Goal: Contribute content: Contribute content

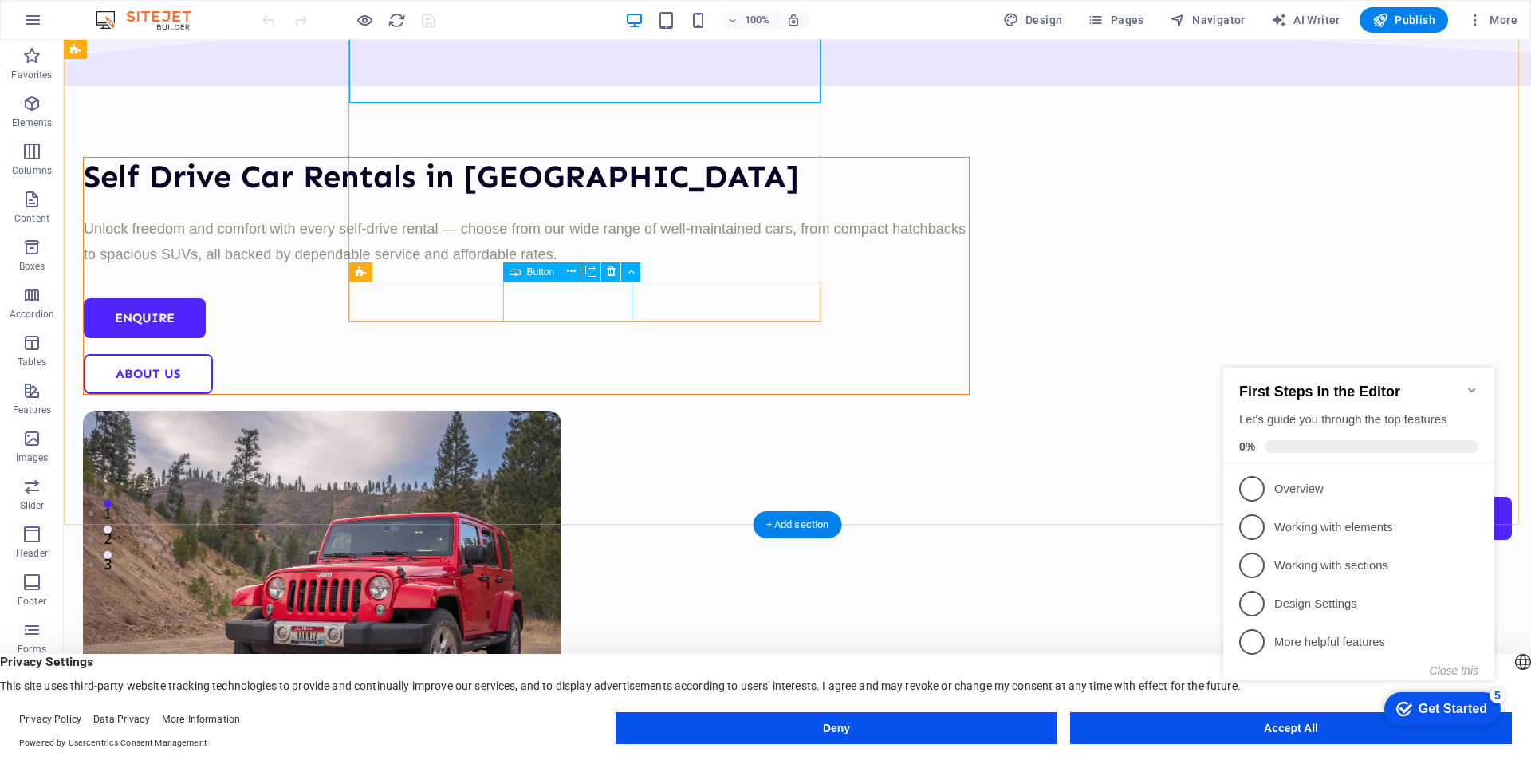
scroll to position [239, 0]
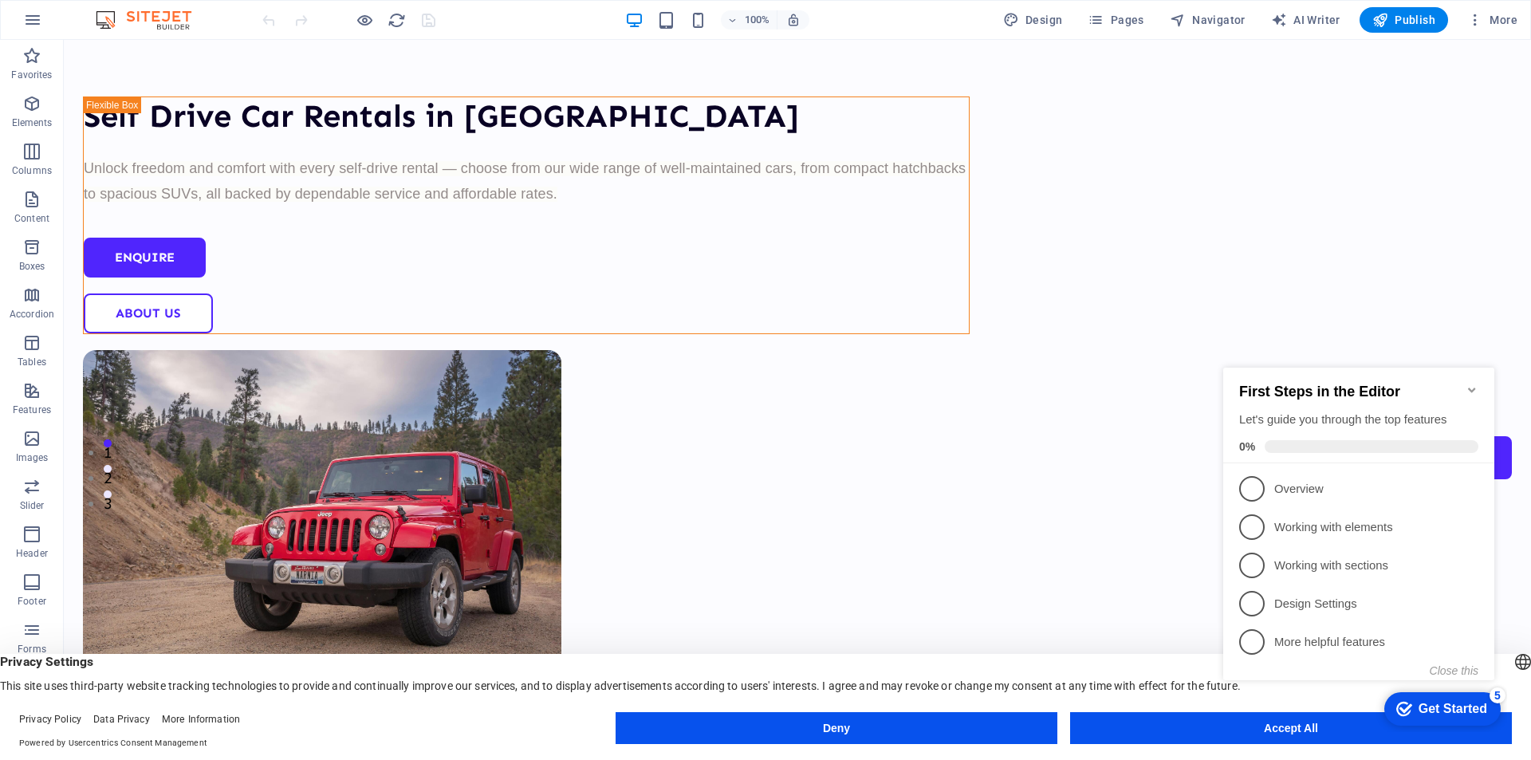
click at [1474, 387] on icon "Minimize checklist" at bounding box center [1471, 389] width 7 height 5
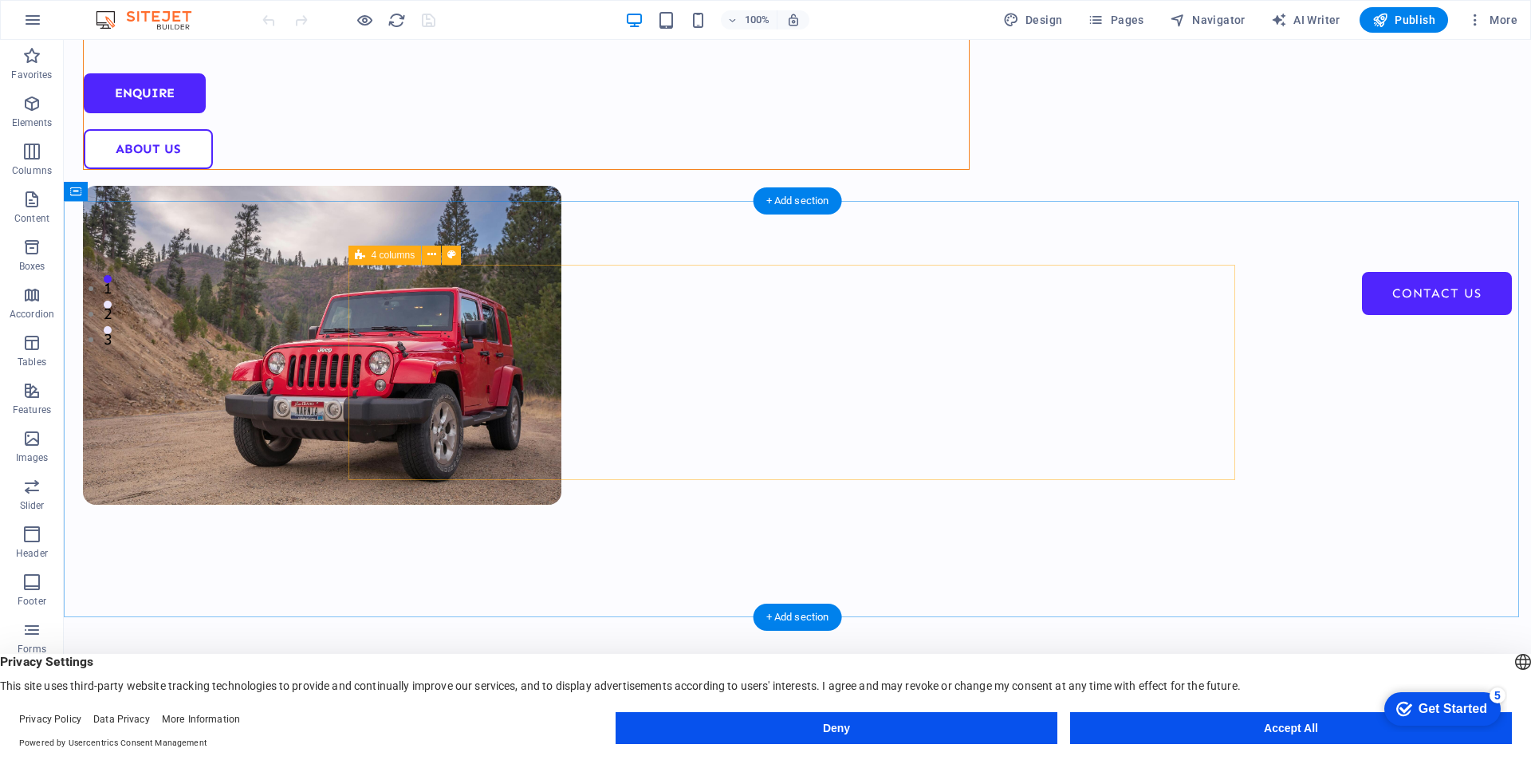
scroll to position [478, 0]
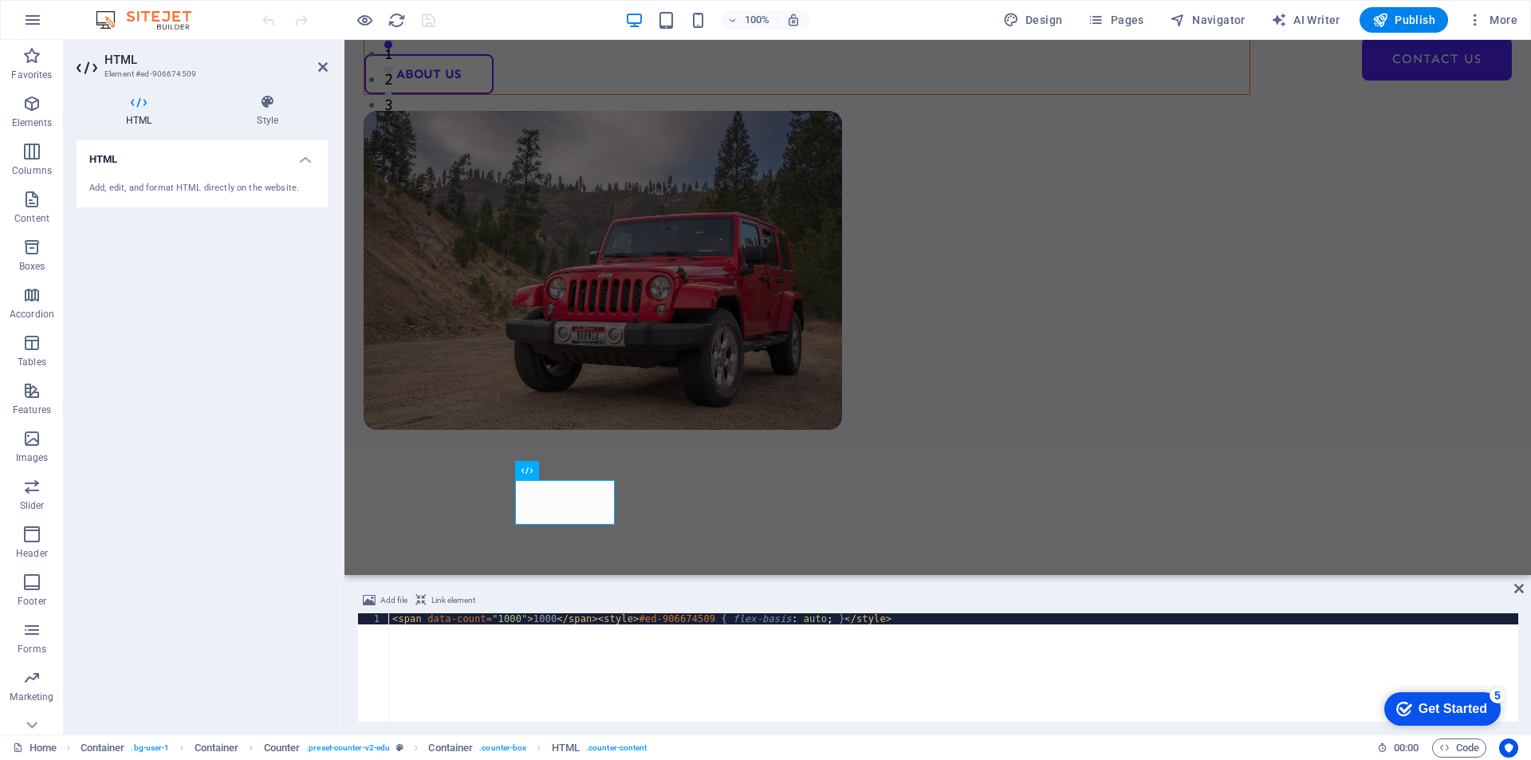
click at [604, 635] on div "< span data-count = "1000" > 1000 </ span > < style > #ed-906674509 { flex-basi…" at bounding box center [953, 678] width 1129 height 131
click at [621, 620] on div "< span data-count = "1000" > 1000 </ span > < style > #ed-906674509 { flex-basi…" at bounding box center [953, 678] width 1129 height 131
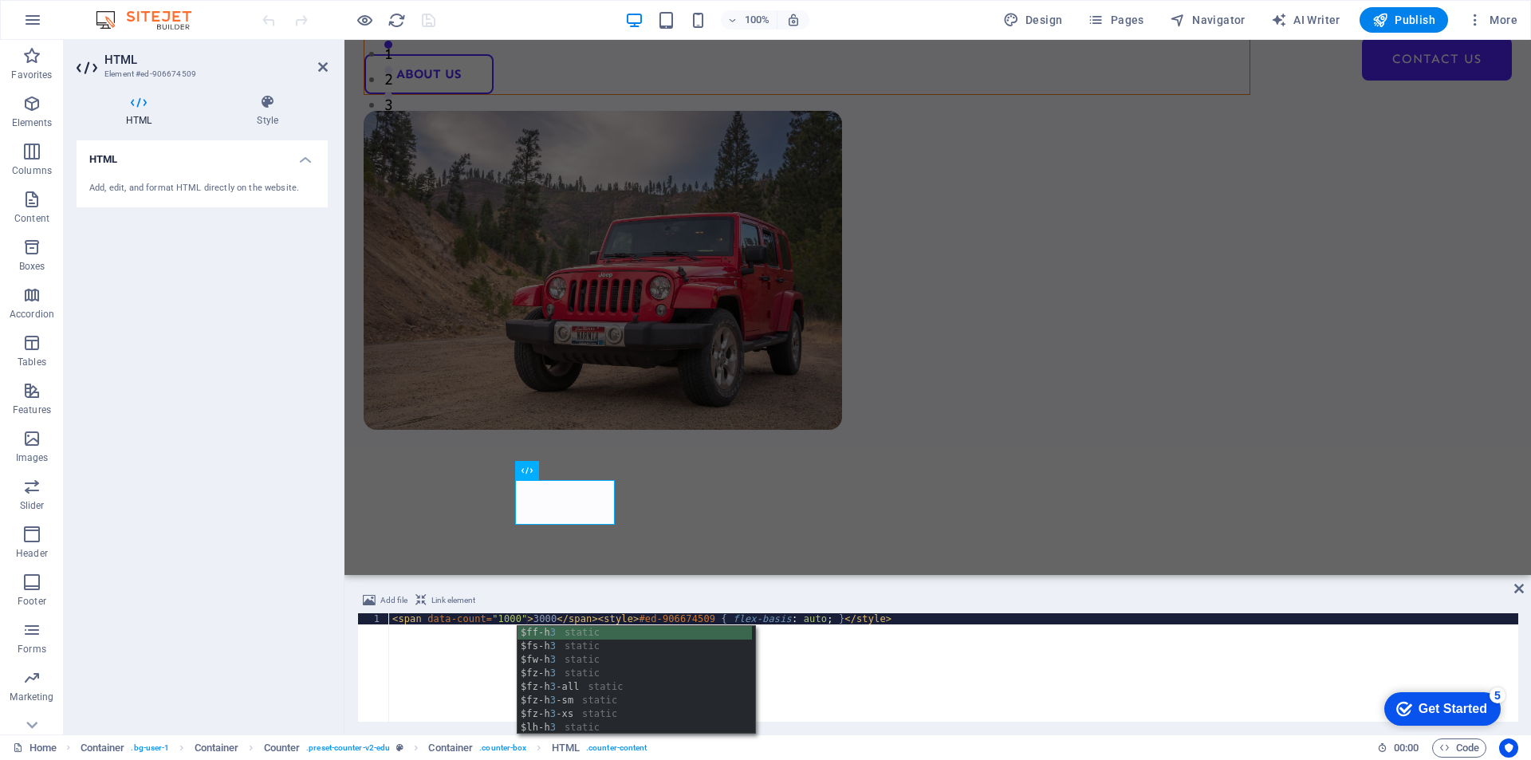
scroll to position [0, 10]
click at [493, 626] on div "< span data-count = "1000" > 3000 </ span > < style > #ed-906674509 { flex-basi…" at bounding box center [953, 678] width 1129 height 131
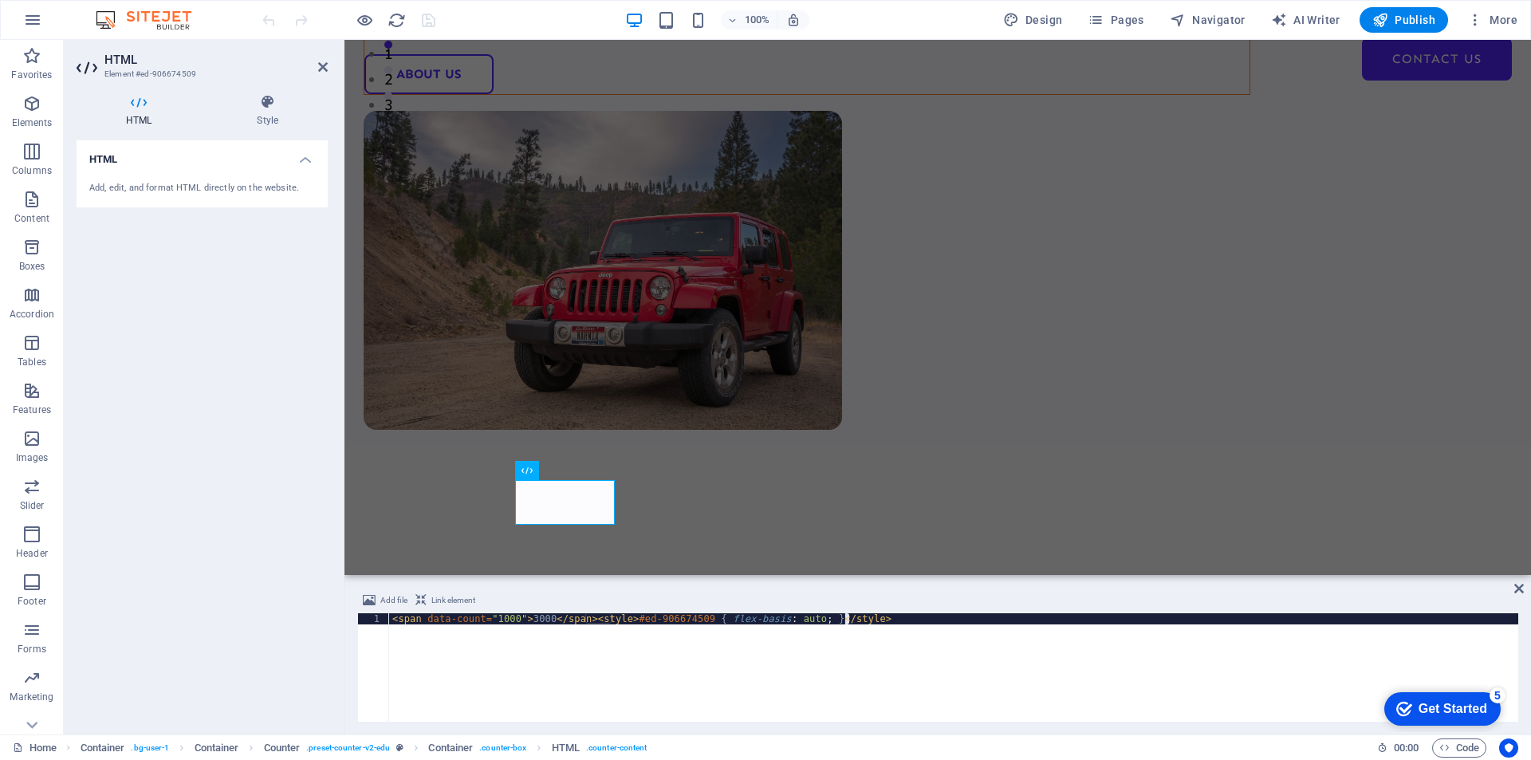
click at [506, 627] on div "< span data-count = "1000" > 3000 </ span > < style > #ed-906674509 { flex-basi…" at bounding box center [953, 667] width 1129 height 108
click at [502, 620] on div "< span data-count = "1000" > 3000 </ span > < style > #ed-906674509 { flex-basi…" at bounding box center [953, 678] width 1129 height 131
click at [882, 682] on div "< span data-count = "3000" > 3000 </ span > < style > #ed-906674509 { flex-basi…" at bounding box center [953, 678] width 1129 height 131
type textarea "<span data-count="3000">3000</span><style>#ed-906674509 { flex-basis: auto; }</…"
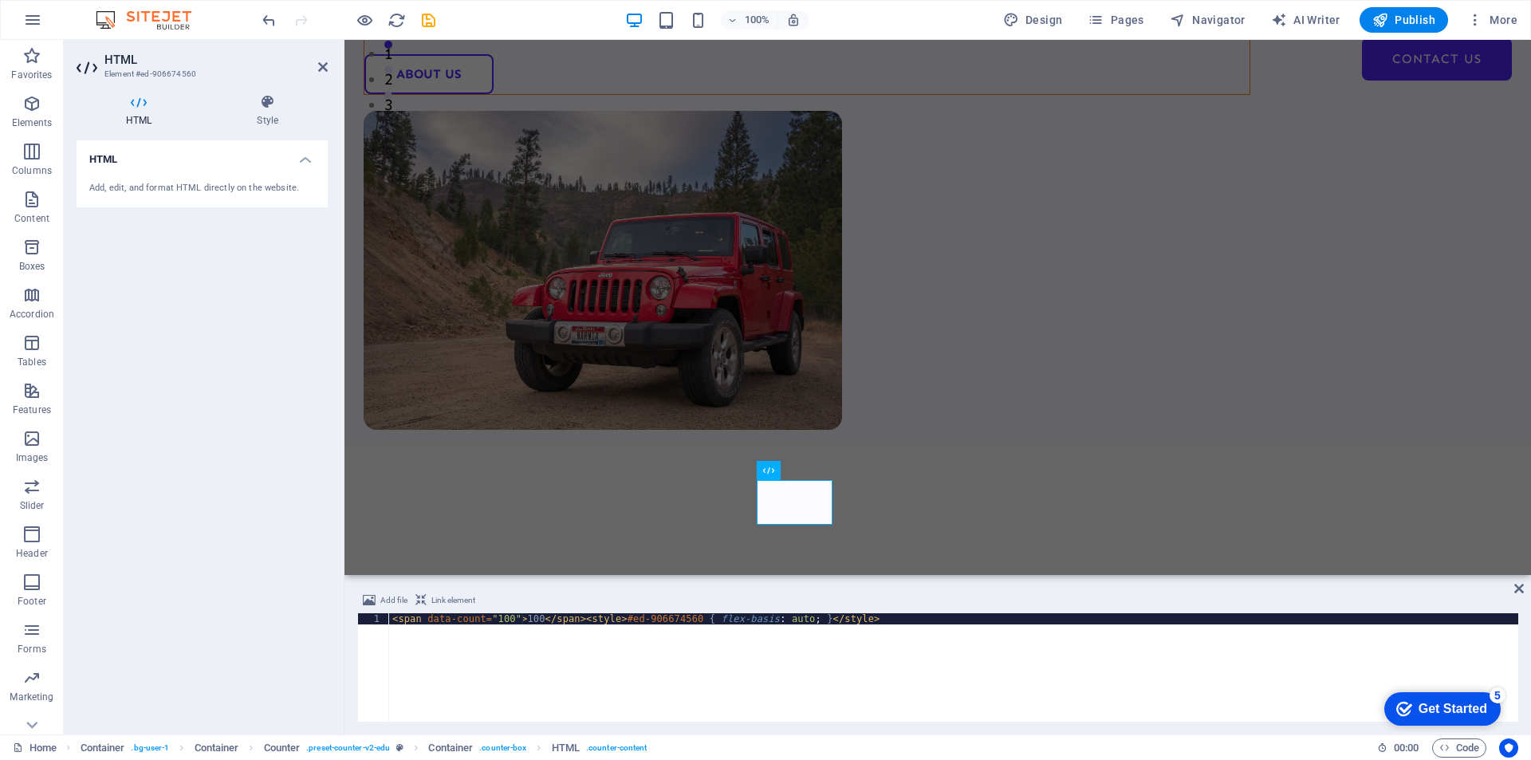
click at [520, 619] on div "< span data-count = "100" > 100 </ span > < style > #ed-906674560 { flex-basis …" at bounding box center [953, 678] width 1129 height 131
type textarea "<span data-count="1000">1000</span><style>#ed-906674560 { flex-basis: auto; }</…"
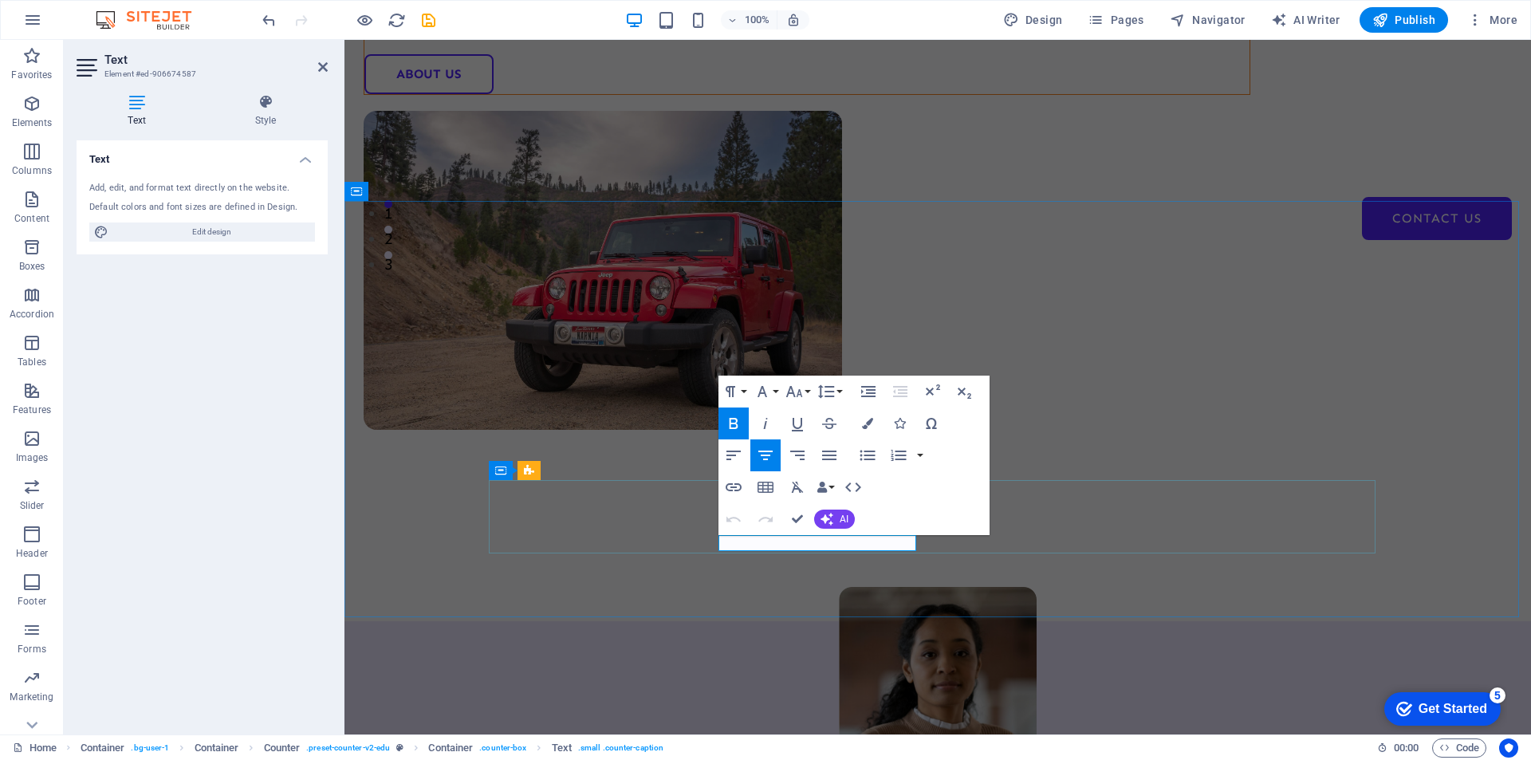
scroll to position [2, 0]
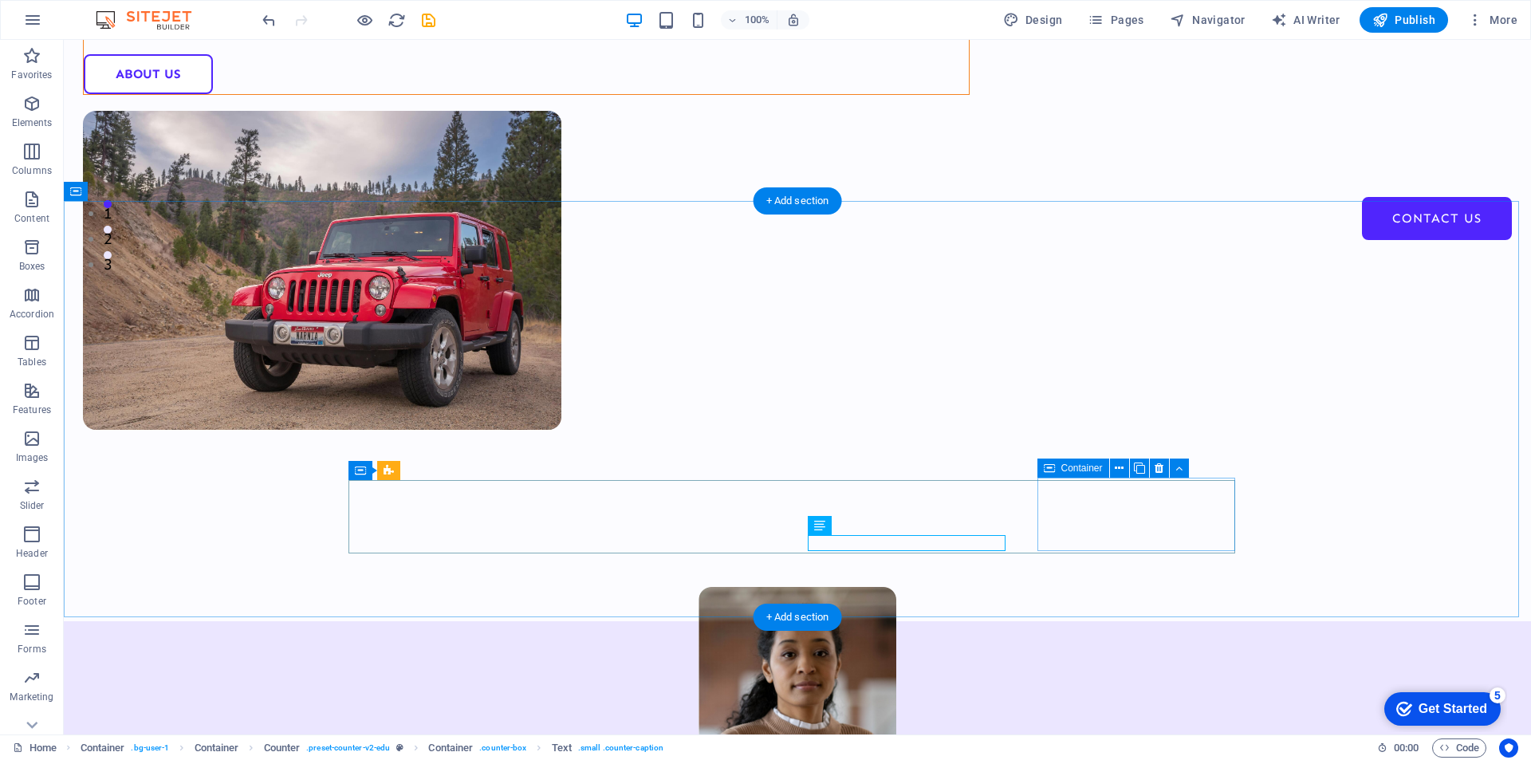
click at [1087, 497] on div "20 CARS" at bounding box center [861, 427] width 1467 height 694
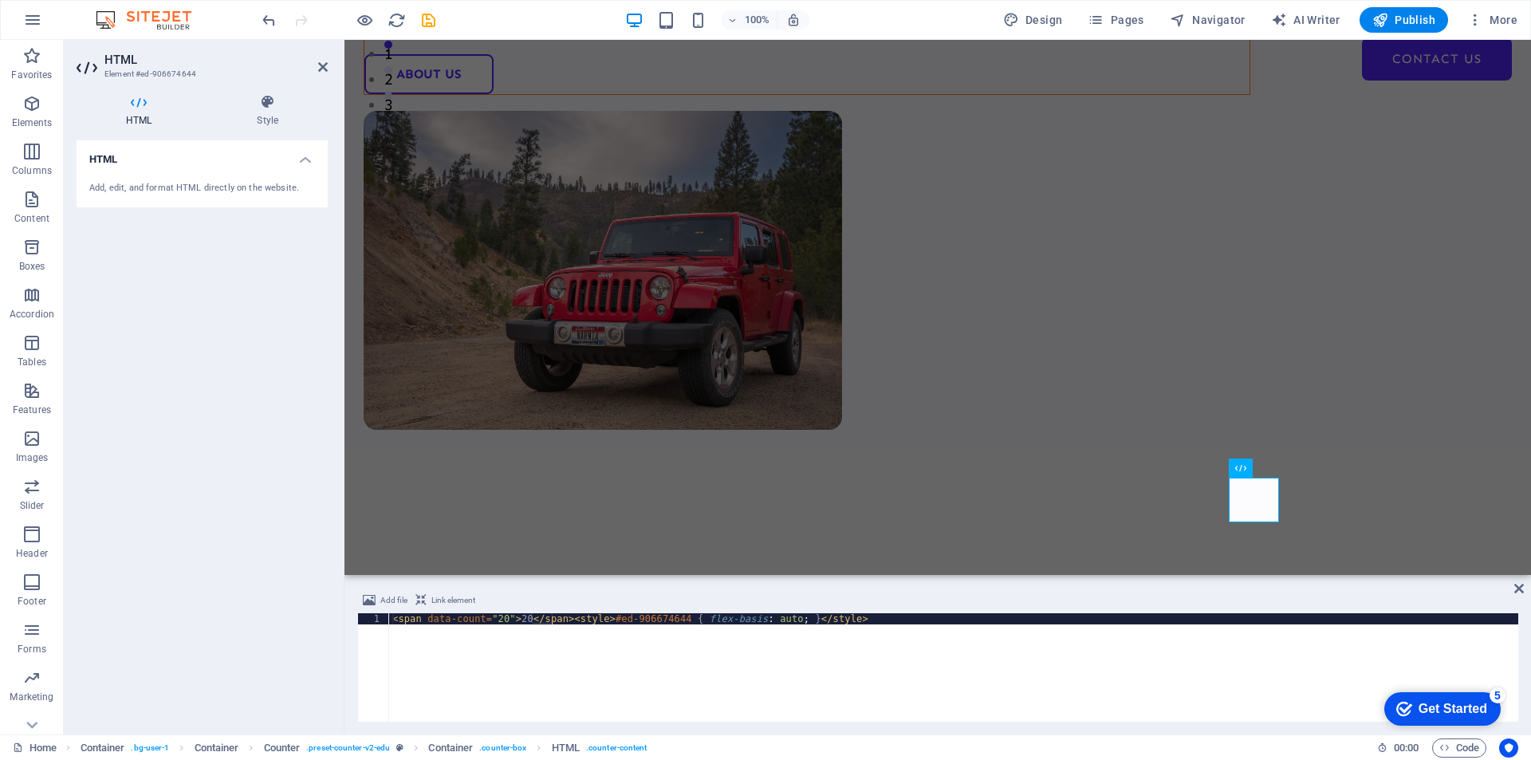
click at [486, 620] on div "< span data-count = "20" > 20 </ span > < style > #ed-906674644 { flex-basis : …" at bounding box center [953, 678] width 1129 height 131
click at [497, 620] on div "< span data-count = "20" > 20 </ span > < style > #ed-906674644 { flex-basis : …" at bounding box center [953, 678] width 1129 height 131
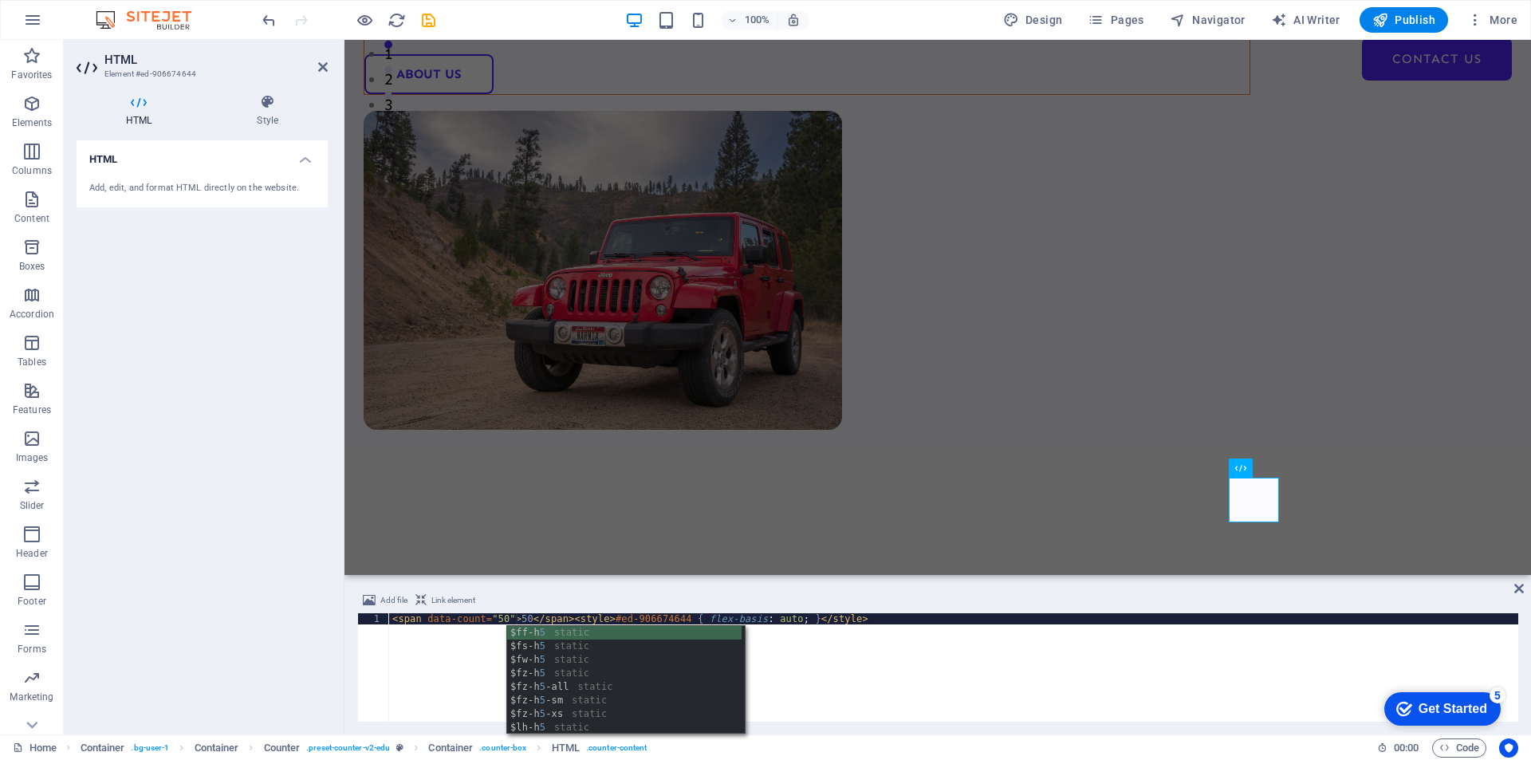
scroll to position [0, 10]
type textarea "<span data-count="50">50</span><style>#ed-906674644 { flex-basis: auto; }</styl…"
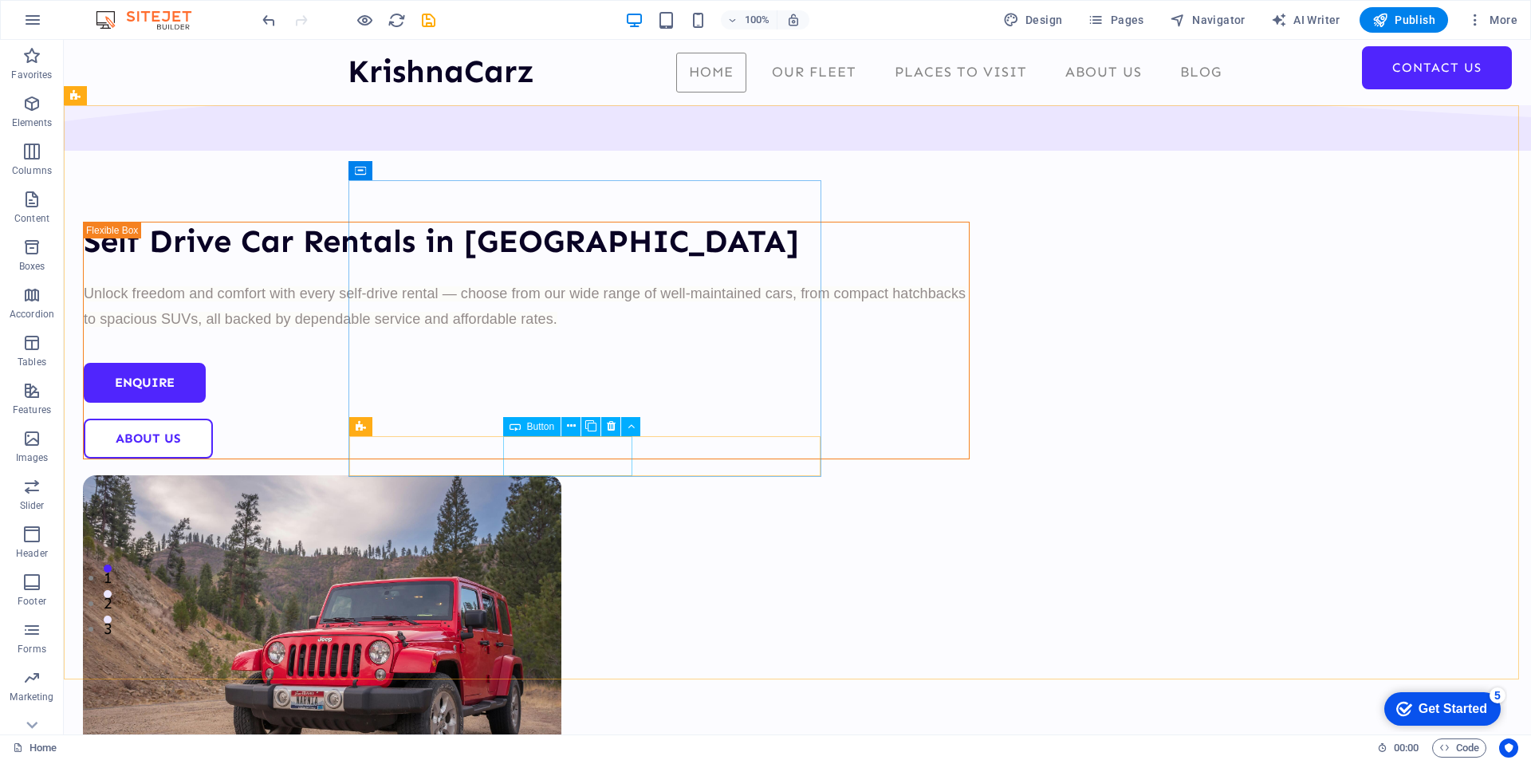
scroll to position [0, 0]
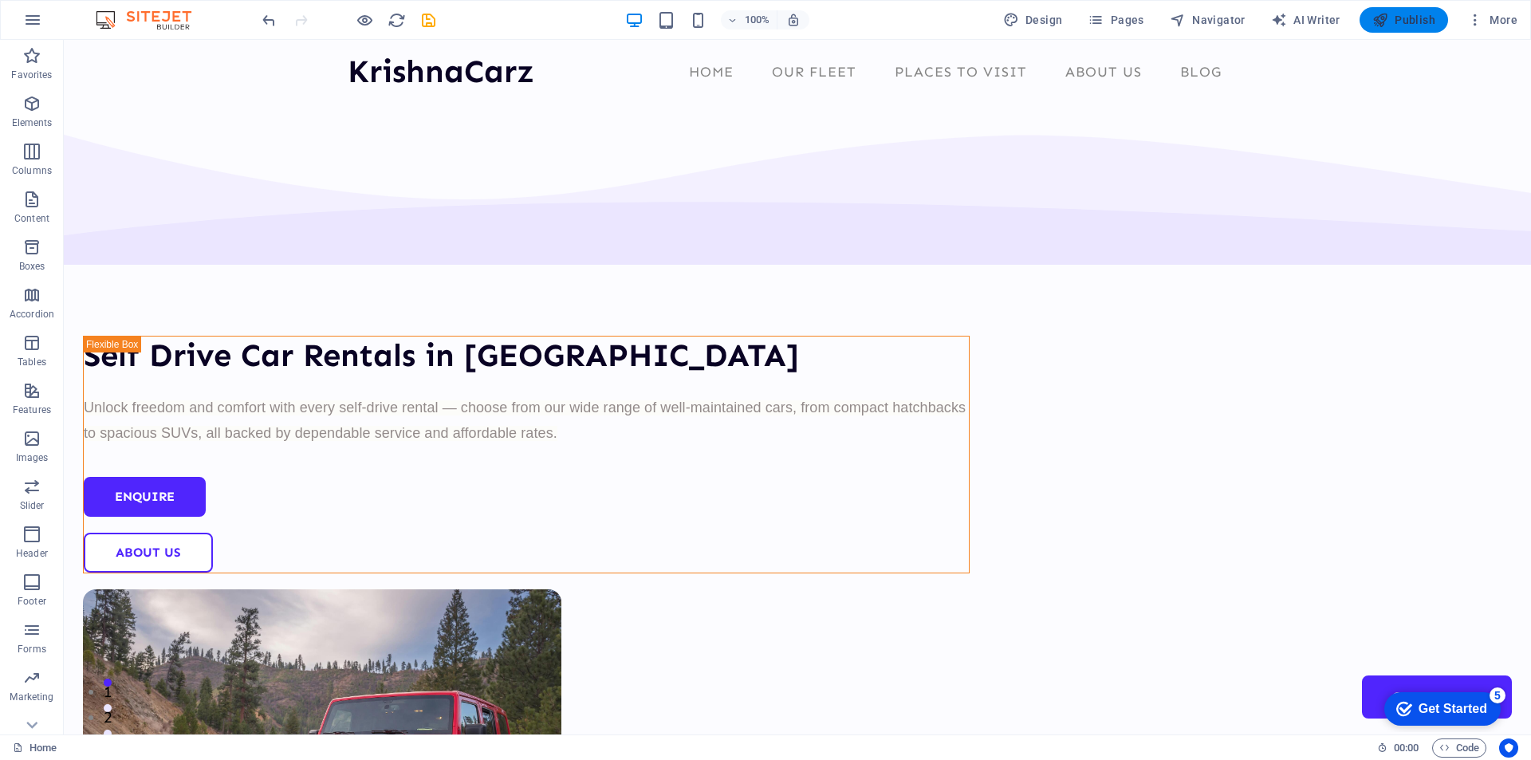
click at [1410, 16] on span "Publish" at bounding box center [1403, 20] width 63 height 16
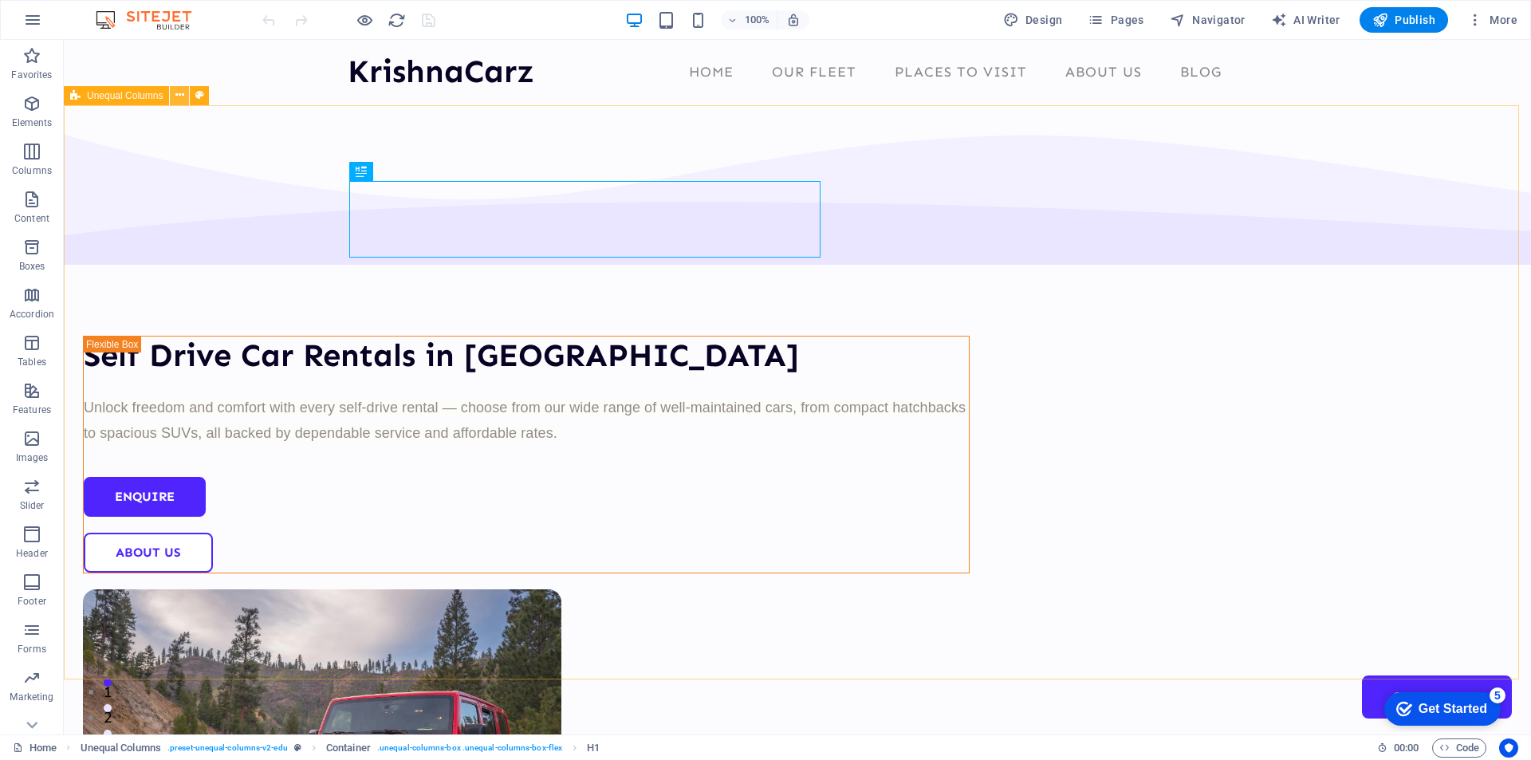
click at [0, 0] on icon at bounding box center [0, 0] width 0 height 0
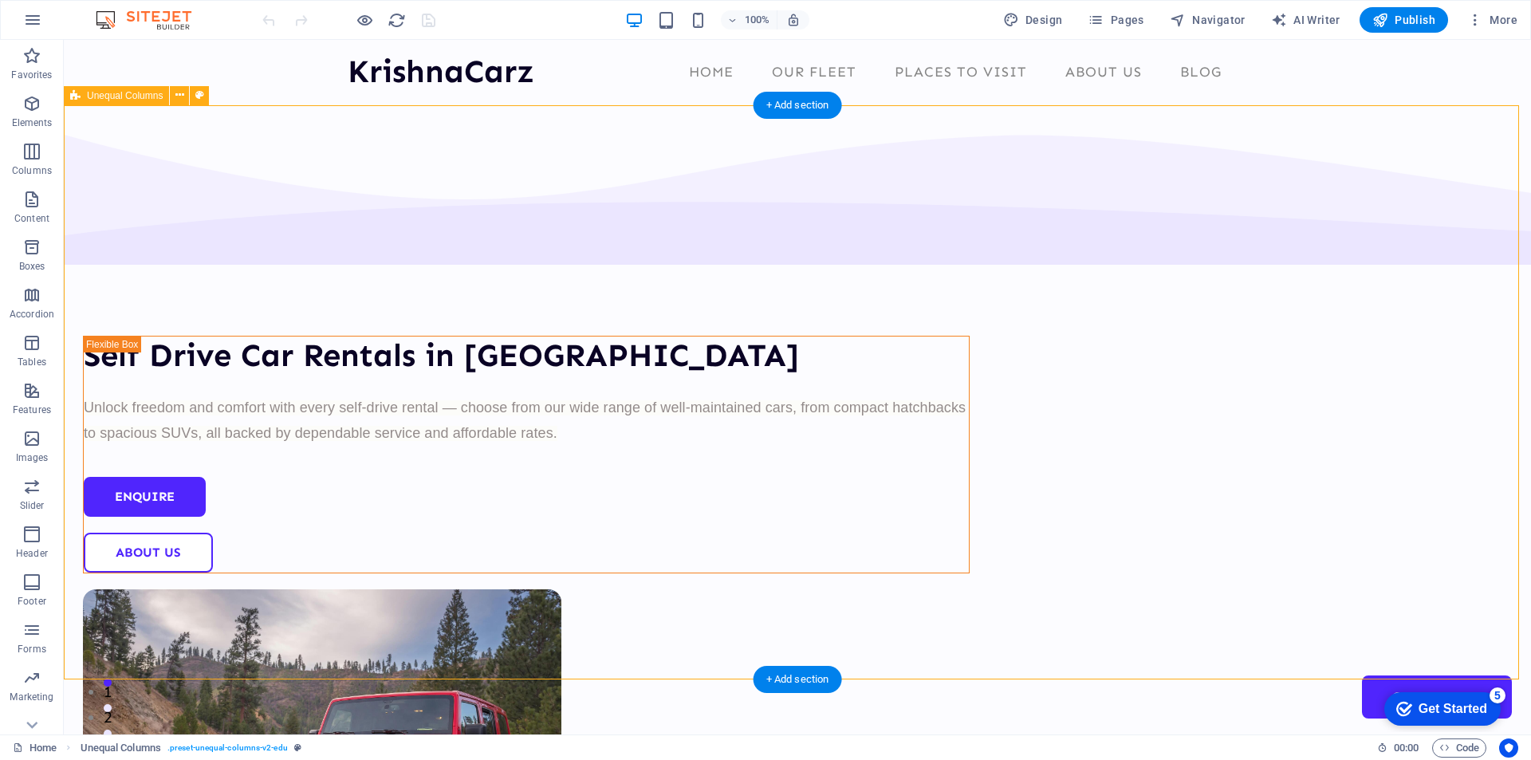
click at [205, 144] on div "Self Drive Car Rentals in [GEOGRAPHIC_DATA] Unlock freedom and comfort with eve…" at bounding box center [797, 602] width 1467 height 994
select select "%"
select select "rem"
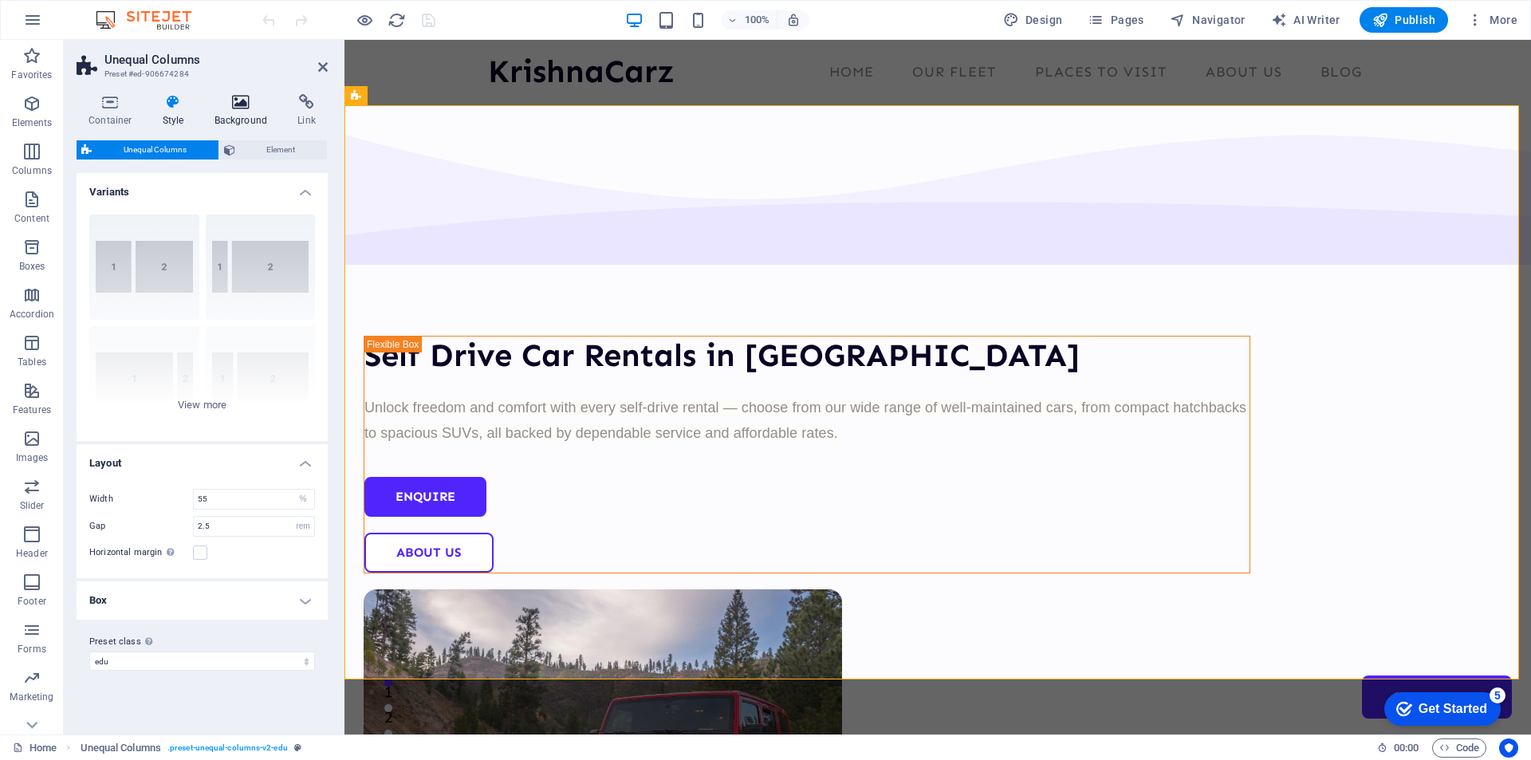
click at [242, 110] on h4 "Background" at bounding box center [245, 110] width 84 height 33
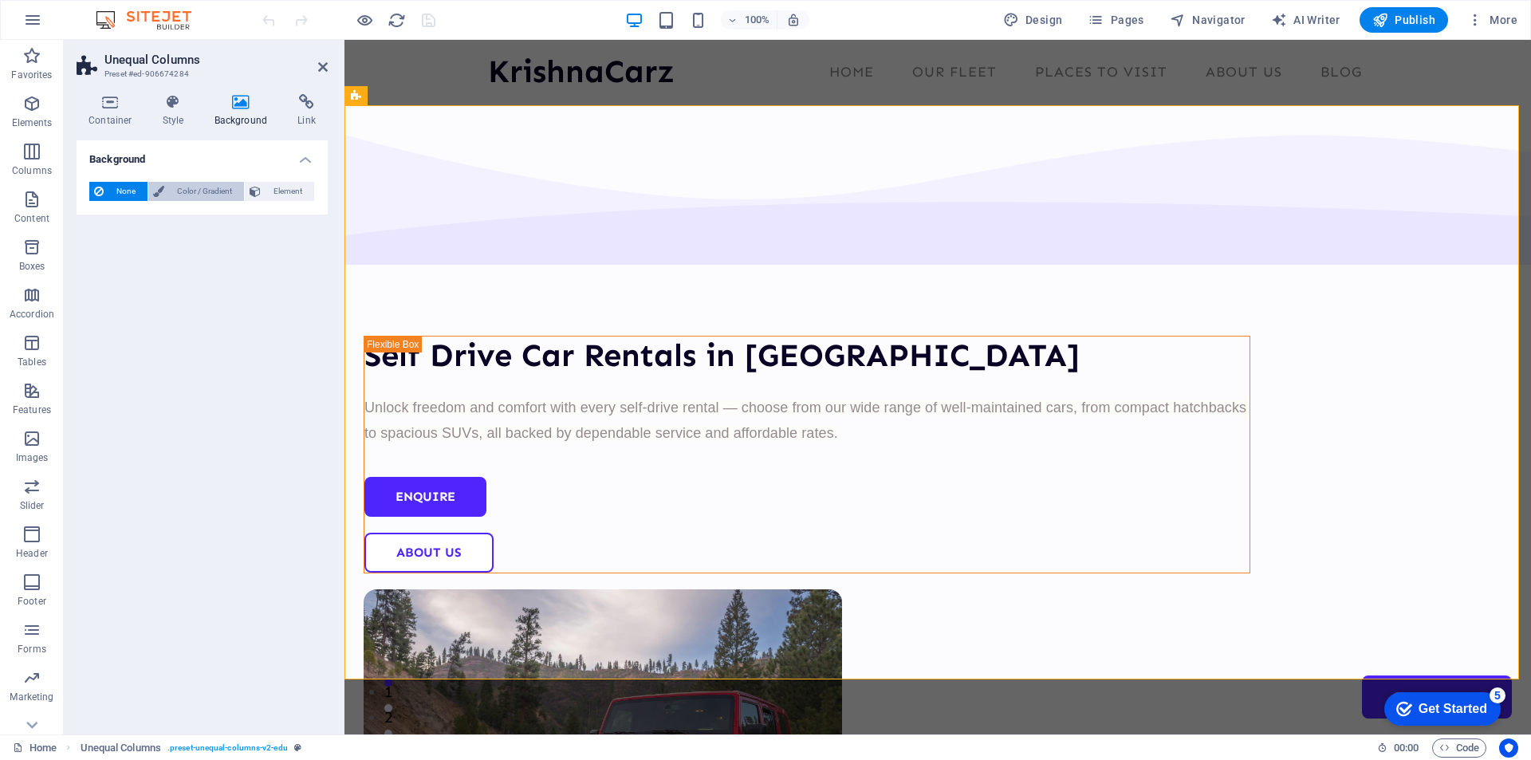
click at [193, 186] on span "Color / Gradient" at bounding box center [204, 191] width 70 height 19
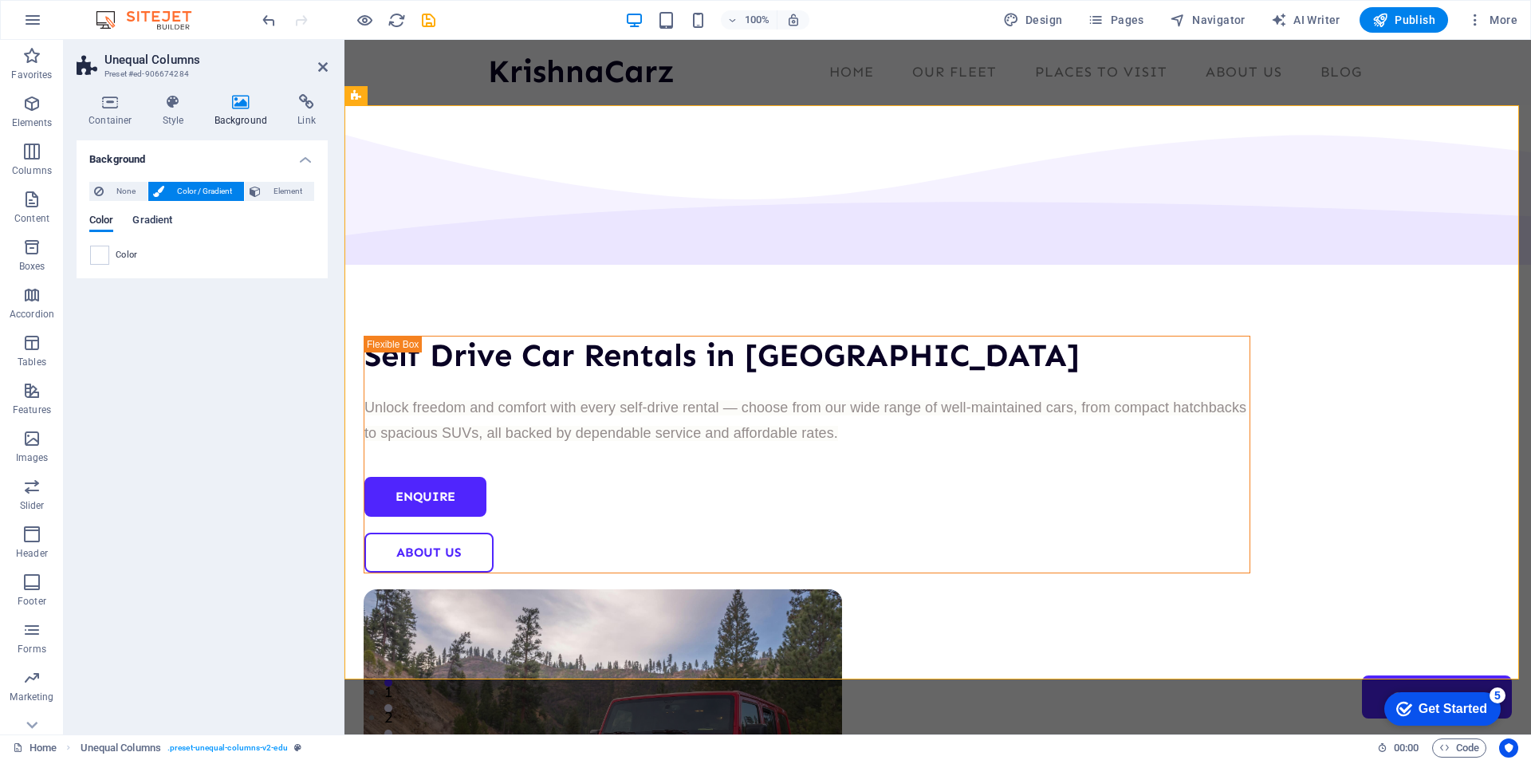
click at [152, 221] on span "Gradient" at bounding box center [152, 221] width 40 height 22
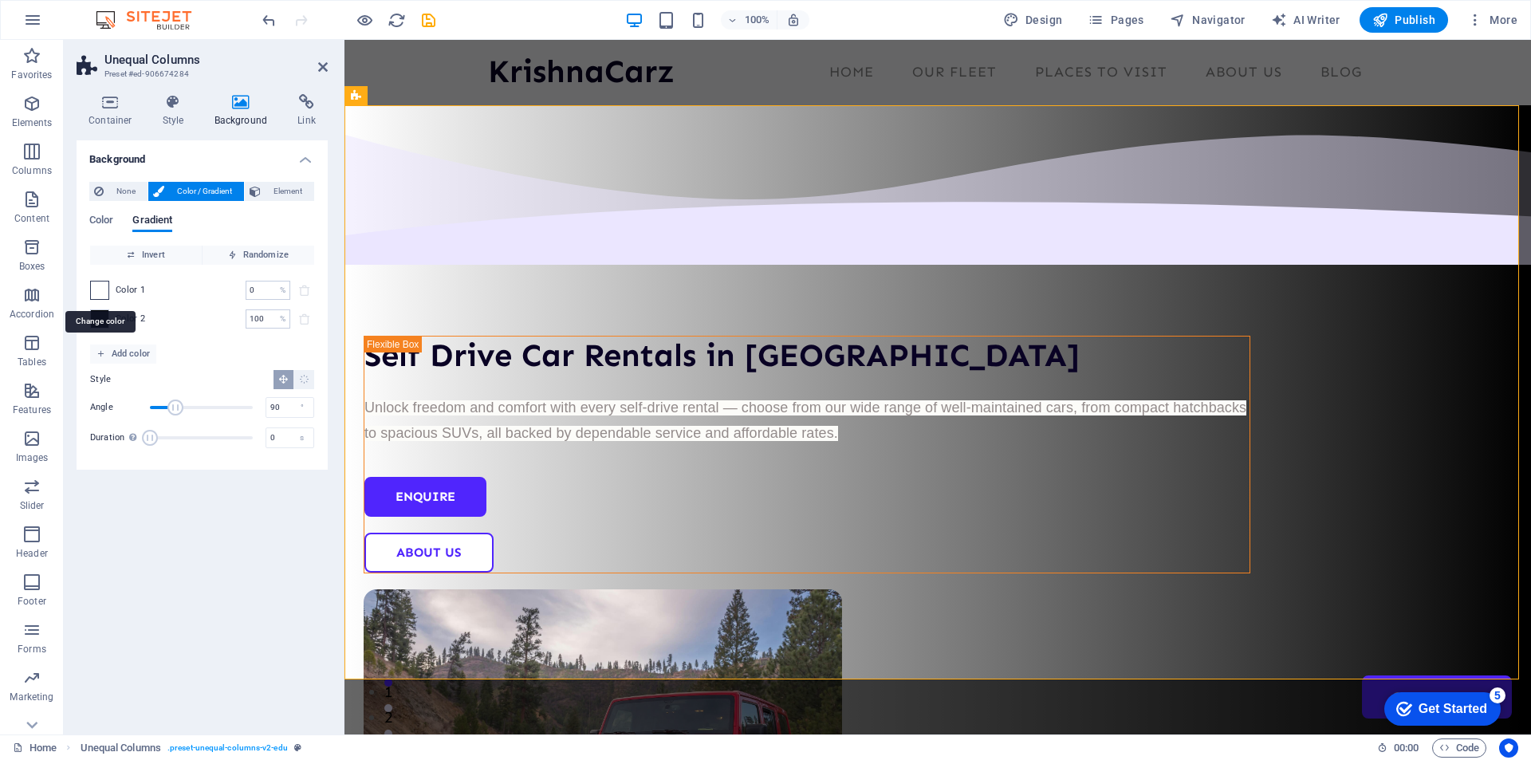
click at [104, 290] on span at bounding box center [100, 290] width 18 height 18
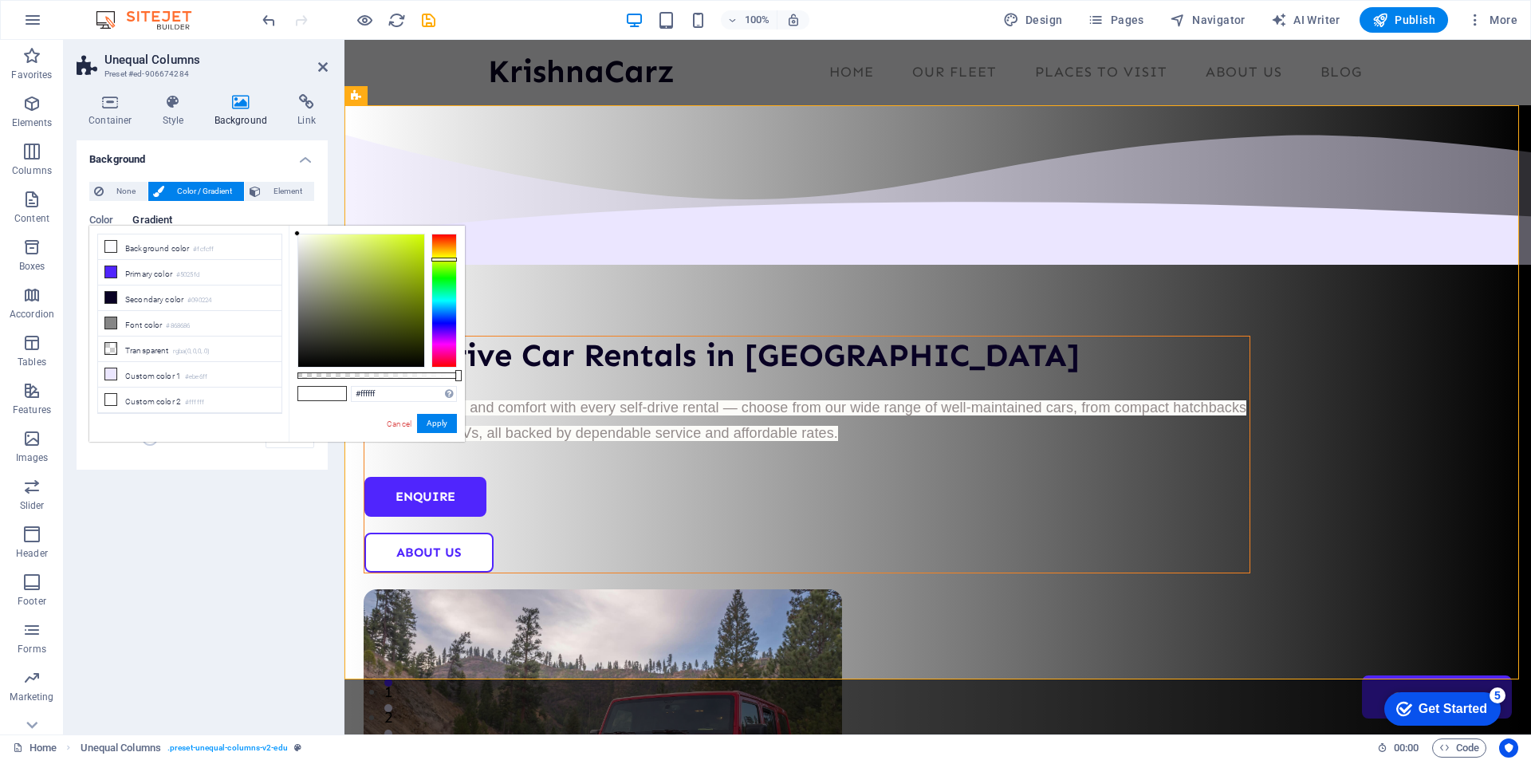
click at [440, 259] on div at bounding box center [444, 301] width 26 height 134
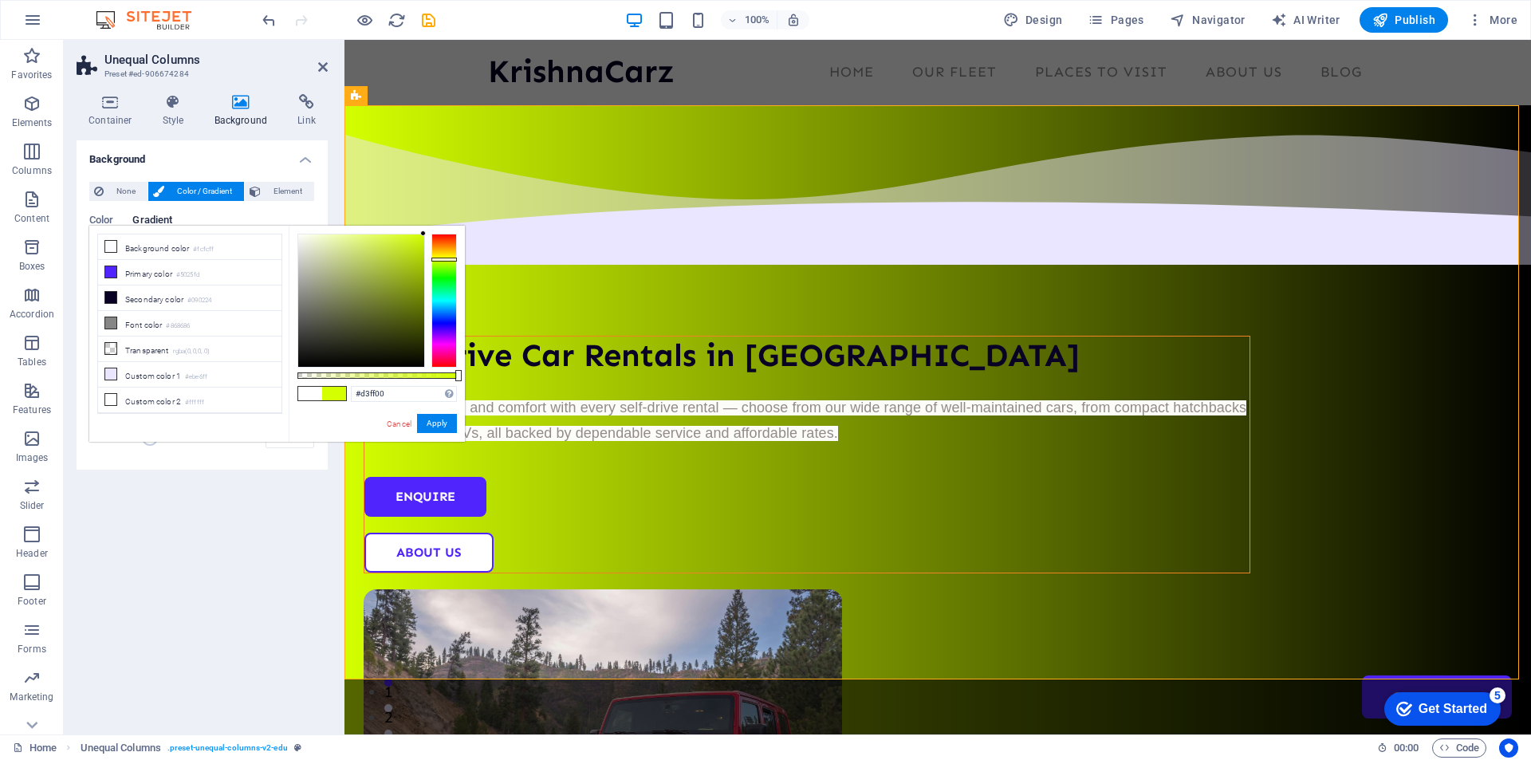
drag, startPoint x: 395, startPoint y: 263, endPoint x: 447, endPoint y: 221, distance: 67.5
click at [447, 221] on body "KrishnaCarz Home (en) Favorites Elements Columns Content Boxes Accordion Tables…" at bounding box center [765, 380] width 1531 height 760
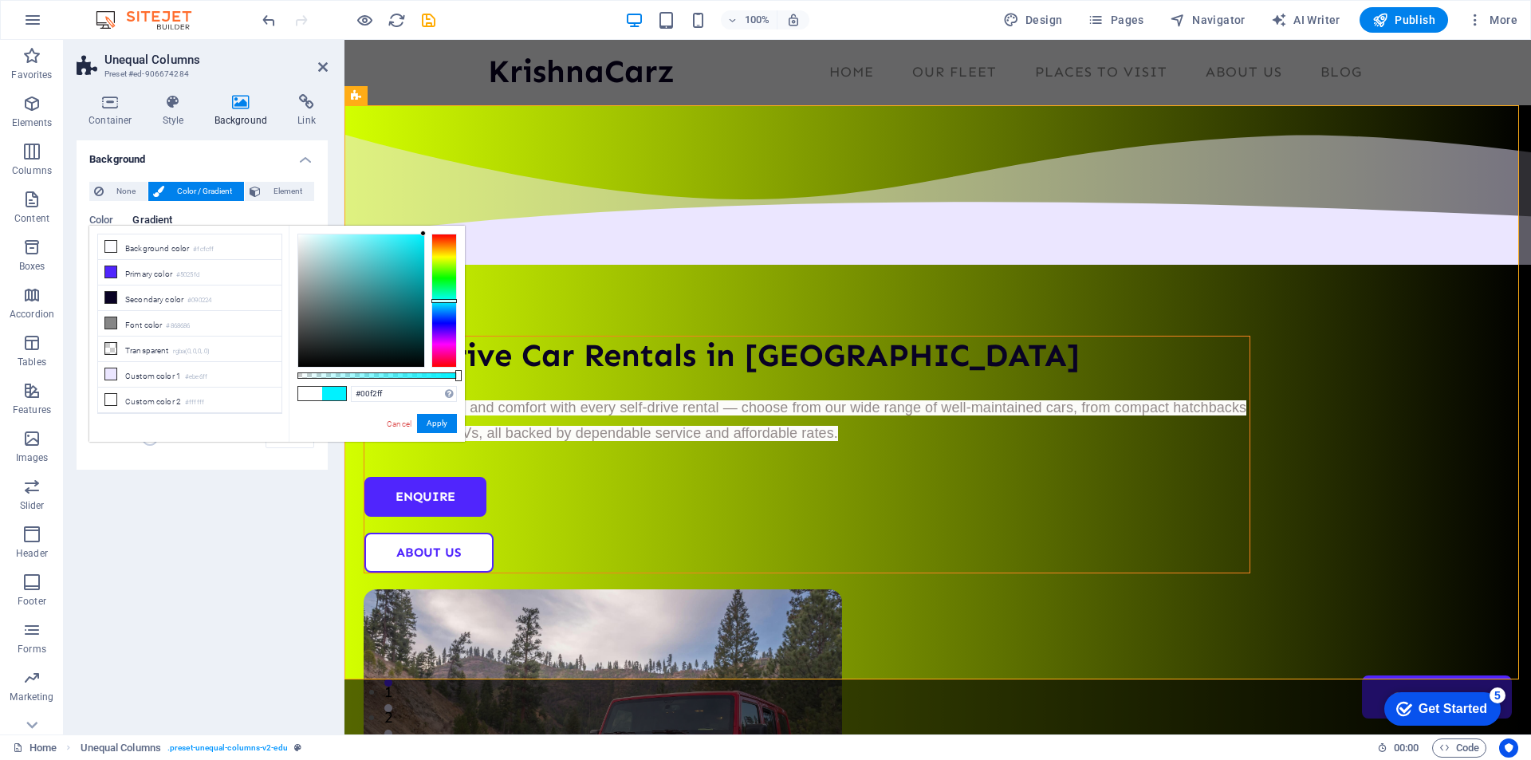
click at [444, 301] on div at bounding box center [444, 301] width 26 height 134
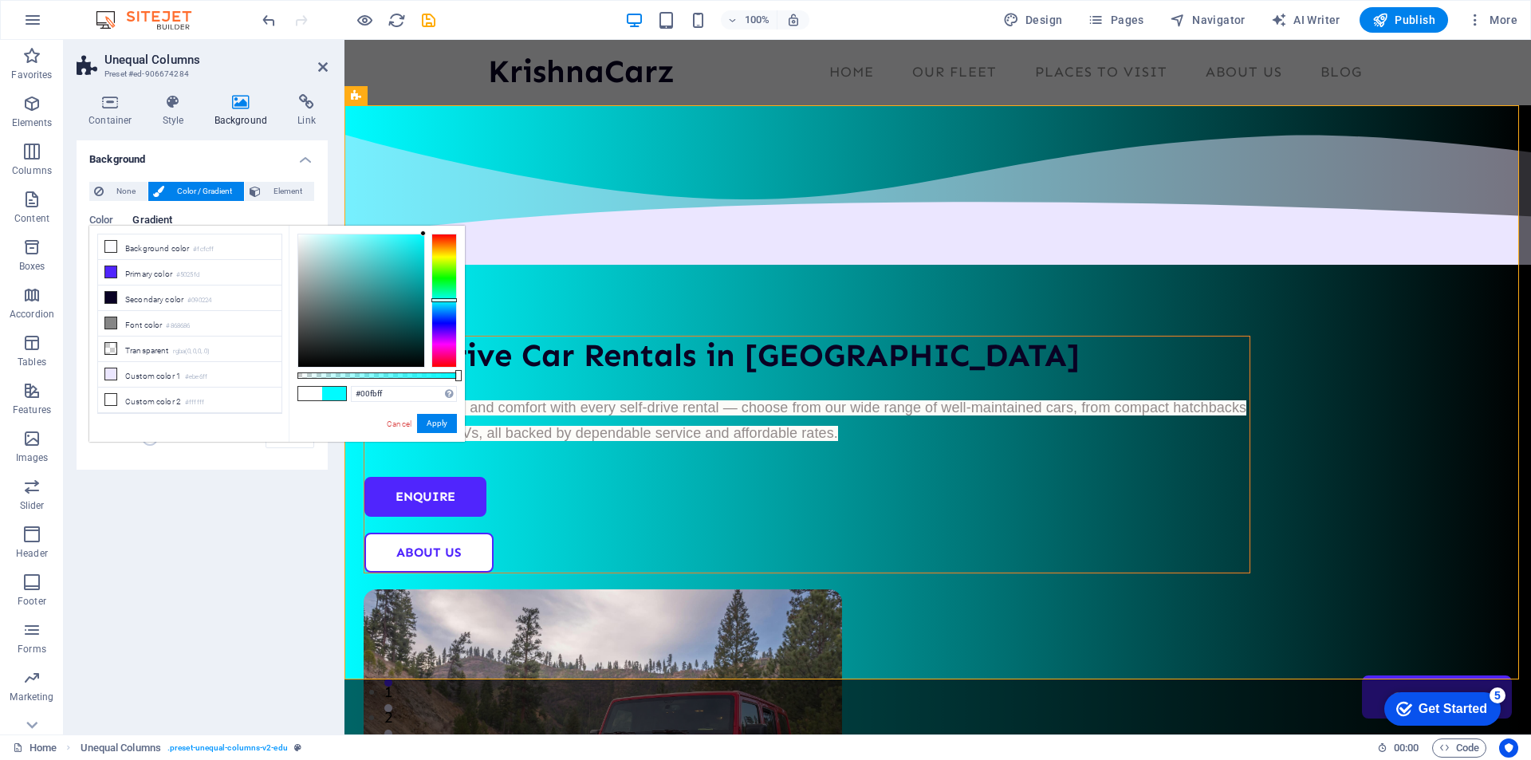
click at [441, 300] on div at bounding box center [444, 301] width 26 height 134
click at [430, 425] on button "Apply" at bounding box center [437, 423] width 40 height 19
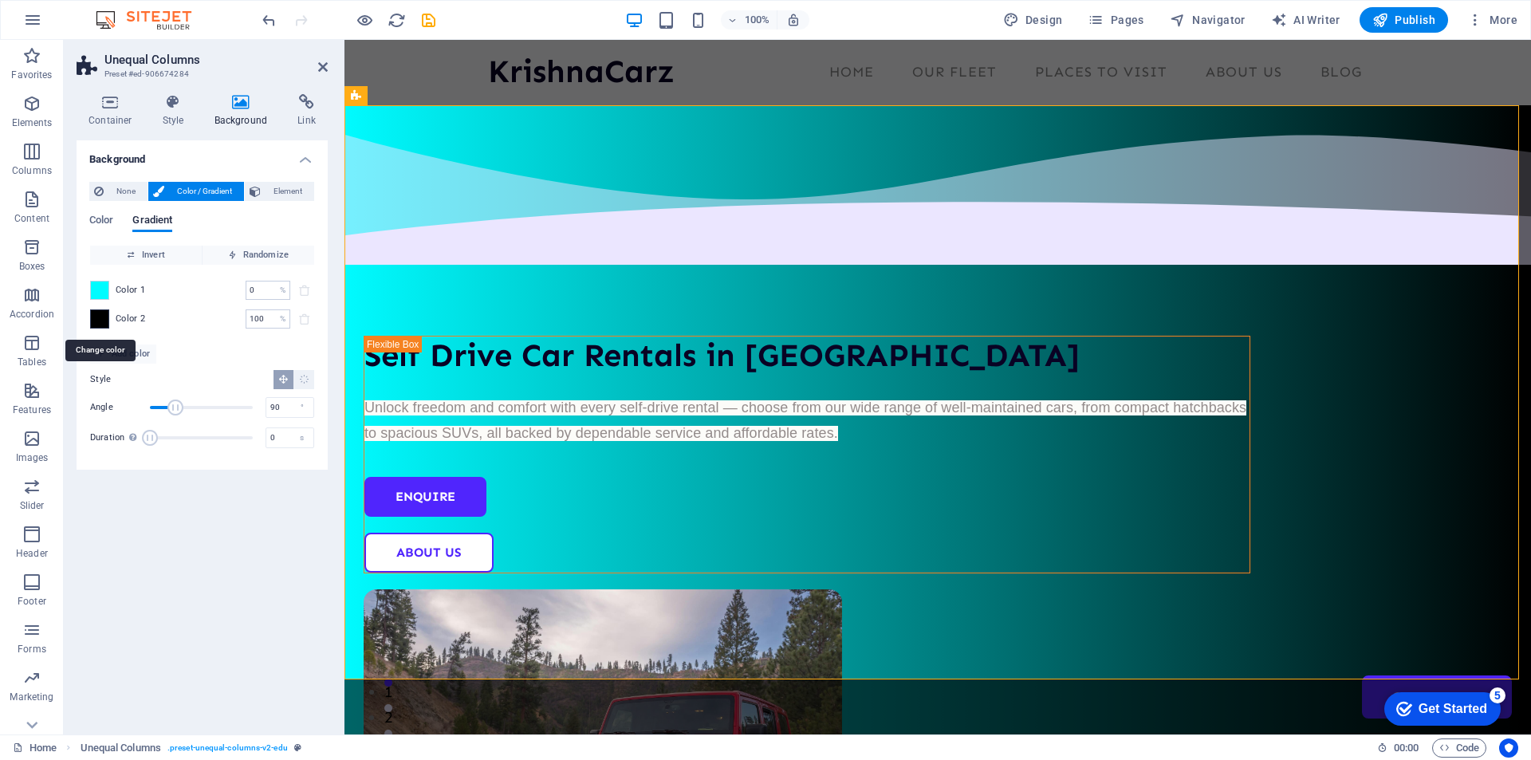
click at [97, 316] on span at bounding box center [100, 319] width 18 height 18
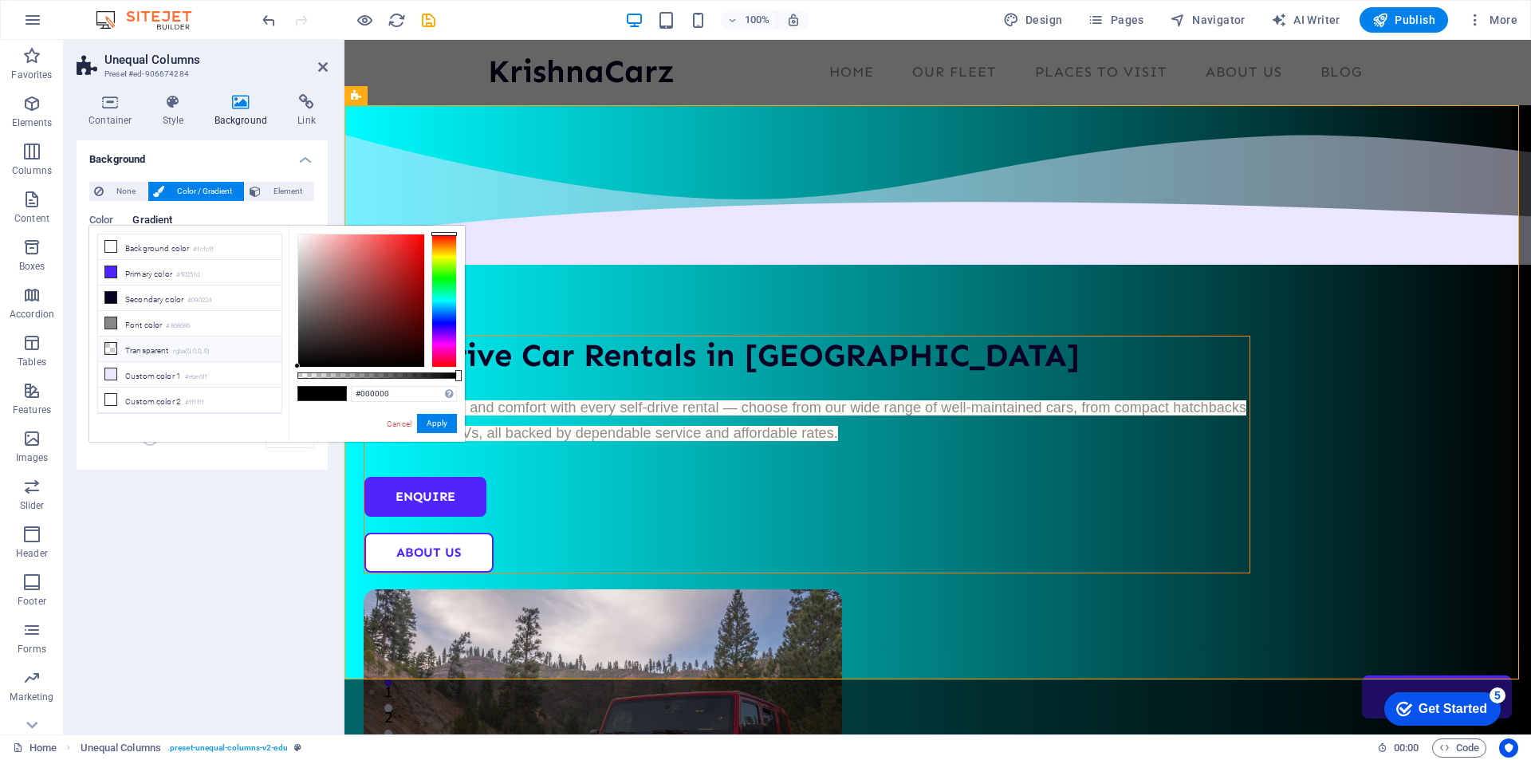
type input "rgba(0, 0, 0, 0)"
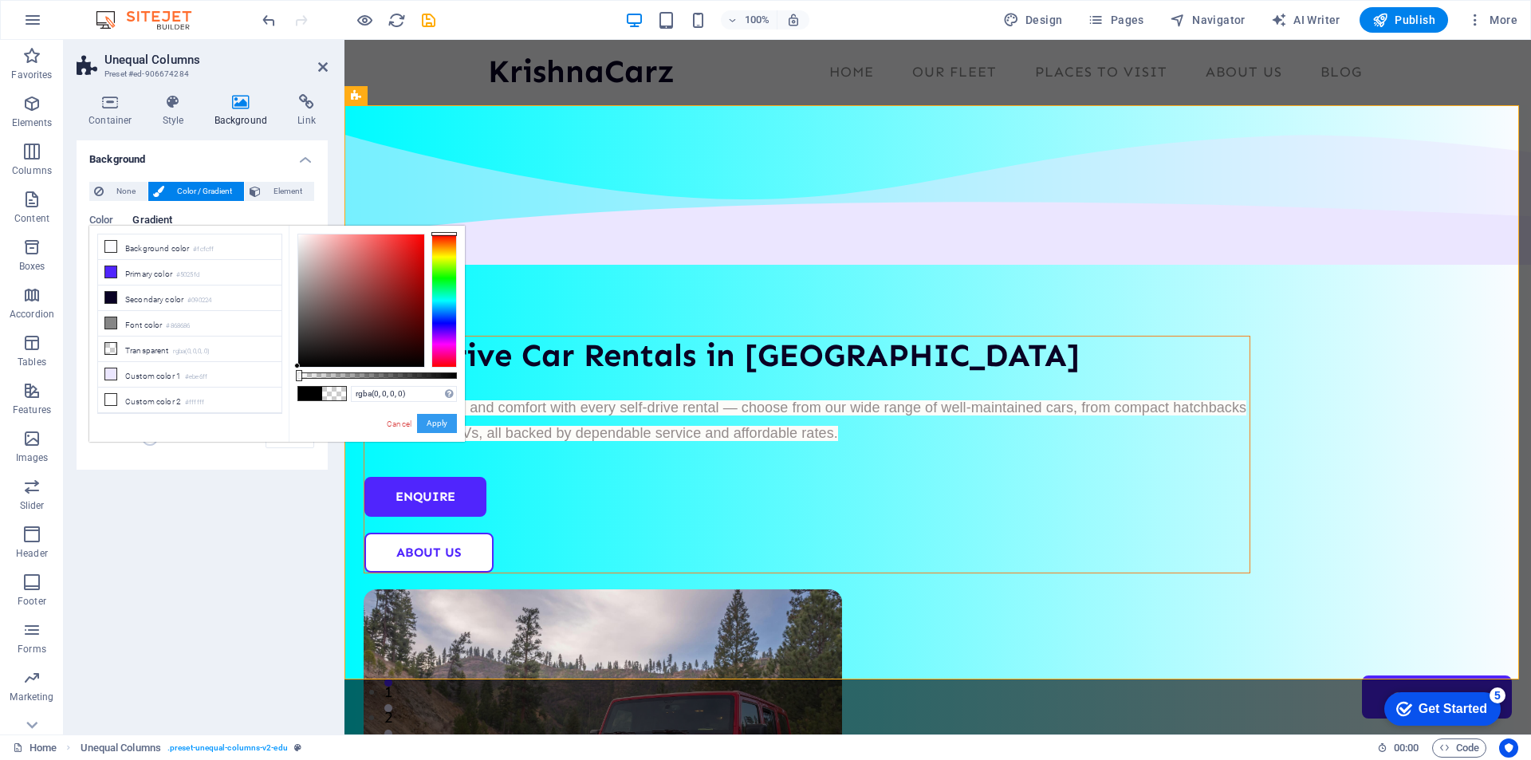
click at [438, 423] on button "Apply" at bounding box center [437, 423] width 40 height 19
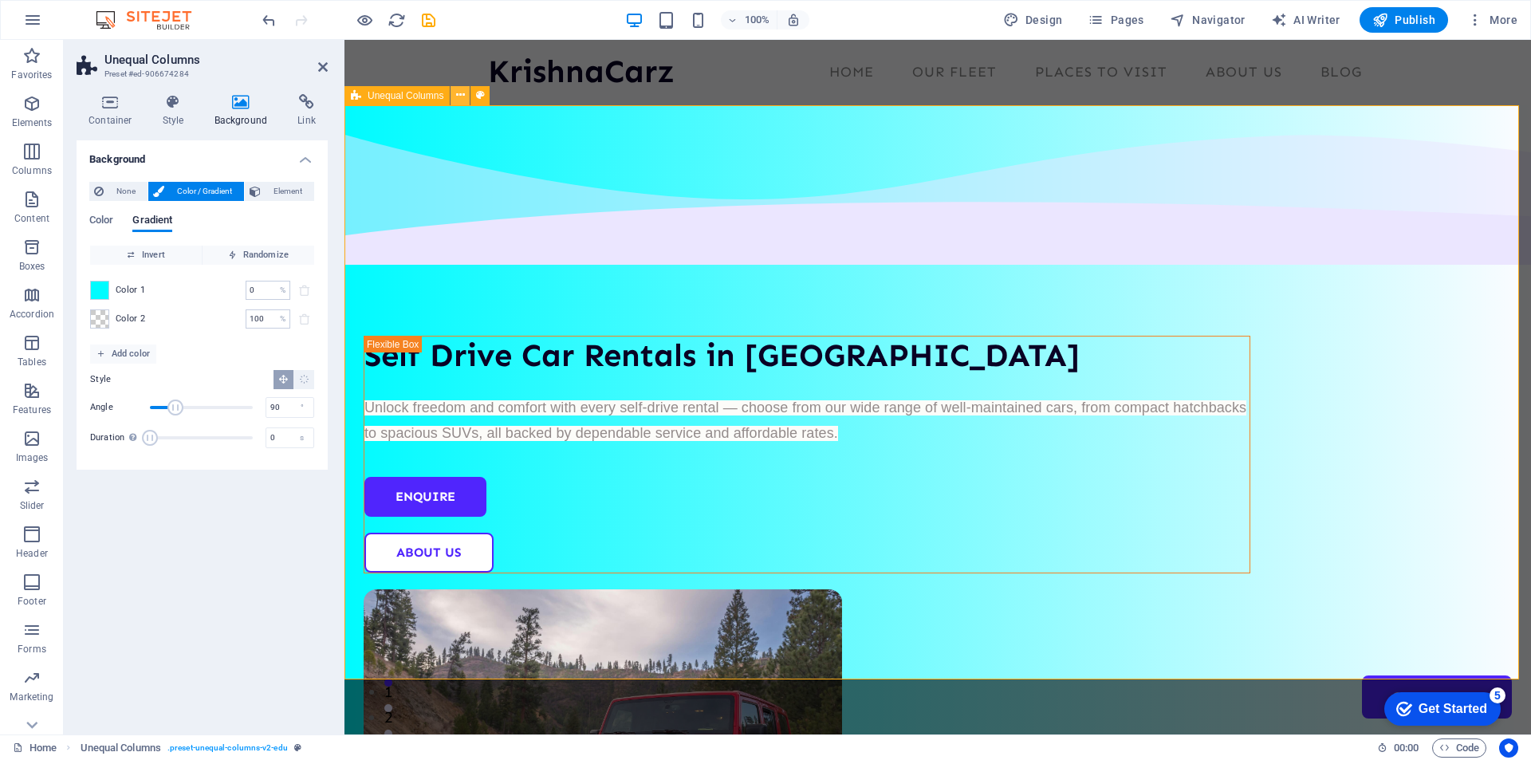
click at [0, 0] on icon at bounding box center [0, 0] width 0 height 0
click at [453, 557] on div "Self Drive Car Rentals in [GEOGRAPHIC_DATA] Unlock freedom and comfort with eve…" at bounding box center [937, 602] width 1186 height 994
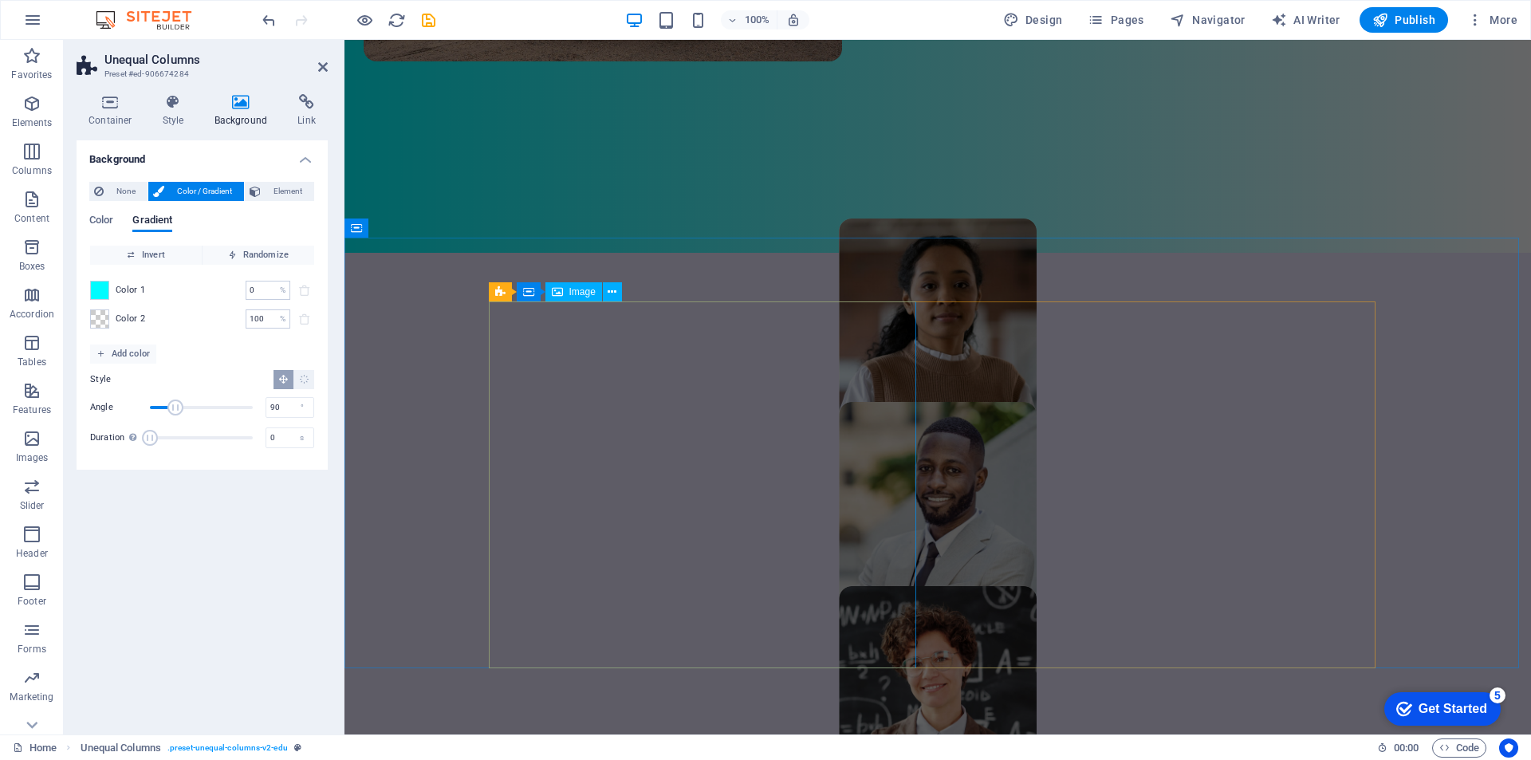
scroll to position [877, 0]
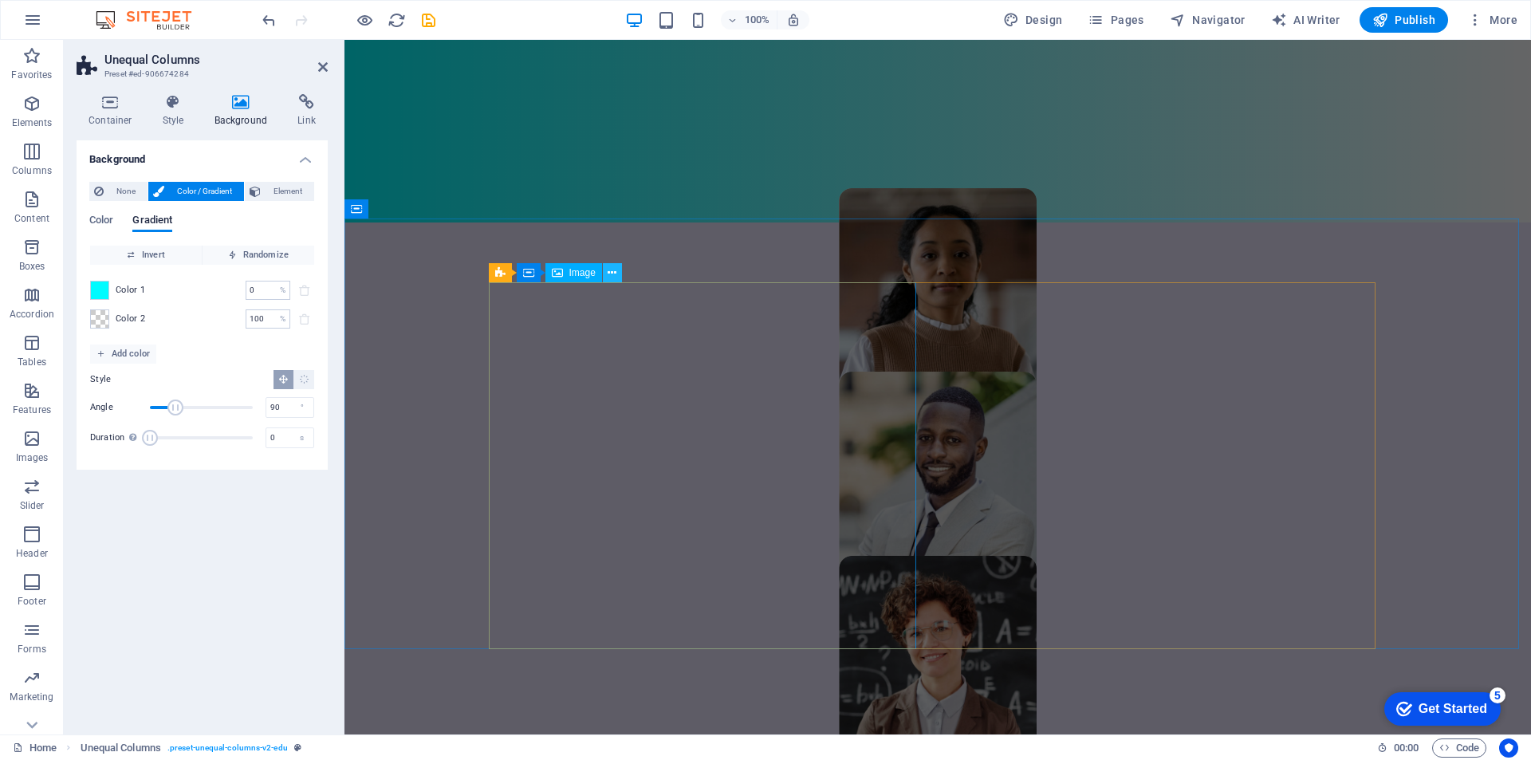
click at [610, 275] on icon at bounding box center [612, 273] width 9 height 17
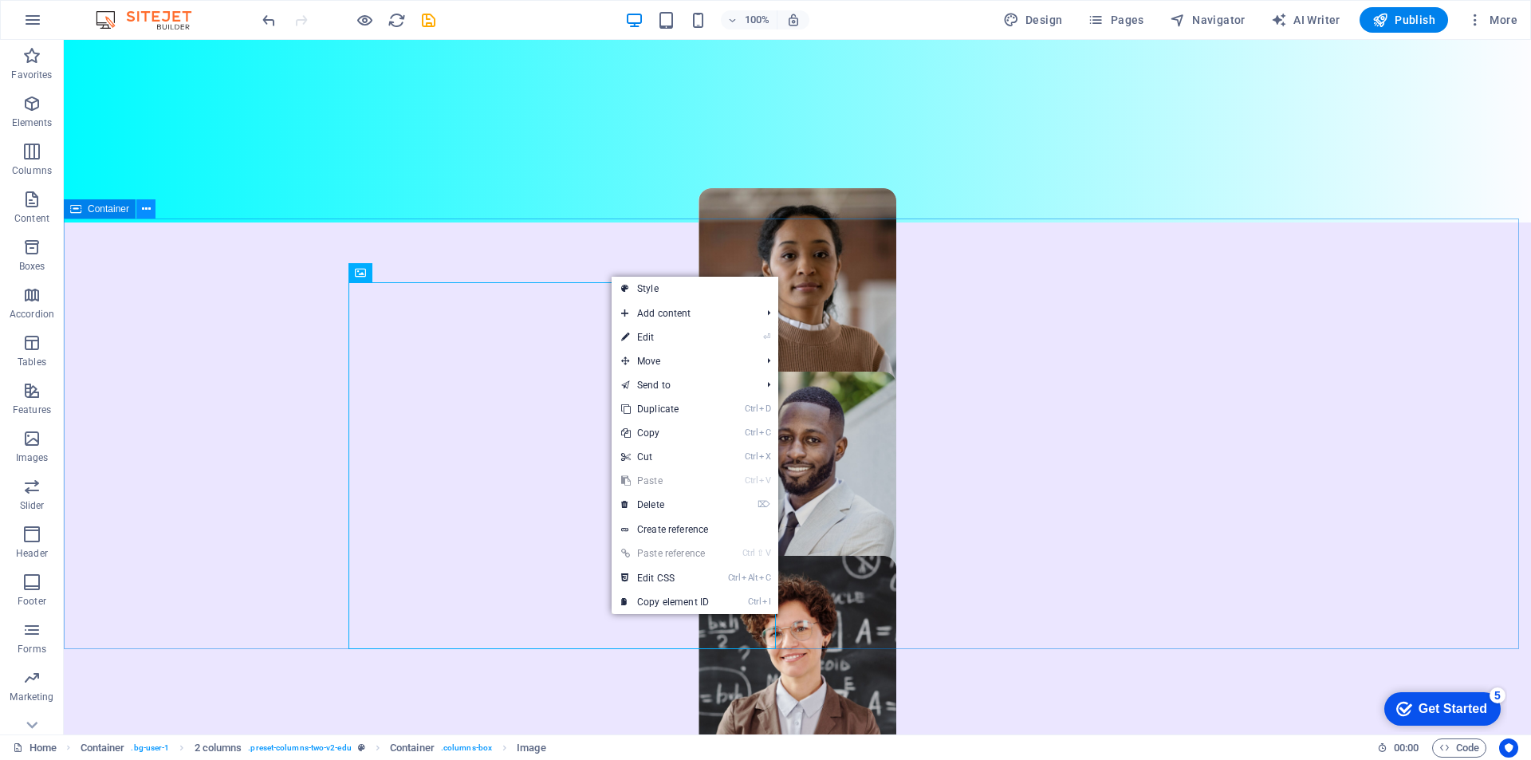
click at [148, 214] on icon at bounding box center [146, 209] width 9 height 17
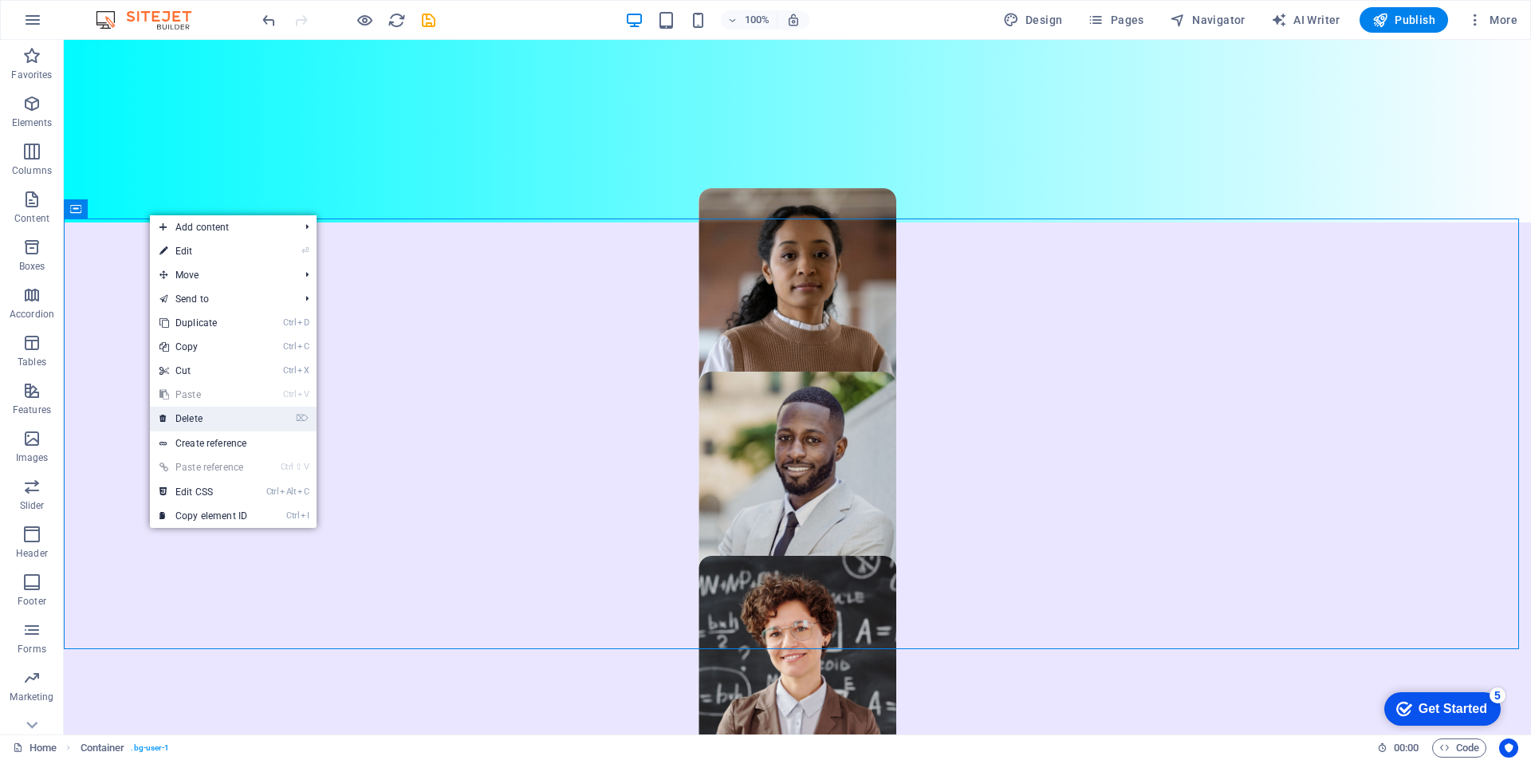
click at [230, 412] on link "⌦ Delete" at bounding box center [203, 419] width 107 height 24
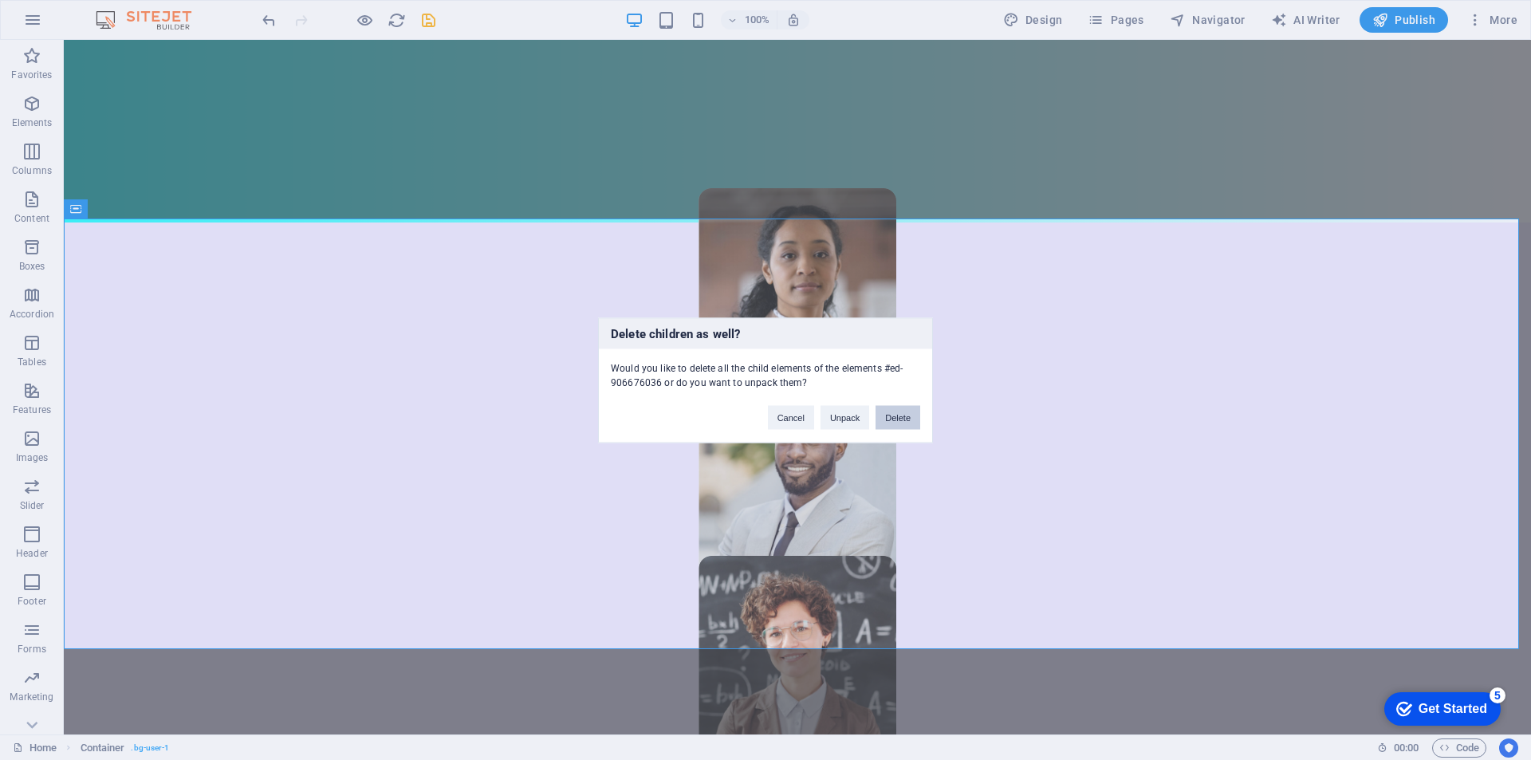
click at [890, 420] on button "Delete" at bounding box center [897, 417] width 45 height 24
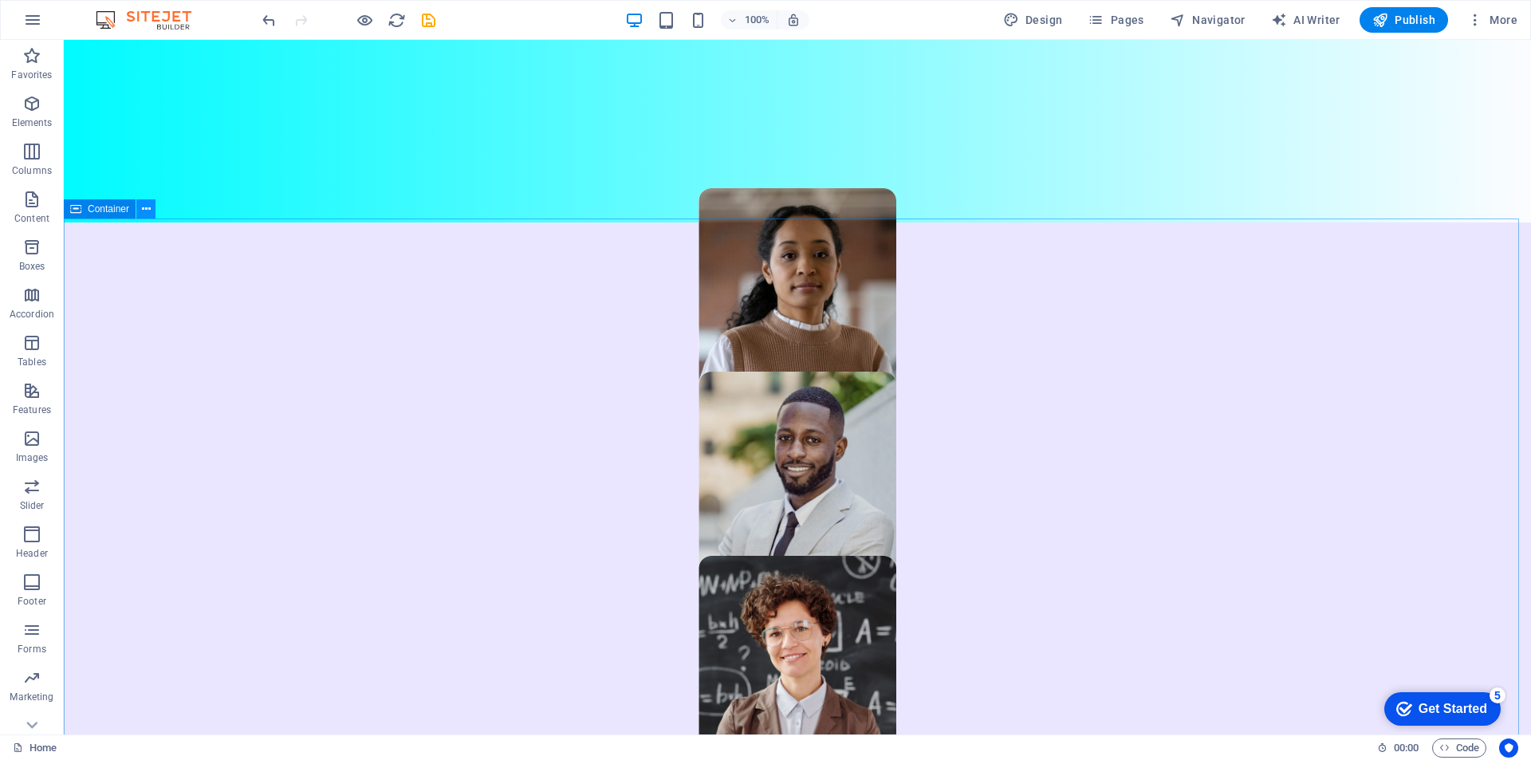
click at [146, 211] on icon at bounding box center [146, 209] width 9 height 17
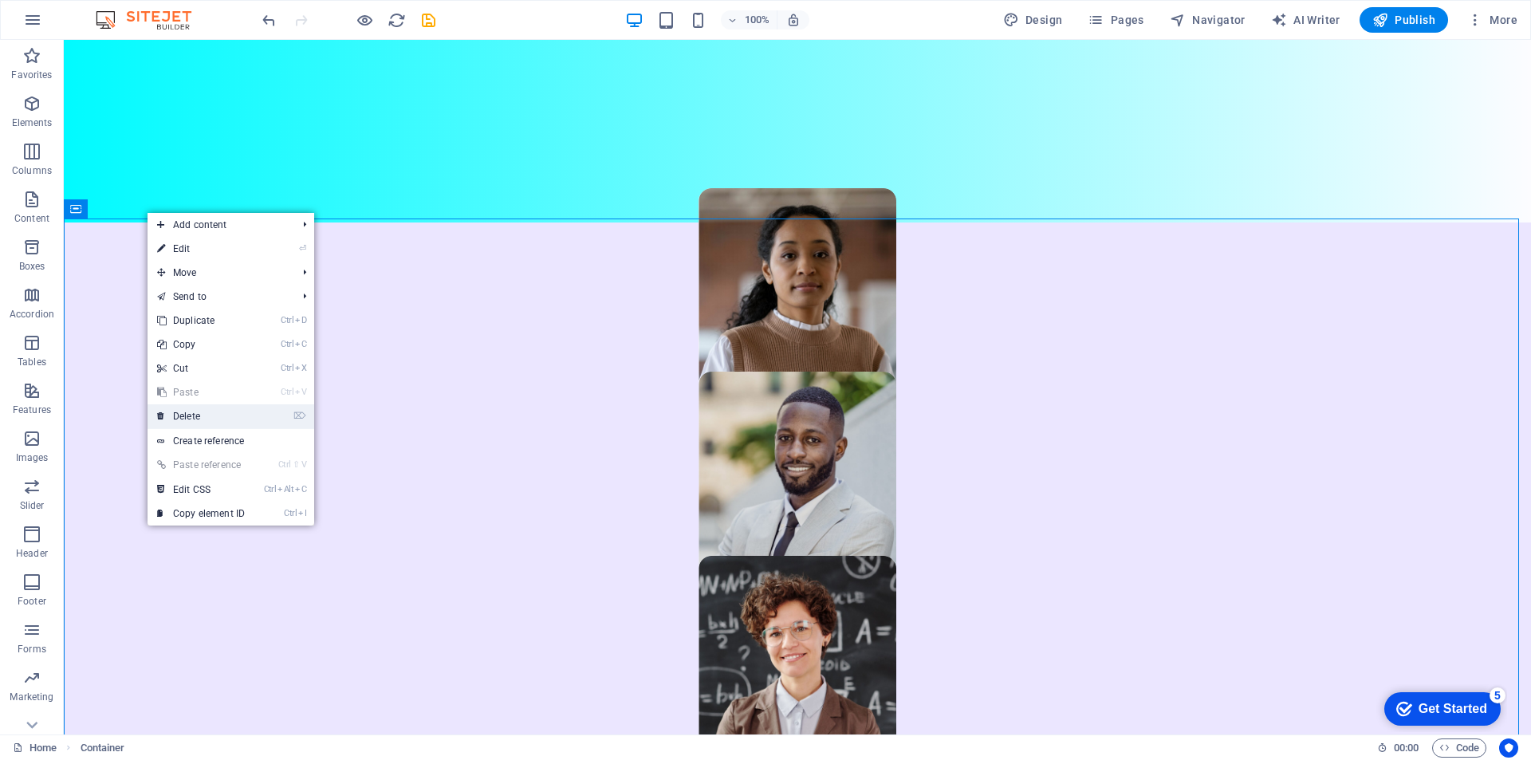
click at [254, 412] on link "⌦ Delete" at bounding box center [201, 416] width 107 height 24
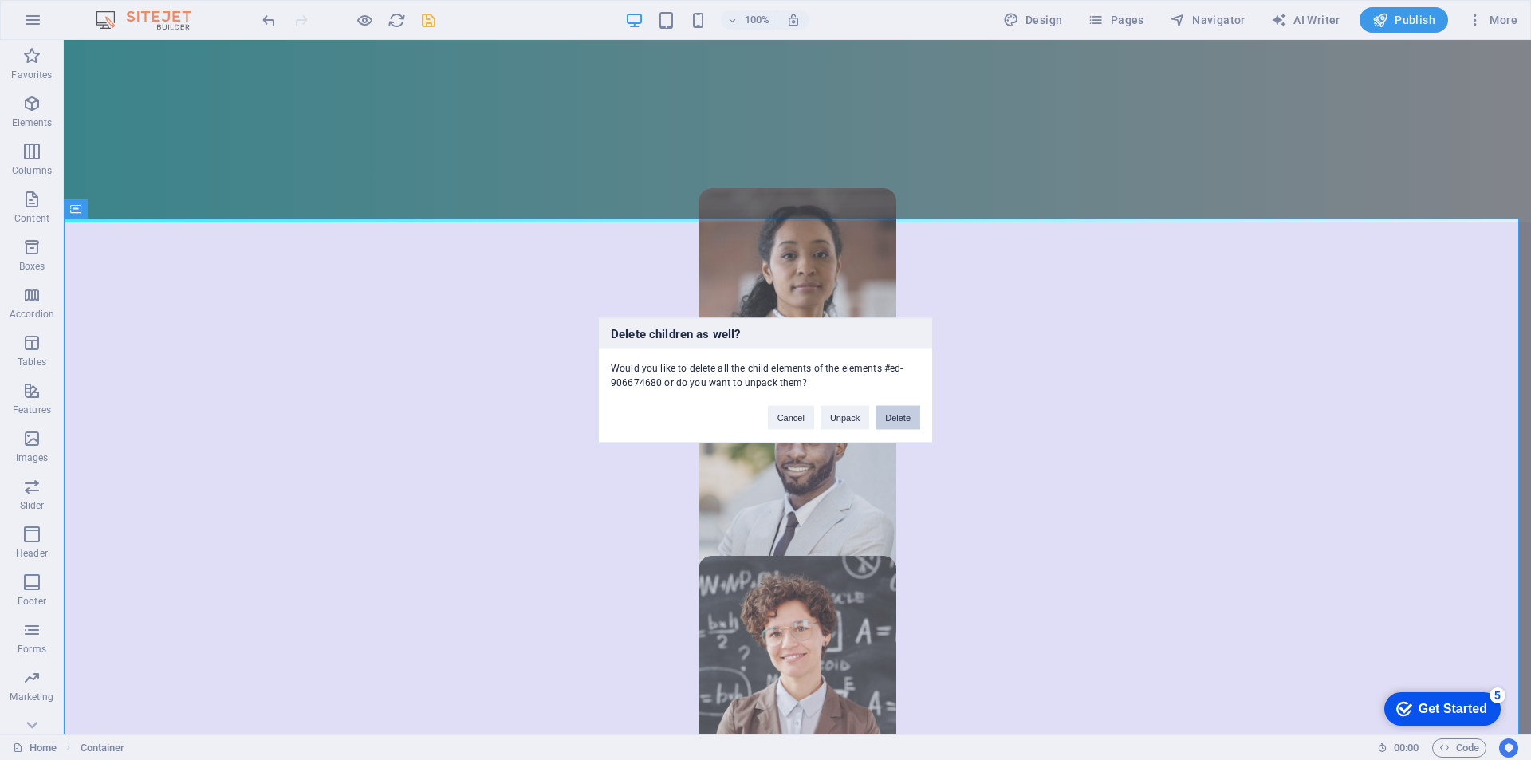
click at [901, 421] on button "Delete" at bounding box center [897, 417] width 45 height 24
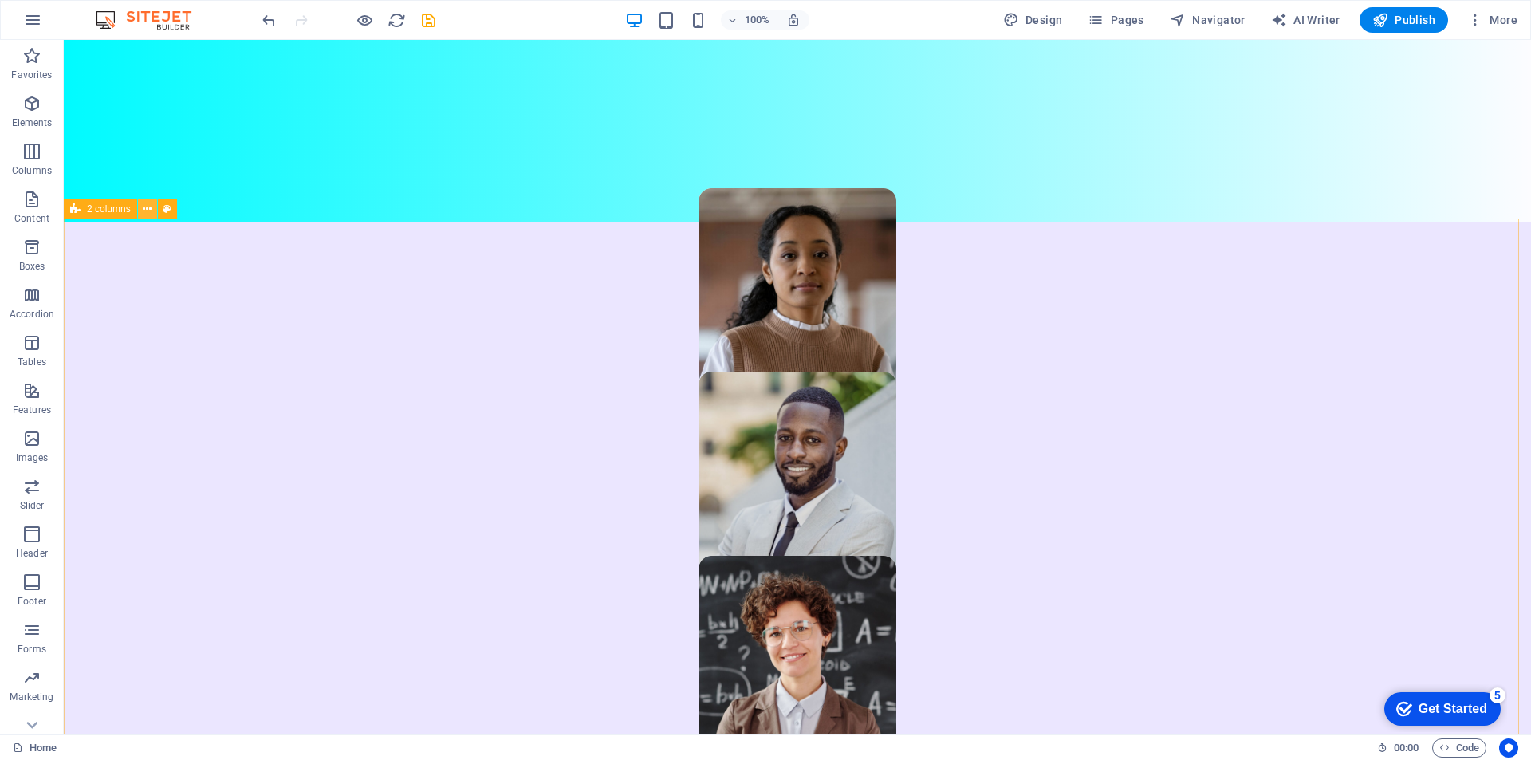
click at [147, 207] on icon at bounding box center [147, 209] width 9 height 17
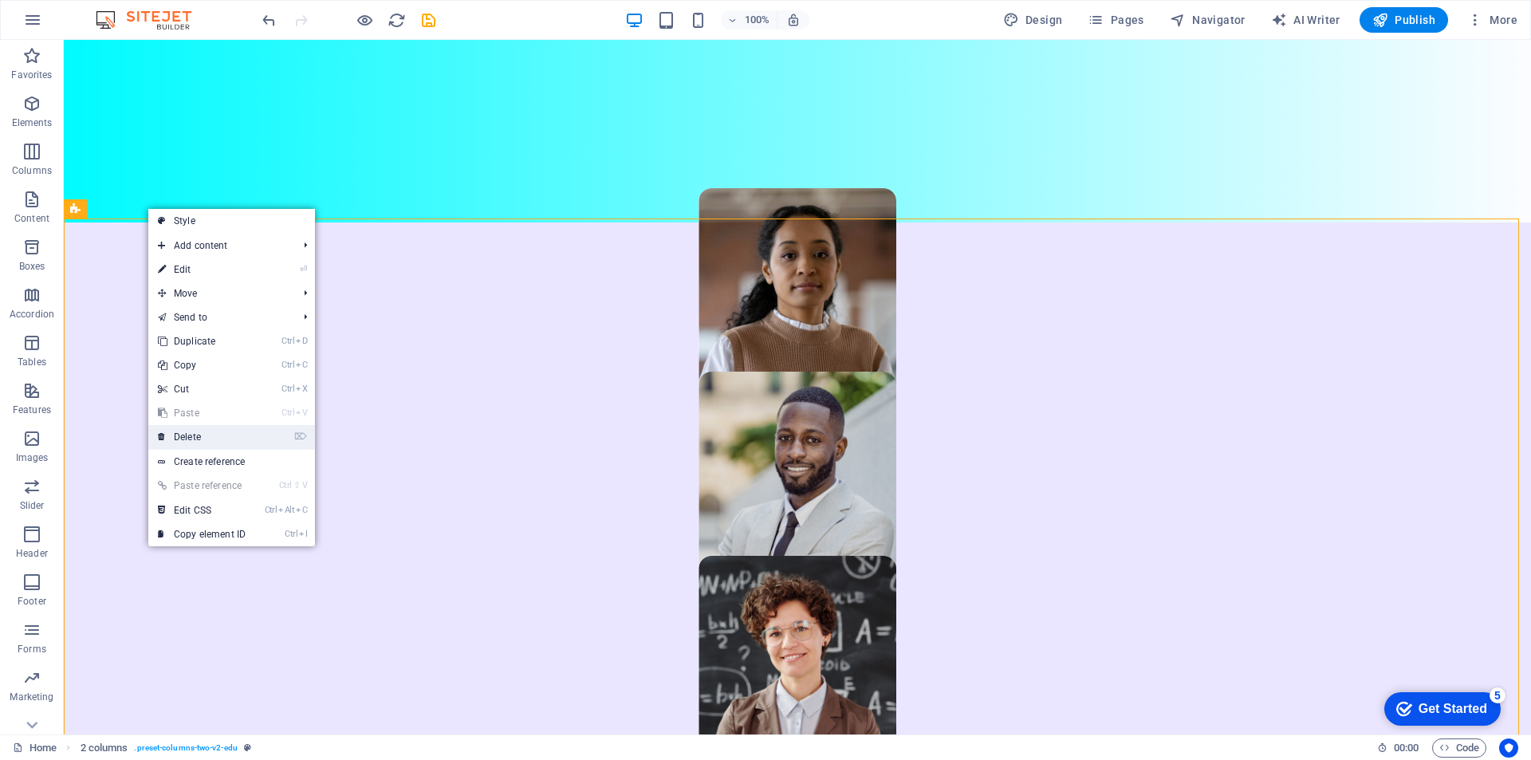
click at [251, 437] on link "⌦ Delete" at bounding box center [201, 437] width 107 height 24
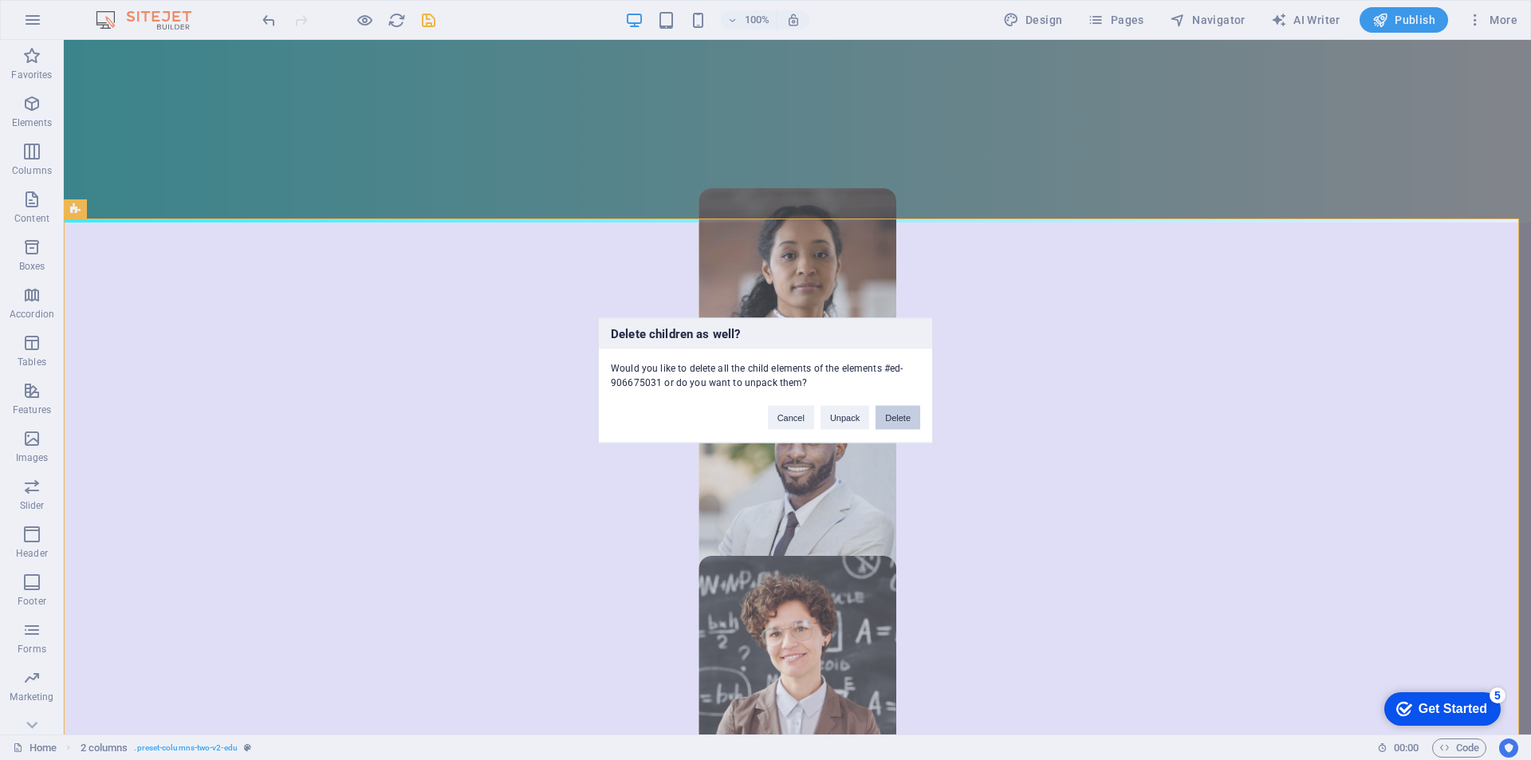
click at [899, 414] on button "Delete" at bounding box center [897, 417] width 45 height 24
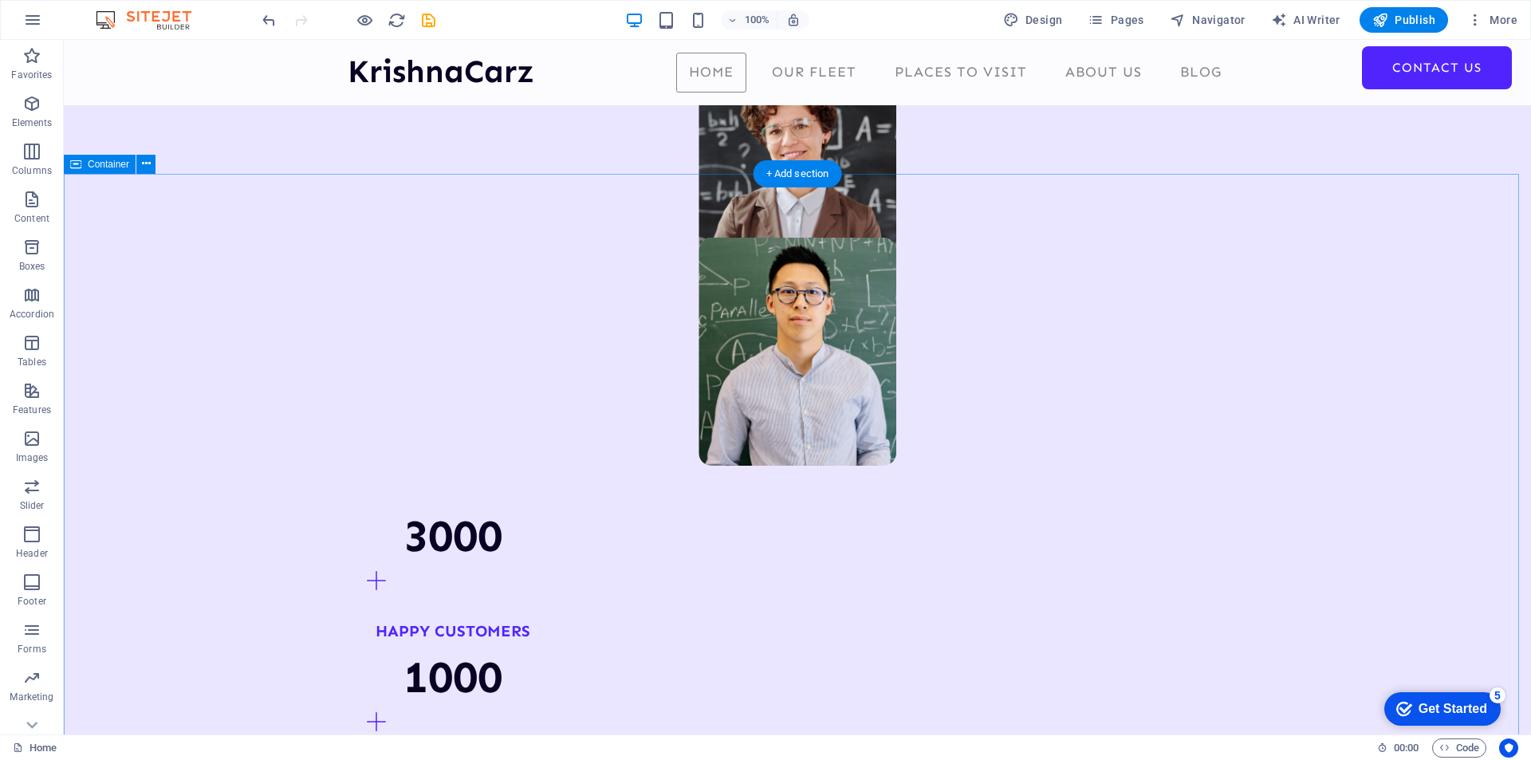
scroll to position [1355, 0]
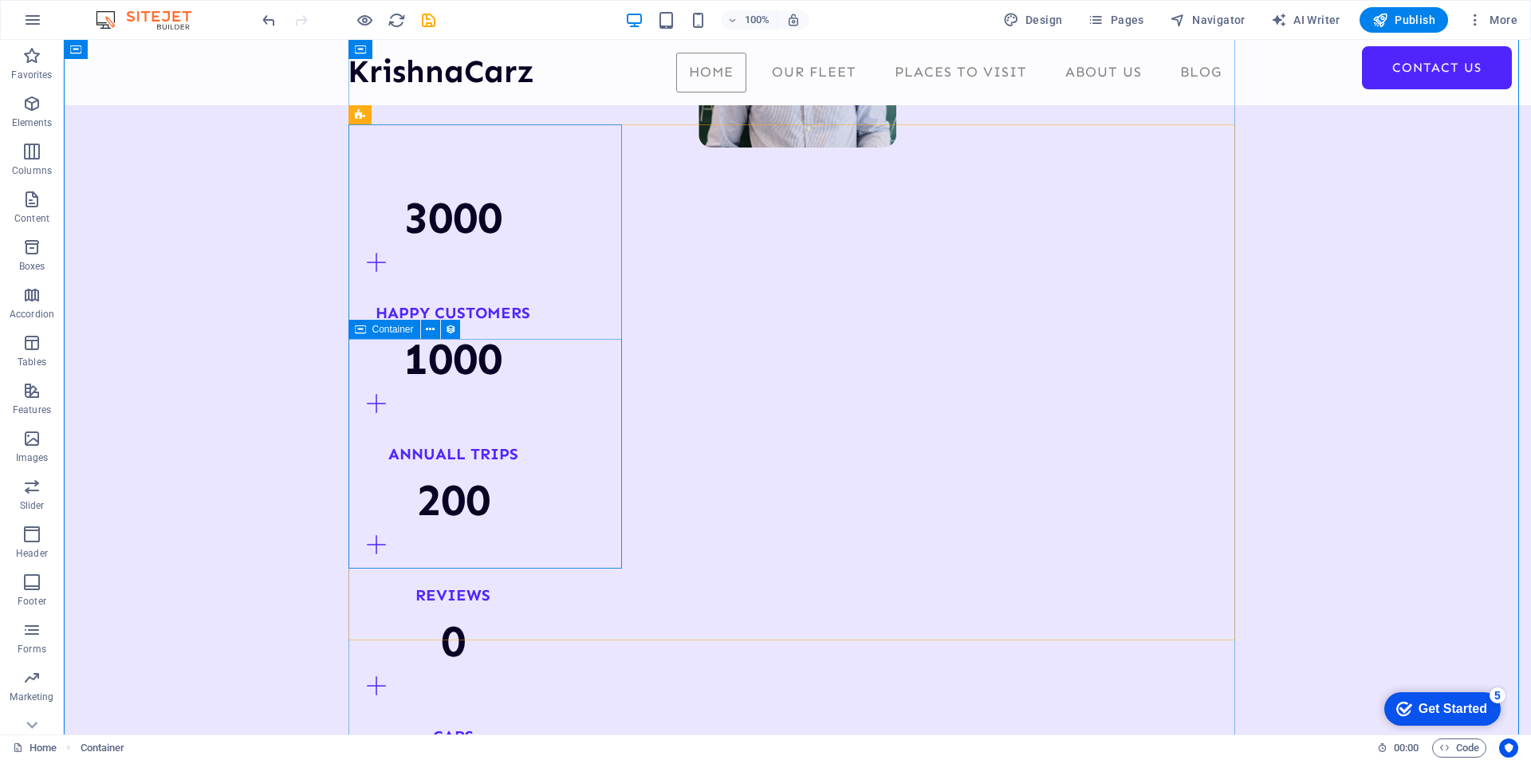
scroll to position [1674, 0]
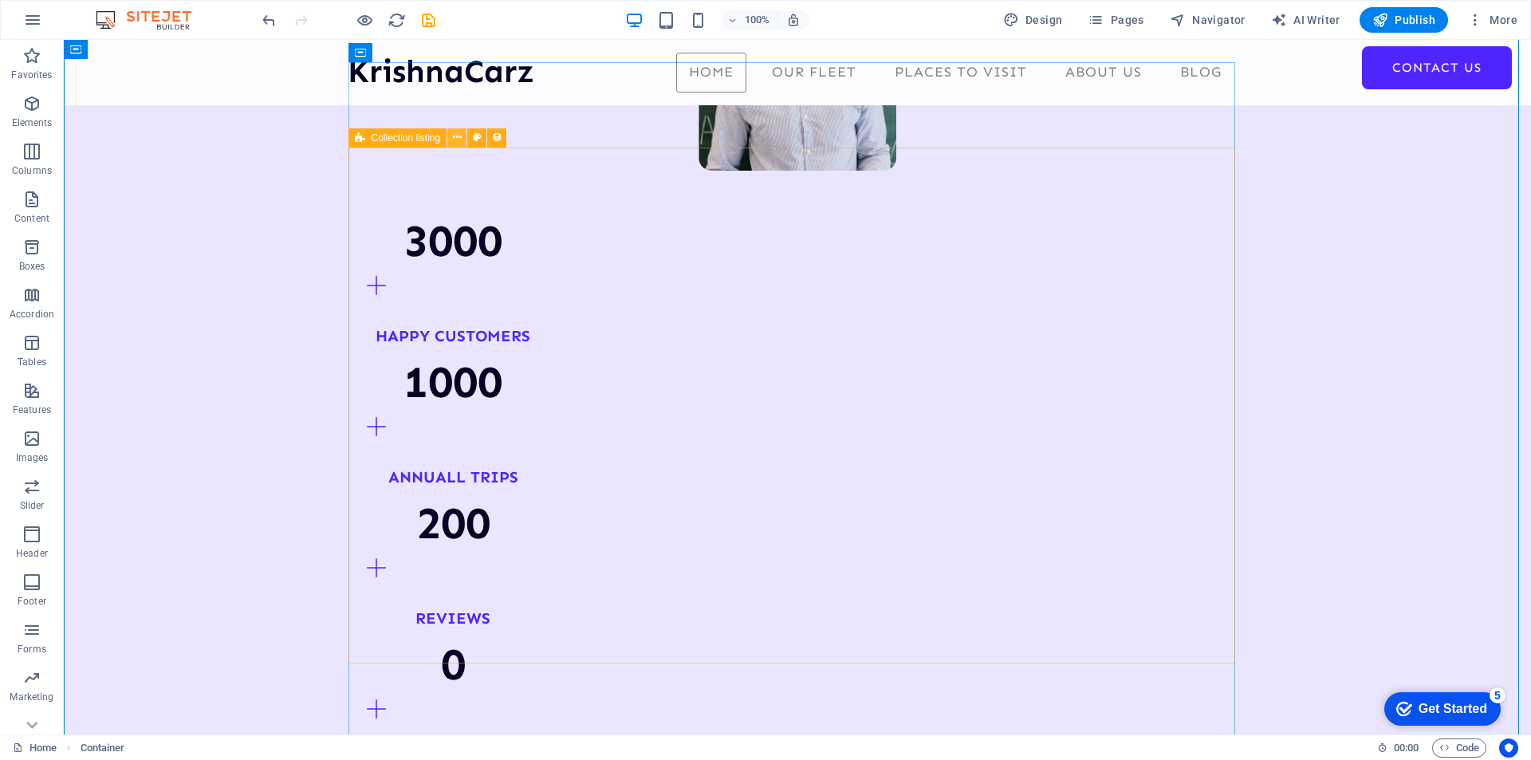
click at [456, 140] on icon at bounding box center [457, 137] width 9 height 17
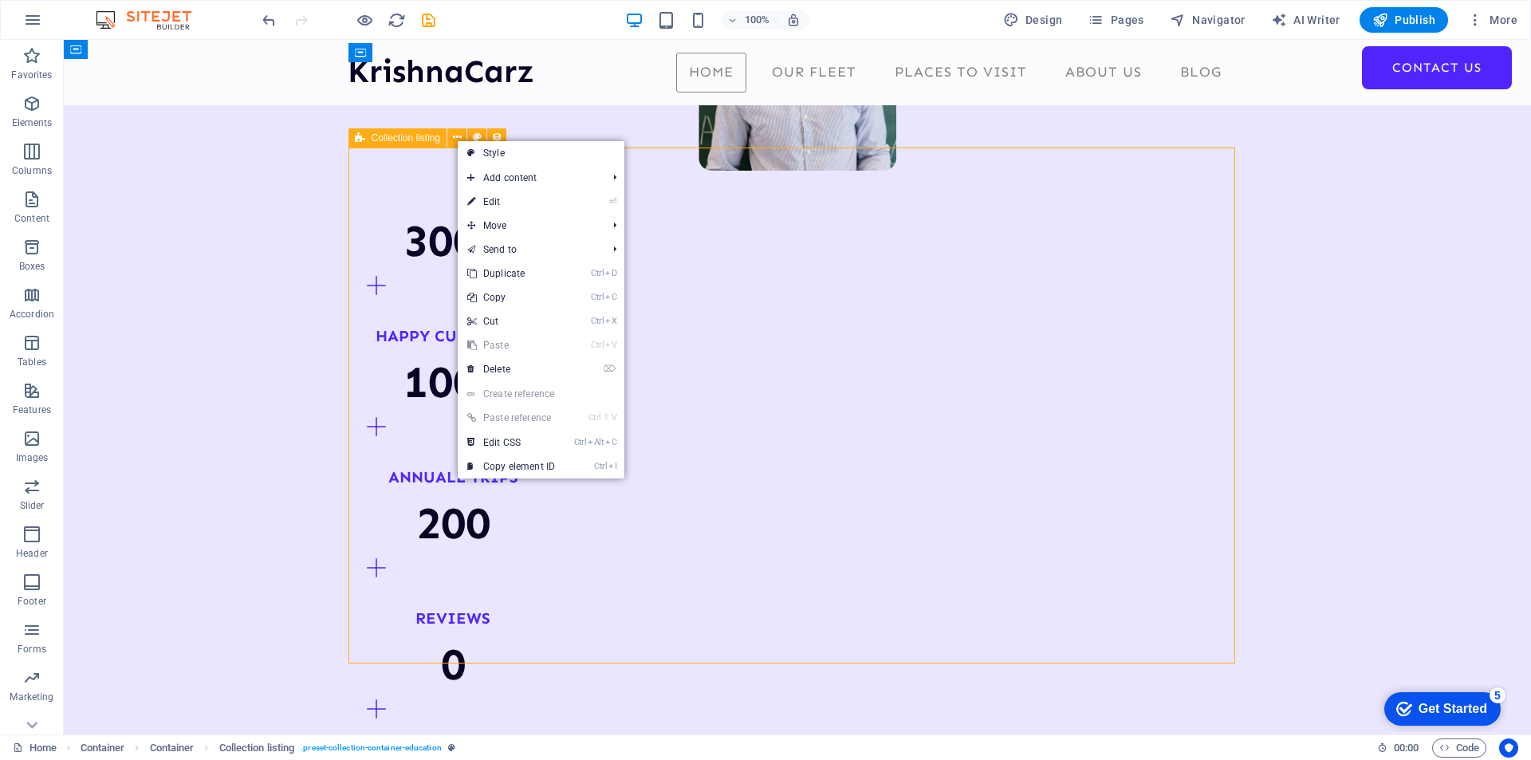
click at [403, 140] on span "Collection listing" at bounding box center [406, 138] width 69 height 10
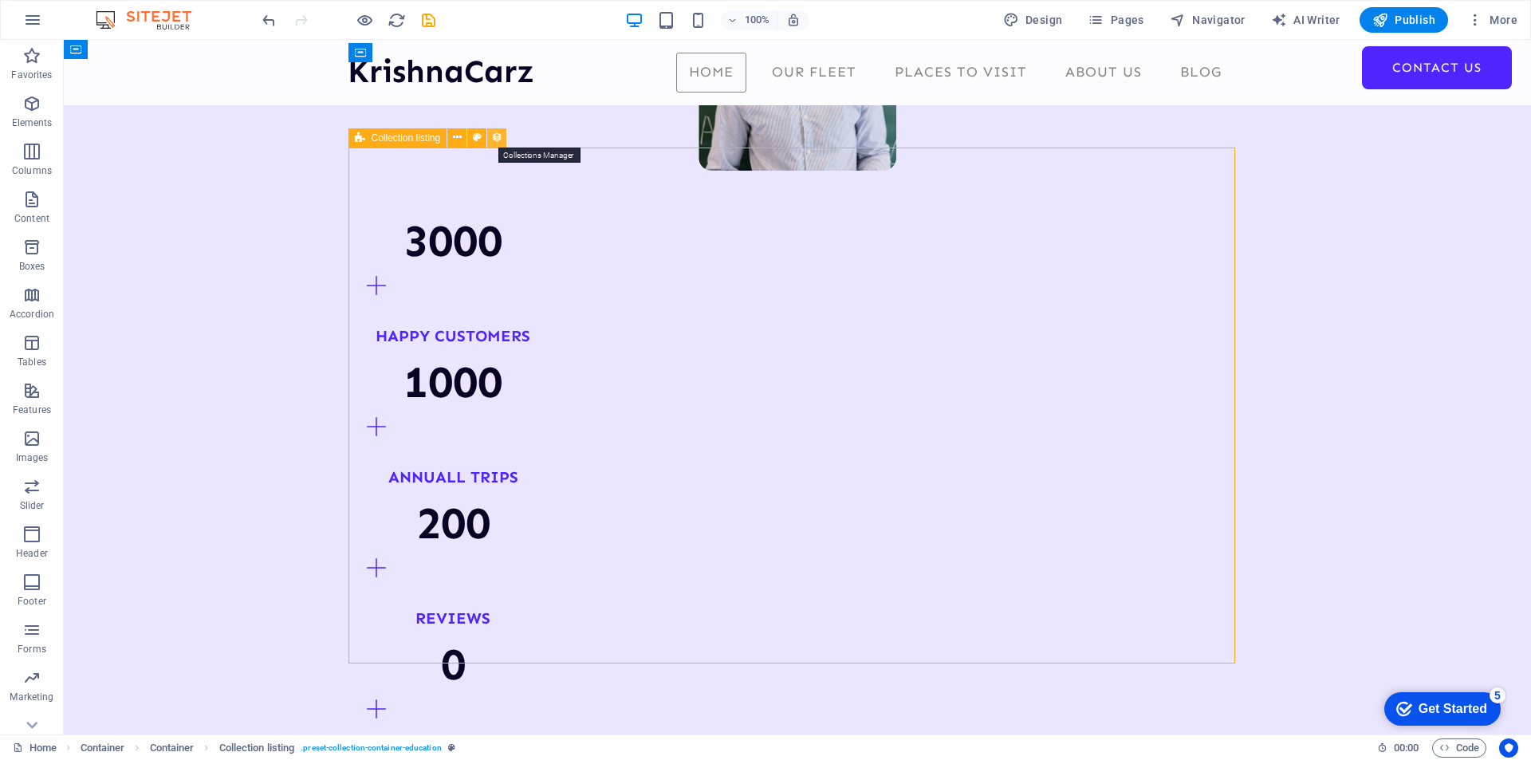
click at [497, 138] on icon at bounding box center [496, 137] width 11 height 17
select select "createdAt_DESC"
select select "columns.not-featured-article"
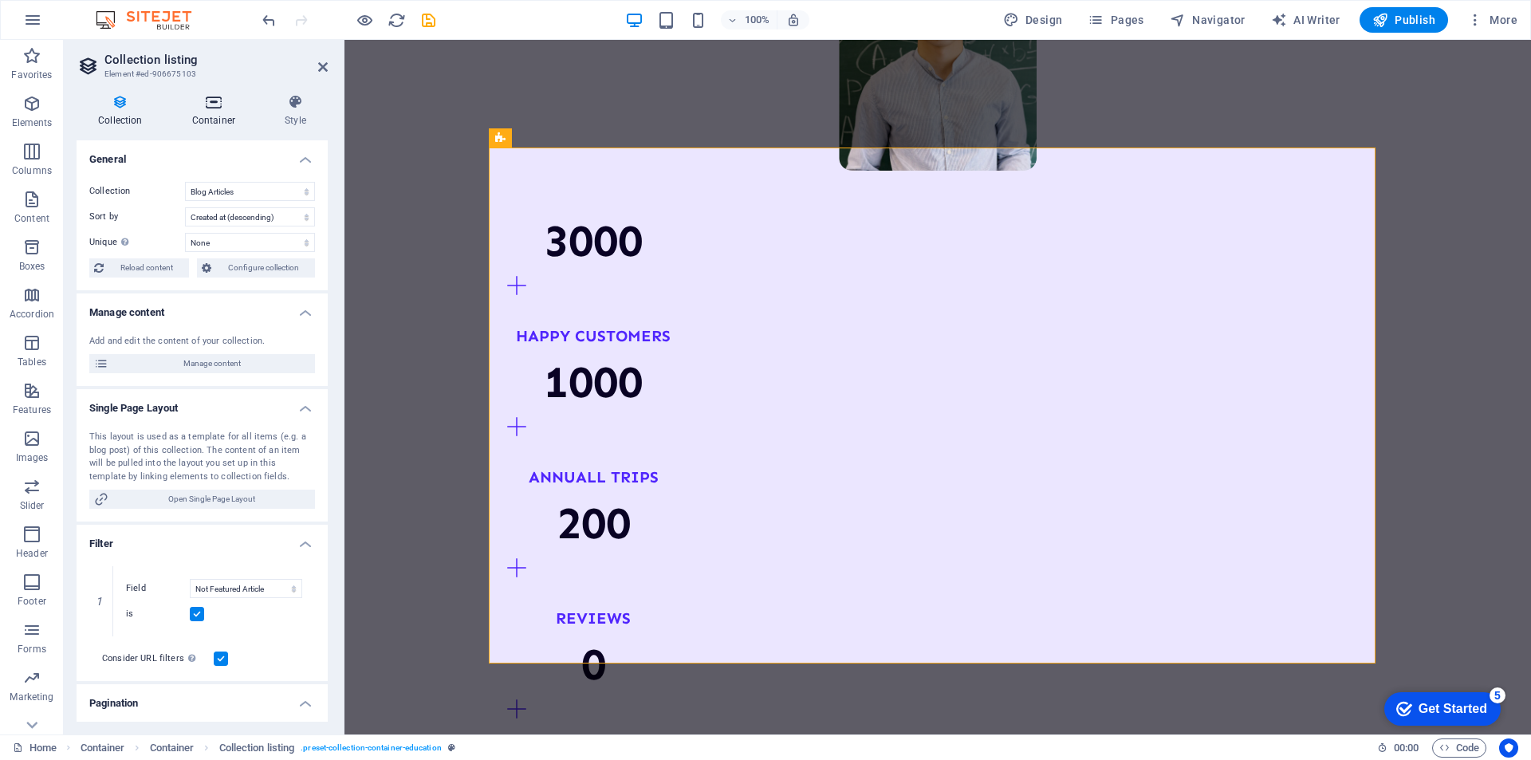
click at [200, 107] on icon at bounding box center [214, 102] width 86 height 16
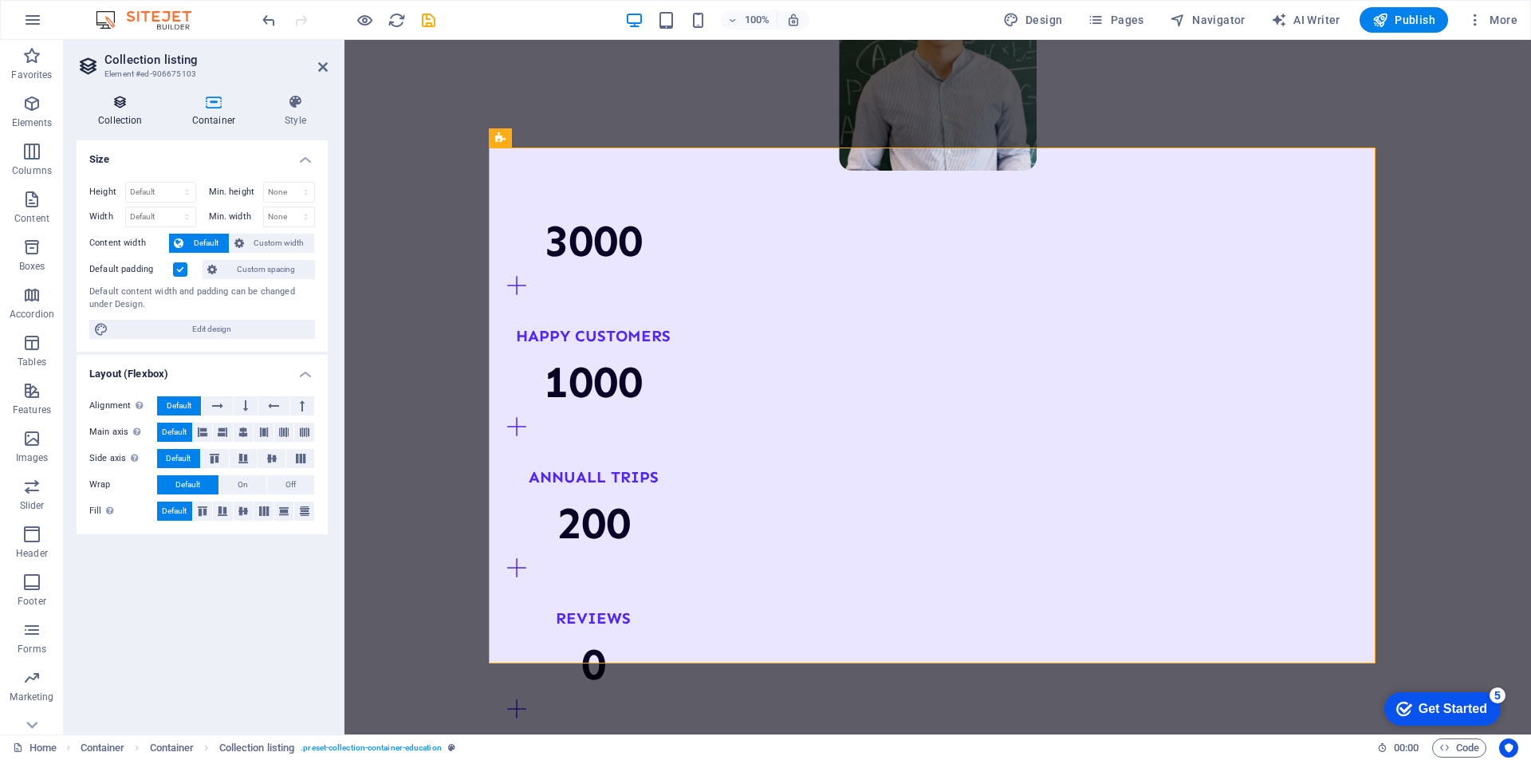
click at [122, 102] on icon at bounding box center [121, 102] width 88 height 16
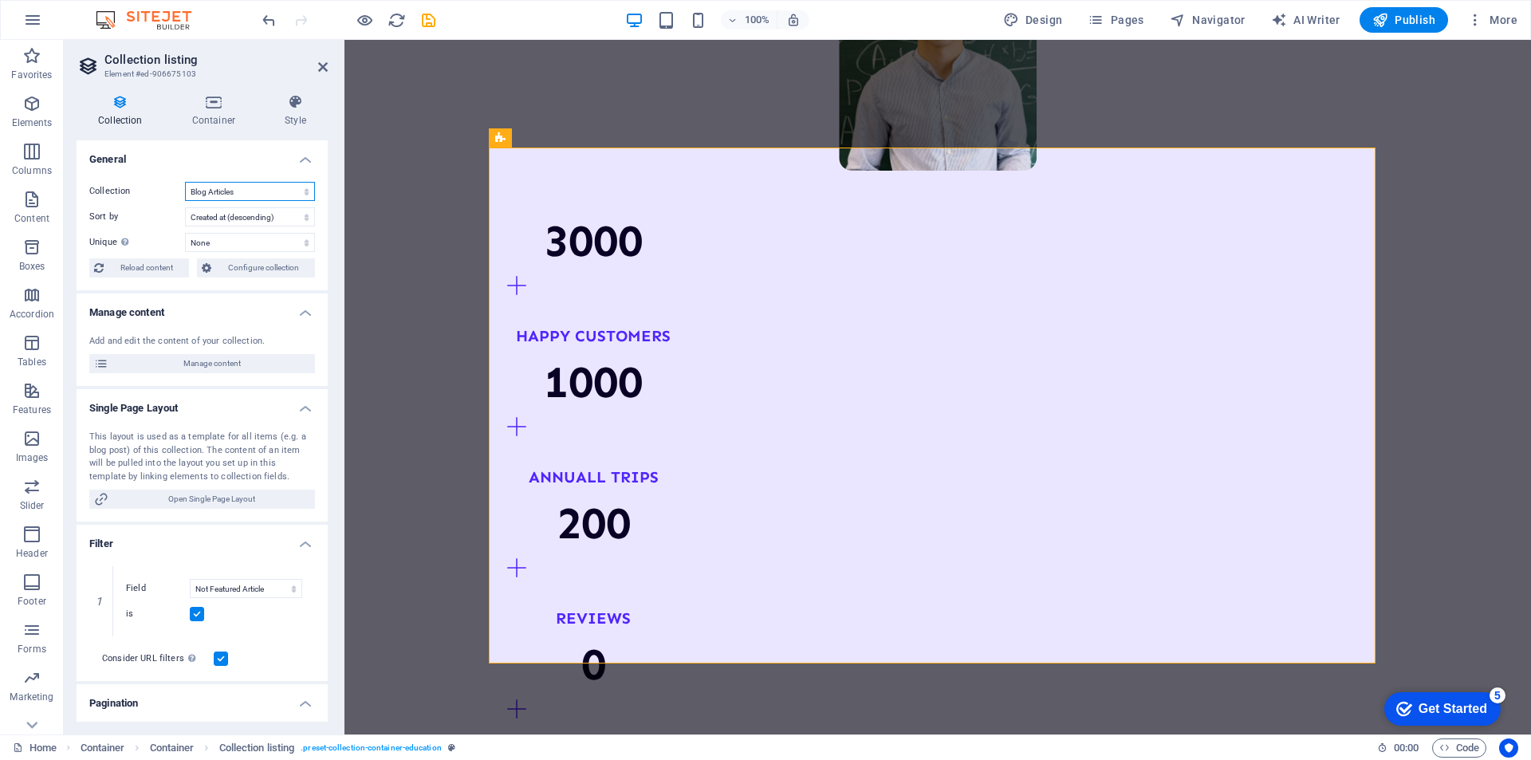
click at [219, 186] on select "Blog Articles Courses List Our Fleet Products Teachers List" at bounding box center [250, 191] width 130 height 19
click at [185, 182] on select "Blog Articles Courses List Our Fleet Products Teachers List" at bounding box center [250, 191] width 130 height 19
select select "68b9d166913e103ca309fdda"
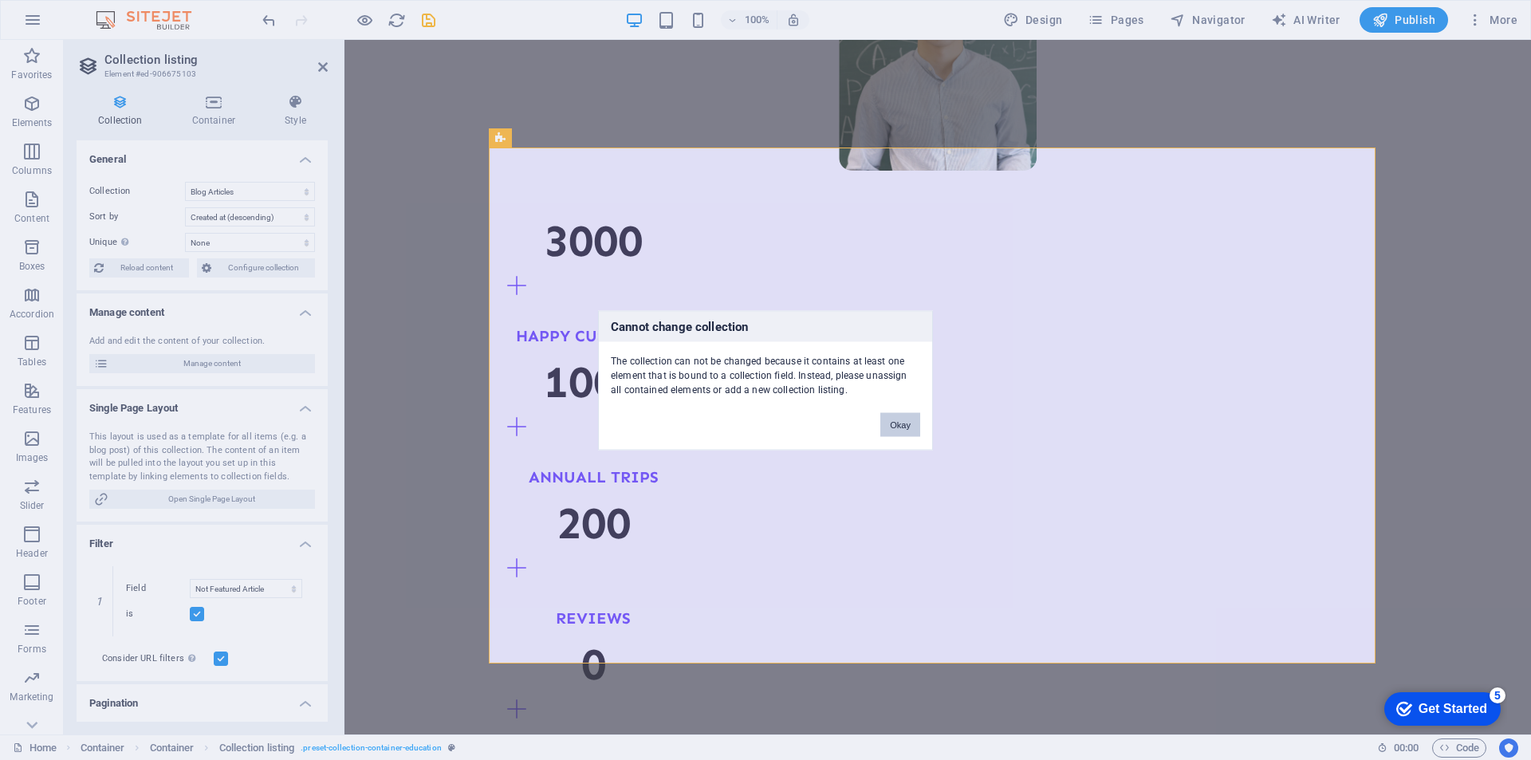
click at [895, 427] on button "Okay" at bounding box center [900, 424] width 40 height 24
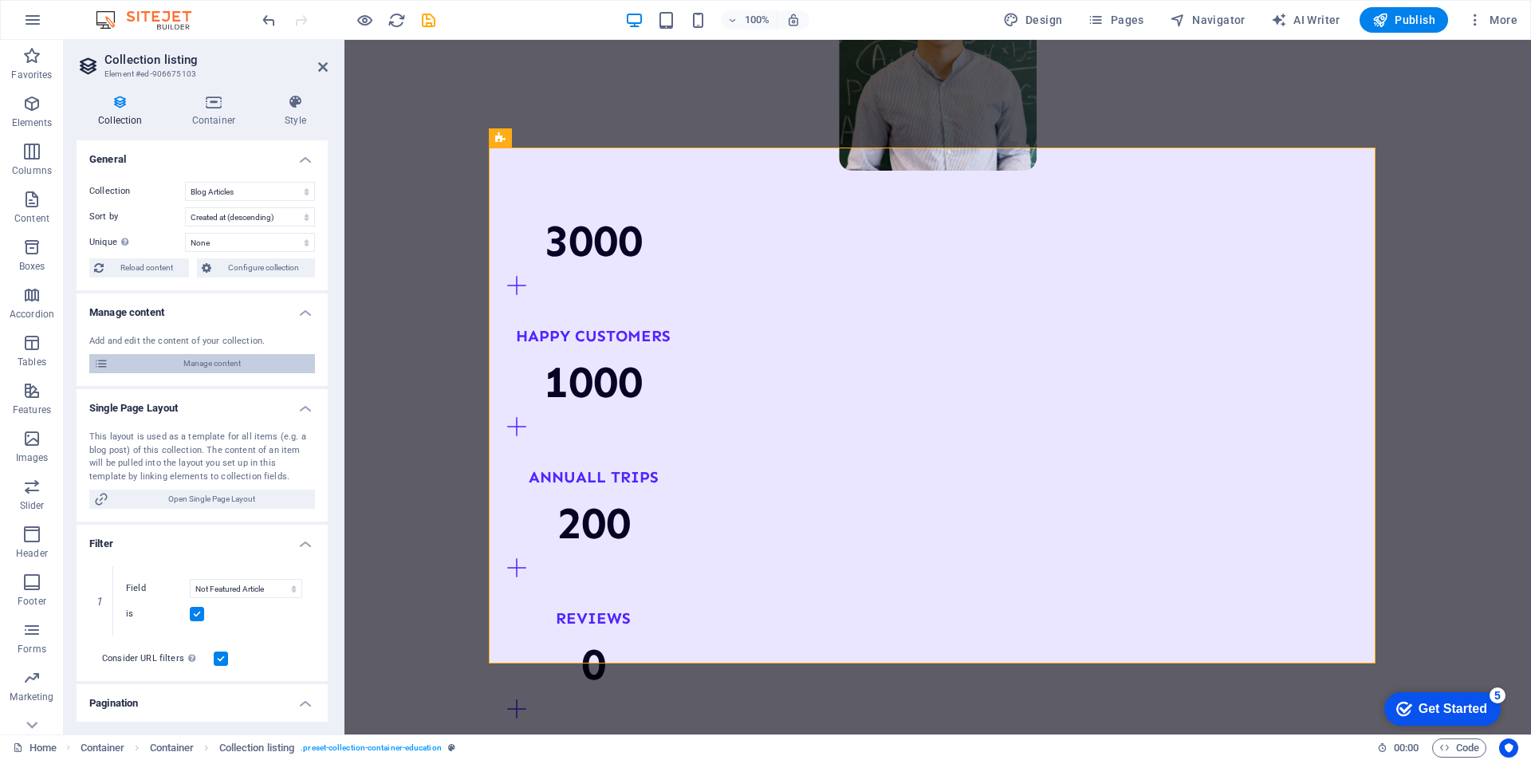
click at [224, 360] on span "Manage content" at bounding box center [211, 363] width 197 height 19
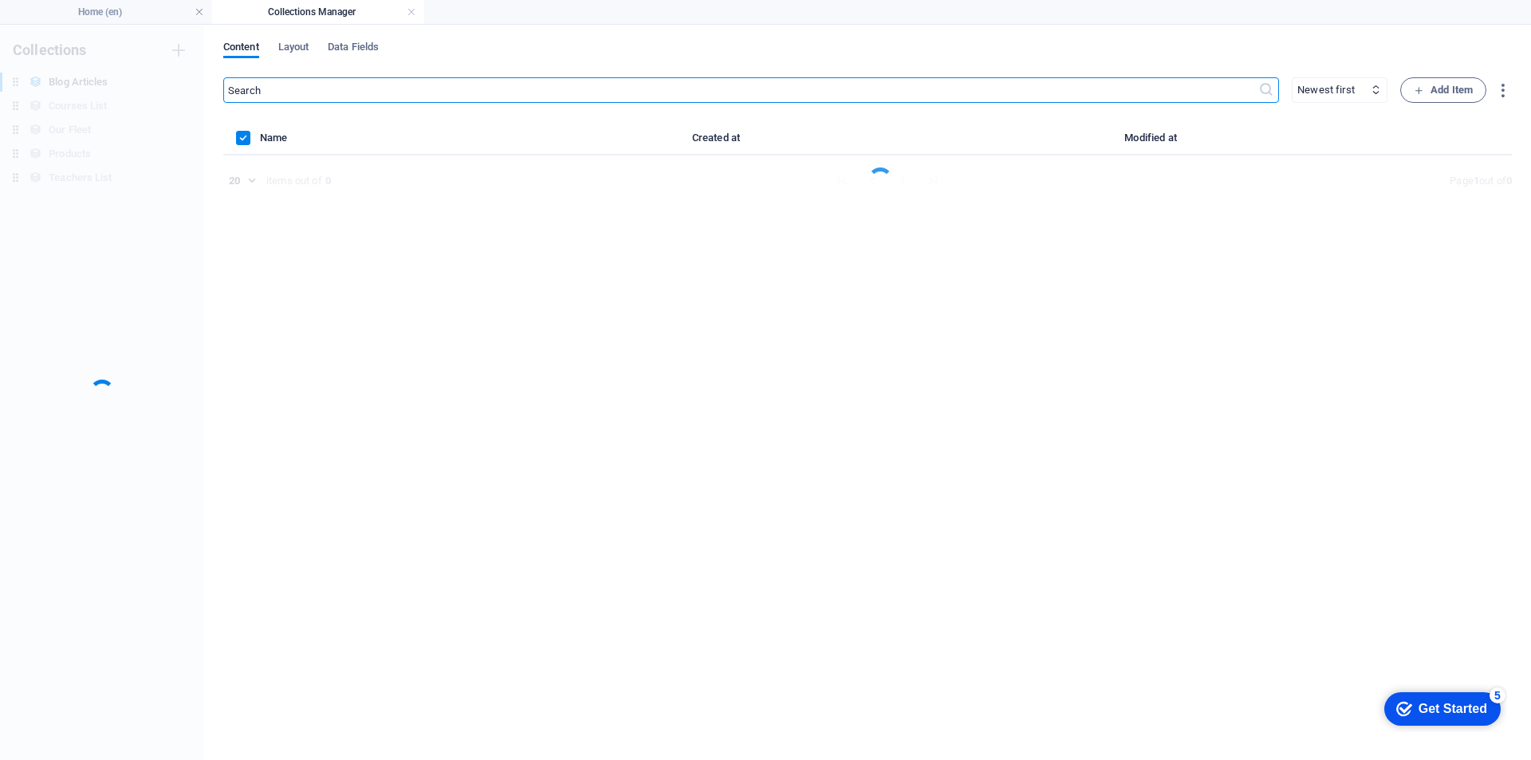
scroll to position [0, 0]
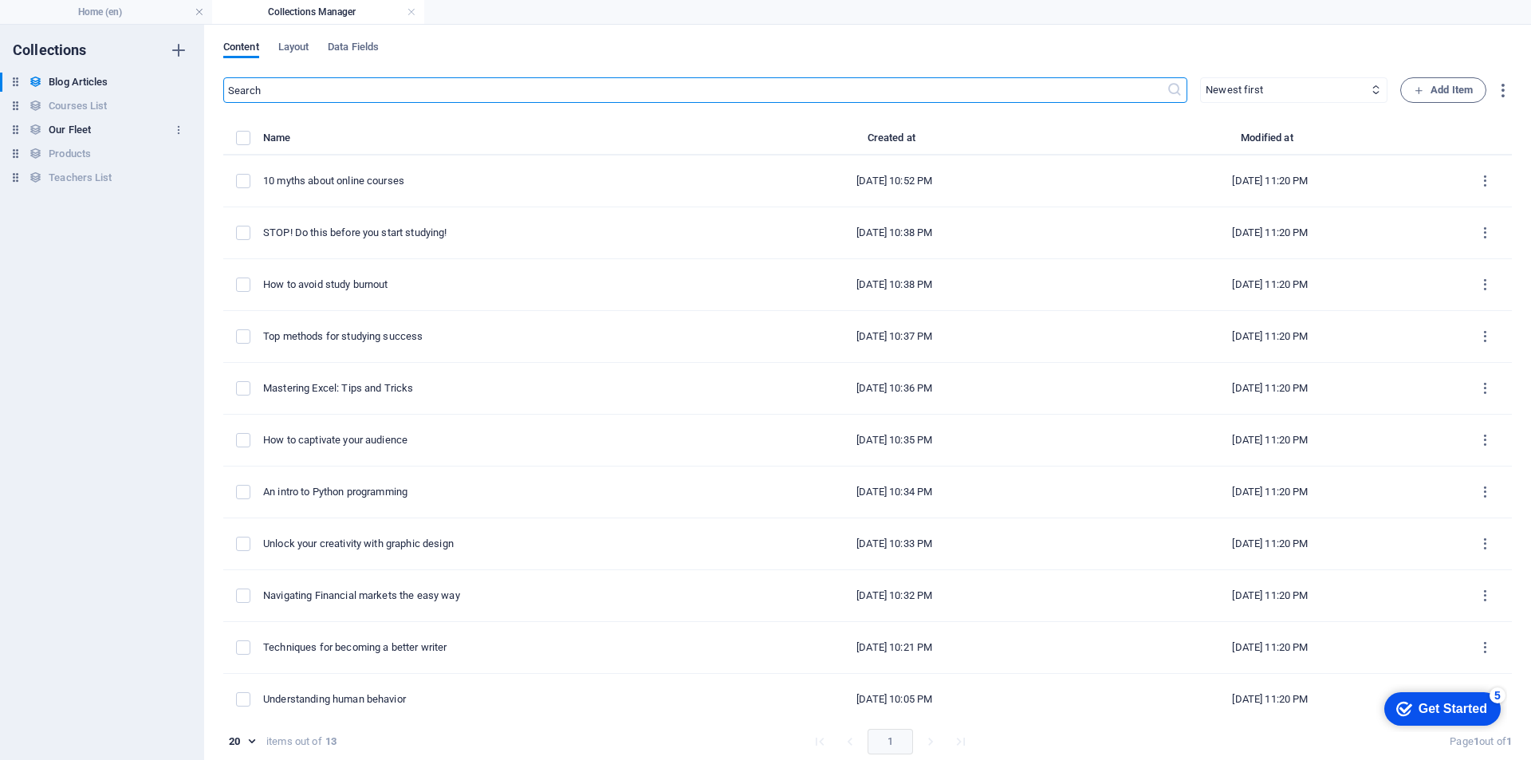
click at [81, 132] on h6 "Our Fleet" at bounding box center [70, 129] width 42 height 19
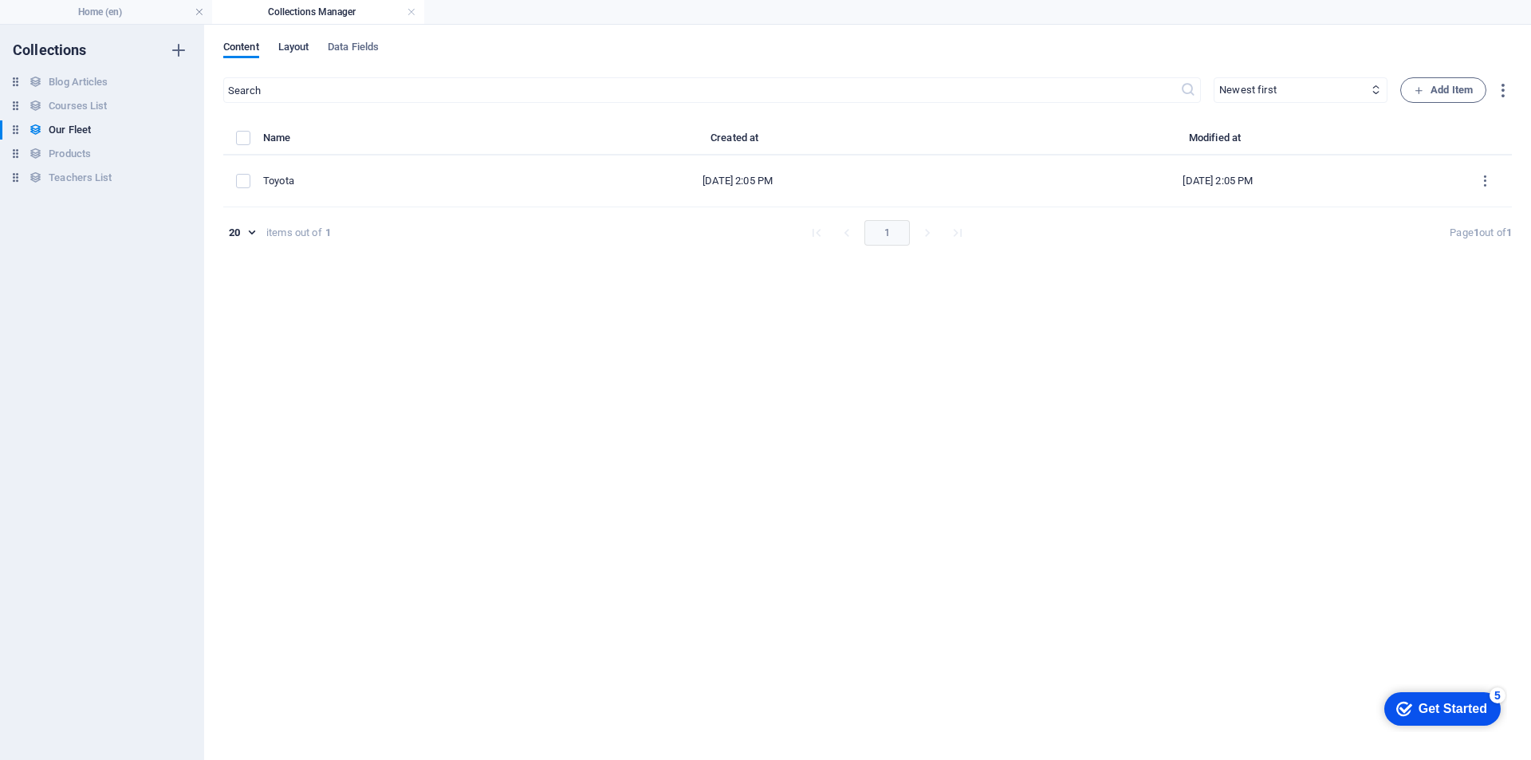
click at [309, 49] on span "Layout" at bounding box center [293, 48] width 31 height 22
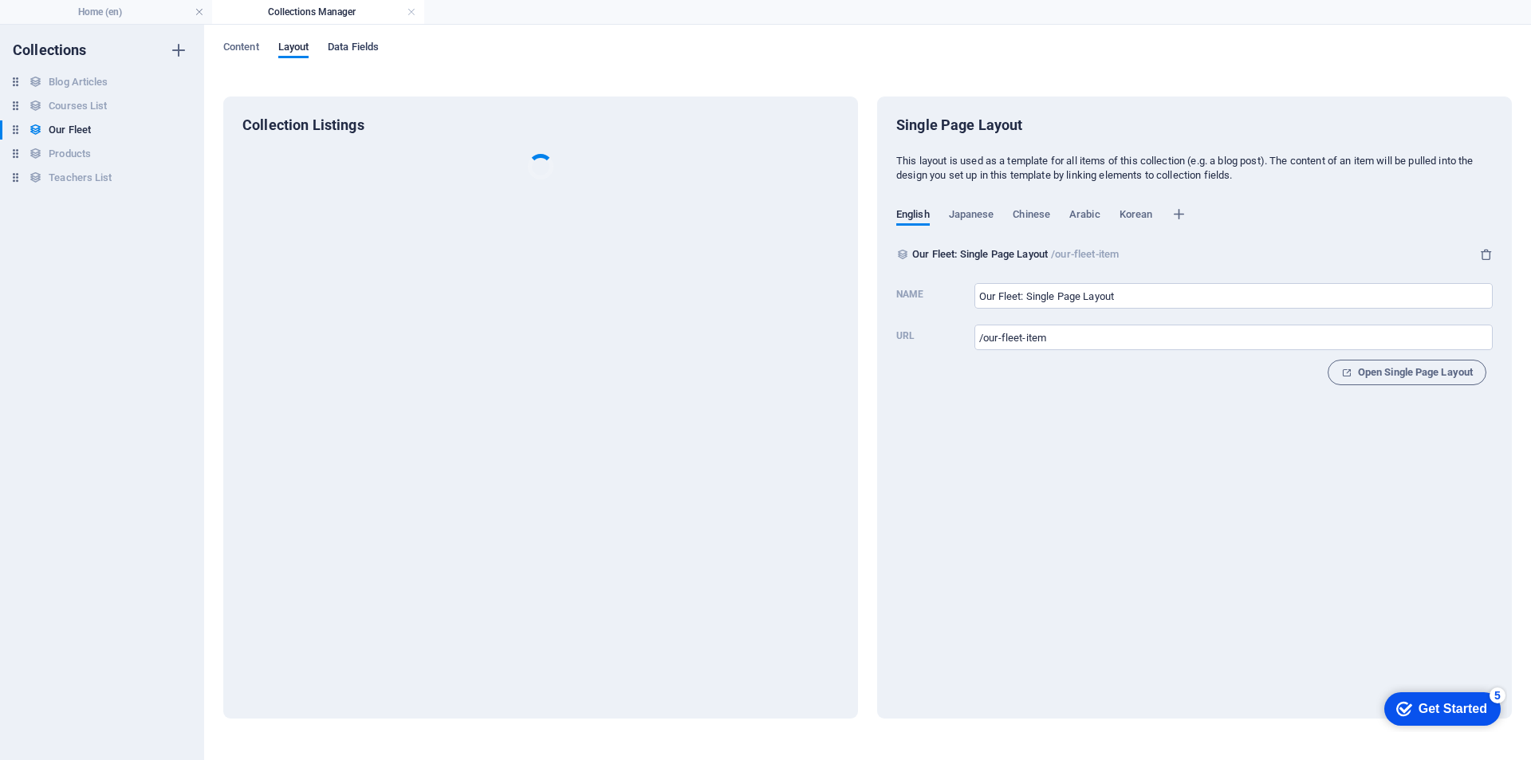
click at [346, 44] on span "Data Fields" at bounding box center [353, 48] width 51 height 22
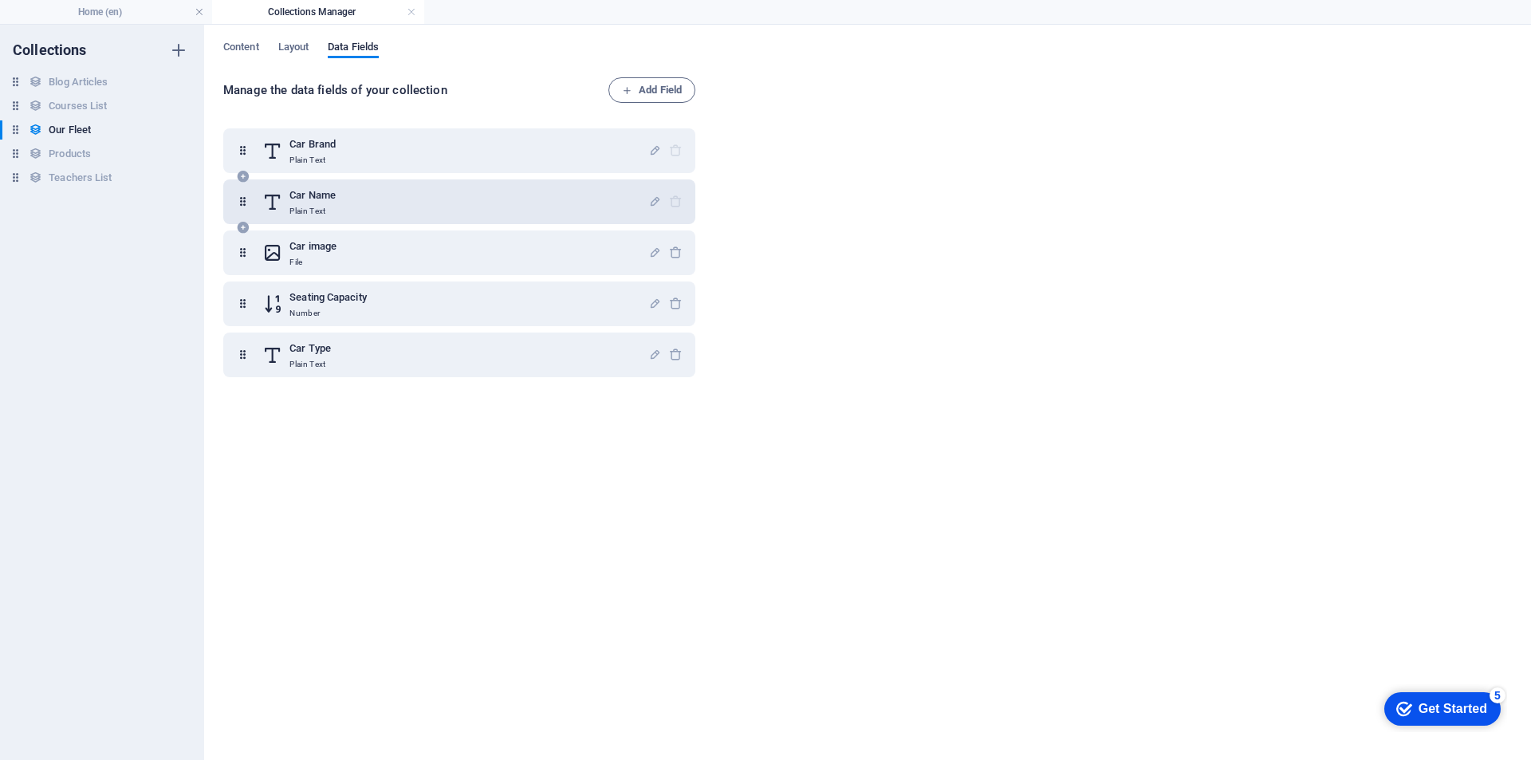
click at [365, 207] on div "Car Name Plain Text" at bounding box center [455, 202] width 386 height 32
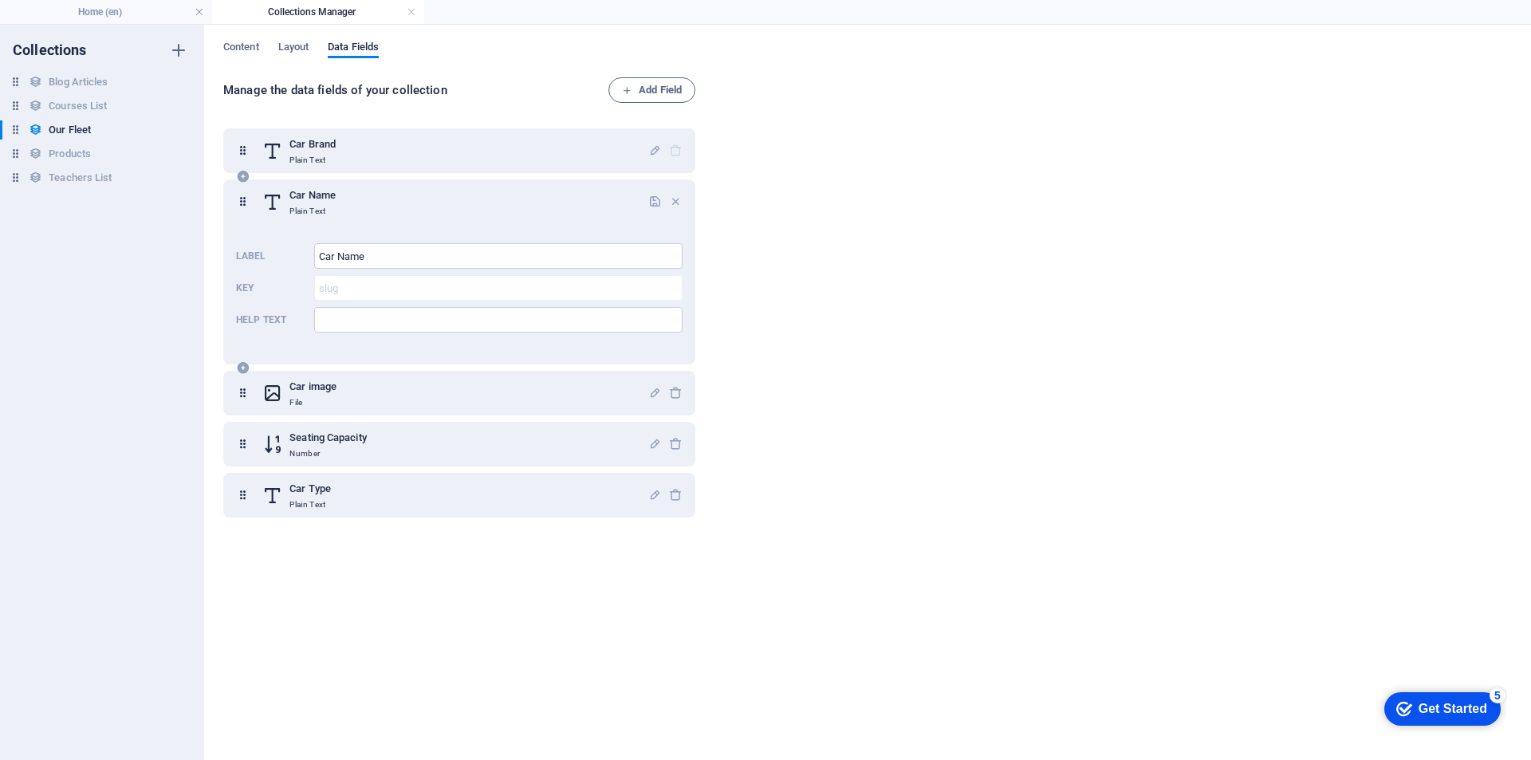
click at [365, 207] on div "Car Name Plain Text" at bounding box center [455, 202] width 386 height 32
click at [384, 209] on div "Car Name Plain Text" at bounding box center [455, 202] width 386 height 32
click at [406, 274] on div "Label Car Name ​ Key slug ​ Help text ​" at bounding box center [459, 288] width 446 height 102
click at [773, 207] on div "Manage the data fields of your collection Add Field Car Brand Plain Text Car Na…" at bounding box center [867, 410] width 1288 height 667
click at [655, 81] on span "Add Field" at bounding box center [652, 90] width 60 height 19
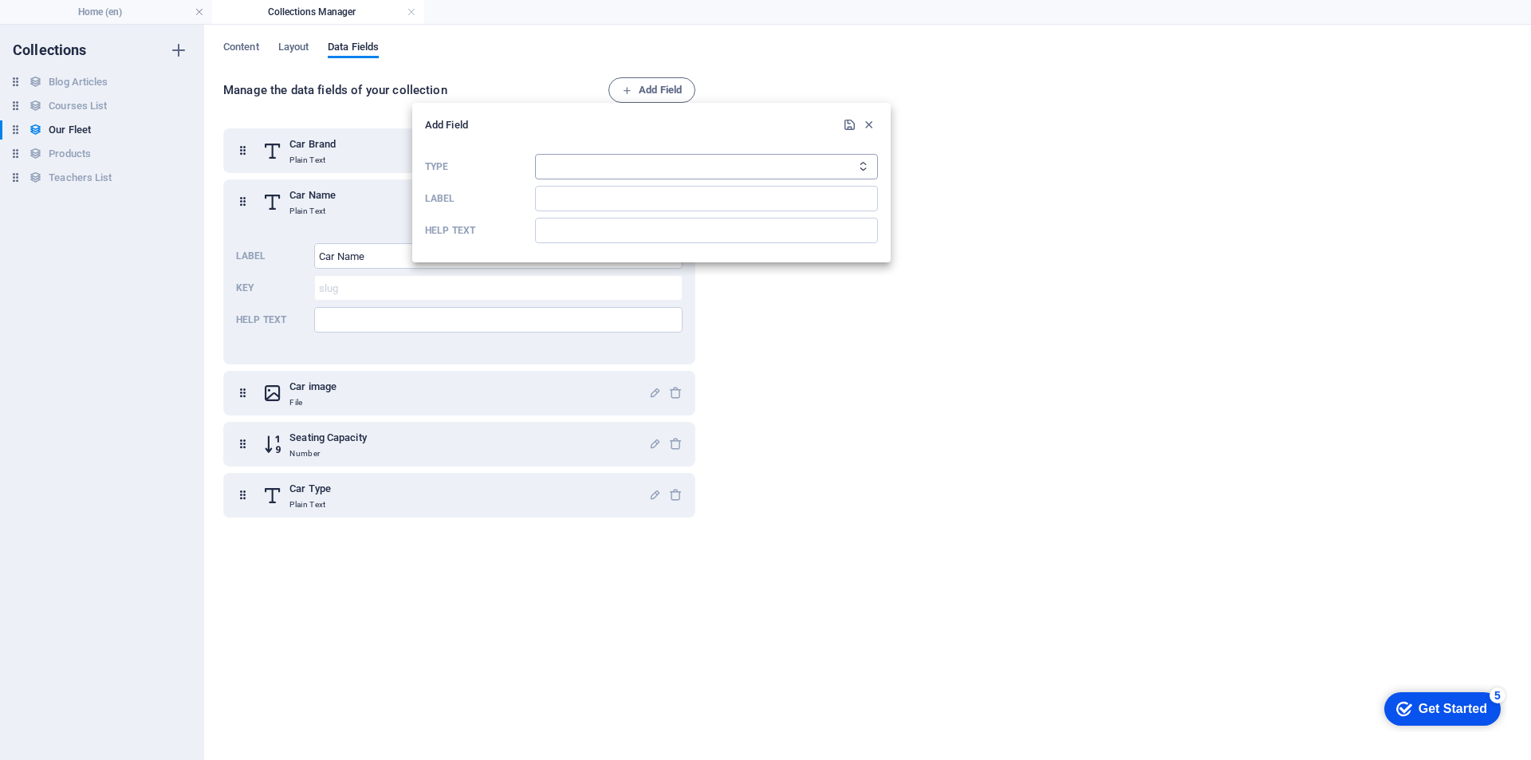
click at [571, 167] on select "Plain Text Link CMS Rich Text File Multiple Files Checkbox Choice Date Number" at bounding box center [706, 167] width 343 height 26
select select "text"
click at [535, 154] on select "Plain Text Link CMS Rich Text File Multiple Files Checkbox Choice Date Number" at bounding box center [706, 167] width 343 height 26
click at [564, 199] on input "Label" at bounding box center [706, 199] width 343 height 26
type input "Car Name"
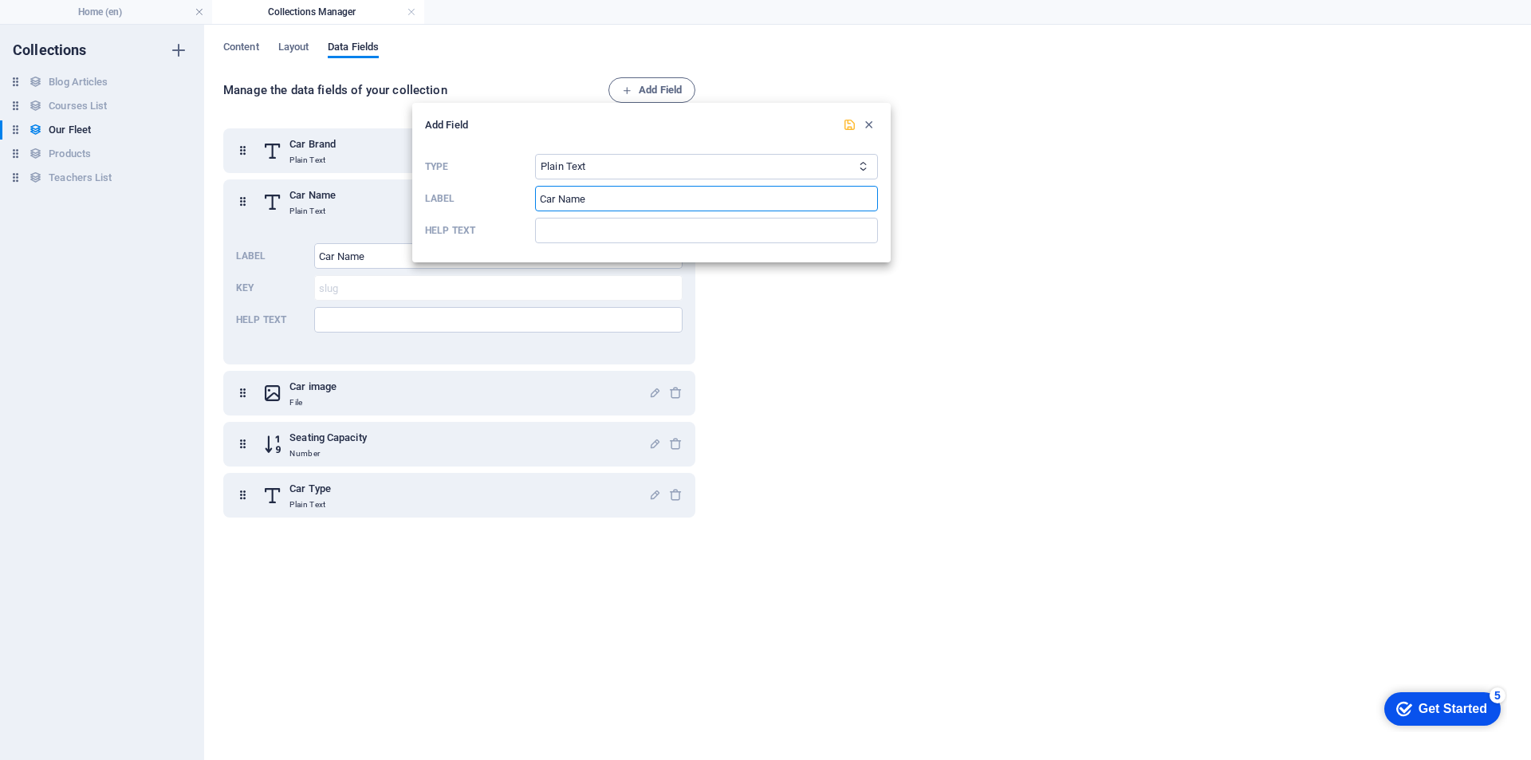
click at [851, 120] on icon "submit" at bounding box center [850, 125] width 14 height 14
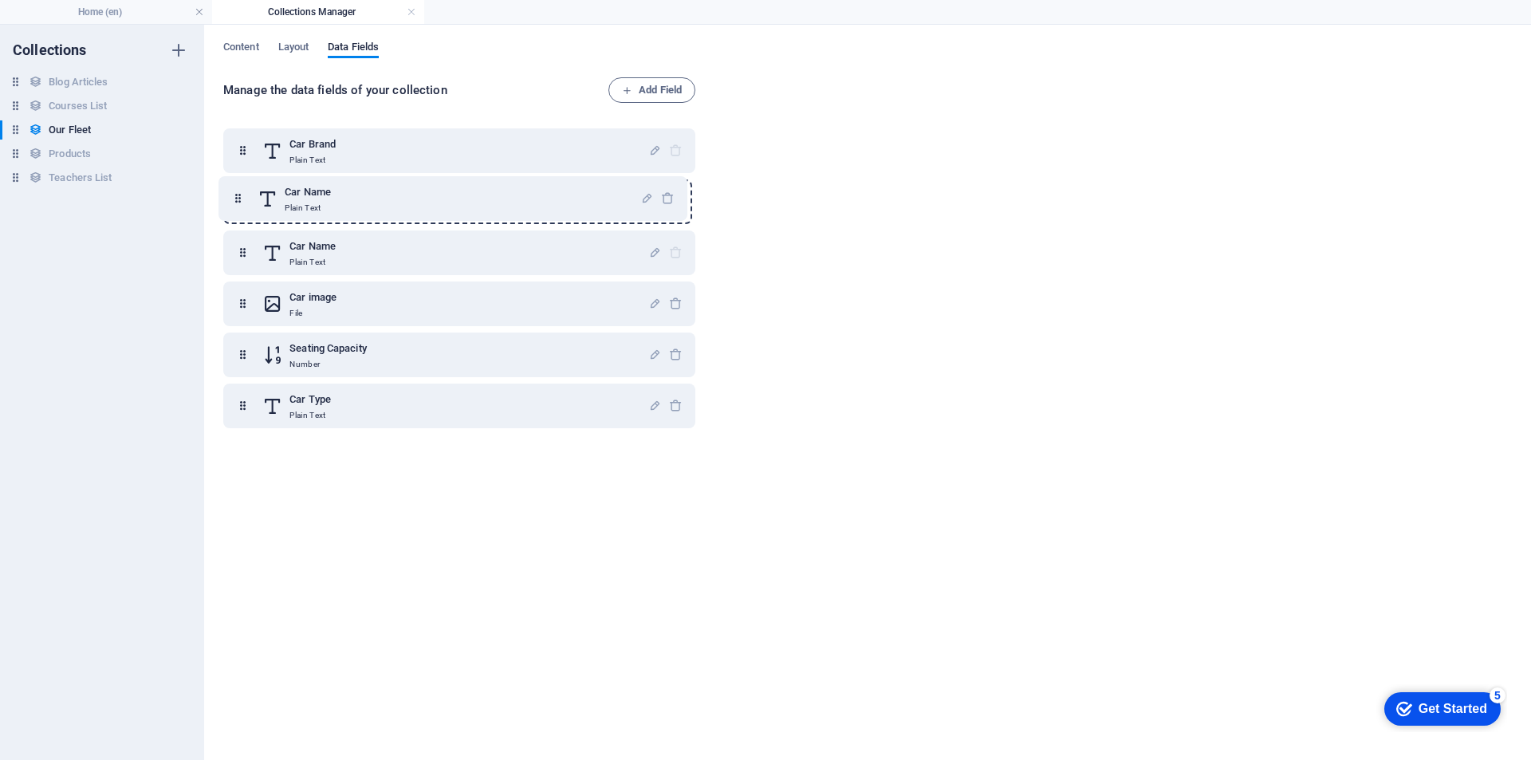
drag, startPoint x: 241, startPoint y: 405, endPoint x: 237, endPoint y: 194, distance: 211.3
click at [237, 194] on div "Car Brand Plain Text Car Name Plain Text Car image File Seating Capacity Number…" at bounding box center [459, 278] width 472 height 300
click at [671, 248] on div at bounding box center [665, 253] width 34 height 32
click at [585, 246] on div "Car Name Plain Text" at bounding box center [455, 253] width 386 height 32
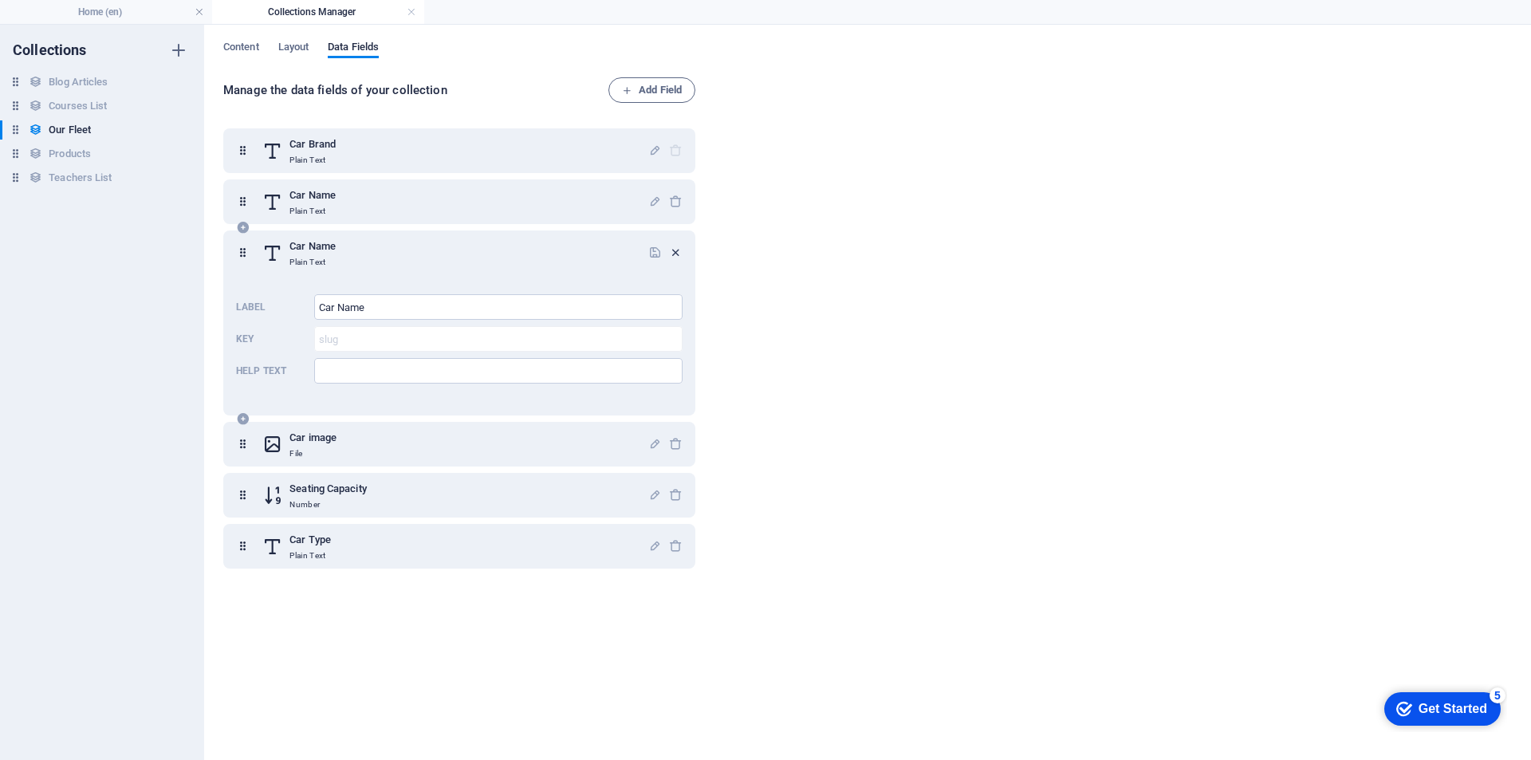
click at [671, 250] on icon "button" at bounding box center [676, 253] width 14 height 14
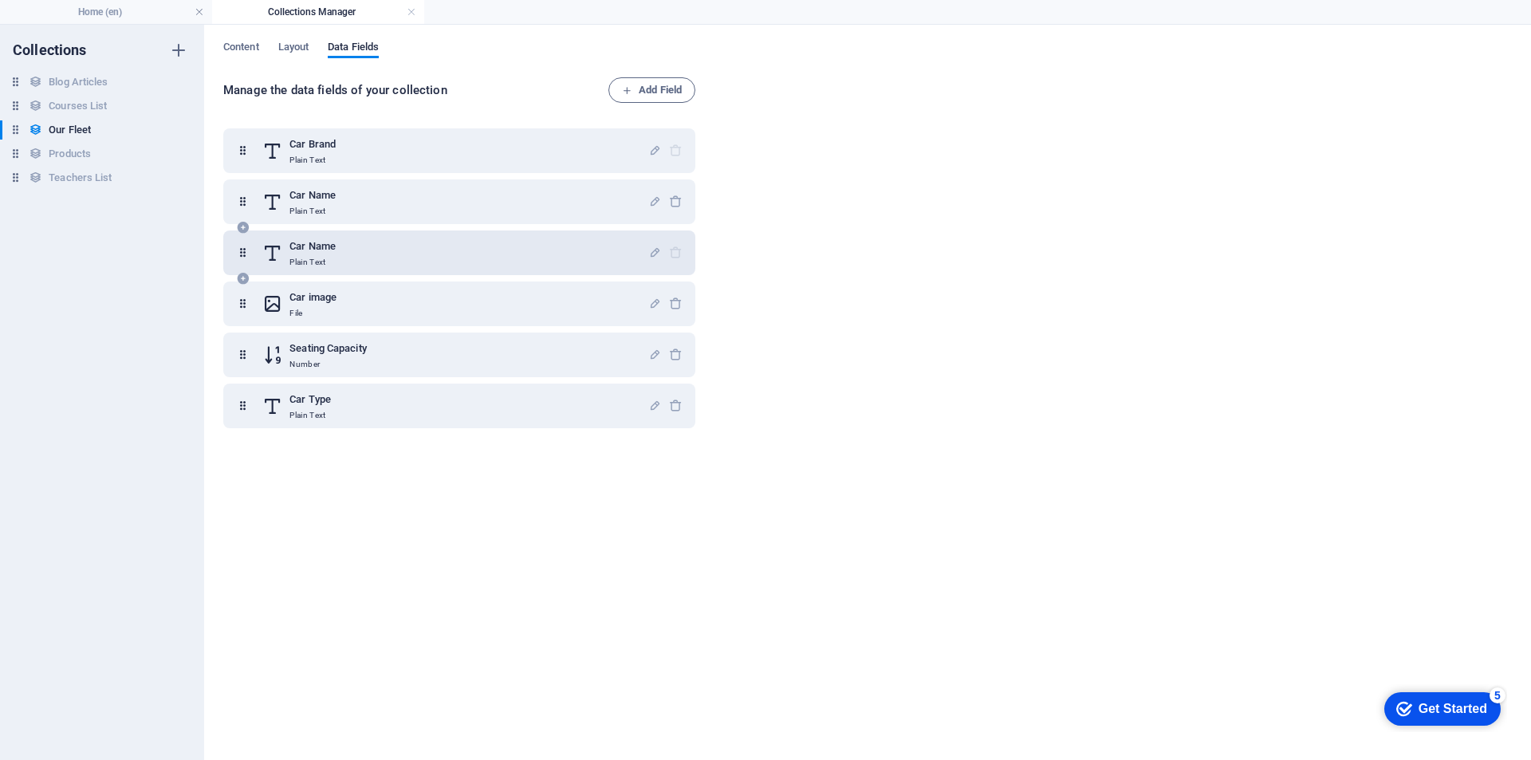
click at [415, 250] on div "Car Name Plain Text" at bounding box center [455, 253] width 386 height 32
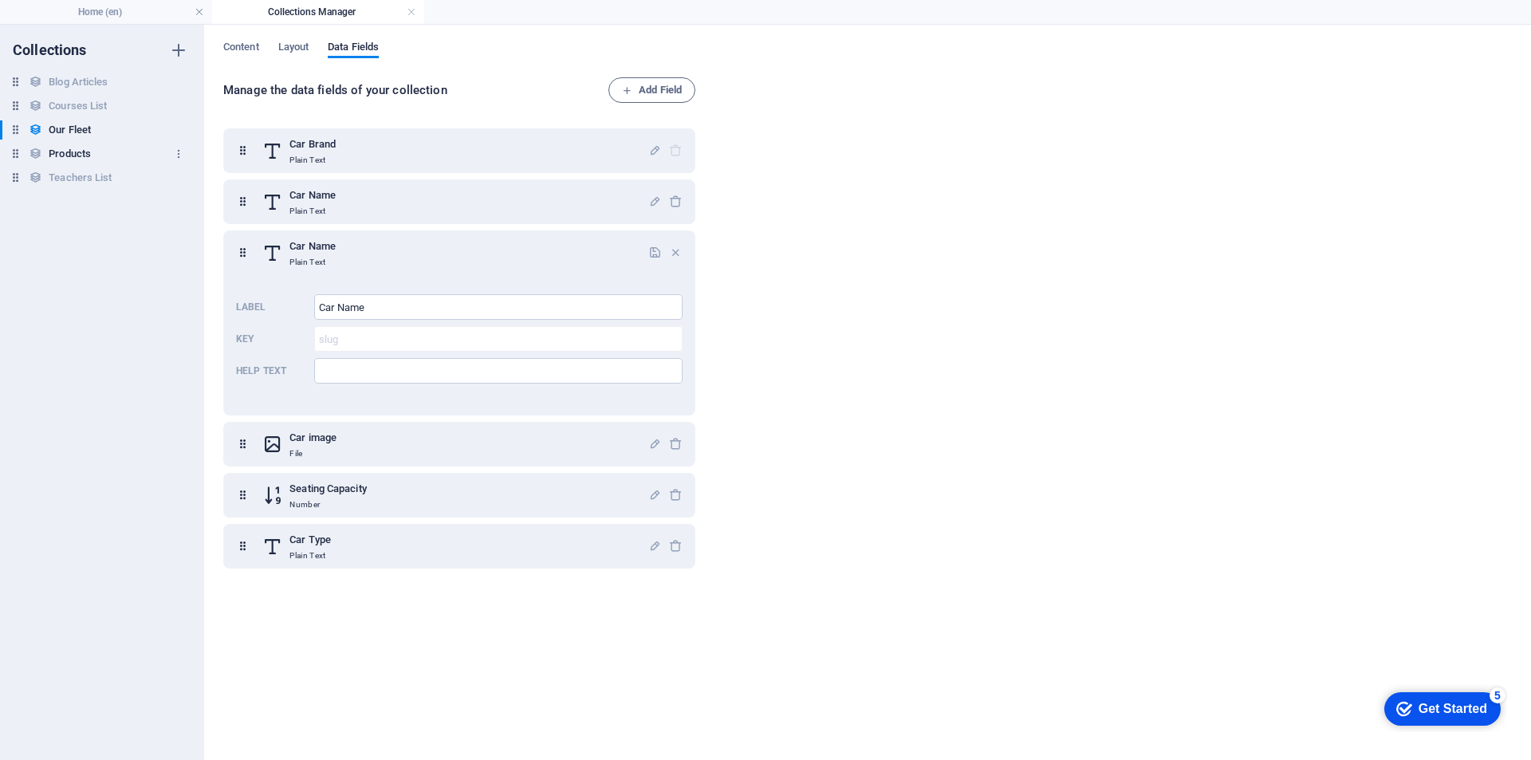
click at [77, 153] on h6 "Products" at bounding box center [70, 153] width 42 height 19
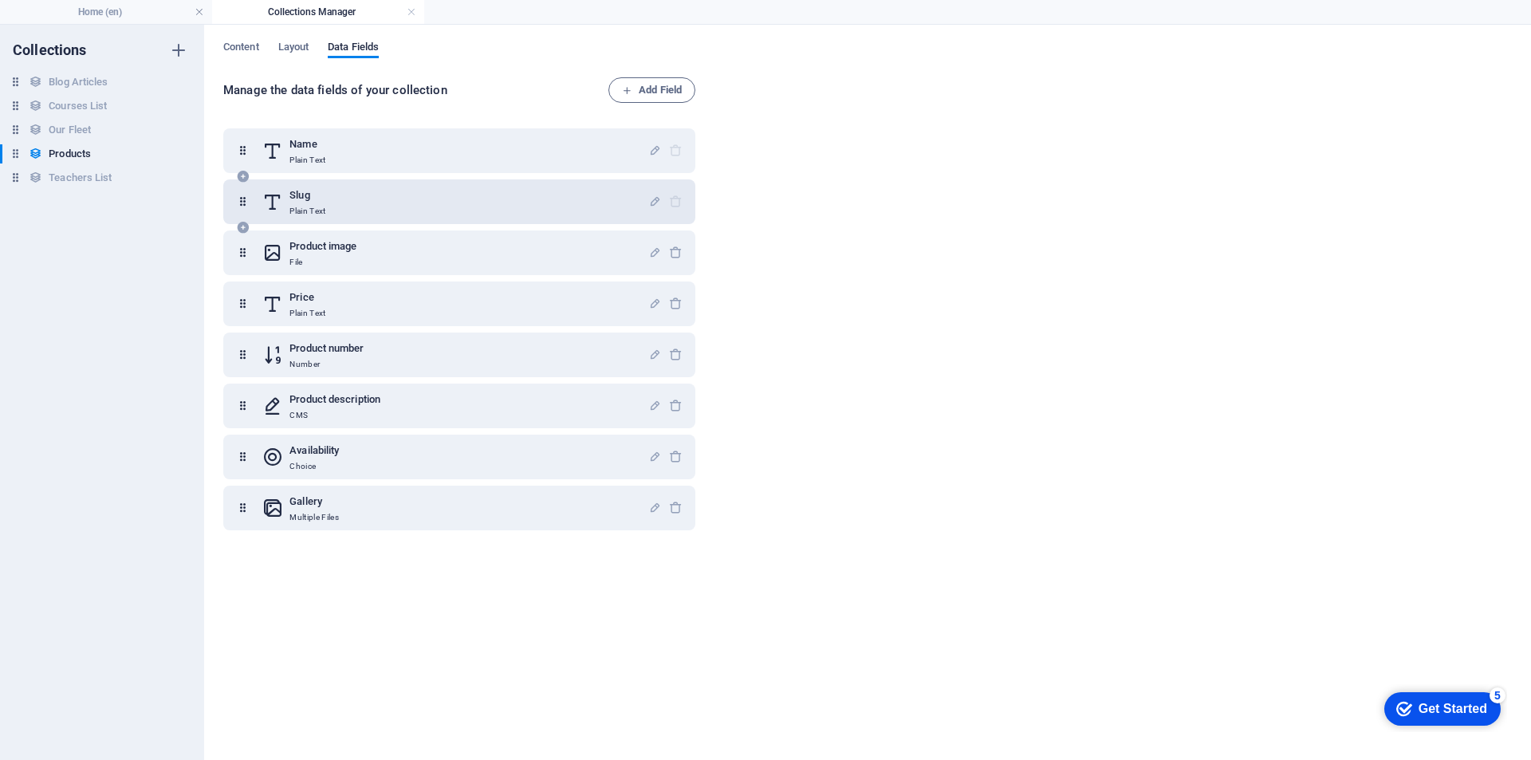
click at [360, 205] on div "Slug Plain Text" at bounding box center [455, 202] width 386 height 32
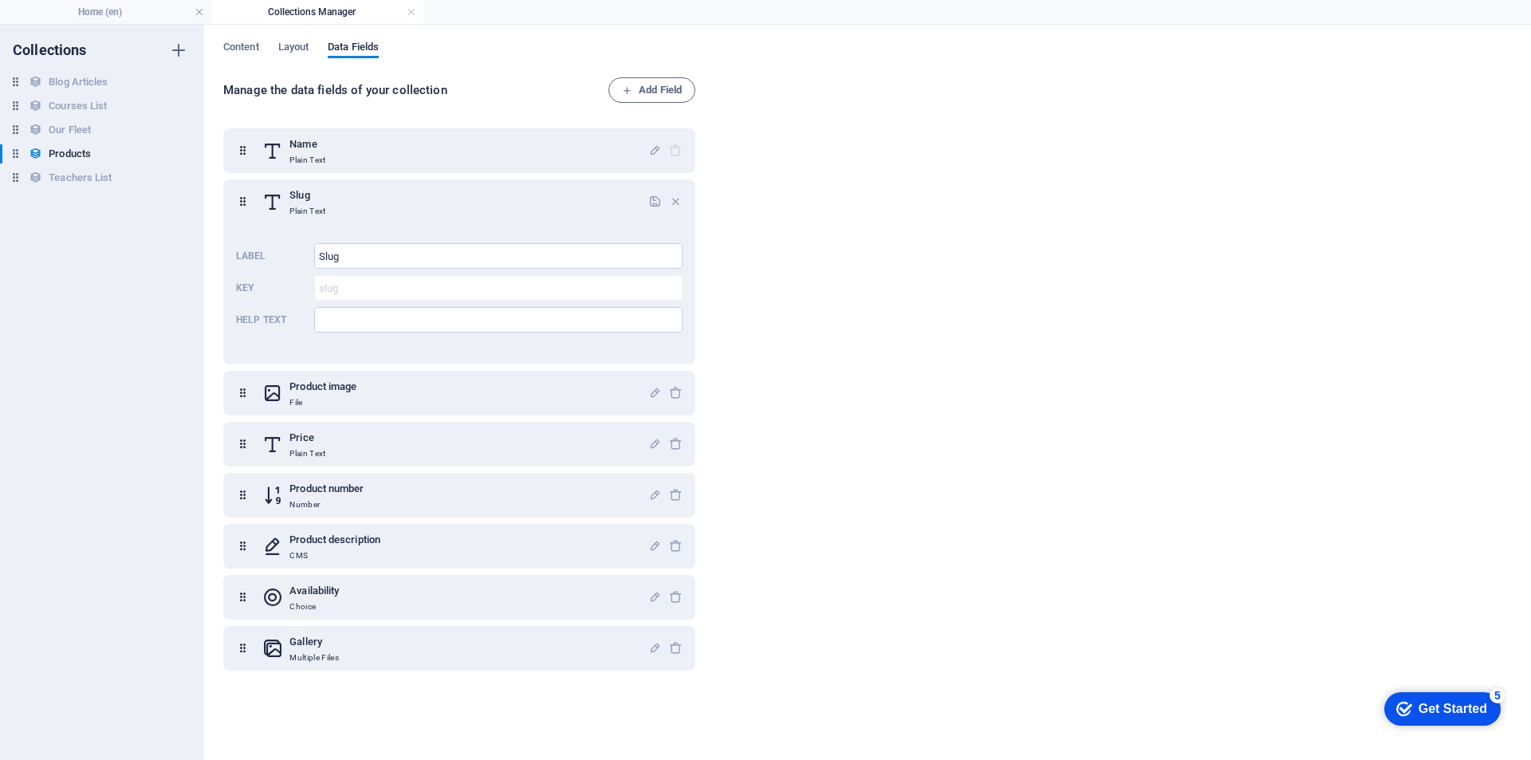
click at [861, 268] on div "Manage the data fields of your collection Add Field Name Plain Text Slug Plain …" at bounding box center [867, 410] width 1288 height 667
click at [669, 197] on icon "button" at bounding box center [676, 202] width 14 height 14
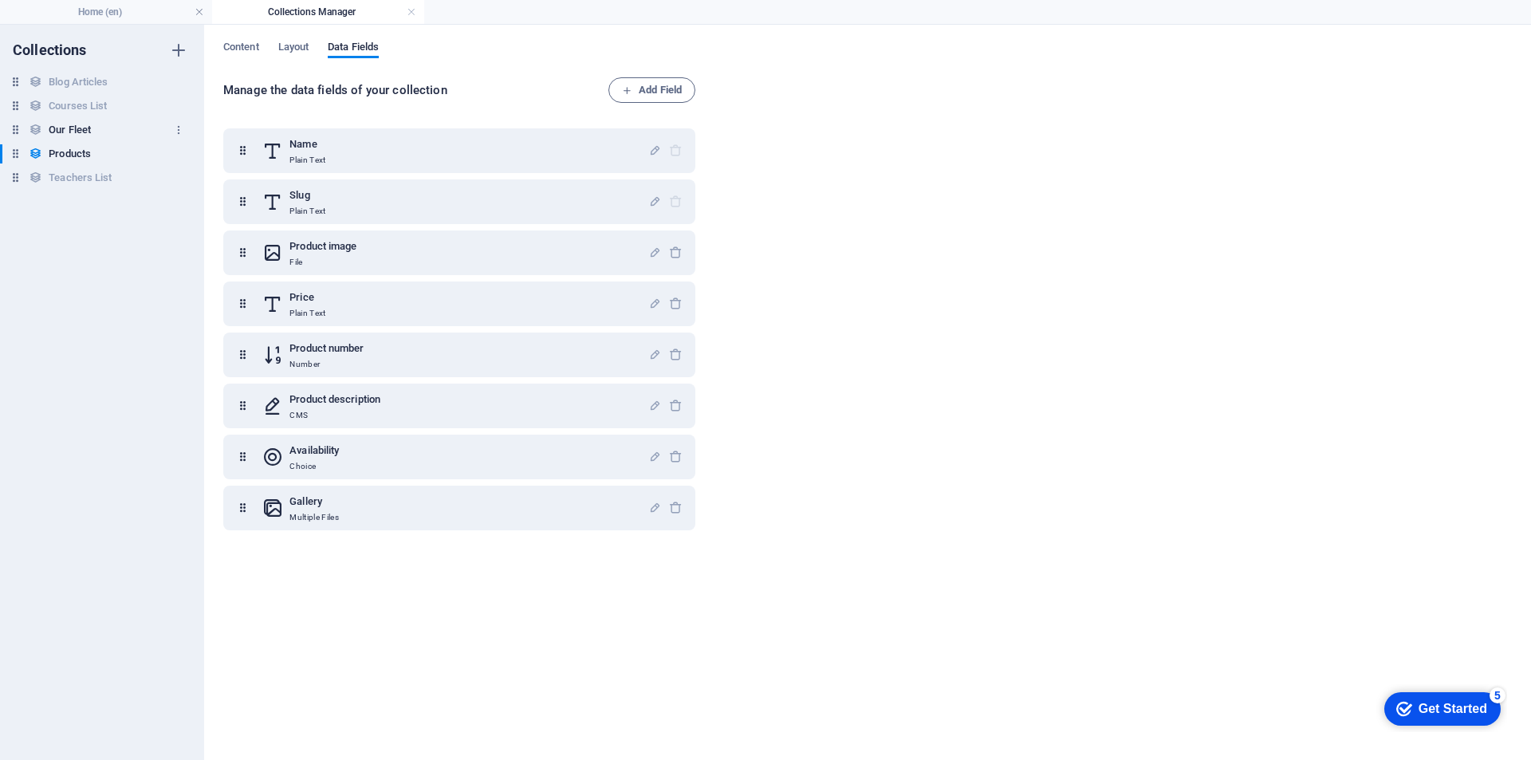
click at [78, 128] on h6 "Our Fleet" at bounding box center [70, 129] width 42 height 19
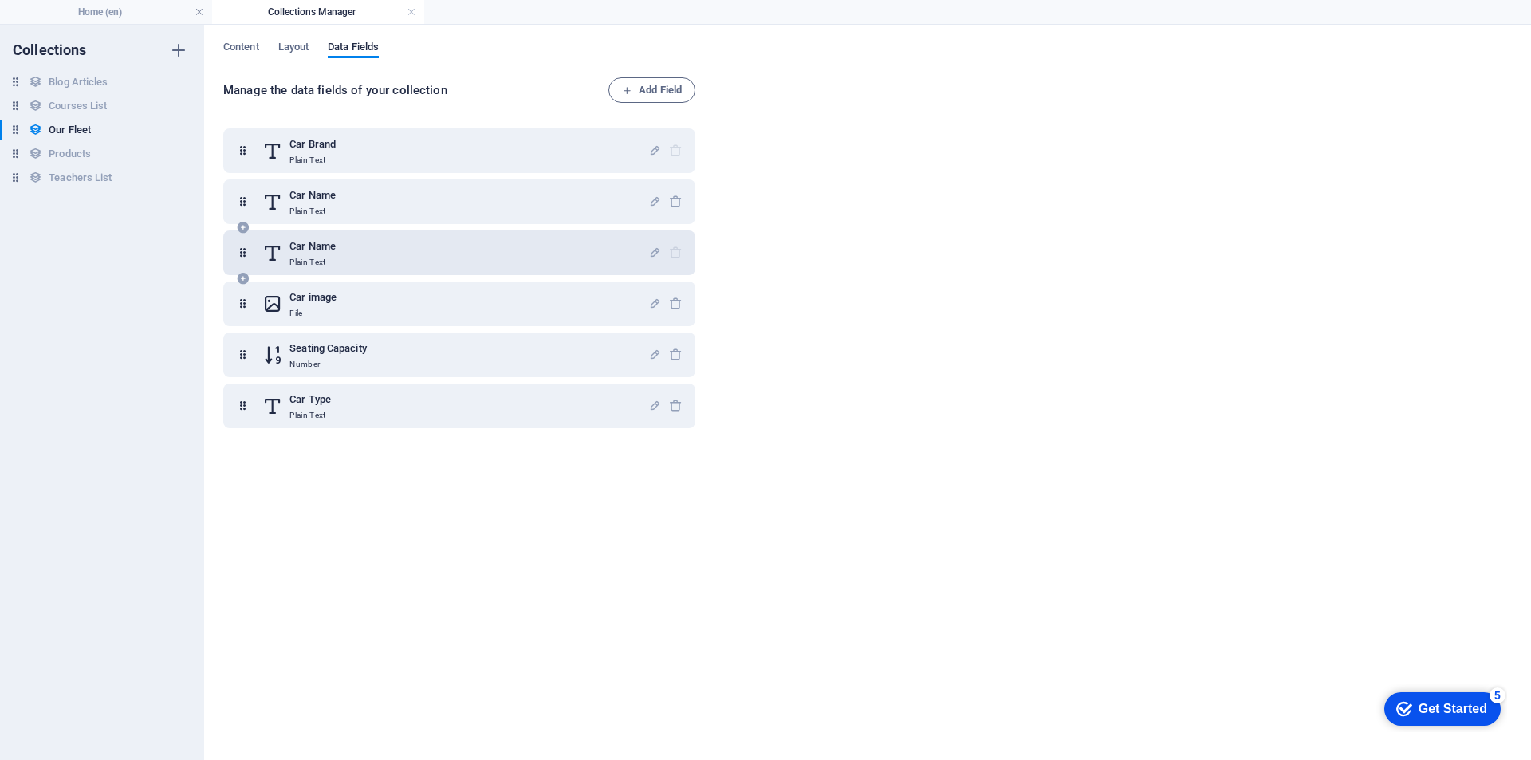
click at [362, 251] on div "Car Name Plain Text" at bounding box center [455, 253] width 386 height 32
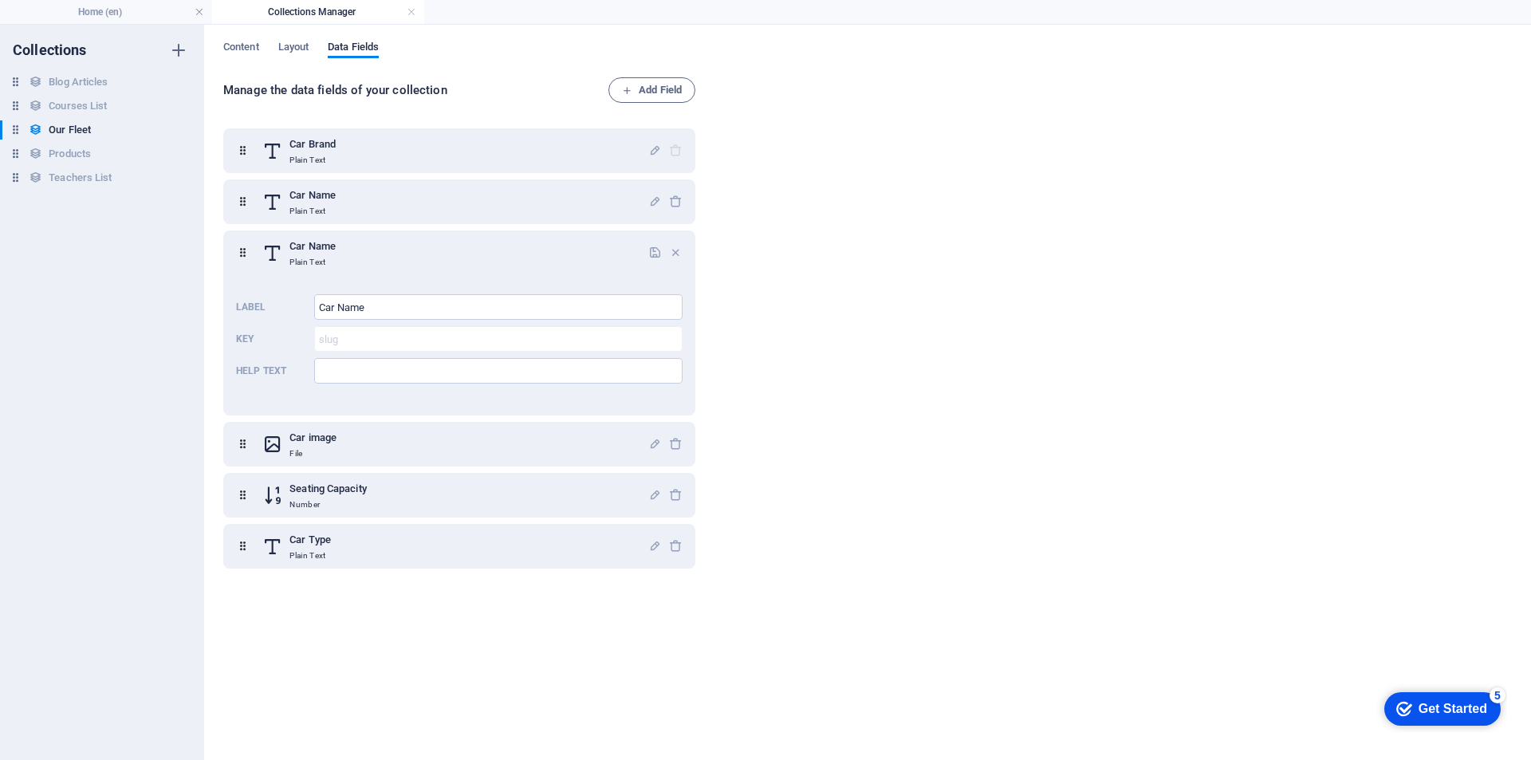
click at [838, 290] on div "Manage the data fields of your collection Add Field Car Brand Plain Text Car Na…" at bounding box center [867, 410] width 1288 height 667
click at [671, 249] on icon "button" at bounding box center [676, 253] width 14 height 14
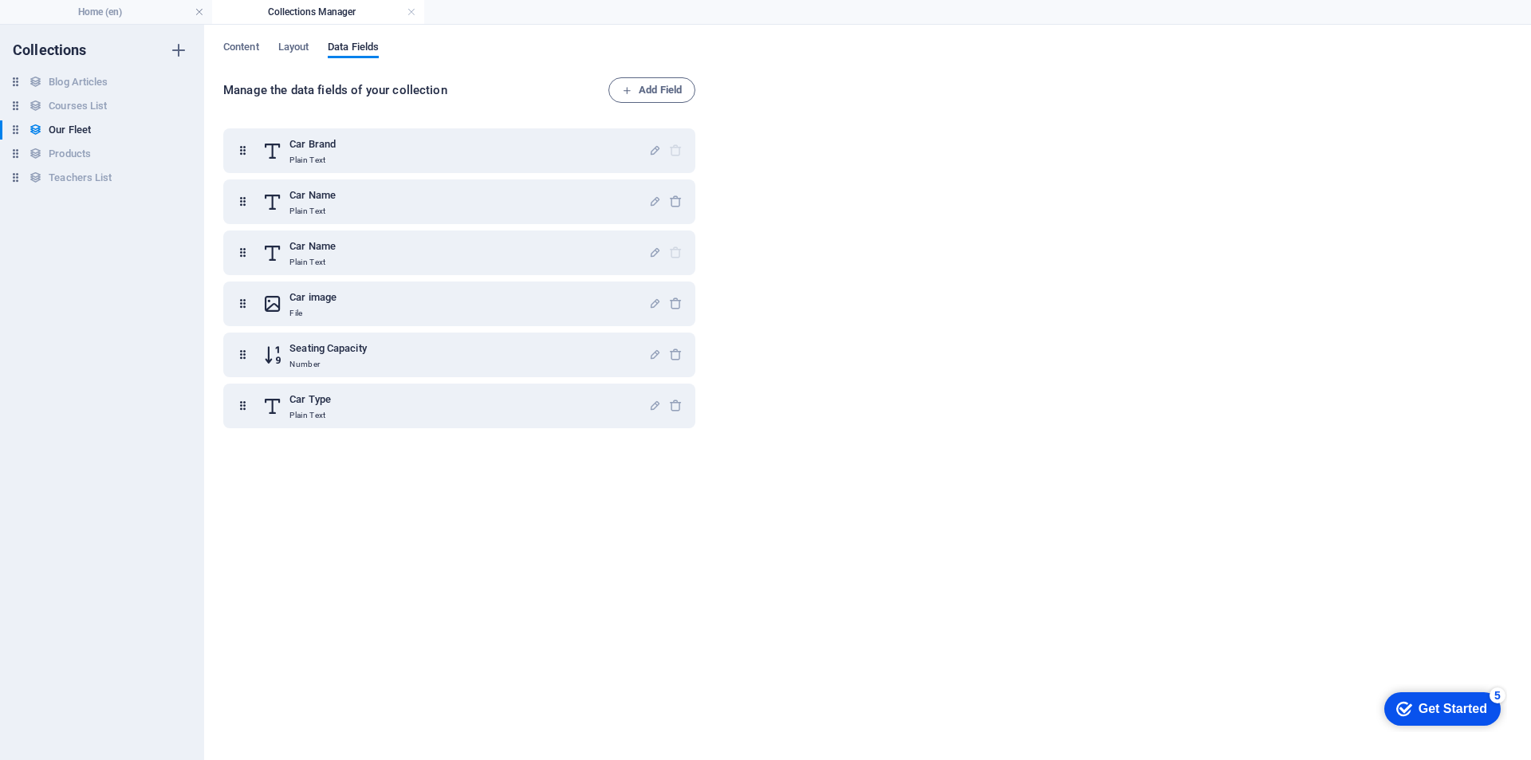
click at [812, 332] on div "Manage the data fields of your collection Add Field Car Brand Plain Text Car Na…" at bounding box center [867, 410] width 1288 height 667
click at [299, 51] on span "Layout" at bounding box center [293, 48] width 31 height 22
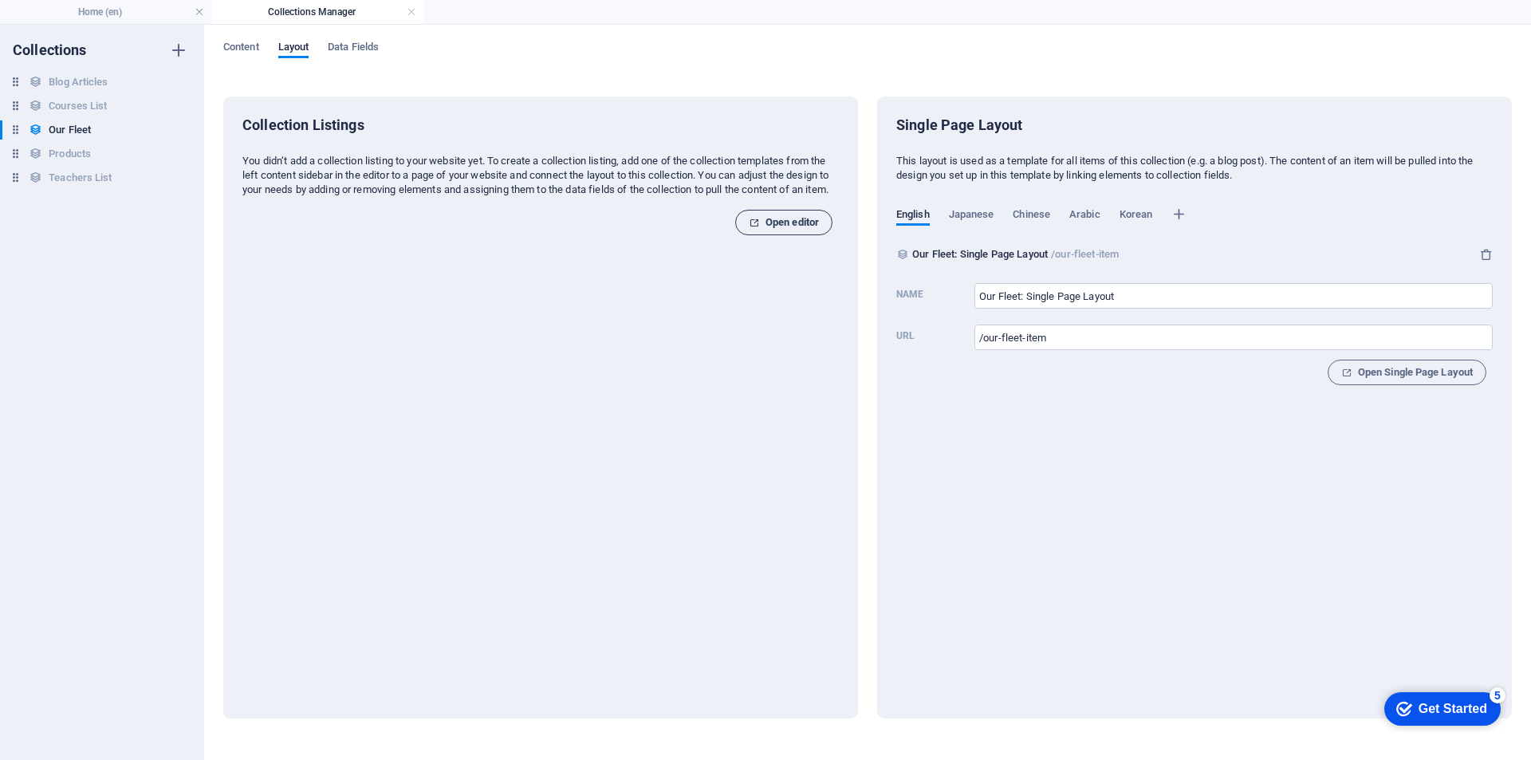
click at [784, 230] on span "Open editor" at bounding box center [784, 222] width 70 height 19
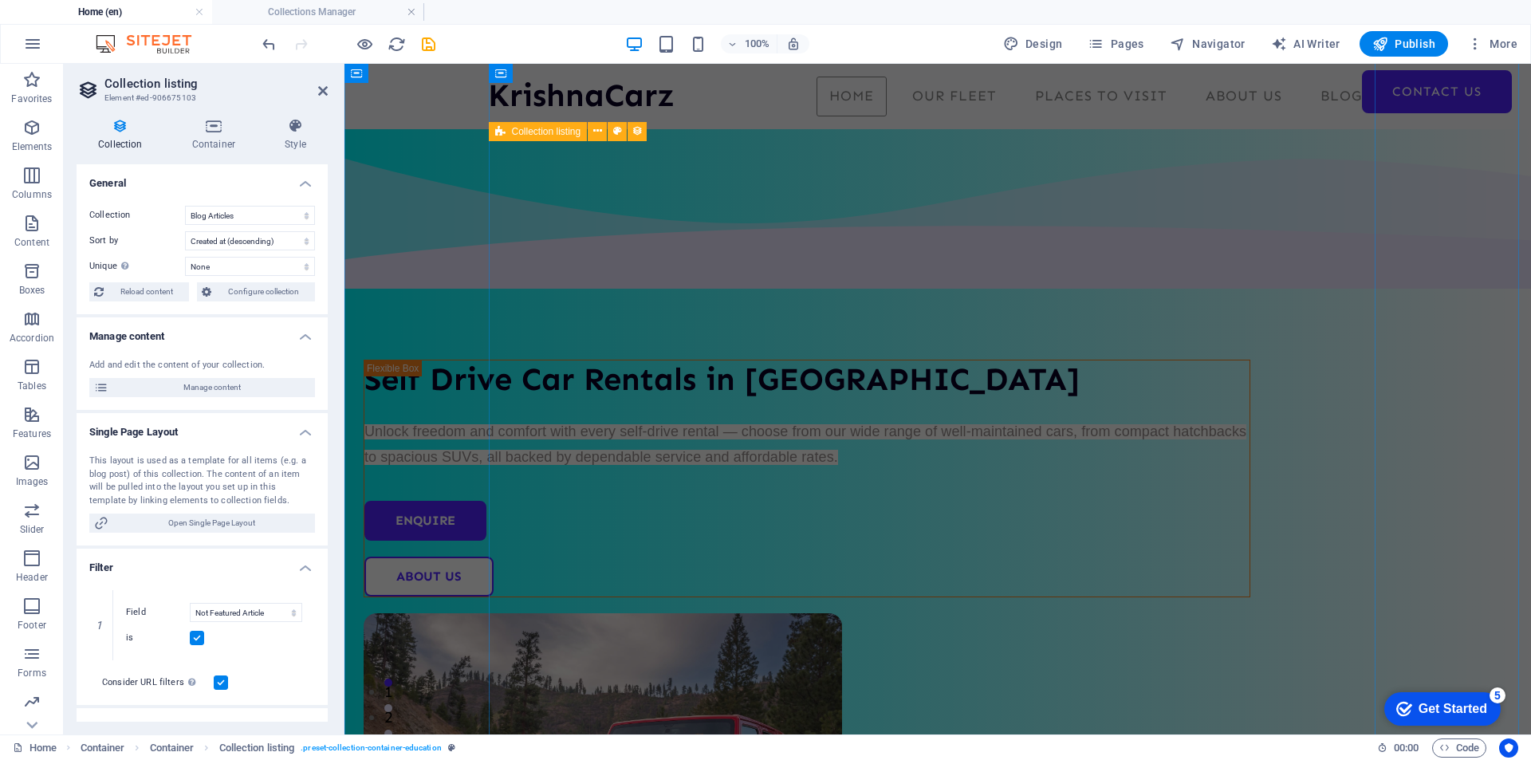
scroll to position [1674, 0]
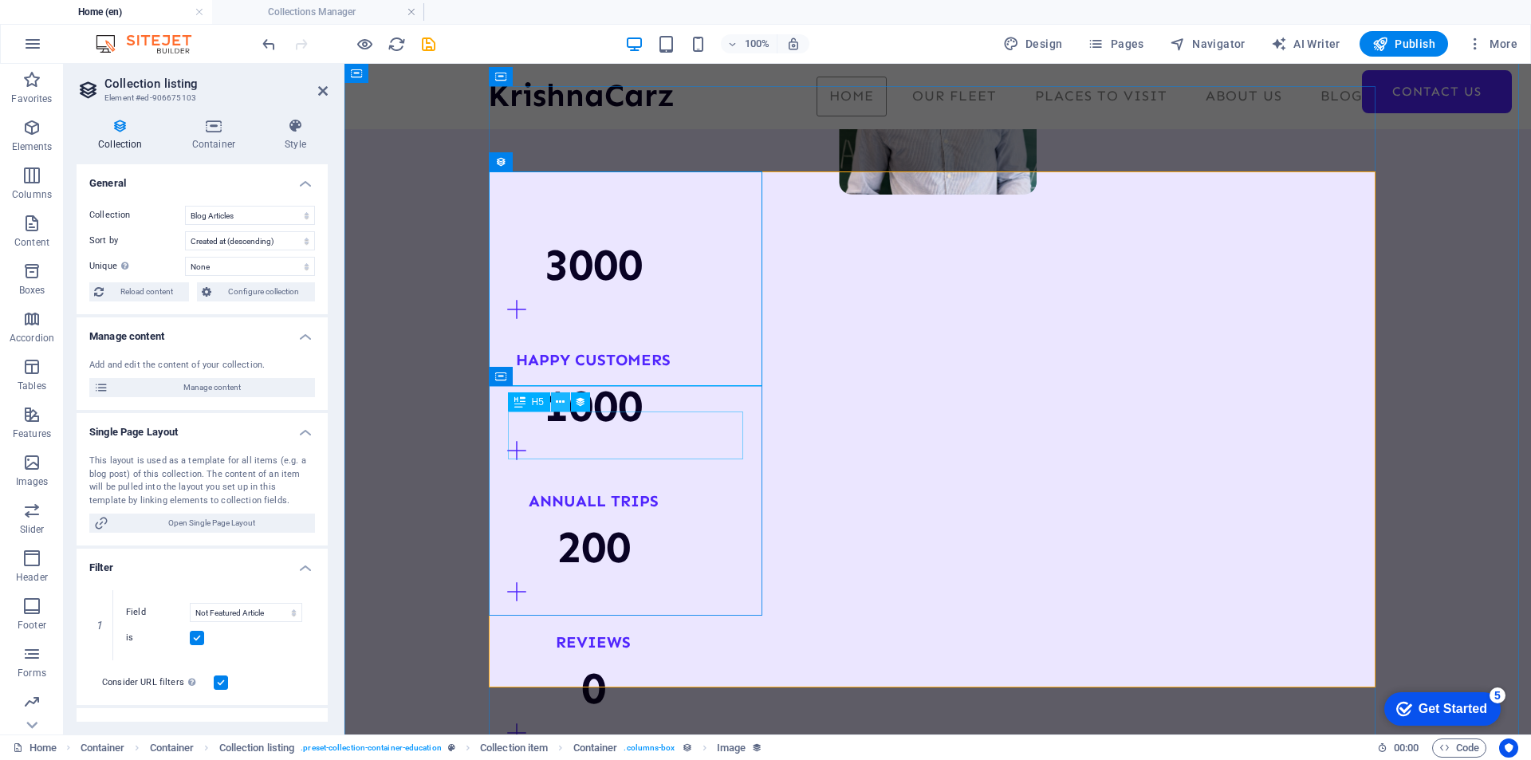
click at [561, 399] on icon at bounding box center [560, 402] width 9 height 17
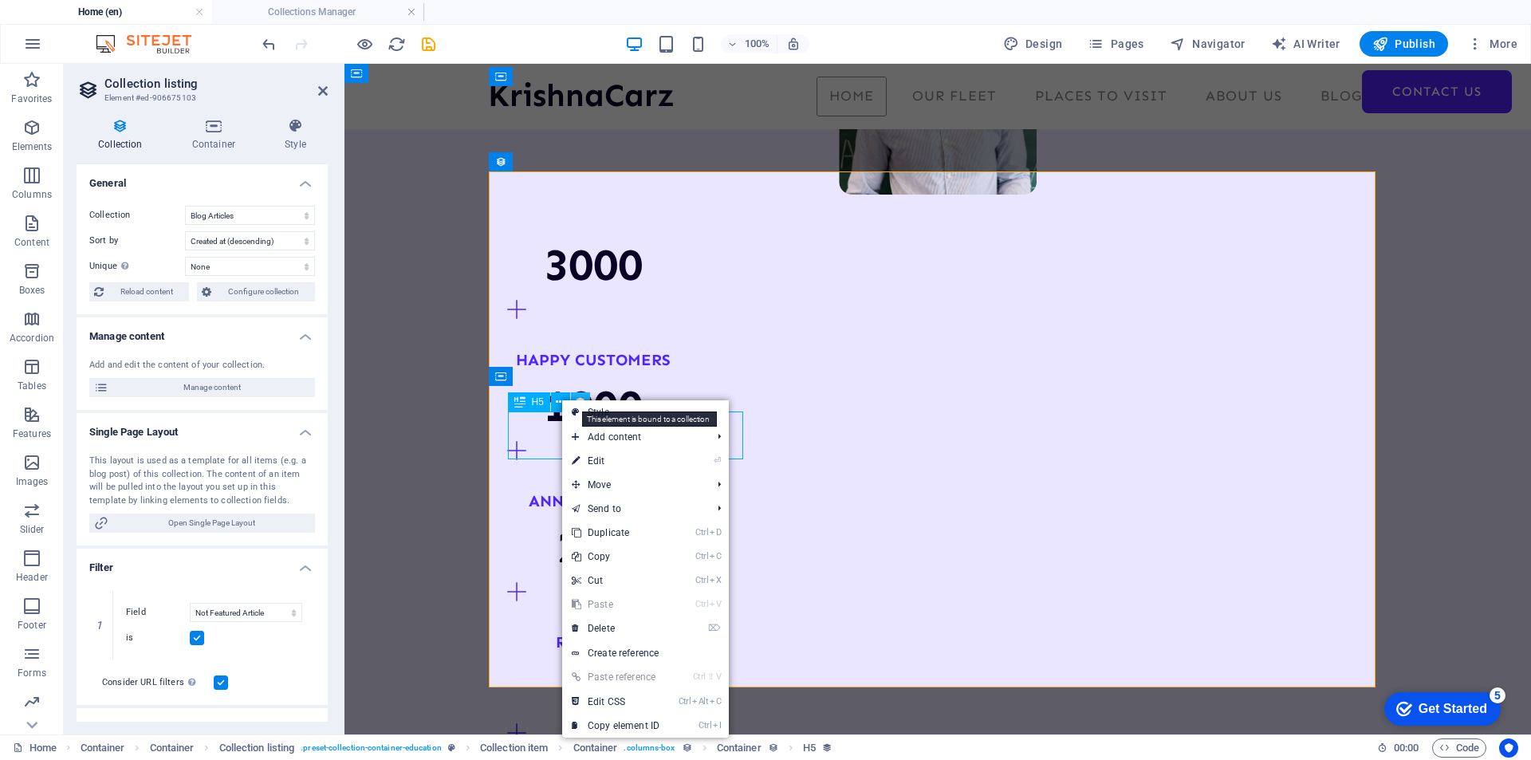
click at [580, 399] on icon at bounding box center [580, 402] width 11 height 17
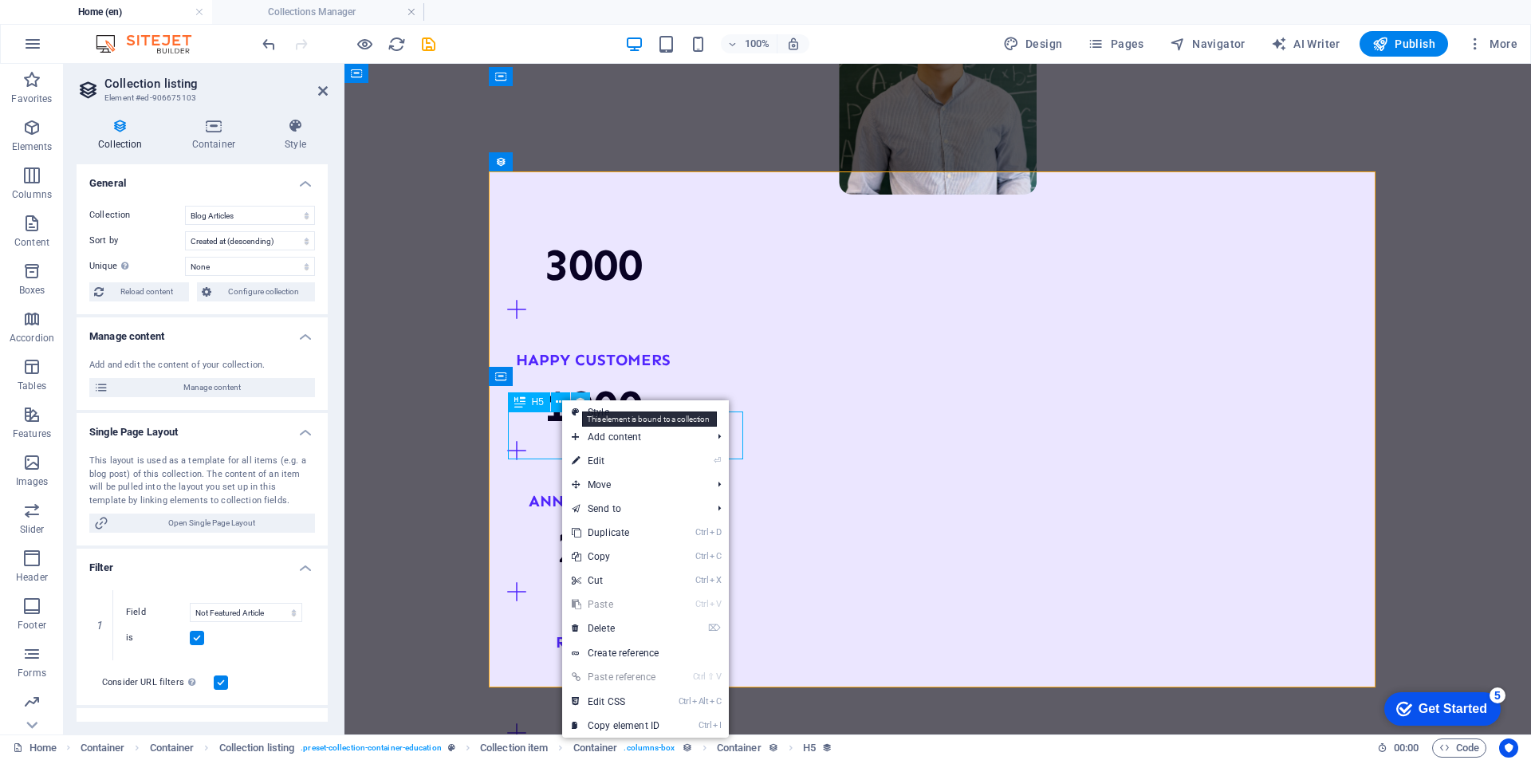
select select "name"
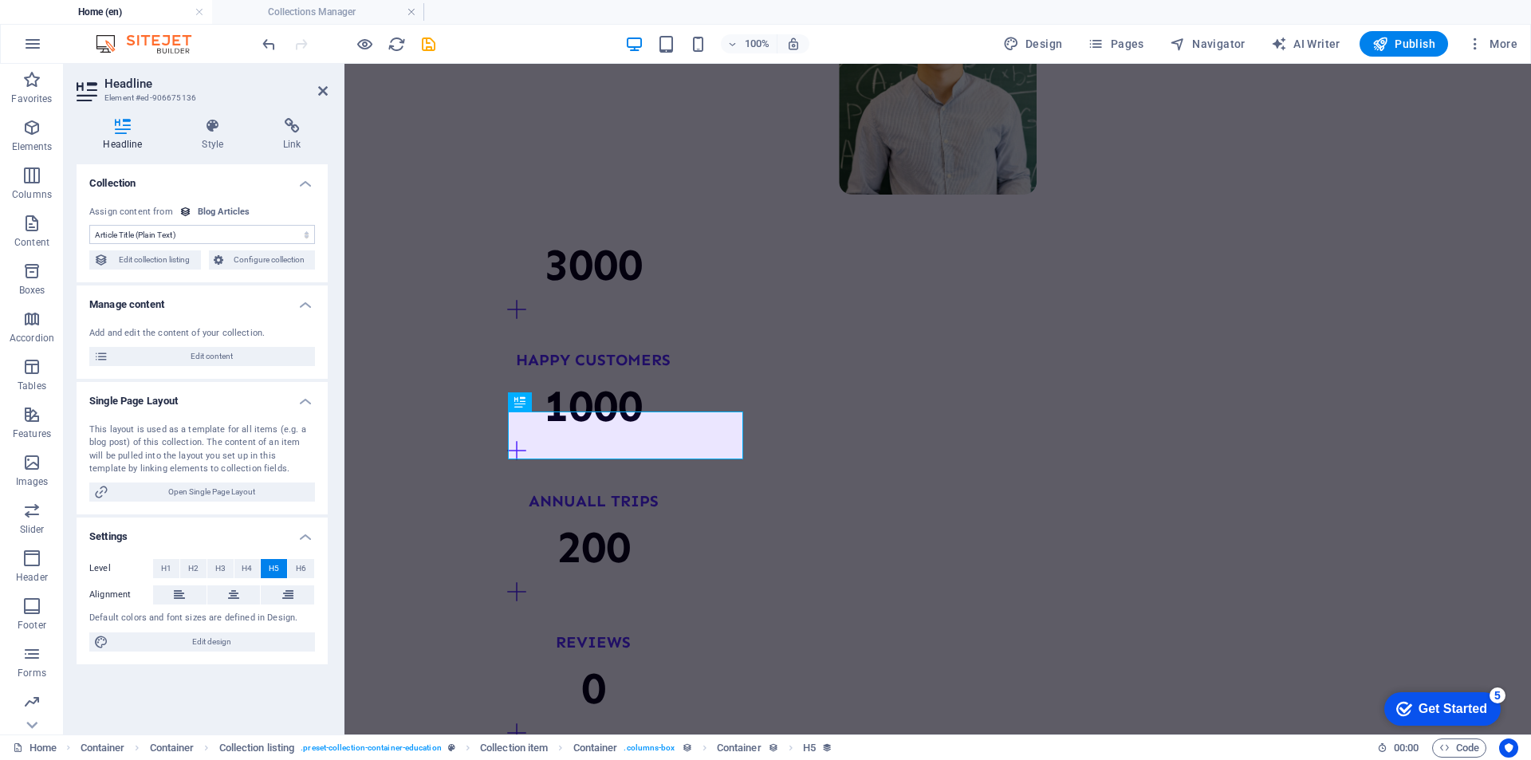
click at [309, 234] on select "No assignment, content remains static Created at (Date) Updated at (Date) Artic…" at bounding box center [202, 234] width 226 height 19
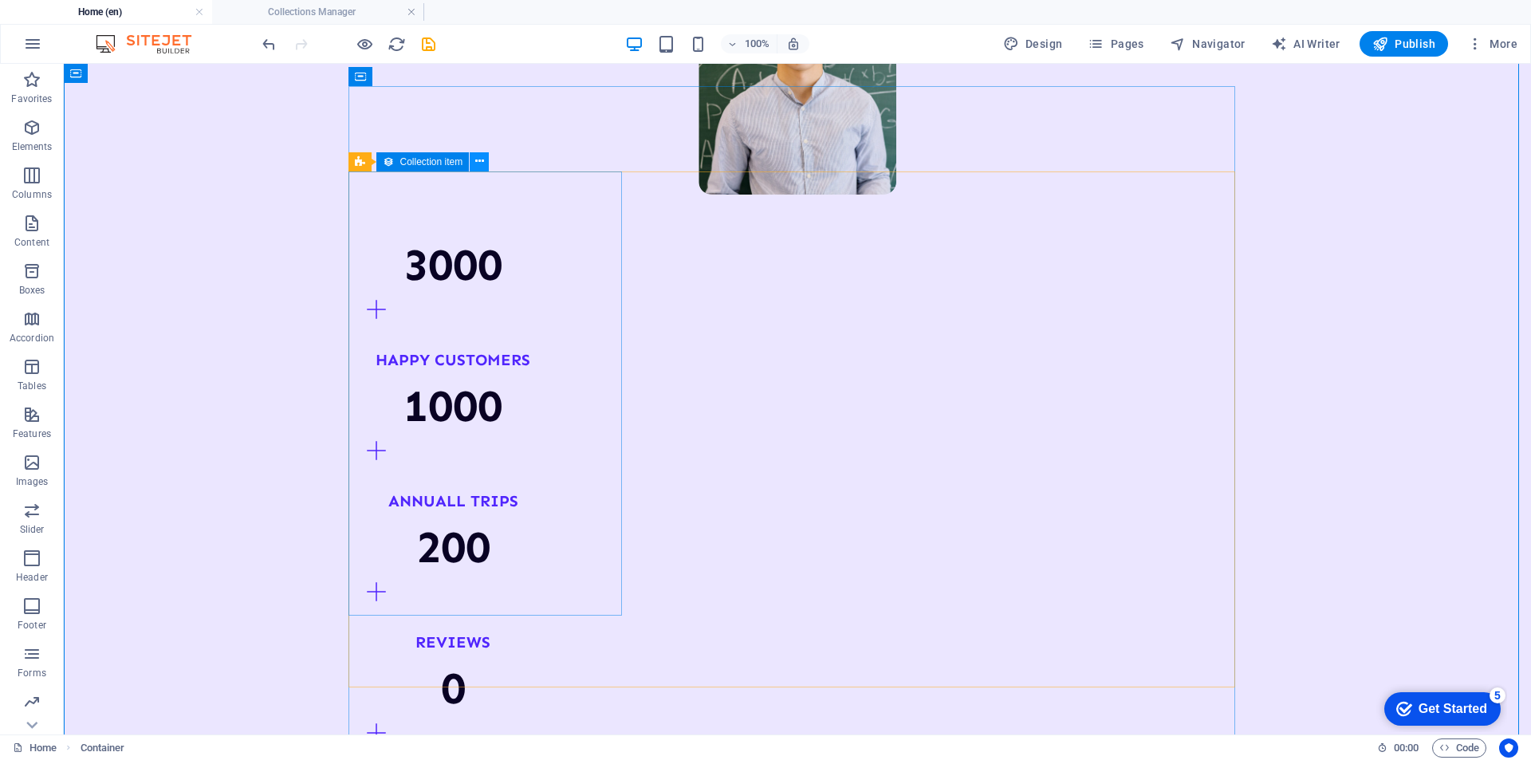
click at [475, 164] on icon at bounding box center [479, 161] width 9 height 17
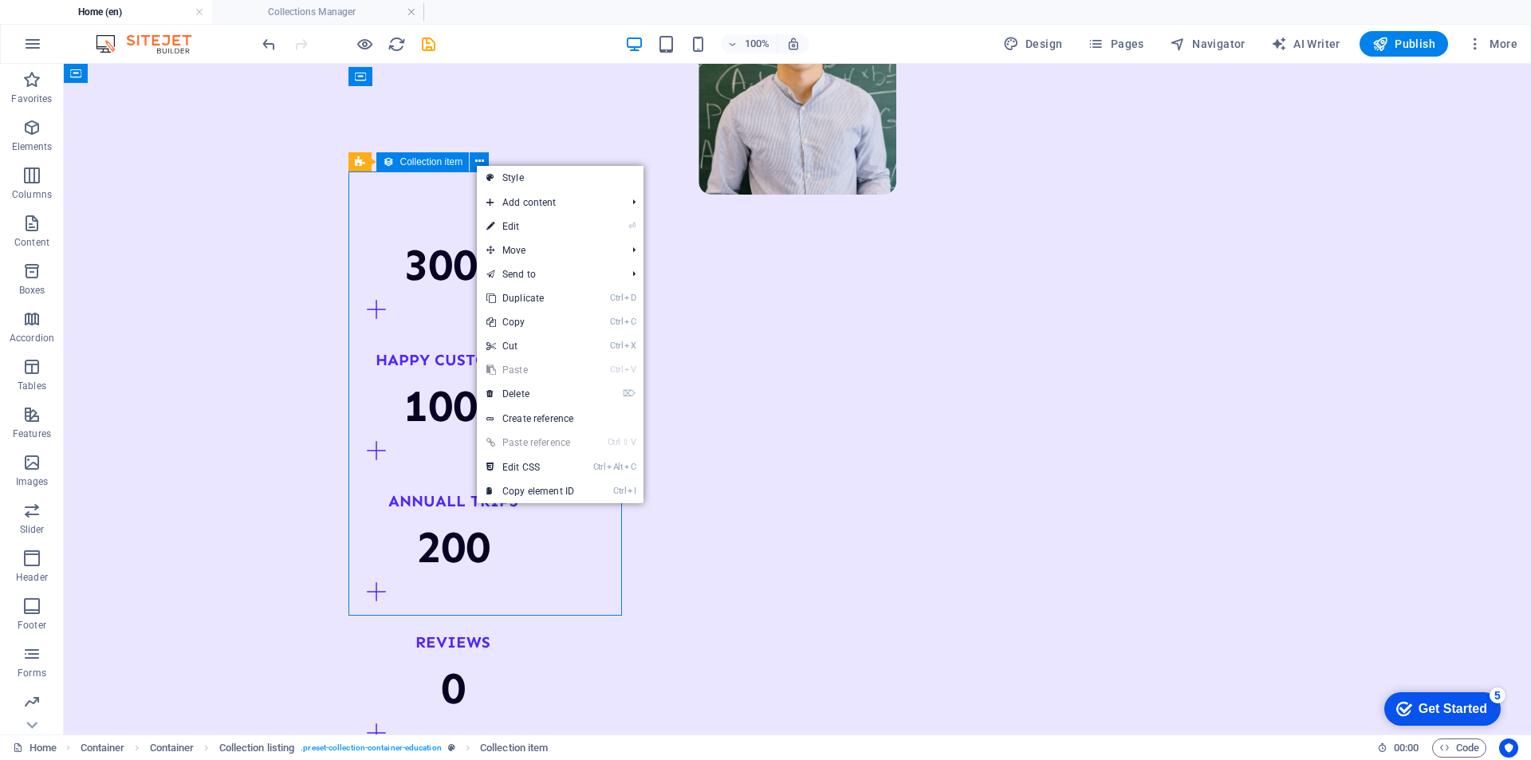
click at [440, 157] on span "Collection item" at bounding box center [431, 162] width 63 height 10
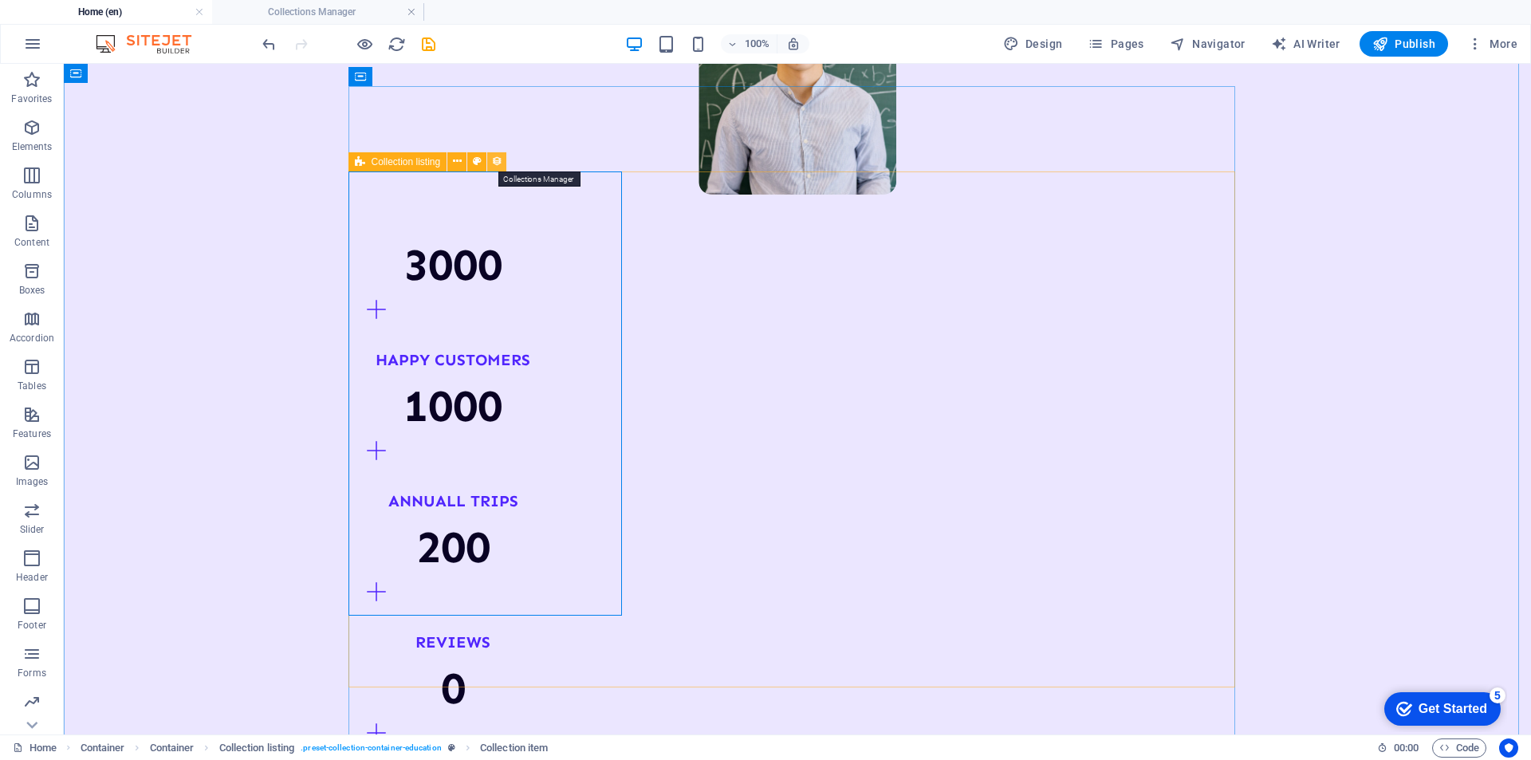
click at [499, 161] on icon at bounding box center [496, 161] width 11 height 17
select select "createdAt_DESC"
select select "columns.not-featured-article"
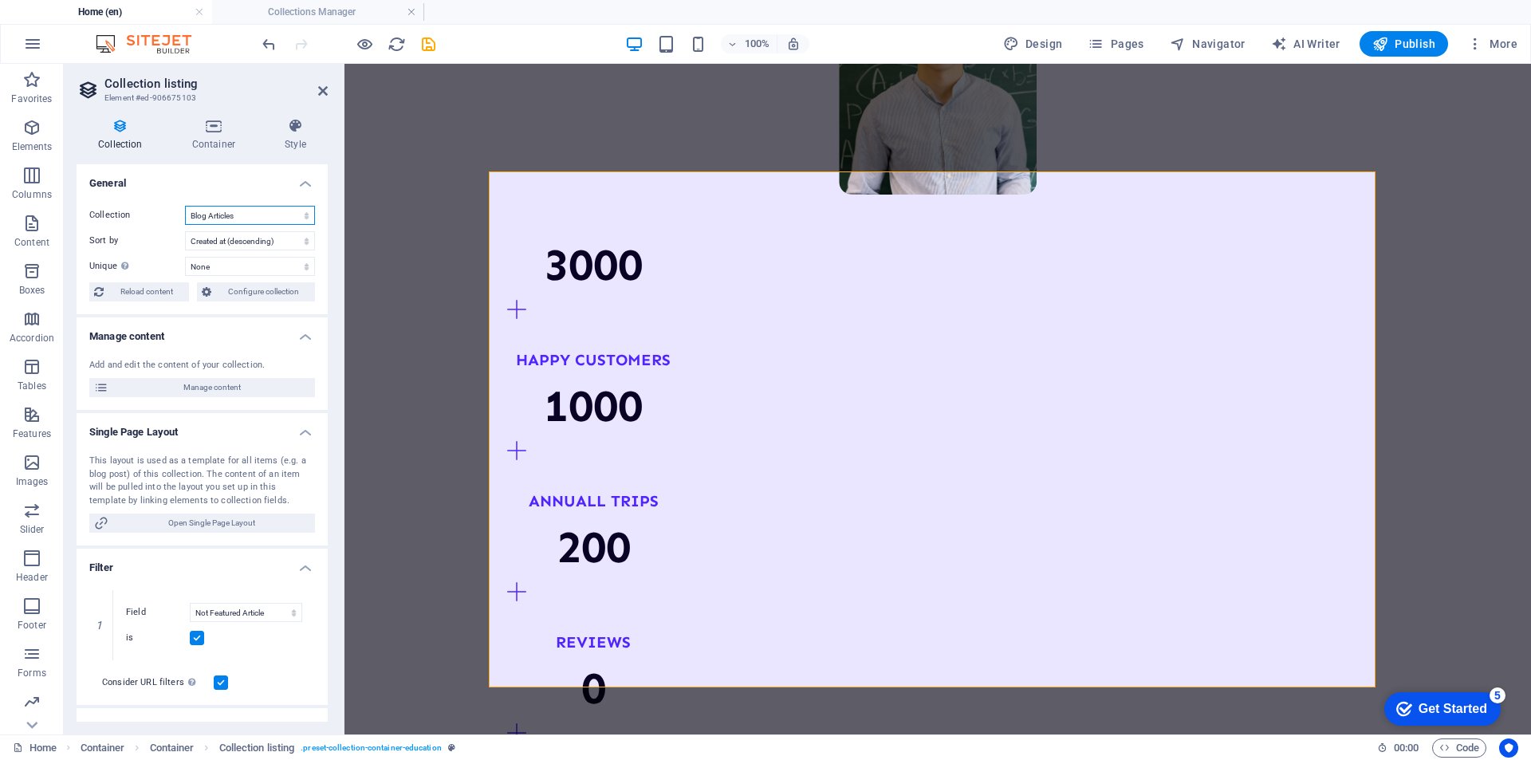
click at [244, 216] on select "Blog Articles Courses List Our Fleet Products Teachers List" at bounding box center [250, 215] width 130 height 19
click at [185, 206] on select "Blog Articles Courses List Our Fleet Products Teachers List" at bounding box center [250, 215] width 130 height 19
select select "68b9d166913e103ca309fdda"
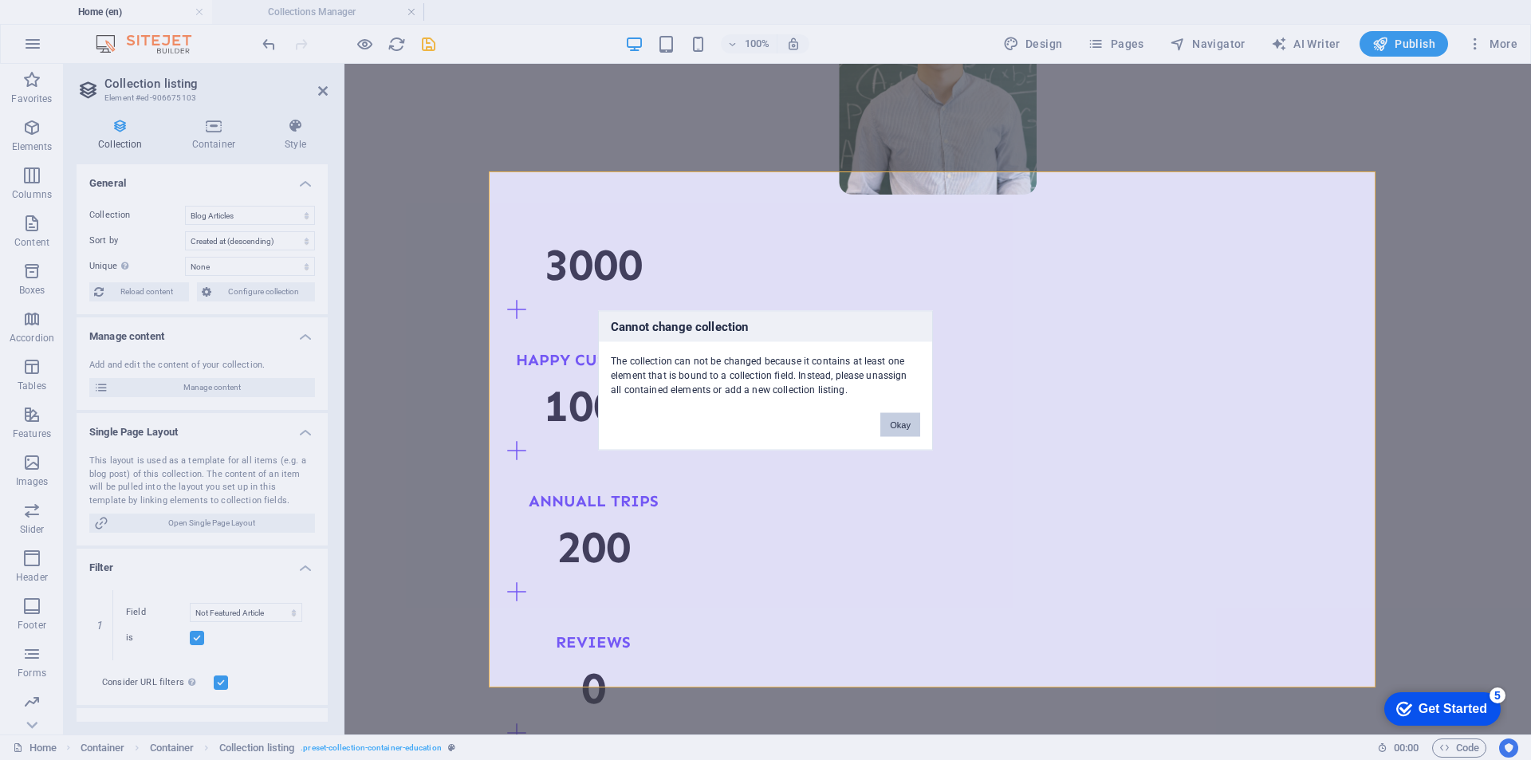
click at [895, 434] on button "Okay" at bounding box center [900, 424] width 40 height 24
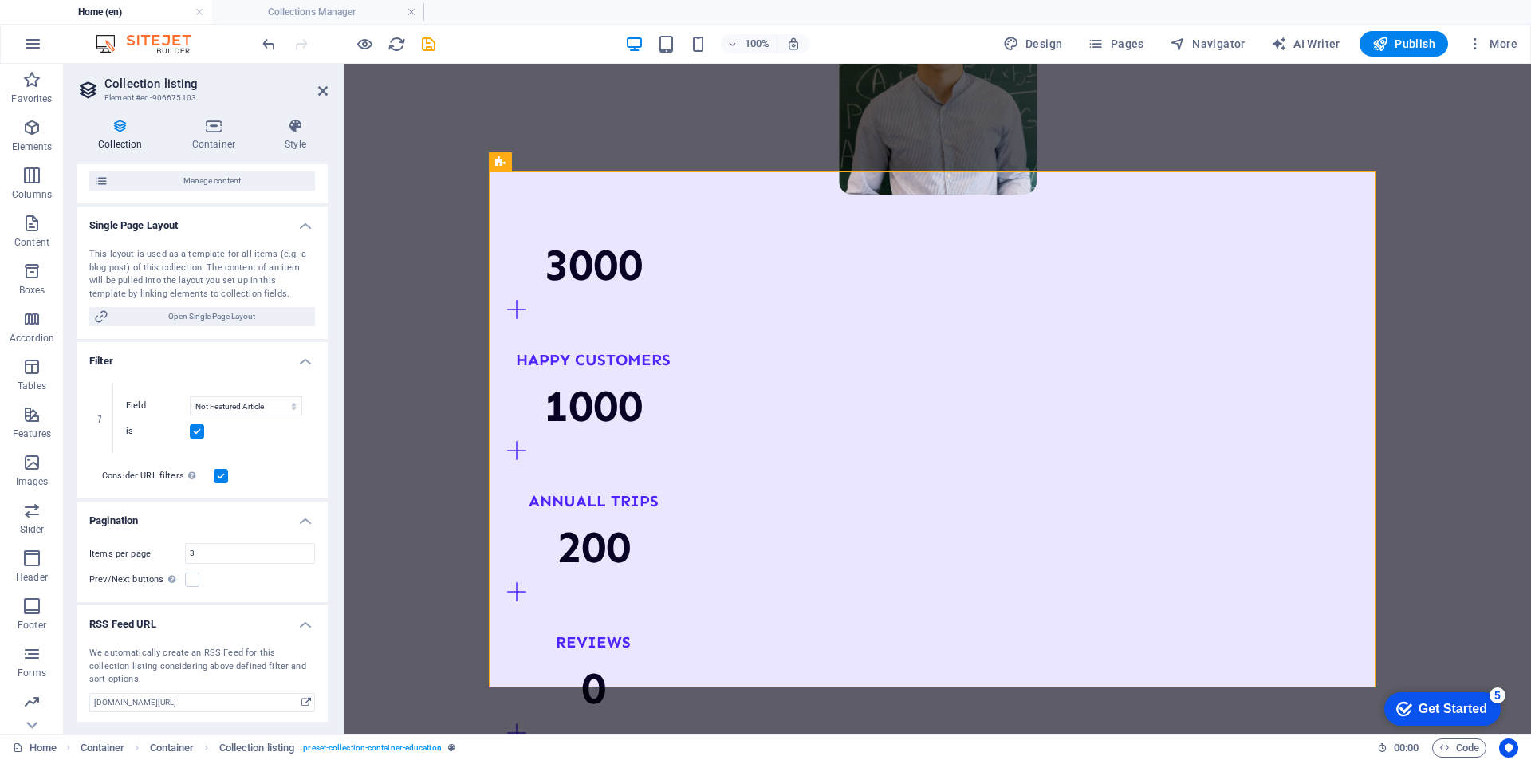
scroll to position [210, 0]
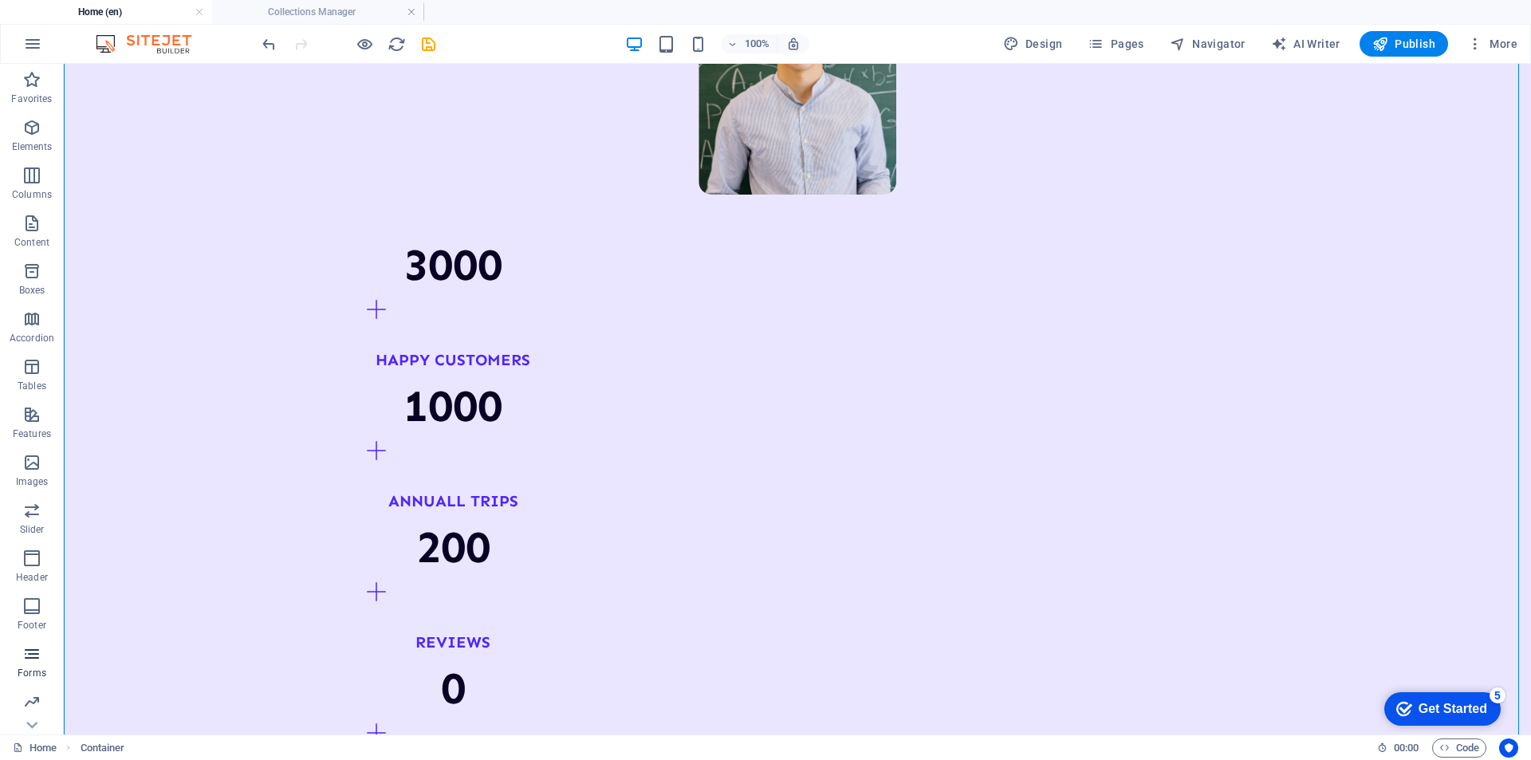
scroll to position [47, 0]
click at [32, 703] on icon "button" at bounding box center [31, 702] width 19 height 19
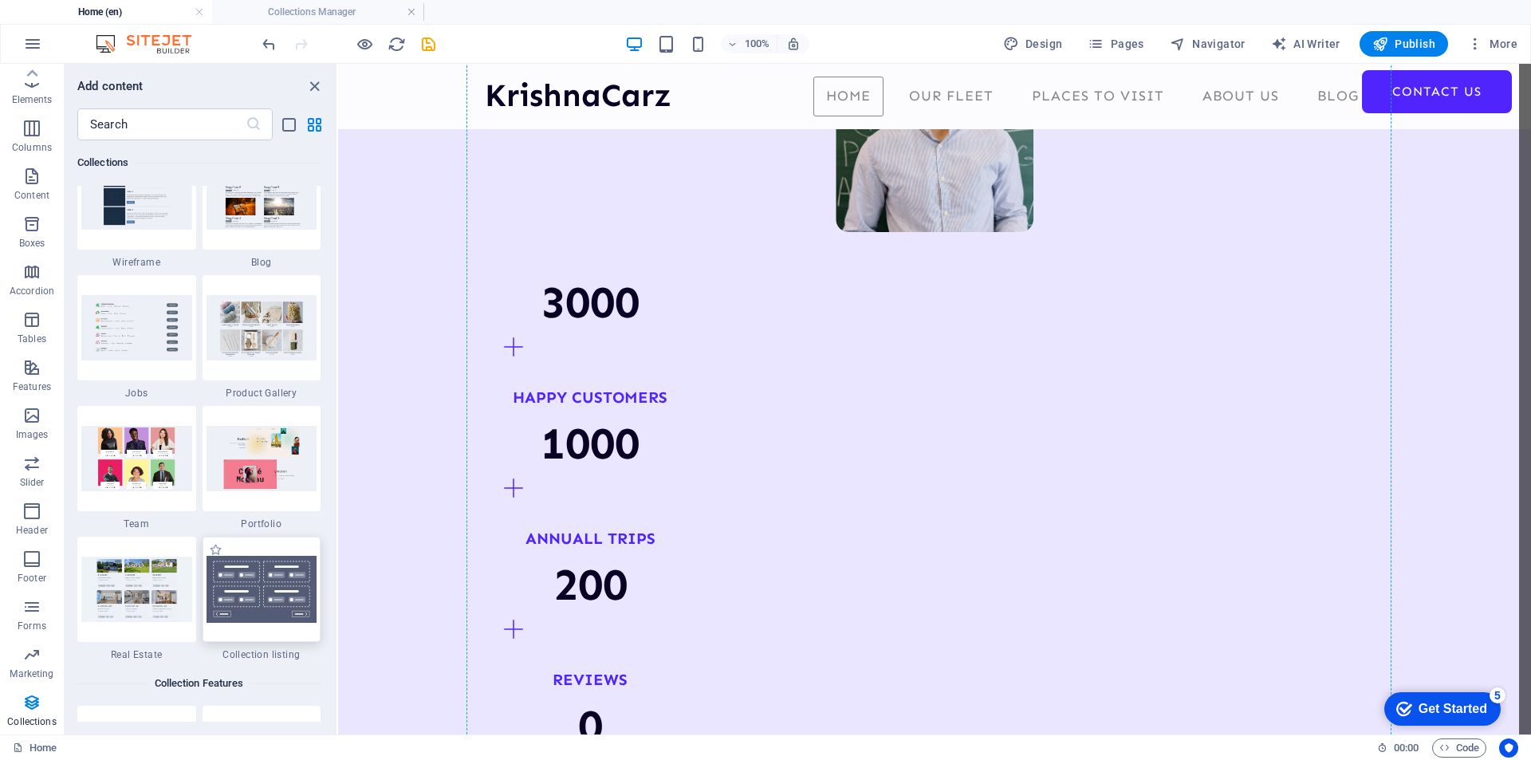
scroll to position [1635, 0]
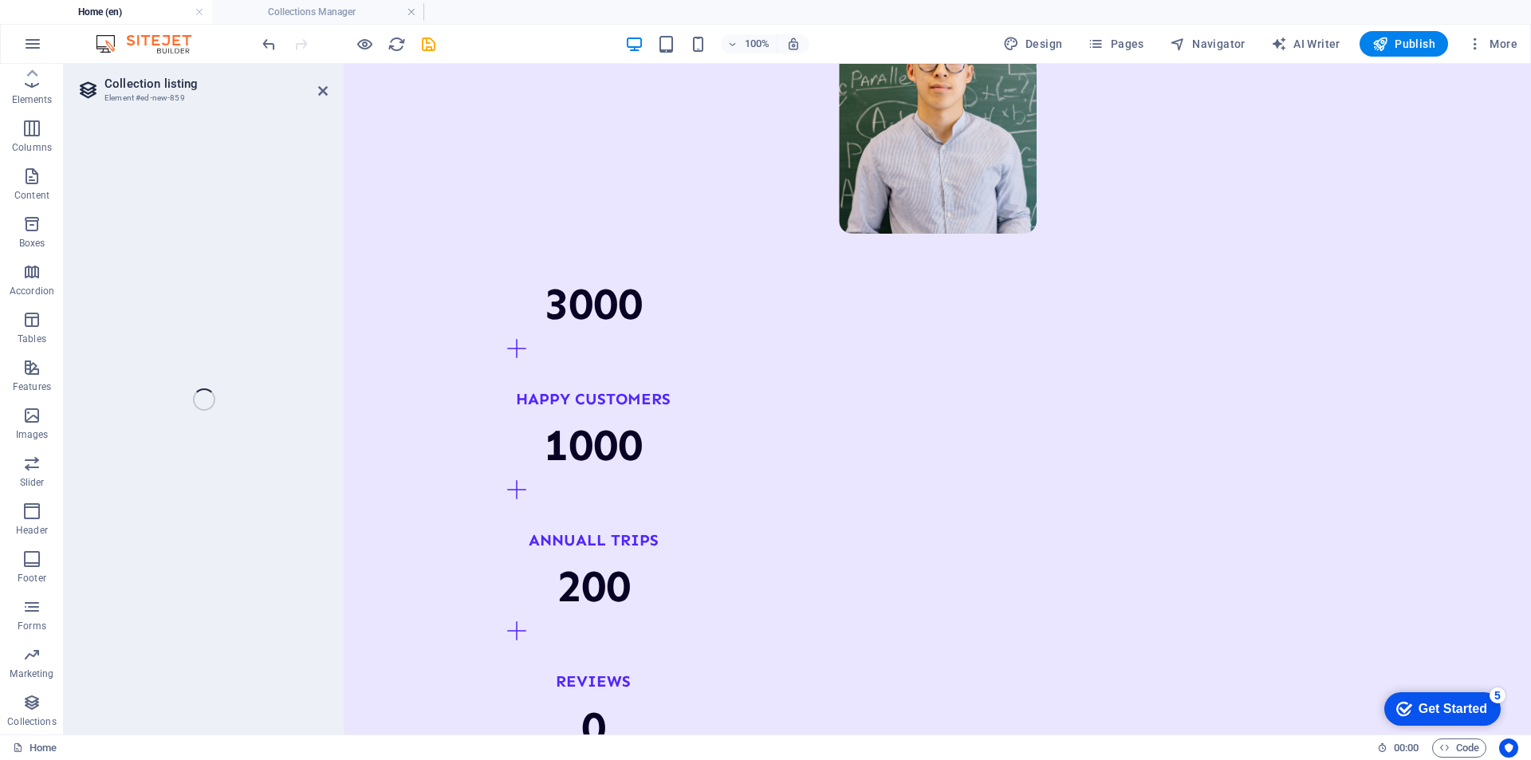
select select
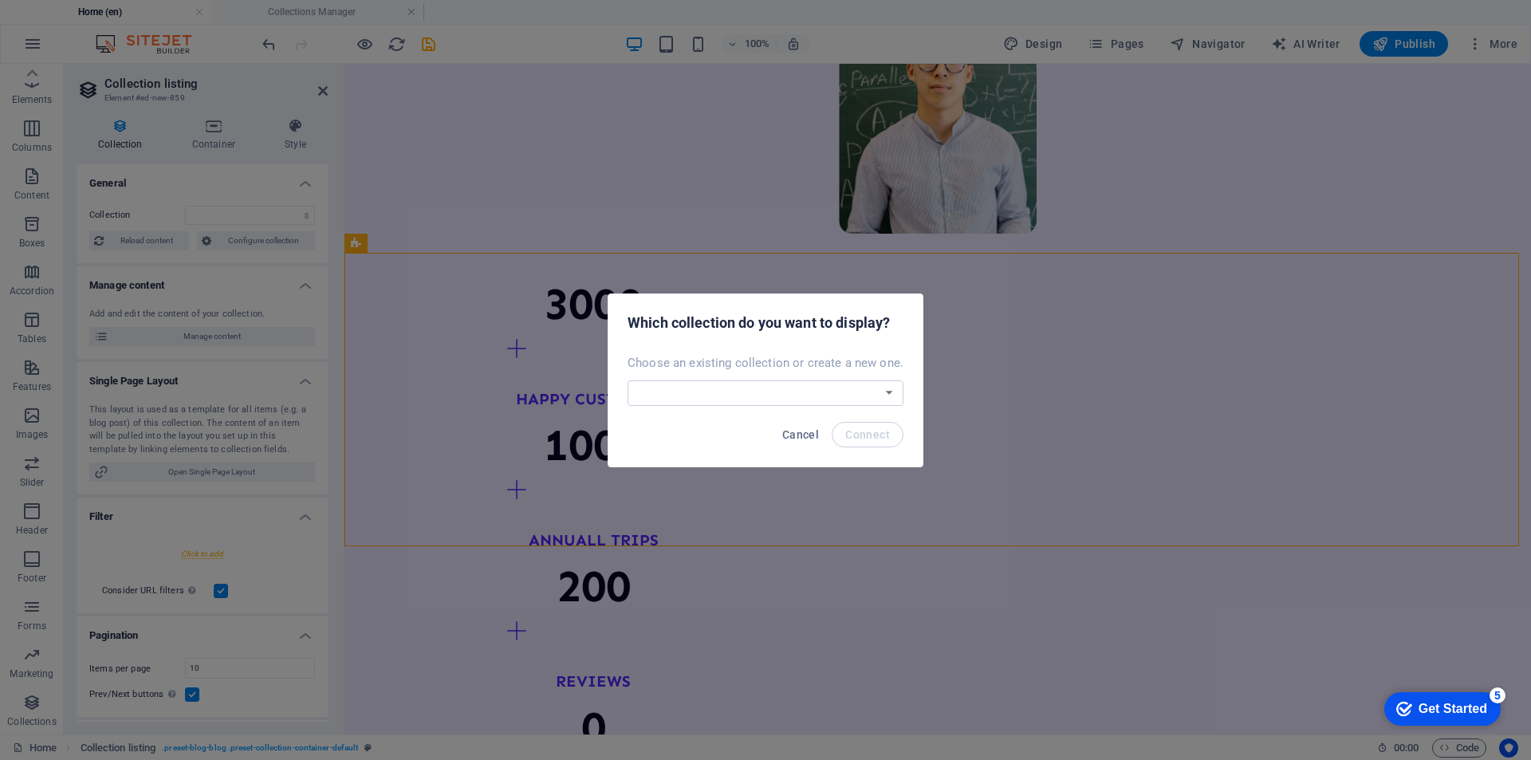
scroll to position [1300, 0]
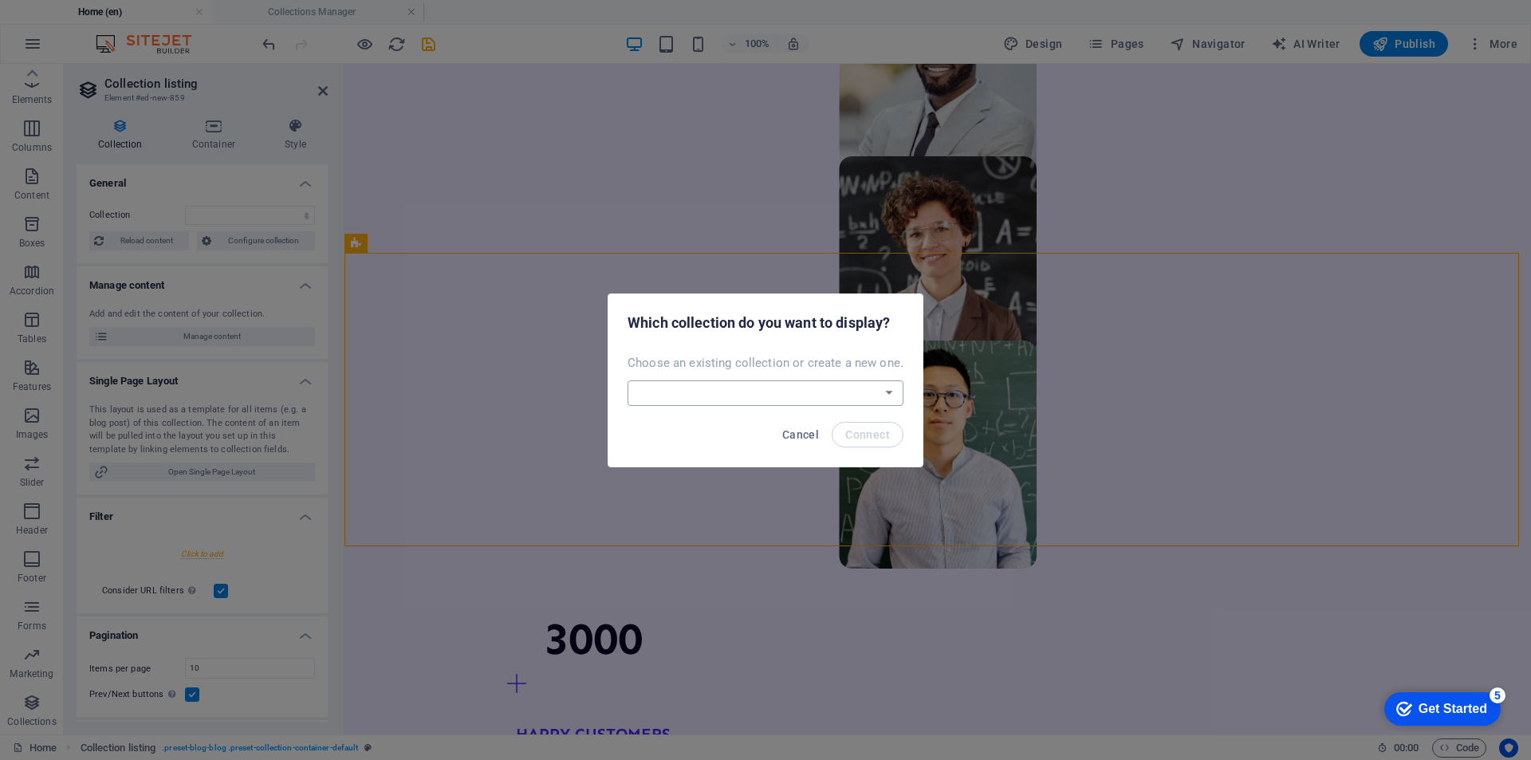
click at [807, 384] on select "Blog Articles Courses List Our Fleet Products Teachers List Create a new collec…" at bounding box center [765, 393] width 276 height 26
select select "68ba9f852f90c97866056cf5"
click at [629, 380] on select "Blog Articles Courses List Our Fleet Products Teachers List Create a new collec…" at bounding box center [765, 393] width 276 height 26
click at [852, 439] on span "Connect" at bounding box center [867, 434] width 45 height 13
select select "68ba9f852f90c97866056cf5"
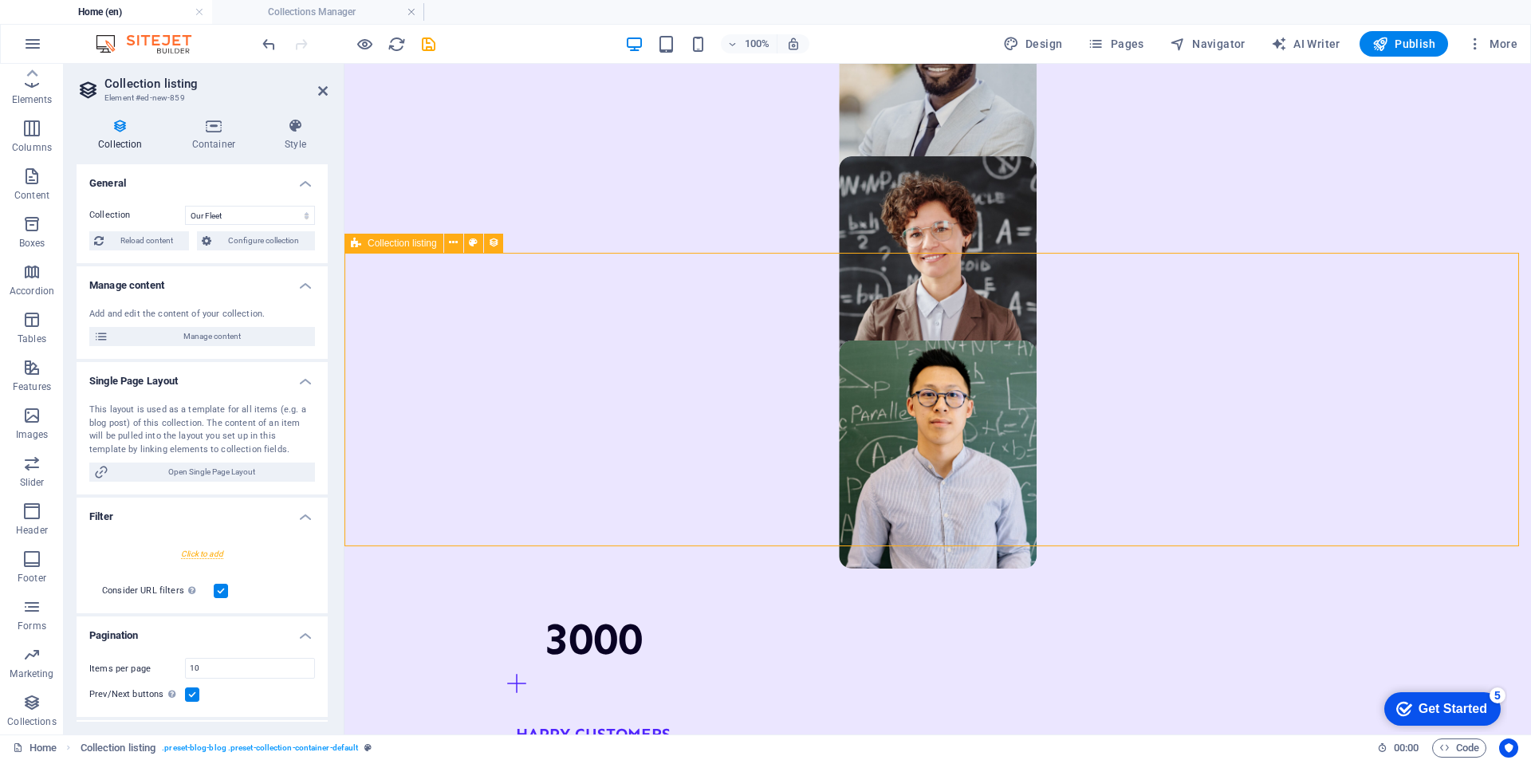
select select "createdAt_DESC"
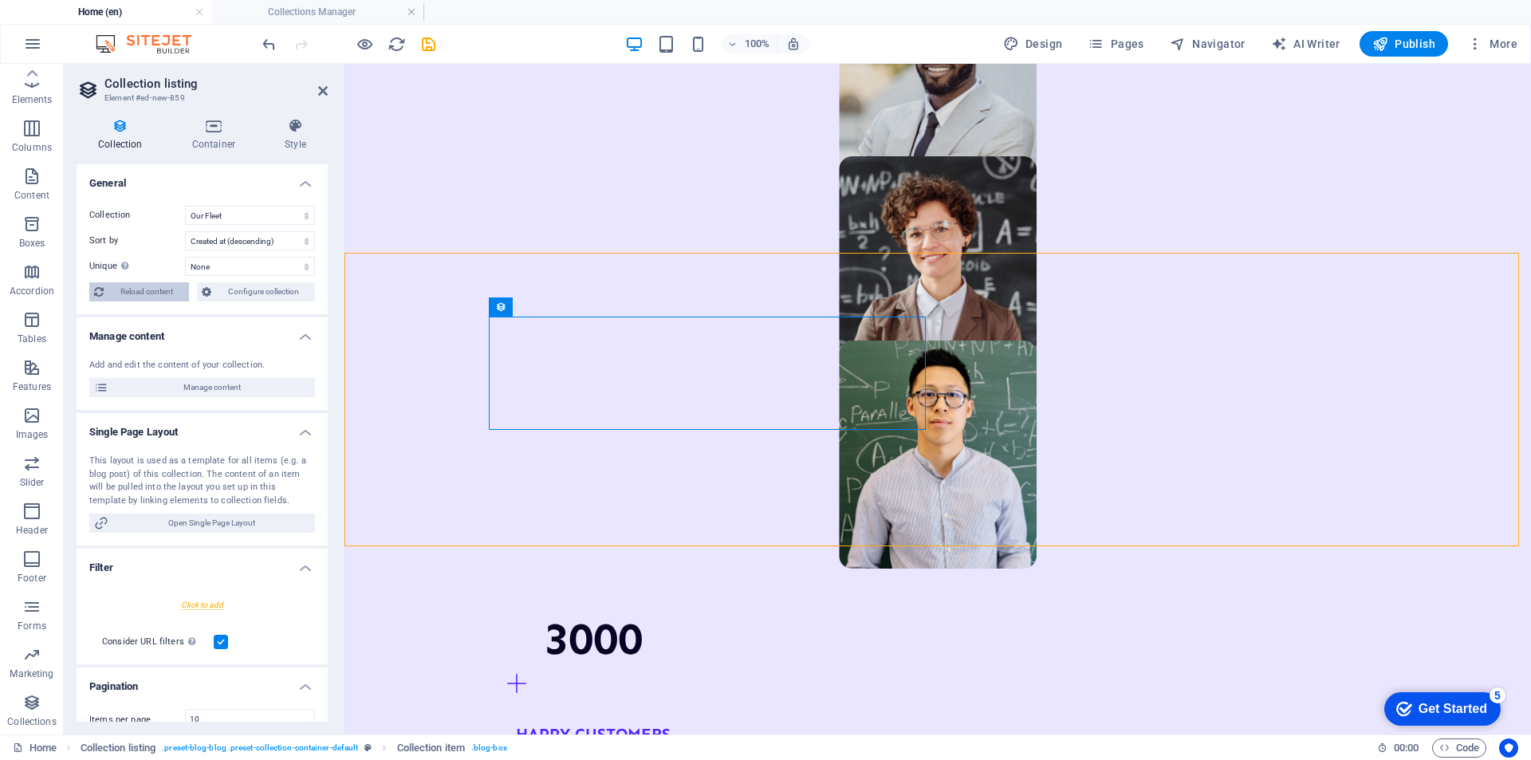
click at [139, 293] on span "Reload content" at bounding box center [146, 291] width 76 height 19
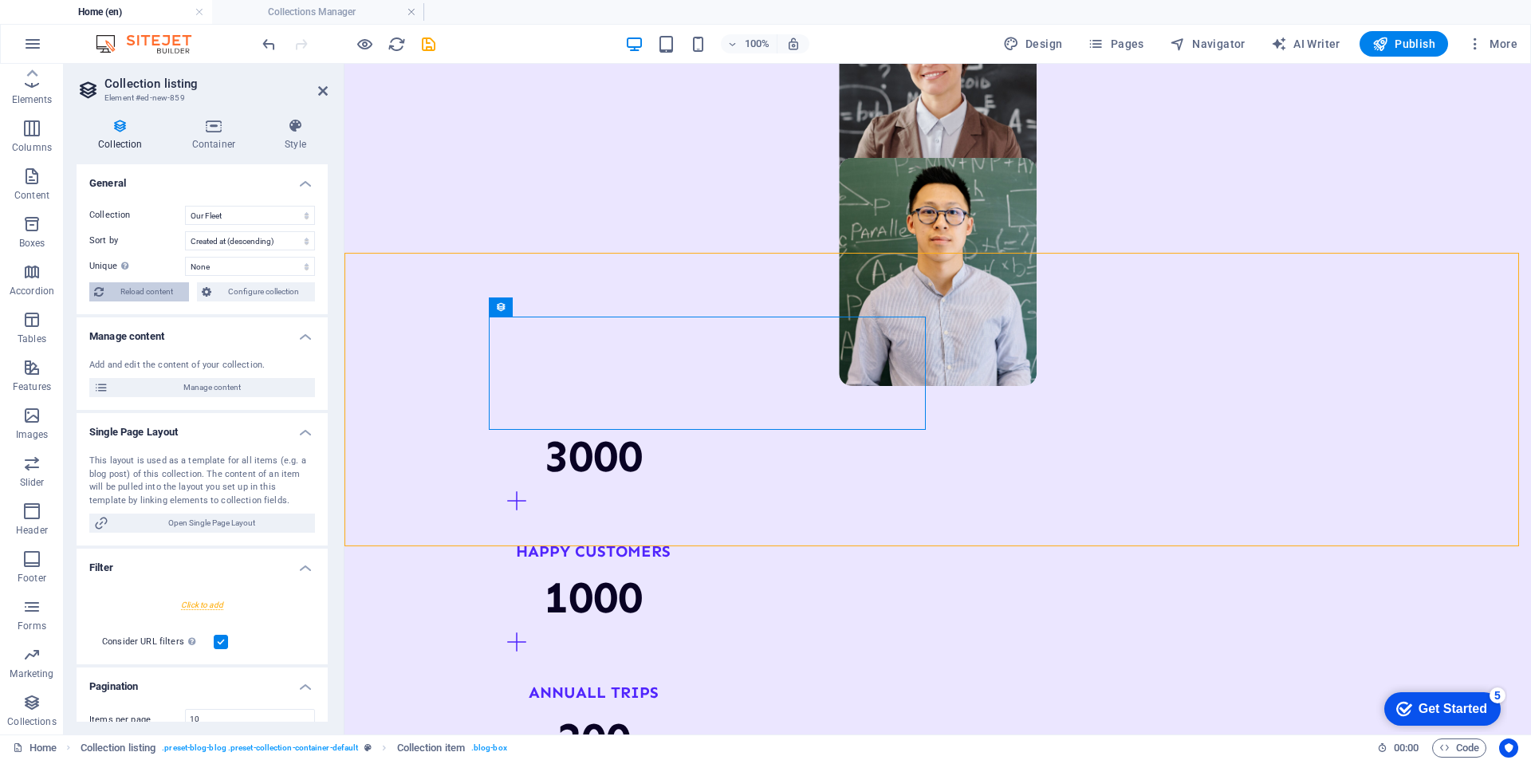
select select "68ba9f852f90c97866056cf5"
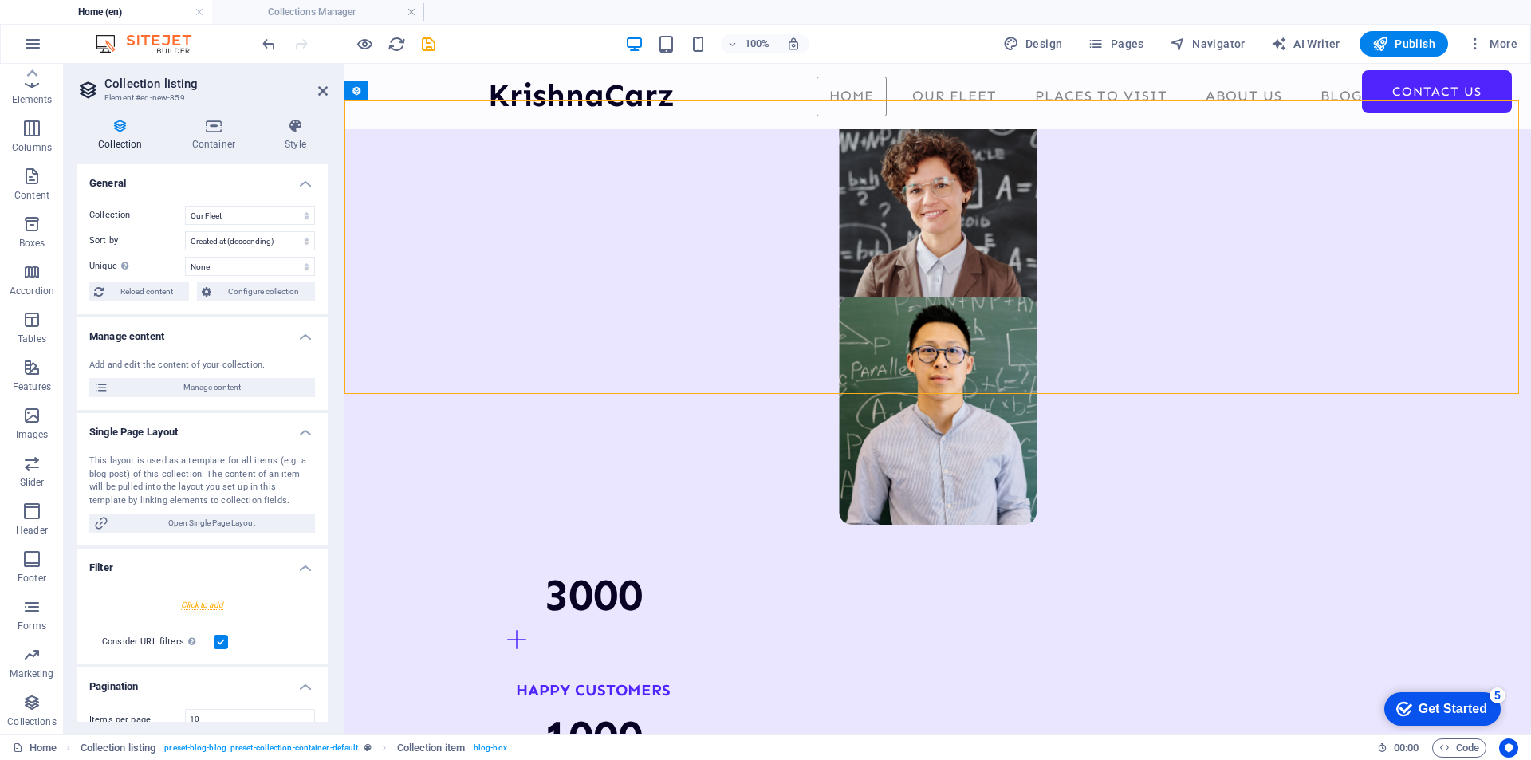
scroll to position [1324, 0]
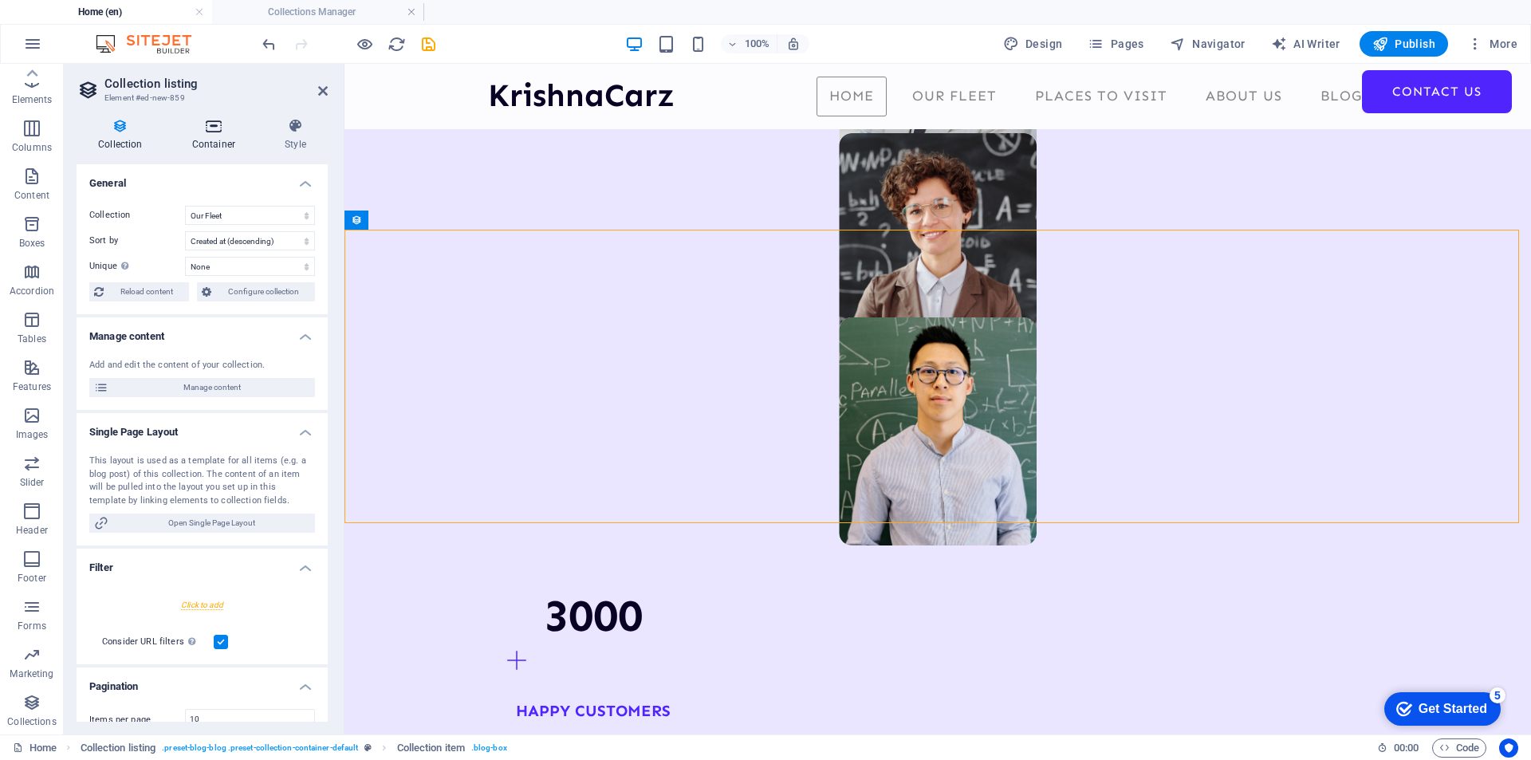
click at [207, 125] on icon at bounding box center [214, 126] width 86 height 16
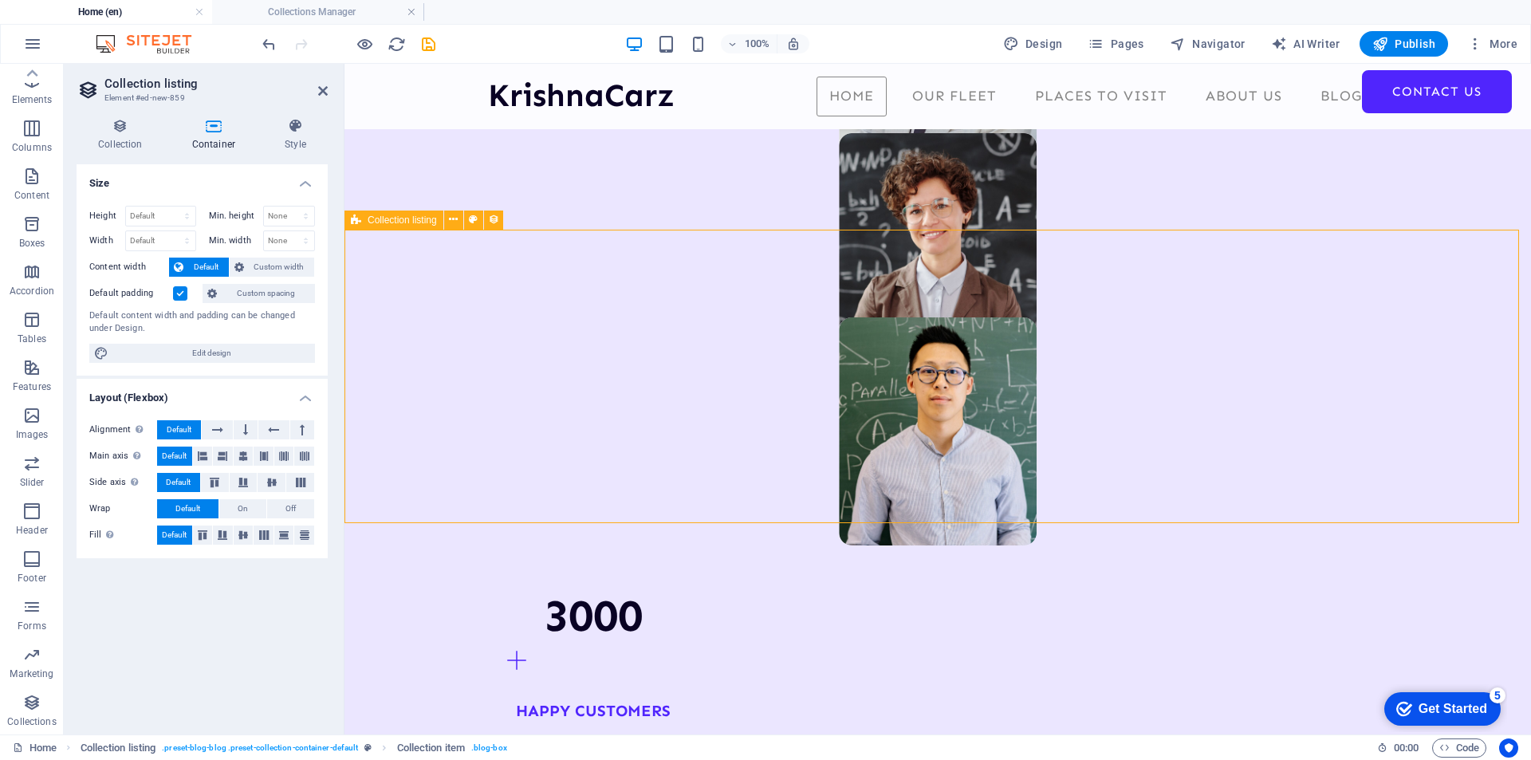
click at [455, 217] on icon at bounding box center [453, 219] width 9 height 17
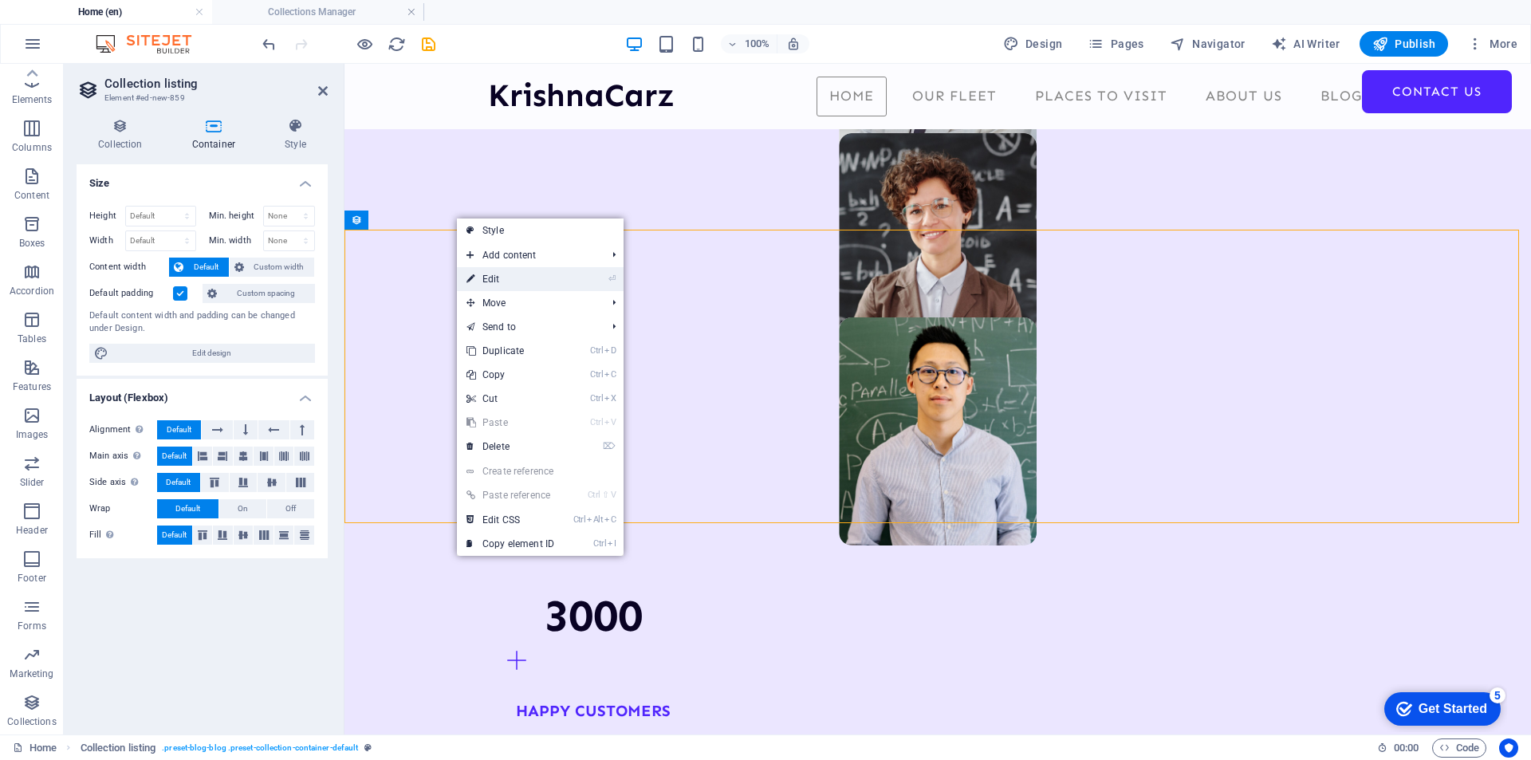
click at [494, 279] on link "⏎ Edit" at bounding box center [510, 279] width 107 height 24
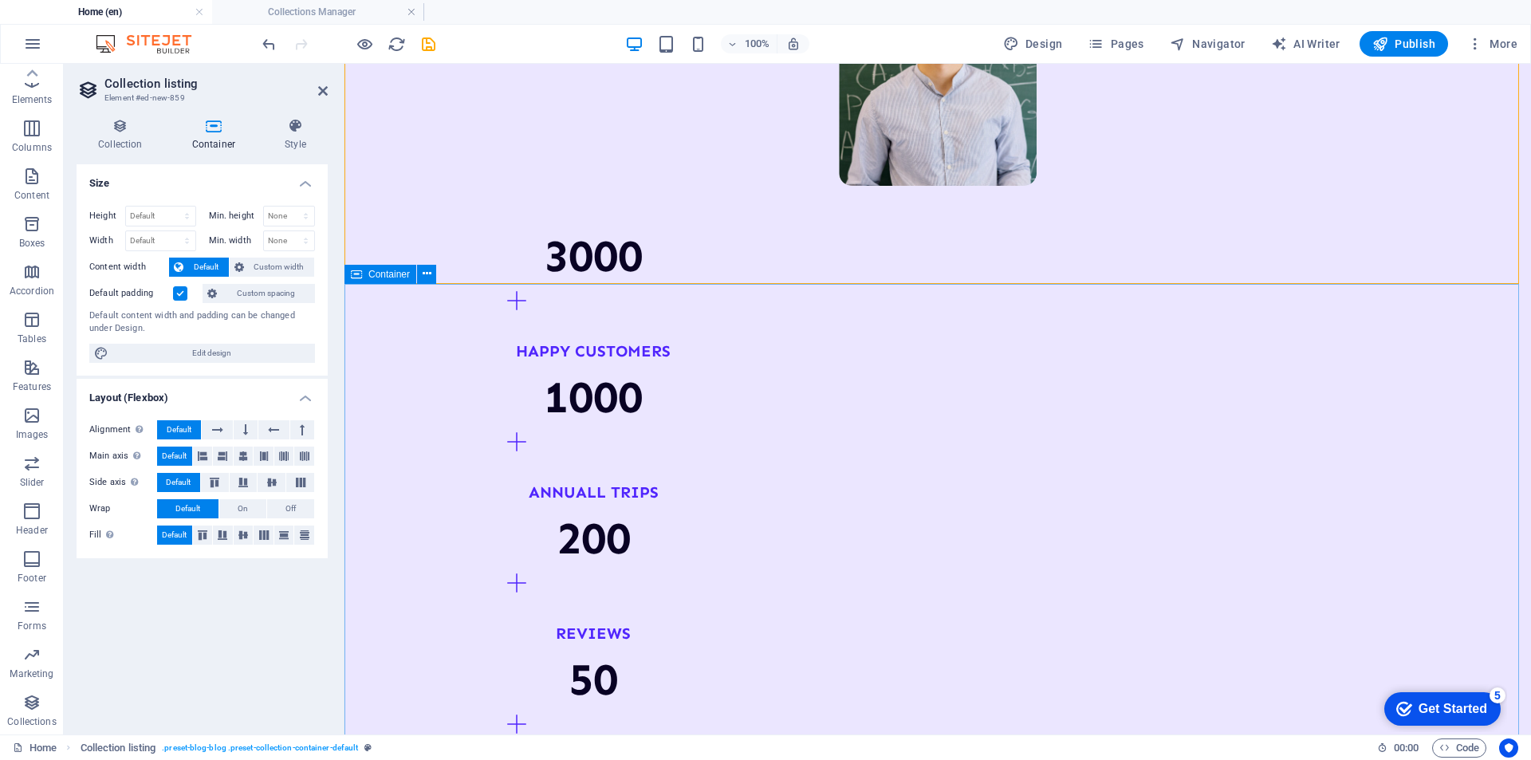
scroll to position [1802, 0]
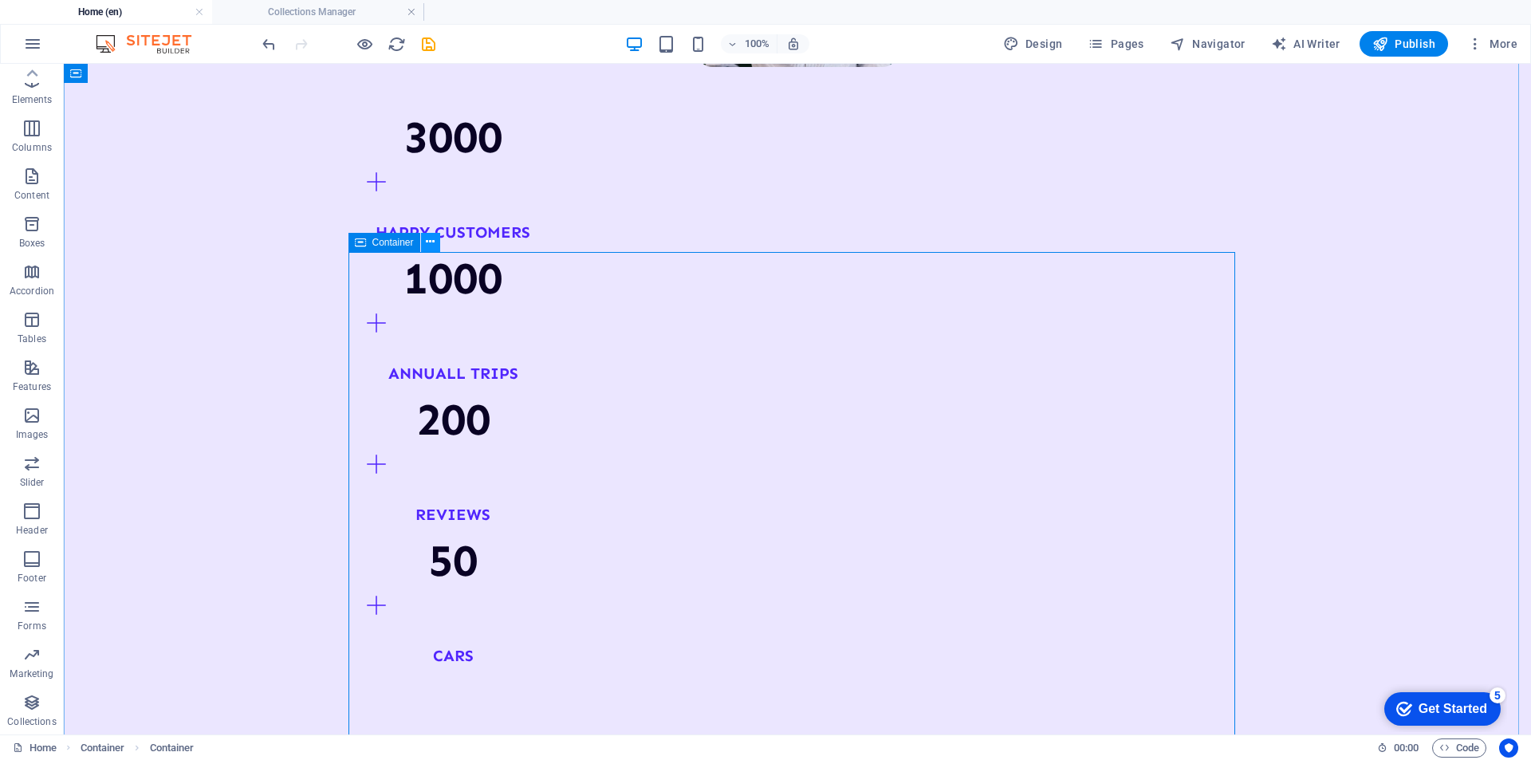
click at [433, 242] on icon at bounding box center [430, 242] width 9 height 17
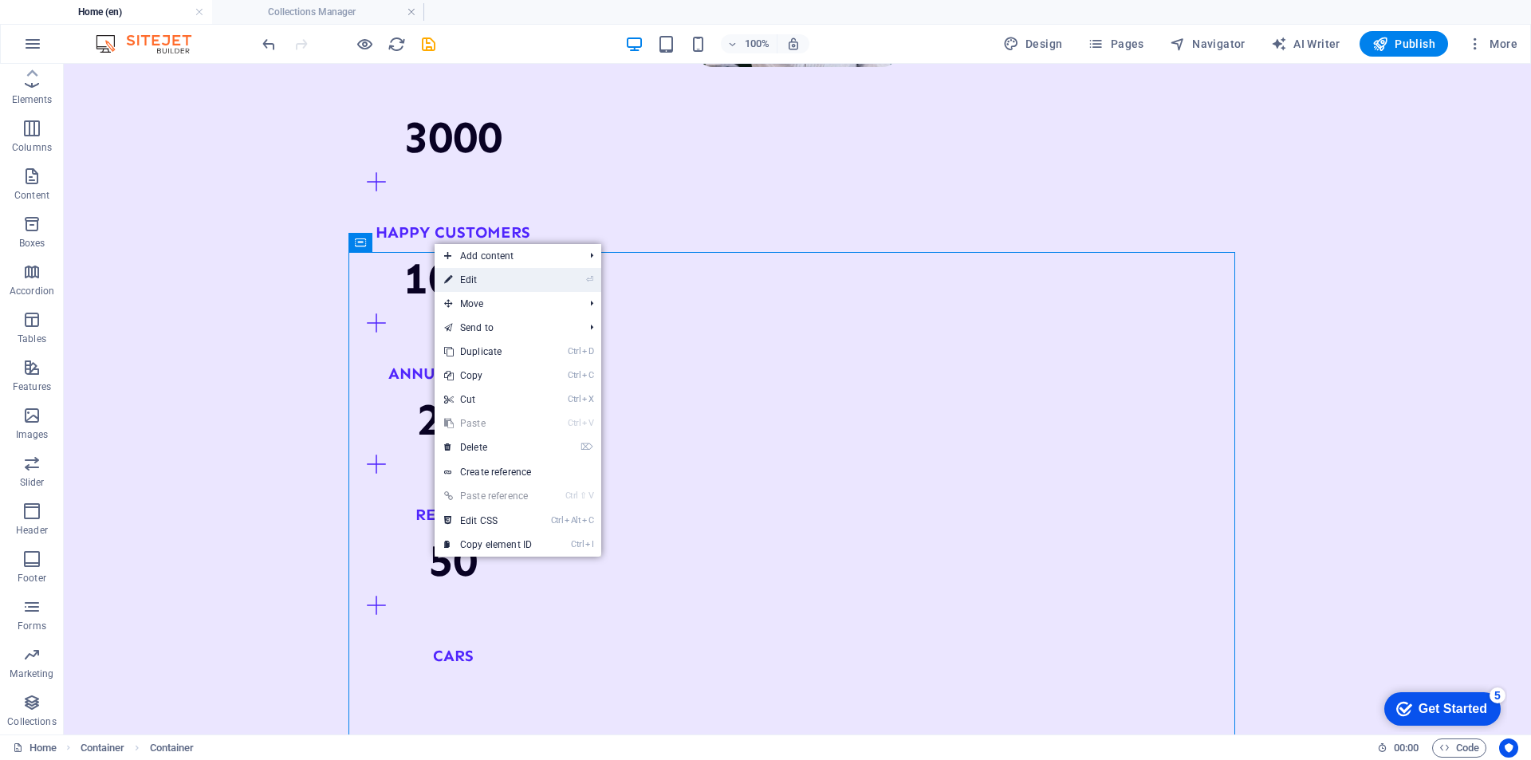
click at [520, 280] on link "⏎ Edit" at bounding box center [488, 280] width 107 height 24
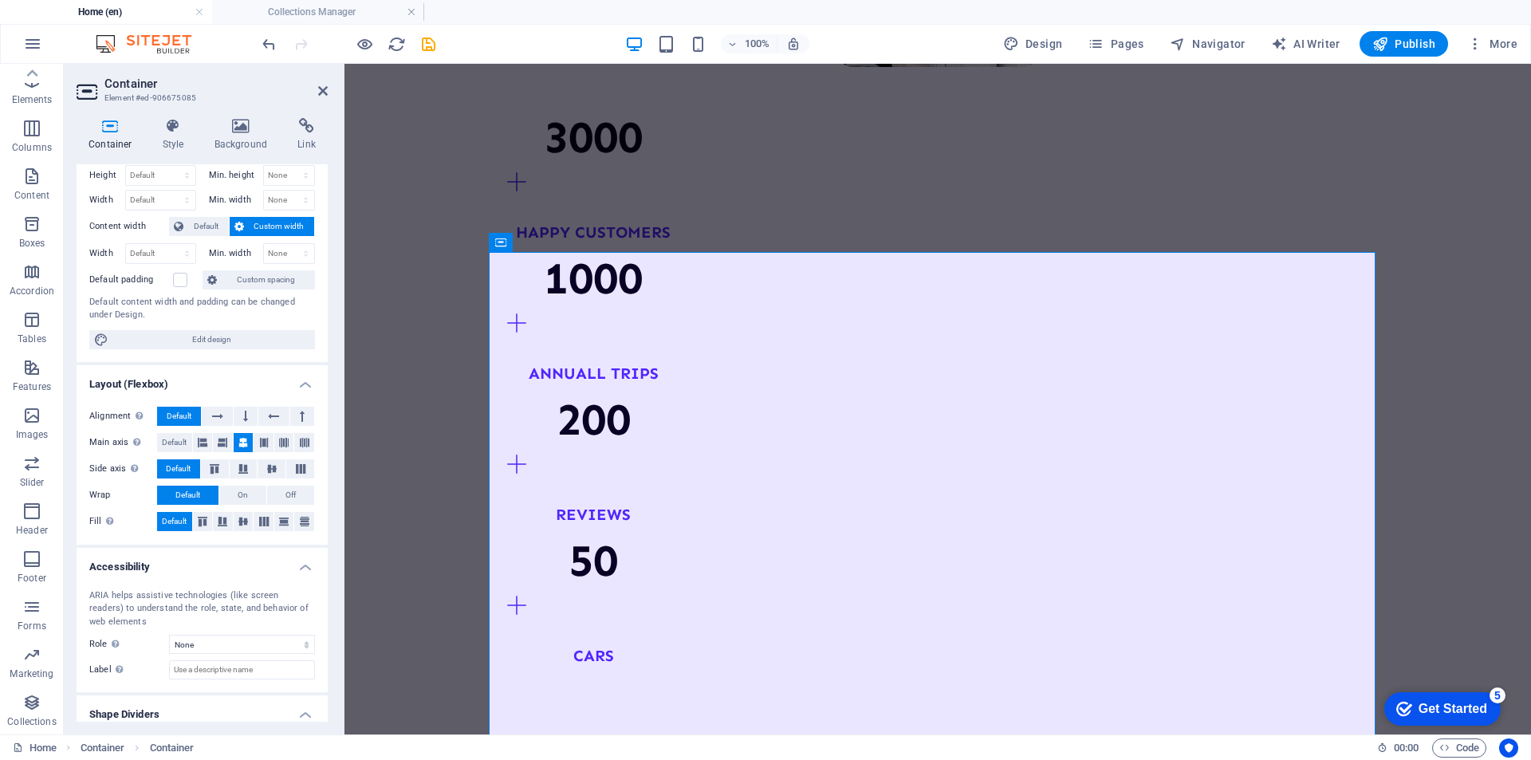
scroll to position [0, 0]
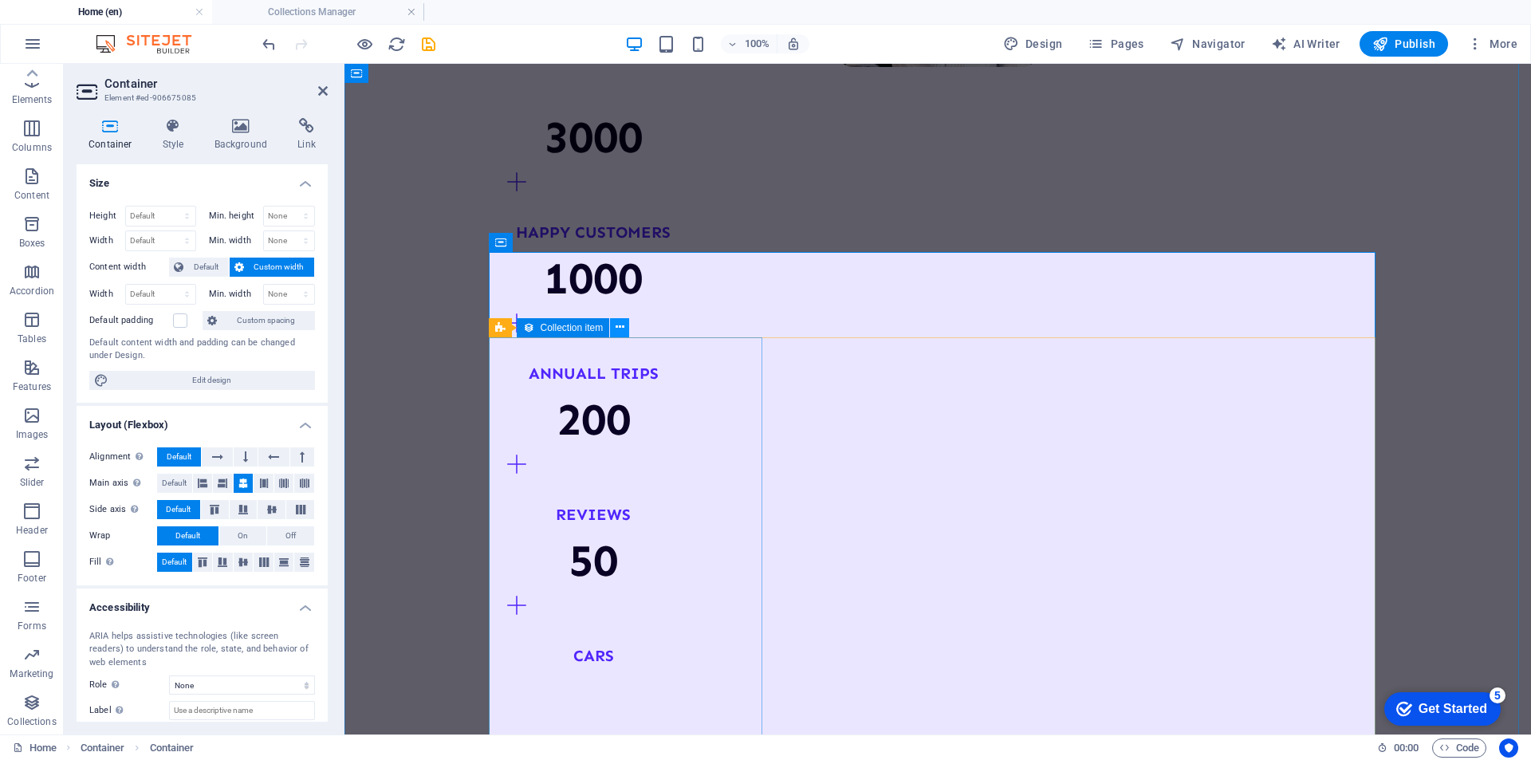
click at [622, 326] on icon at bounding box center [620, 327] width 9 height 17
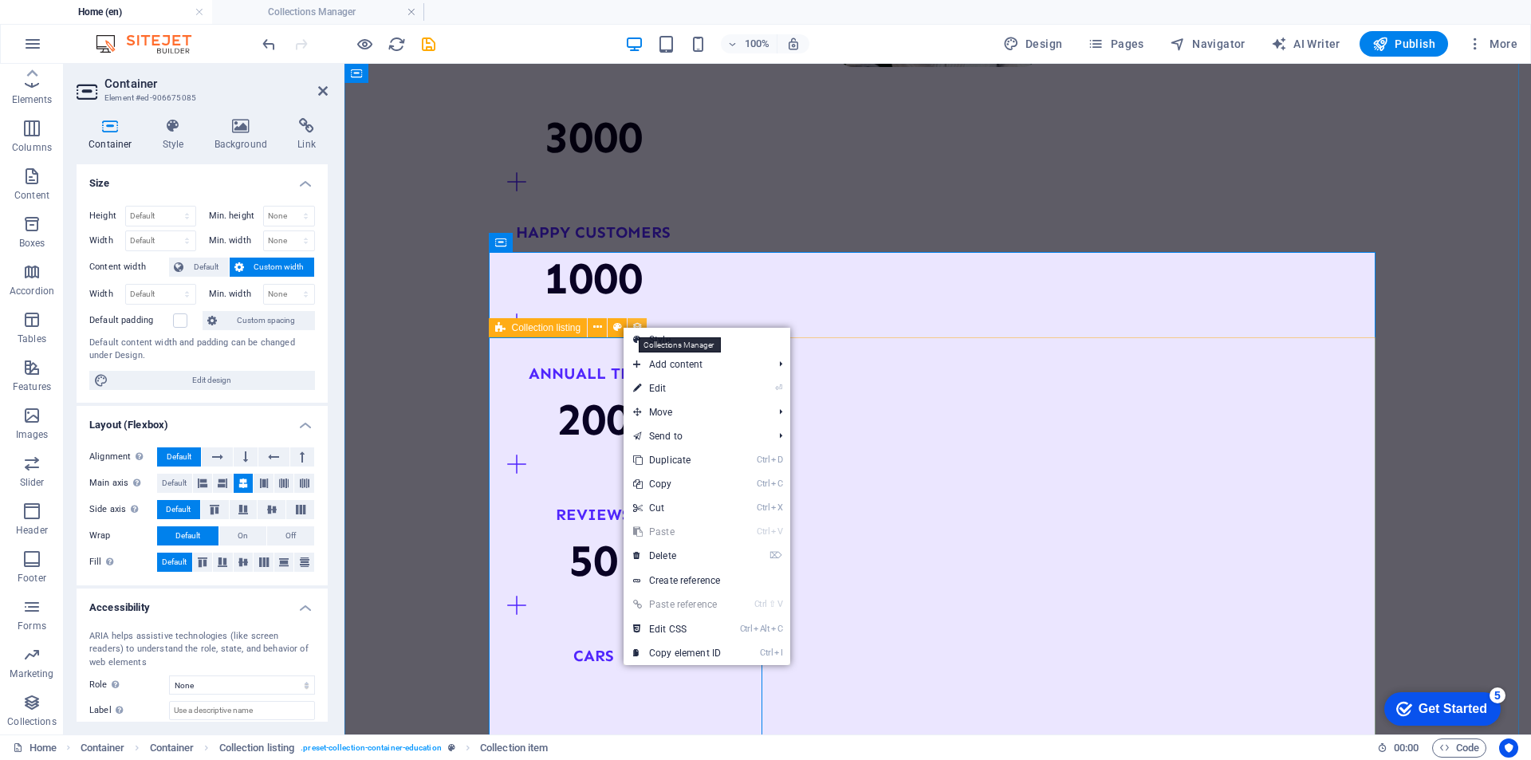
click at [635, 321] on icon at bounding box center [636, 327] width 11 height 17
select select "createdAt_DESC"
select select "columns.not-featured-article"
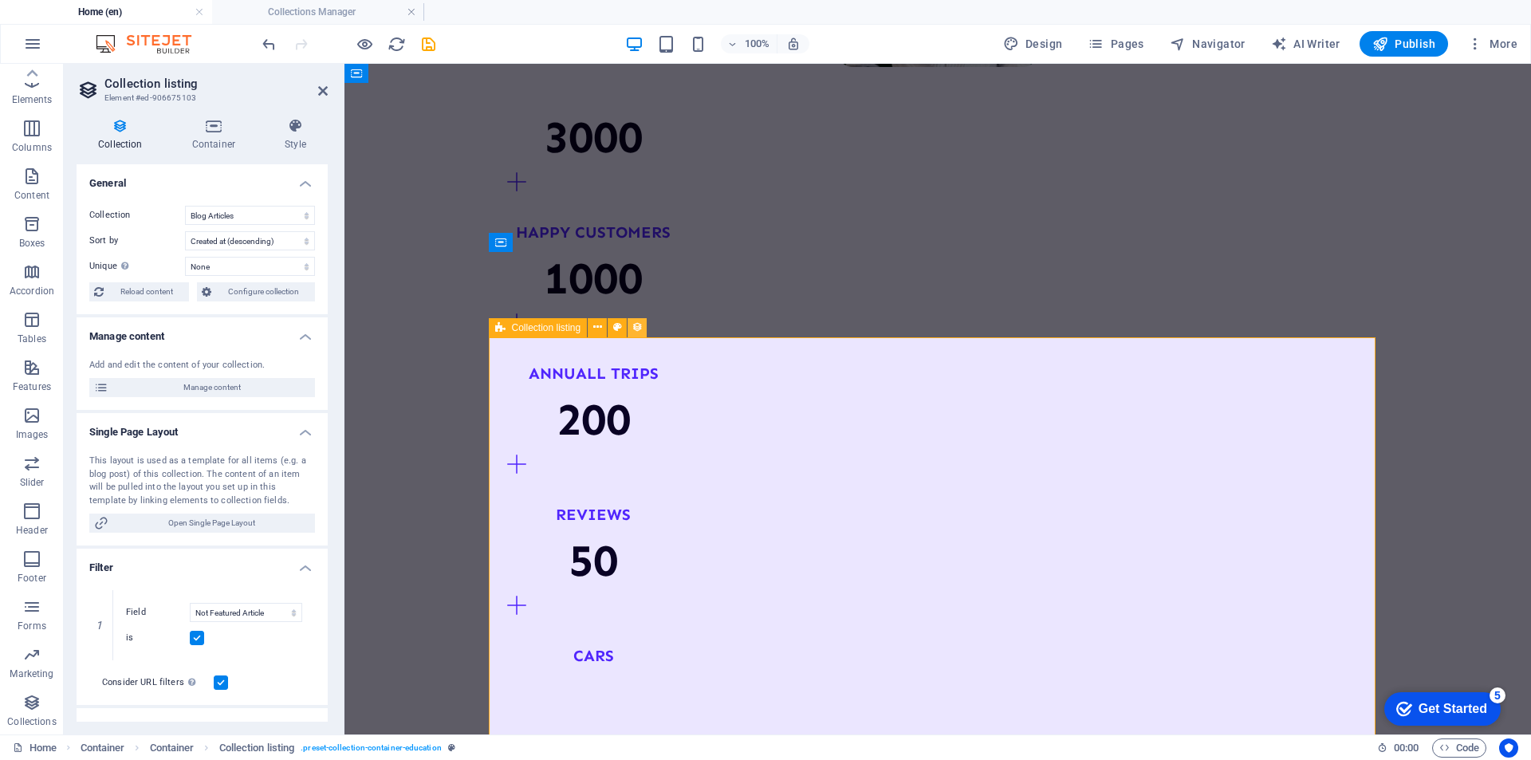
click at [636, 325] on icon at bounding box center [636, 327] width 11 height 17
click at [602, 327] on button at bounding box center [597, 327] width 19 height 19
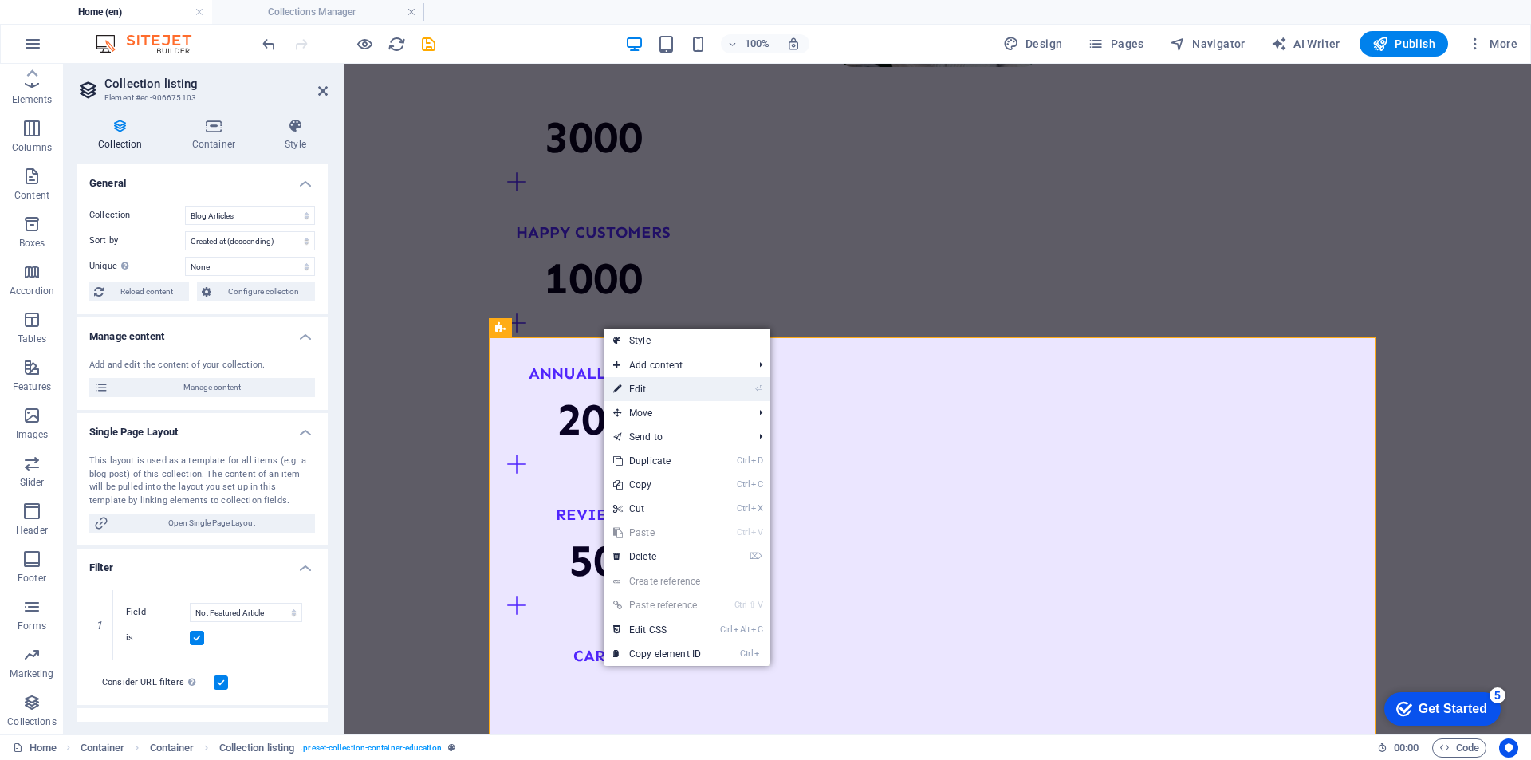
click at [655, 389] on link "⏎ Edit" at bounding box center [657, 389] width 107 height 24
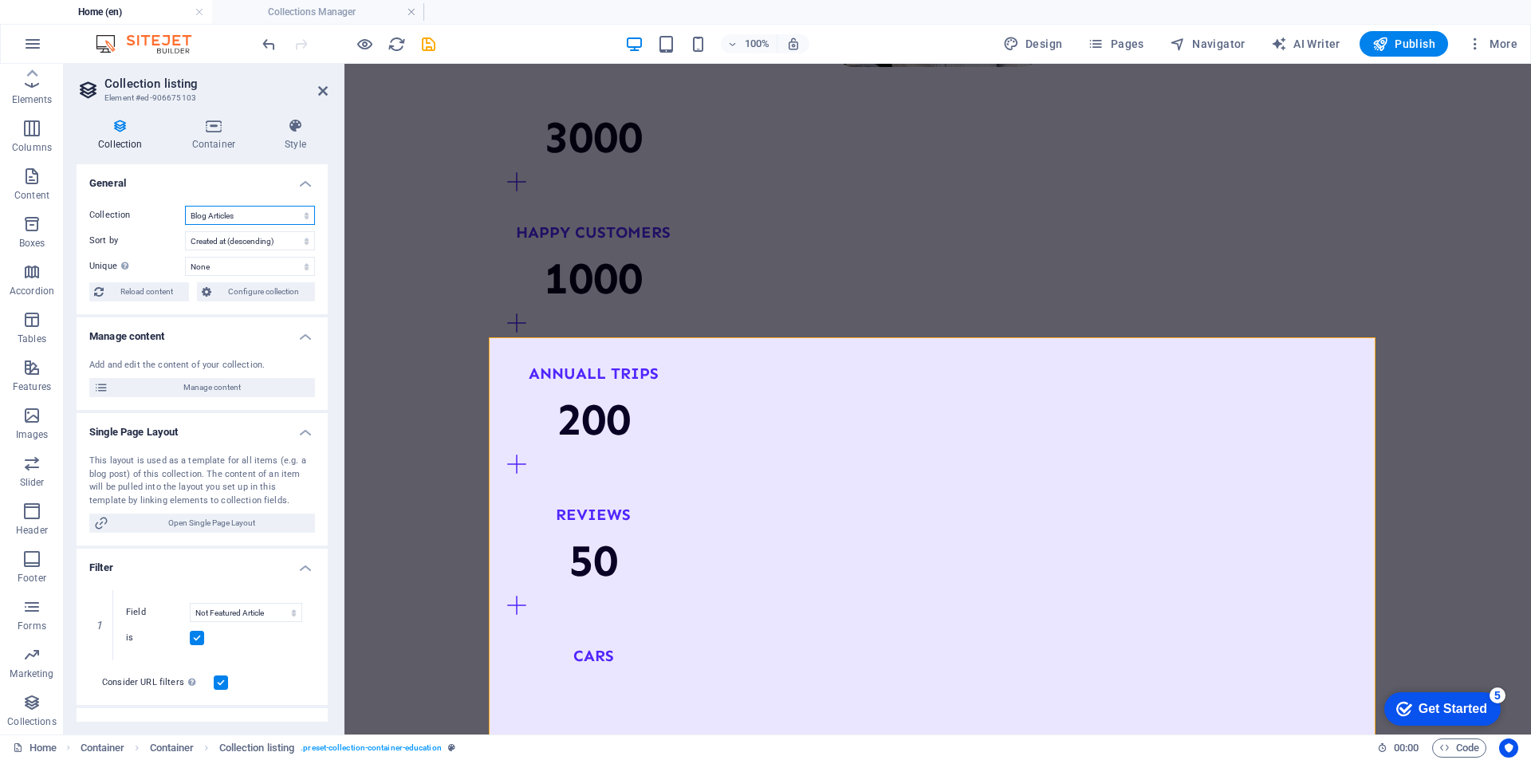
click at [275, 222] on select "Blog Articles Courses List Our Fleet Products Teachers List" at bounding box center [250, 215] width 130 height 19
click at [185, 206] on select "Blog Articles Courses List Our Fleet Products Teachers List" at bounding box center [250, 215] width 130 height 19
select select "68b9d166913e103ca309fdda"
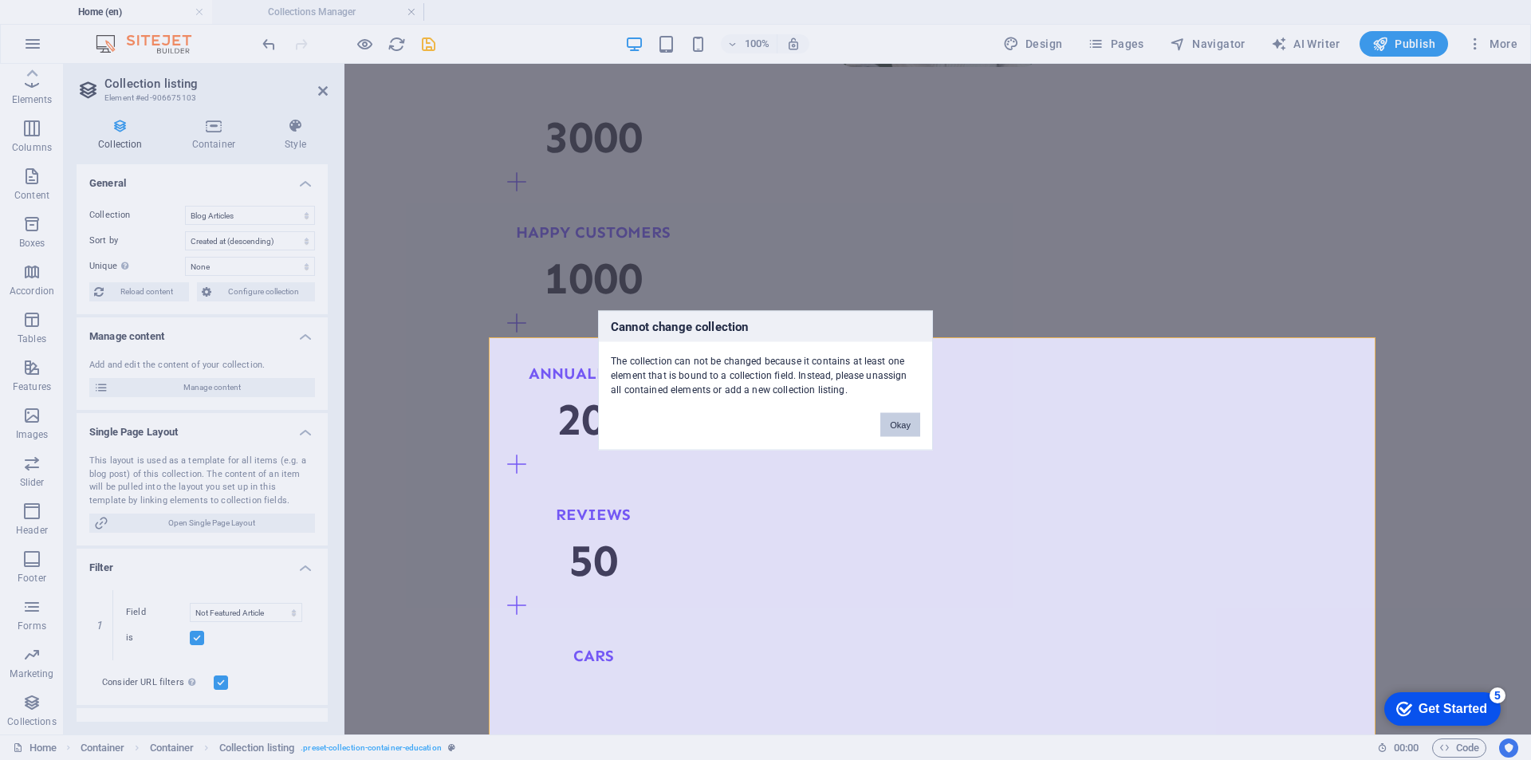
click at [899, 424] on button "Okay" at bounding box center [900, 424] width 40 height 24
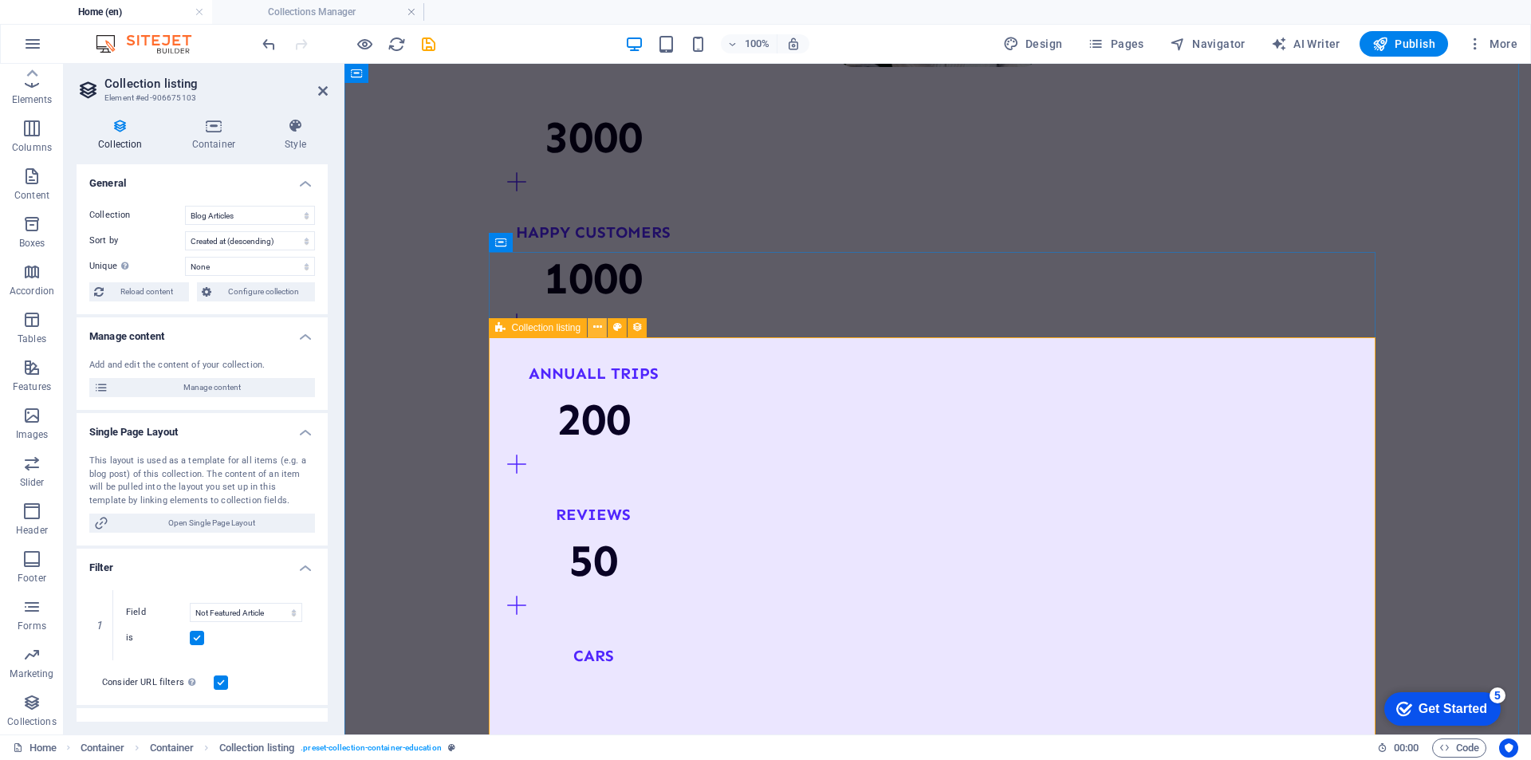
click at [596, 328] on icon at bounding box center [597, 327] width 9 height 17
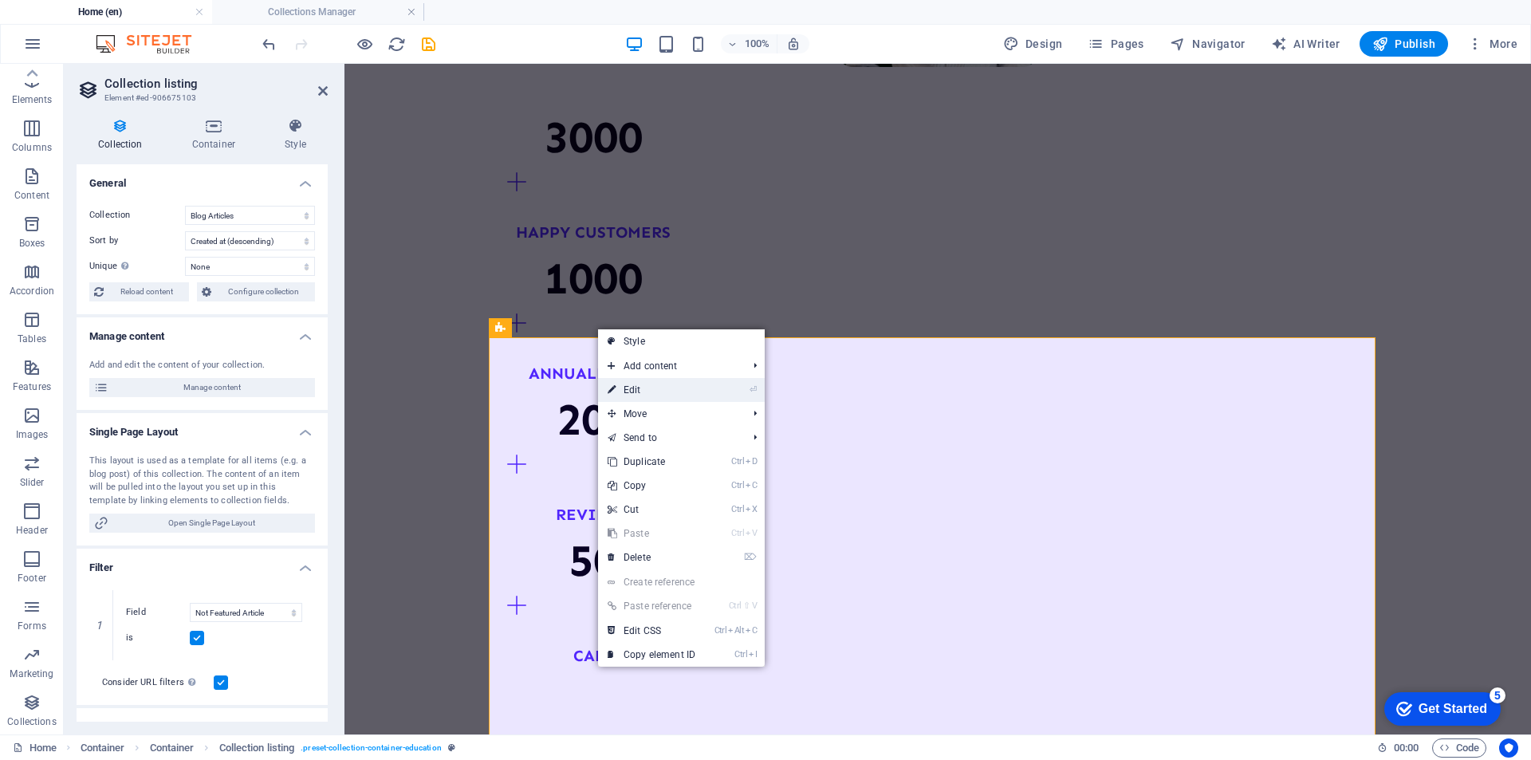
click at [671, 390] on link "⏎ Edit" at bounding box center [651, 390] width 107 height 24
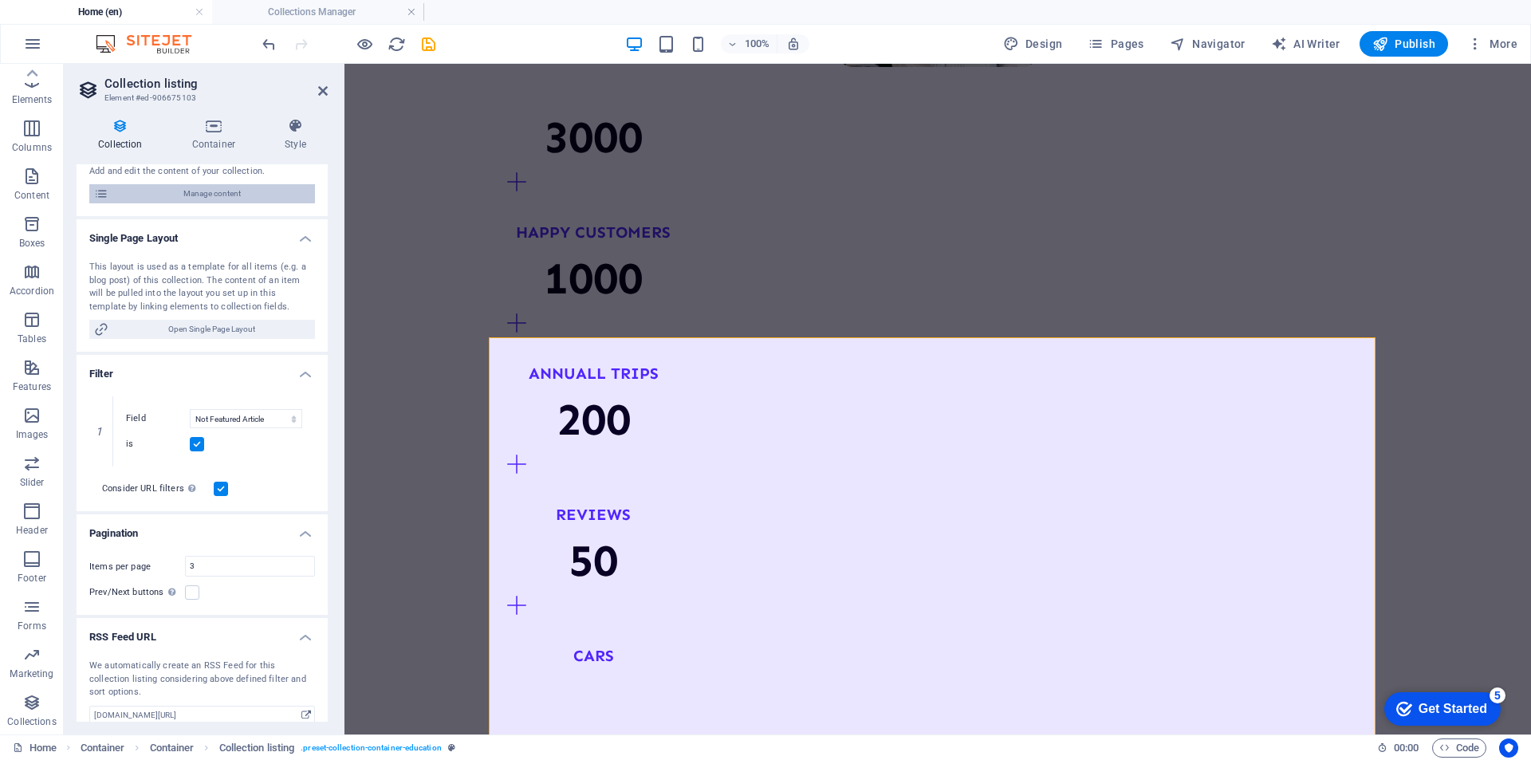
scroll to position [210, 0]
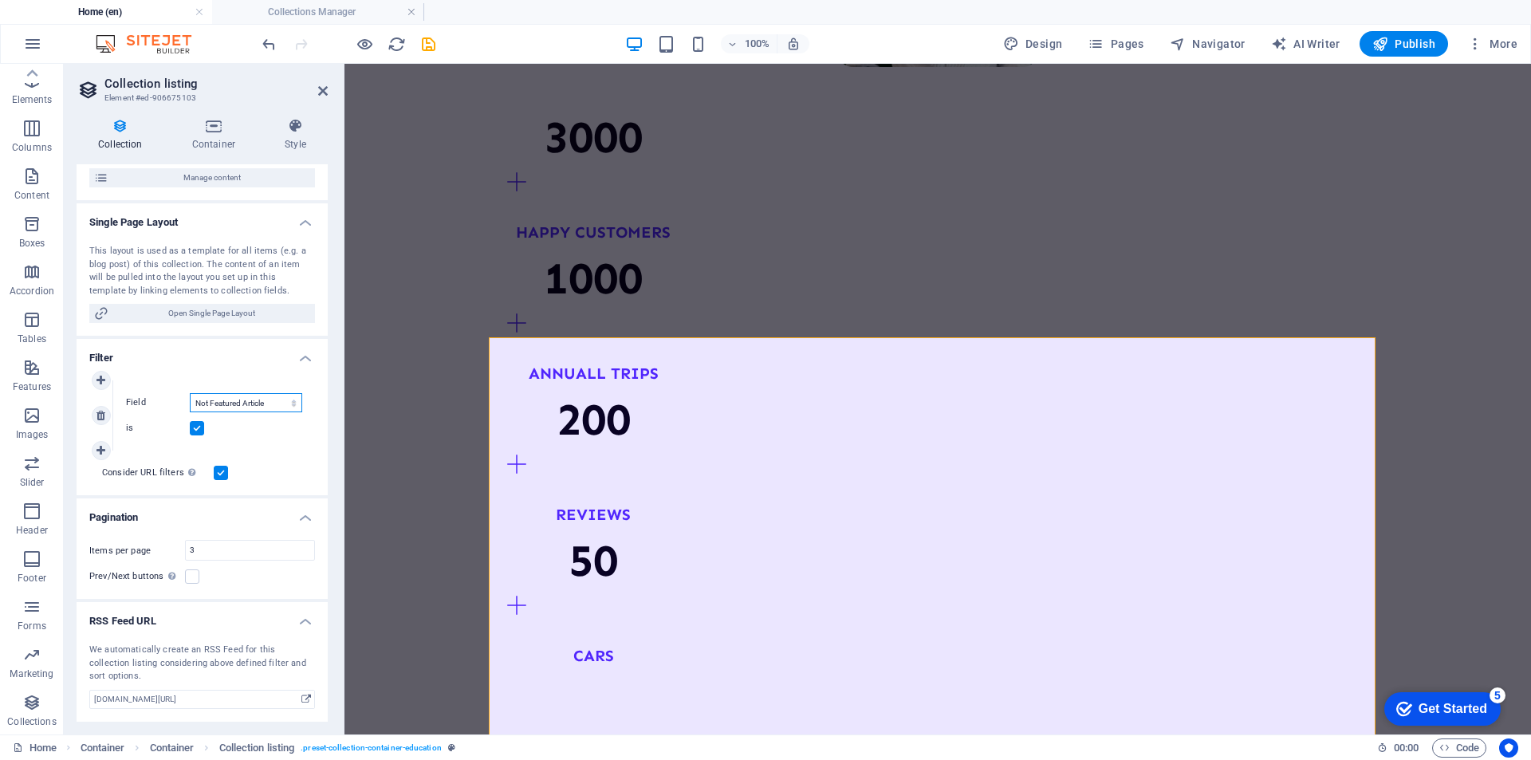
click at [254, 397] on select "Created at Updated at Article Title Article Slug Article Author Article Date Fe…" at bounding box center [246, 402] width 112 height 19
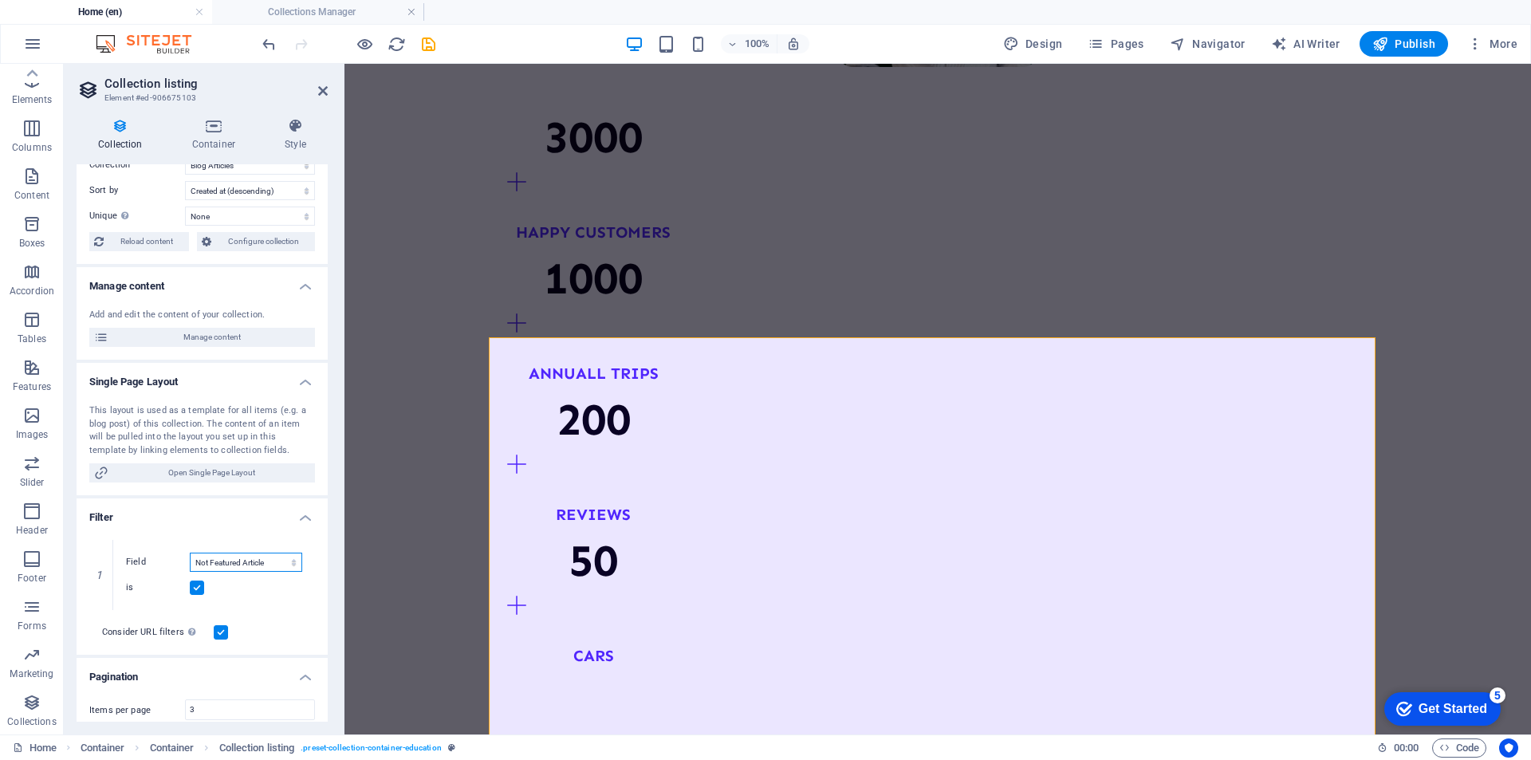
scroll to position [0, 0]
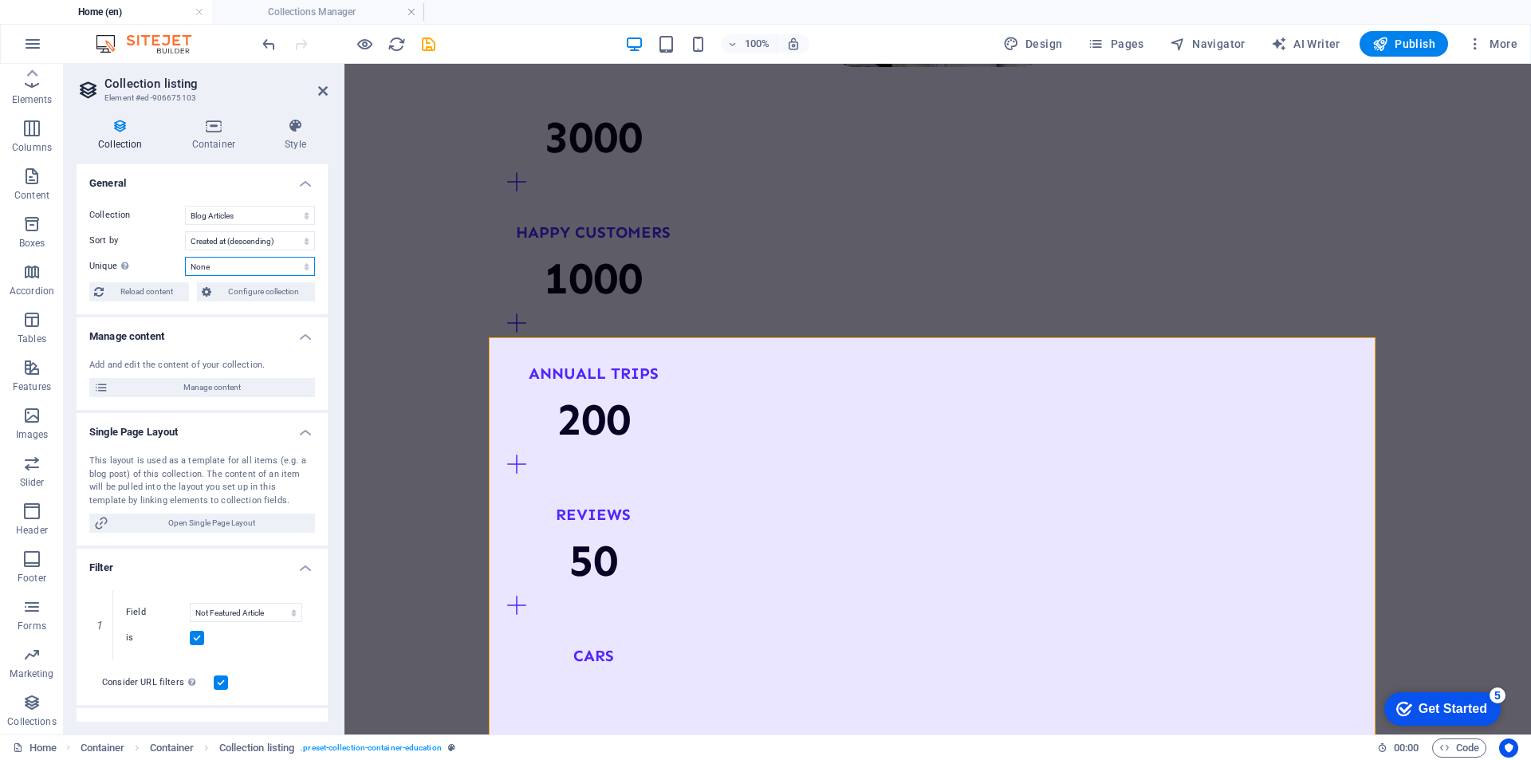
click at [252, 268] on select "None Article Title Article Slug Article Image Article Short Intro Article Read …" at bounding box center [250, 266] width 130 height 19
click at [262, 294] on span "Configure collection" at bounding box center [263, 291] width 94 height 19
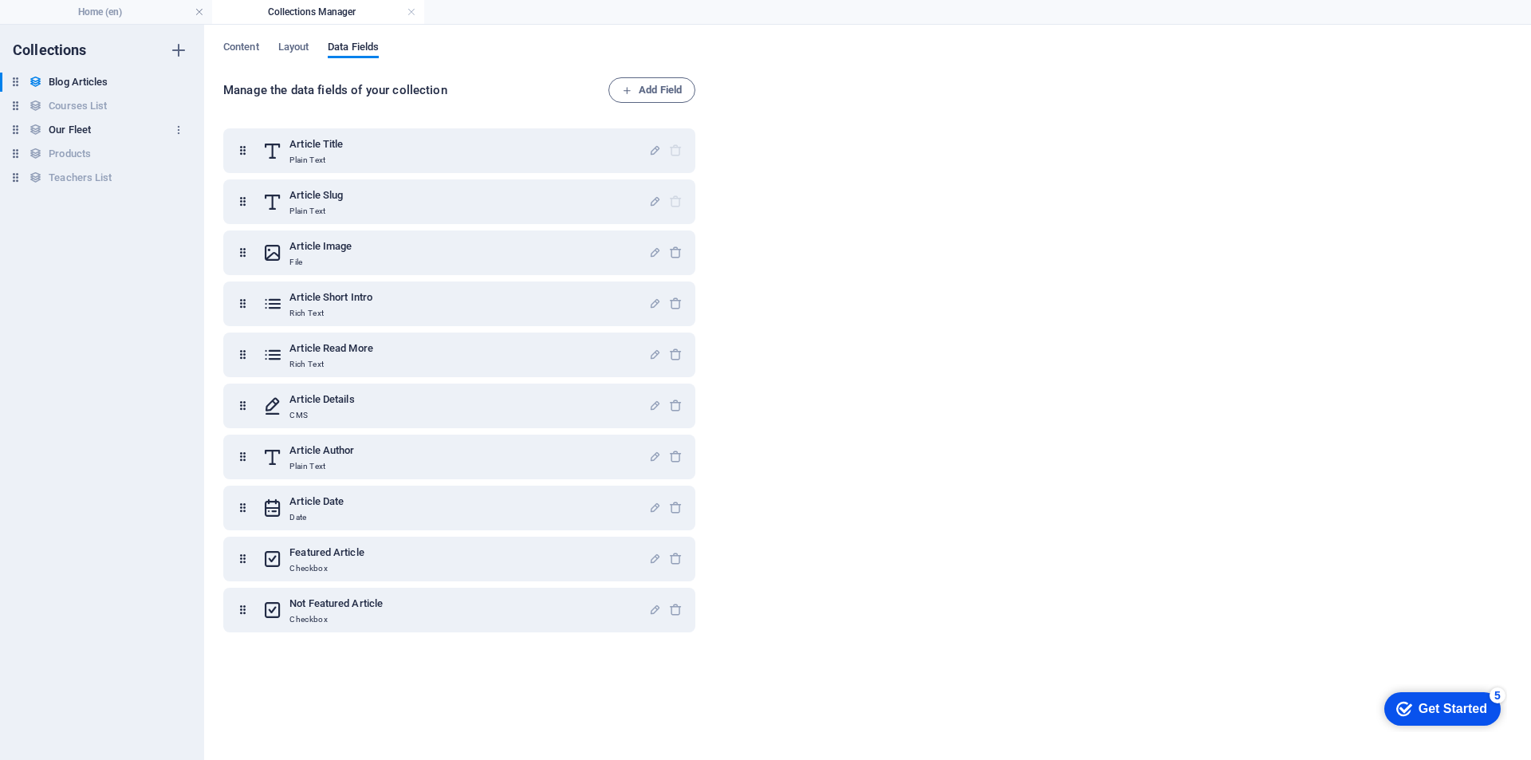
click at [68, 133] on h6 "Our Fleet" at bounding box center [70, 129] width 42 height 19
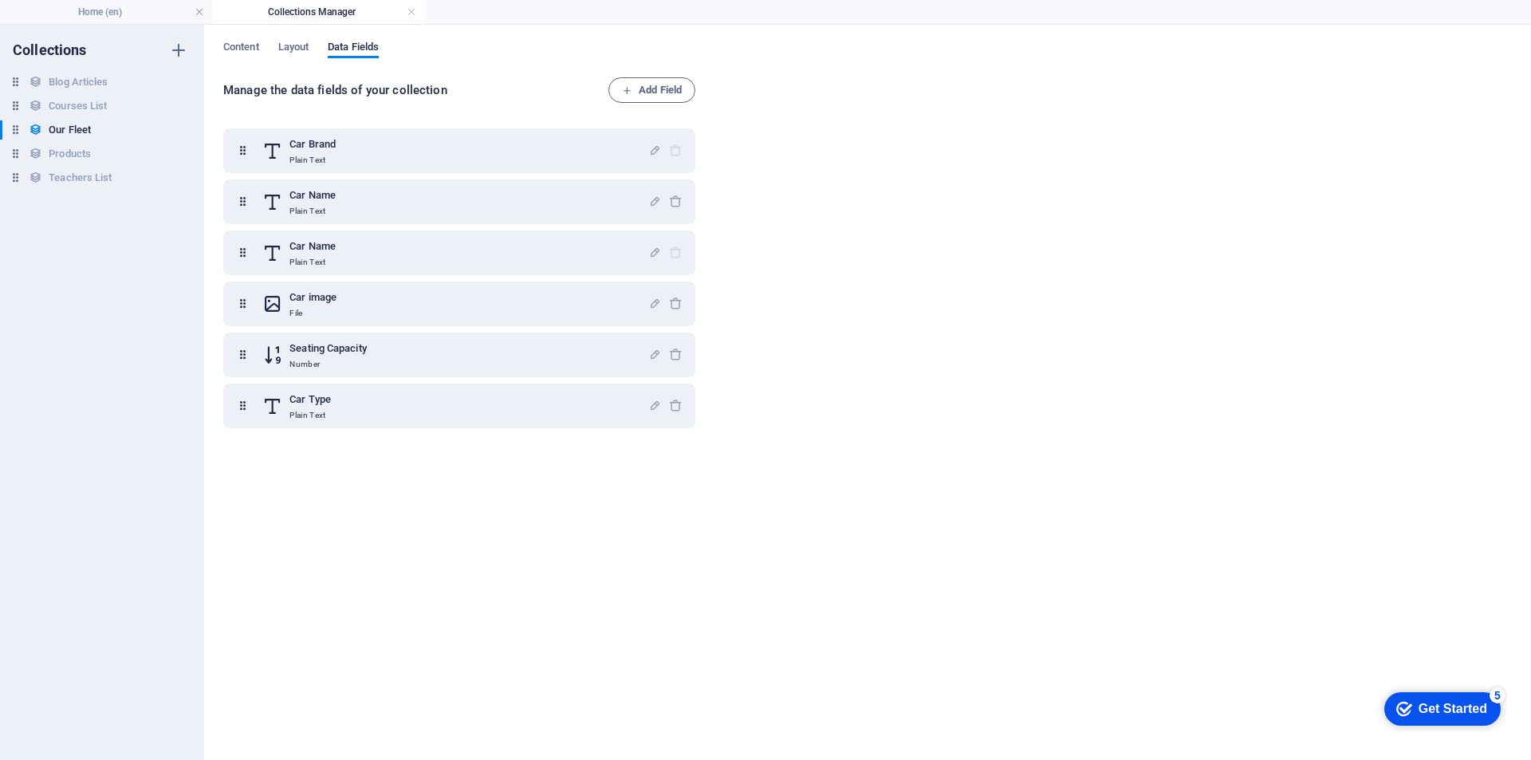
click at [294, 40] on div "Content Layout Data Fields Manage the data fields of your collection Add Field …" at bounding box center [867, 392] width 1327 height 735
drag, startPoint x: 261, startPoint y: 37, endPoint x: 253, endPoint y: 41, distance: 9.3
click at [260, 37] on div "Content Layout Data Fields Manage the data fields of your collection Add Field …" at bounding box center [867, 392] width 1327 height 735
click at [253, 41] on span "Content" at bounding box center [241, 48] width 36 height 22
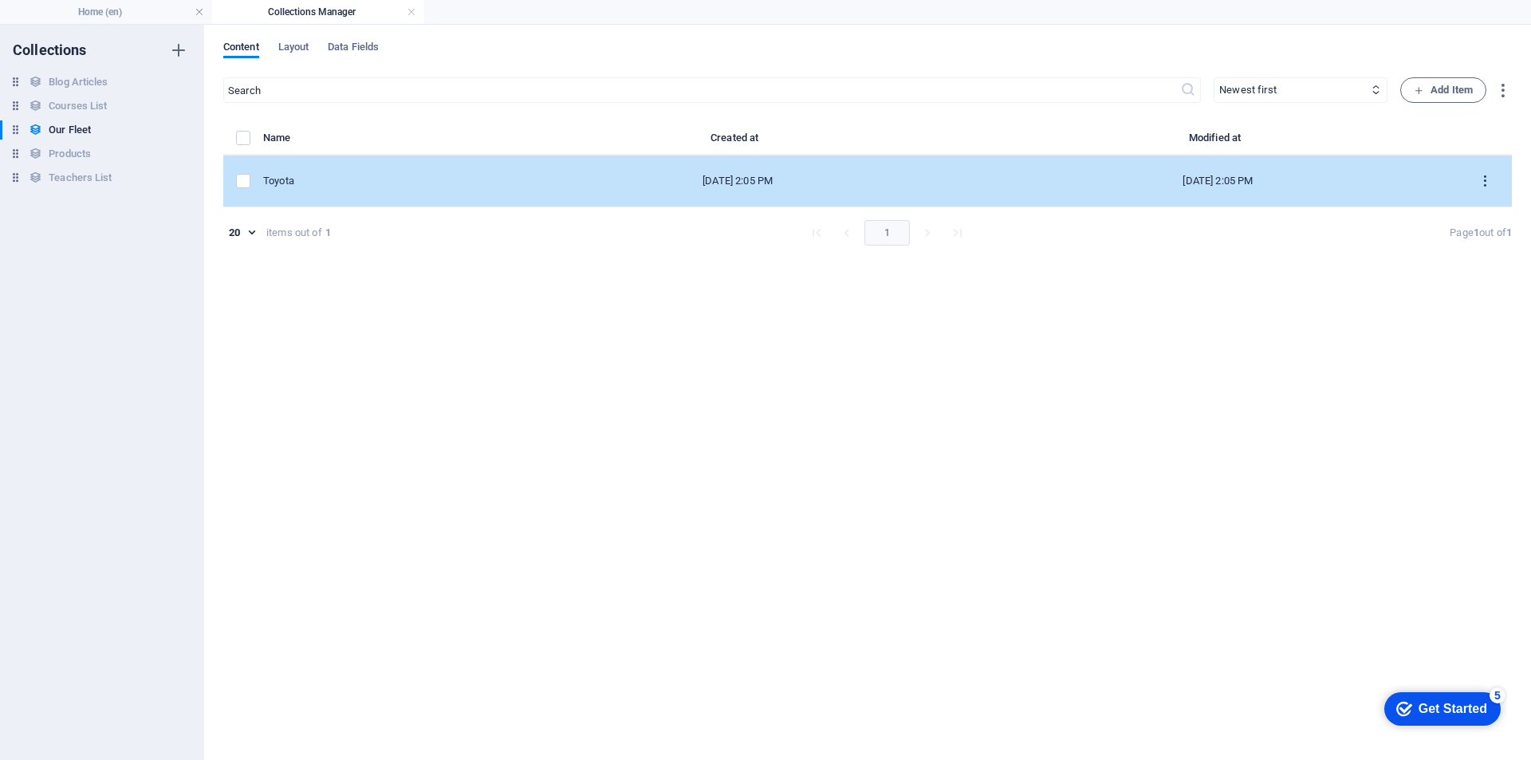
click at [1486, 174] on icon "items list" at bounding box center [1484, 181] width 15 height 15
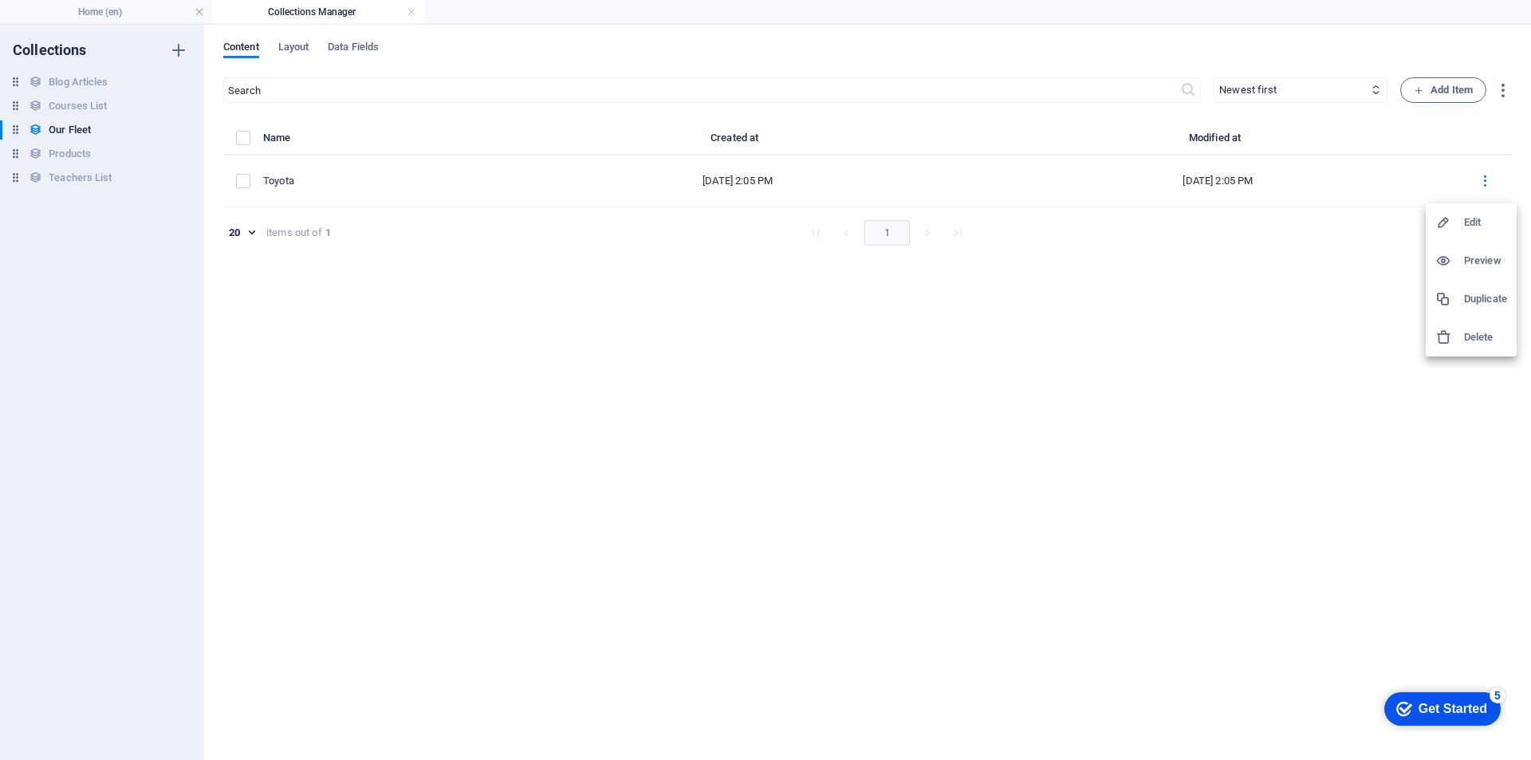
click at [1478, 221] on h6 "Edit" at bounding box center [1485, 222] width 43 height 19
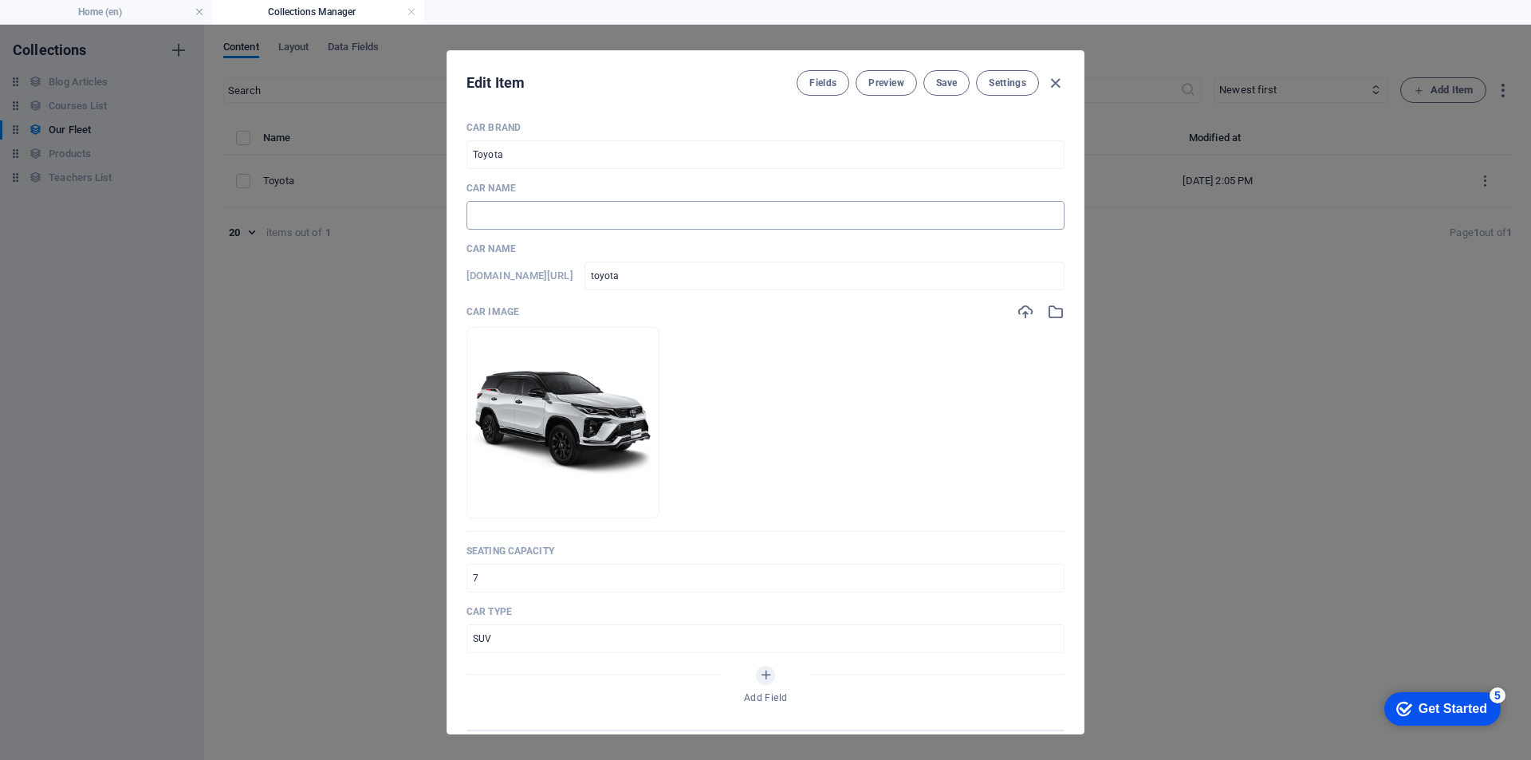
click at [529, 215] on input "text" at bounding box center [765, 215] width 598 height 29
type input "Fortuner"
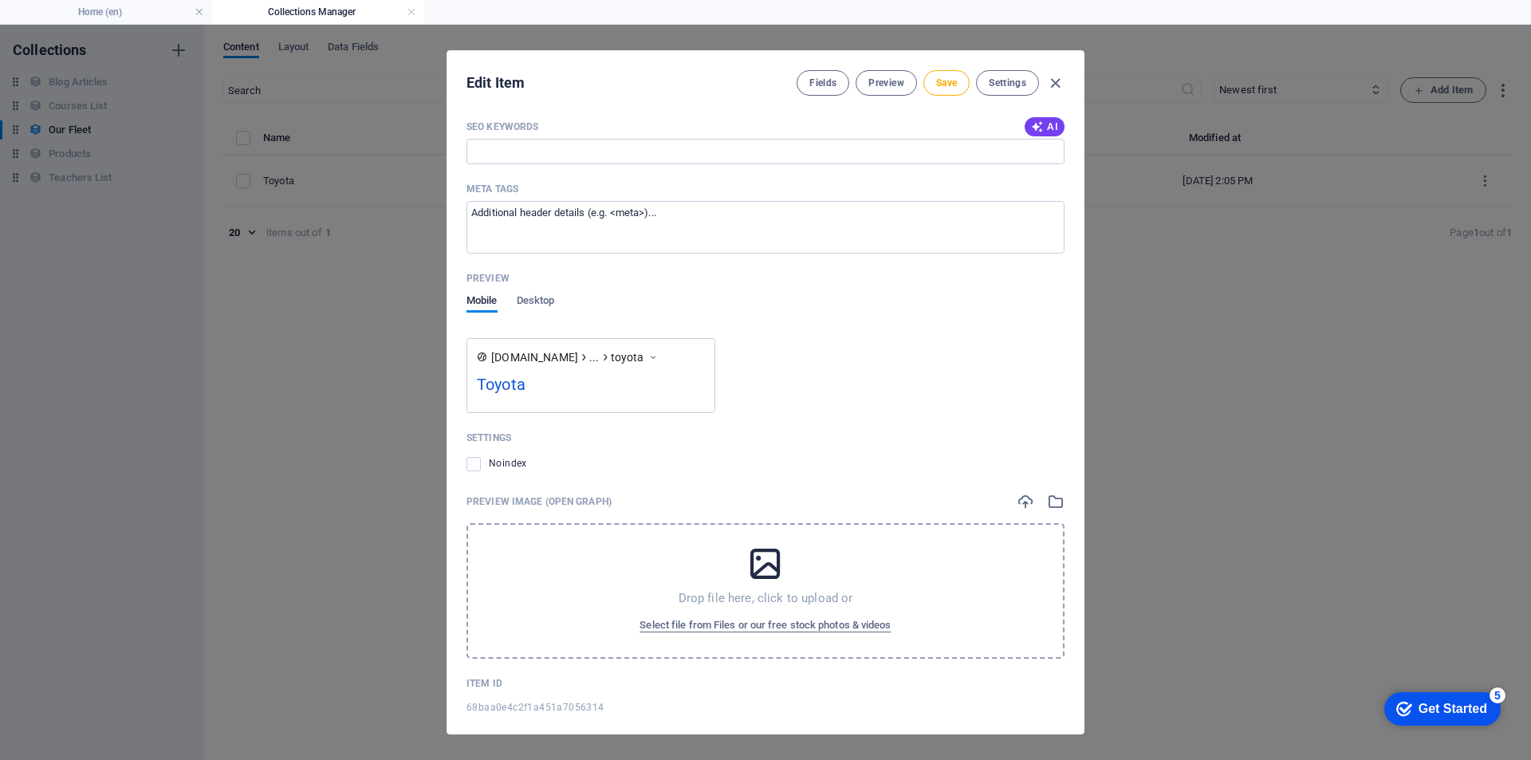
scroll to position [895, 0]
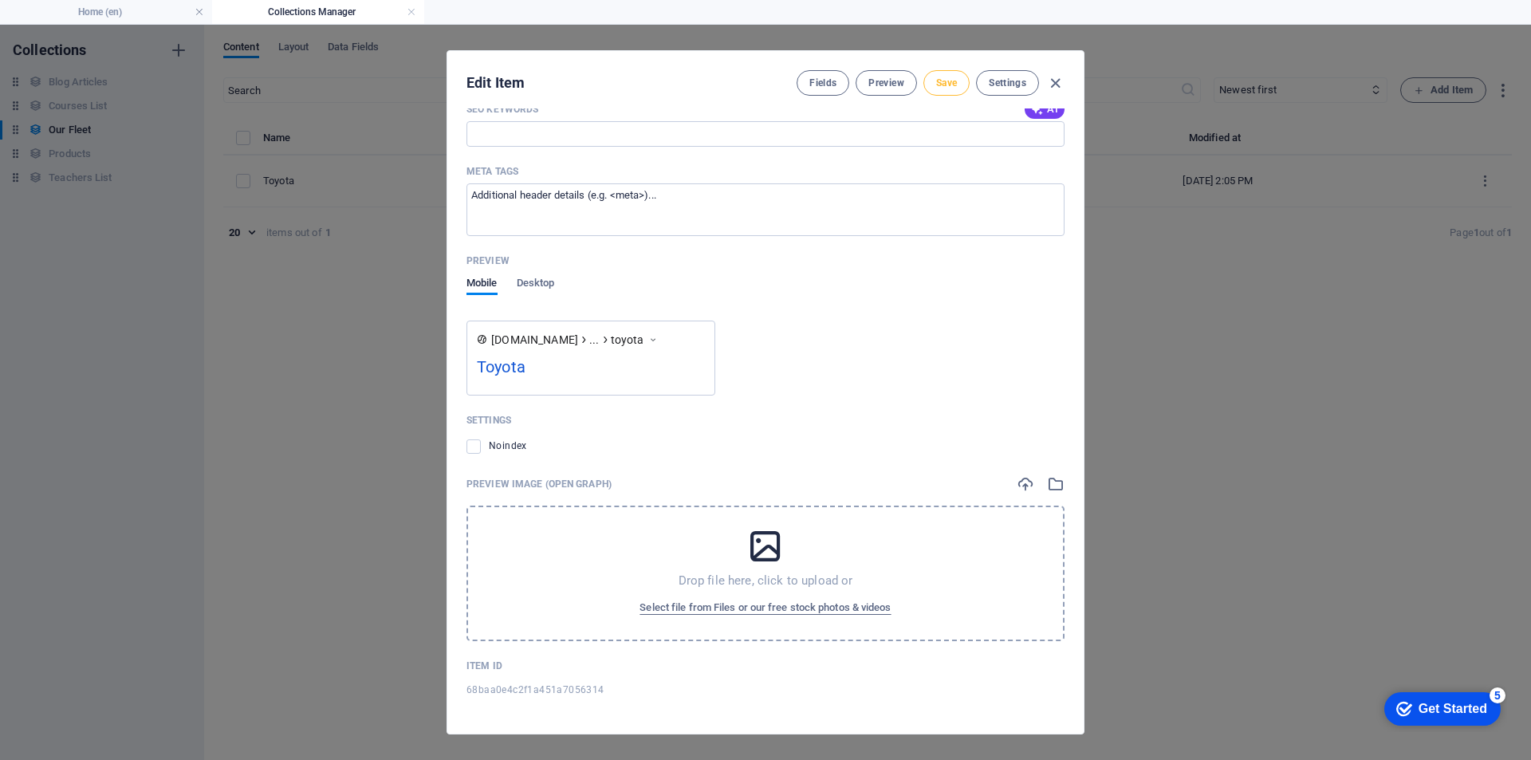
click at [944, 81] on span "Save" at bounding box center [946, 83] width 21 height 13
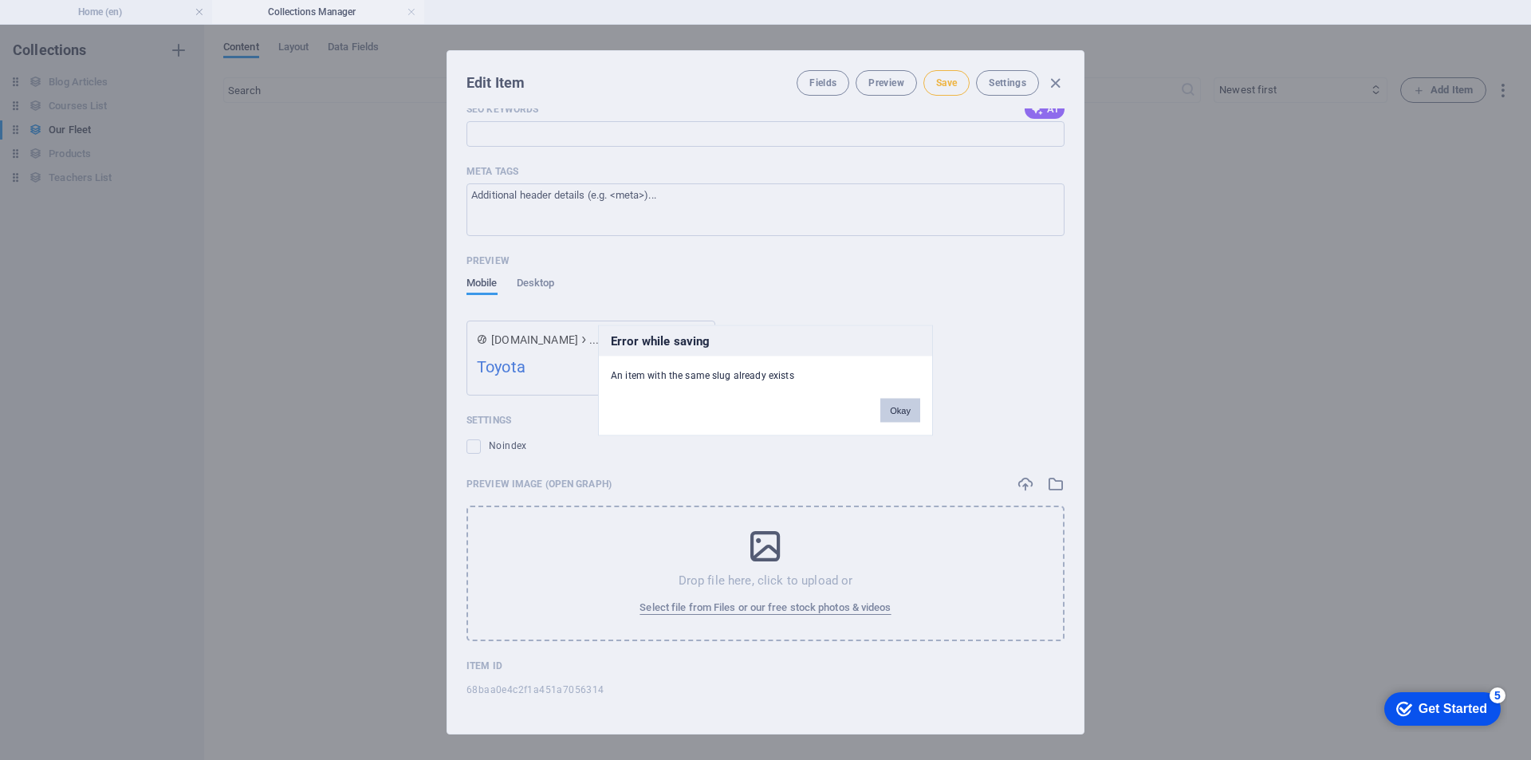
click at [909, 410] on button "Okay" at bounding box center [900, 410] width 40 height 24
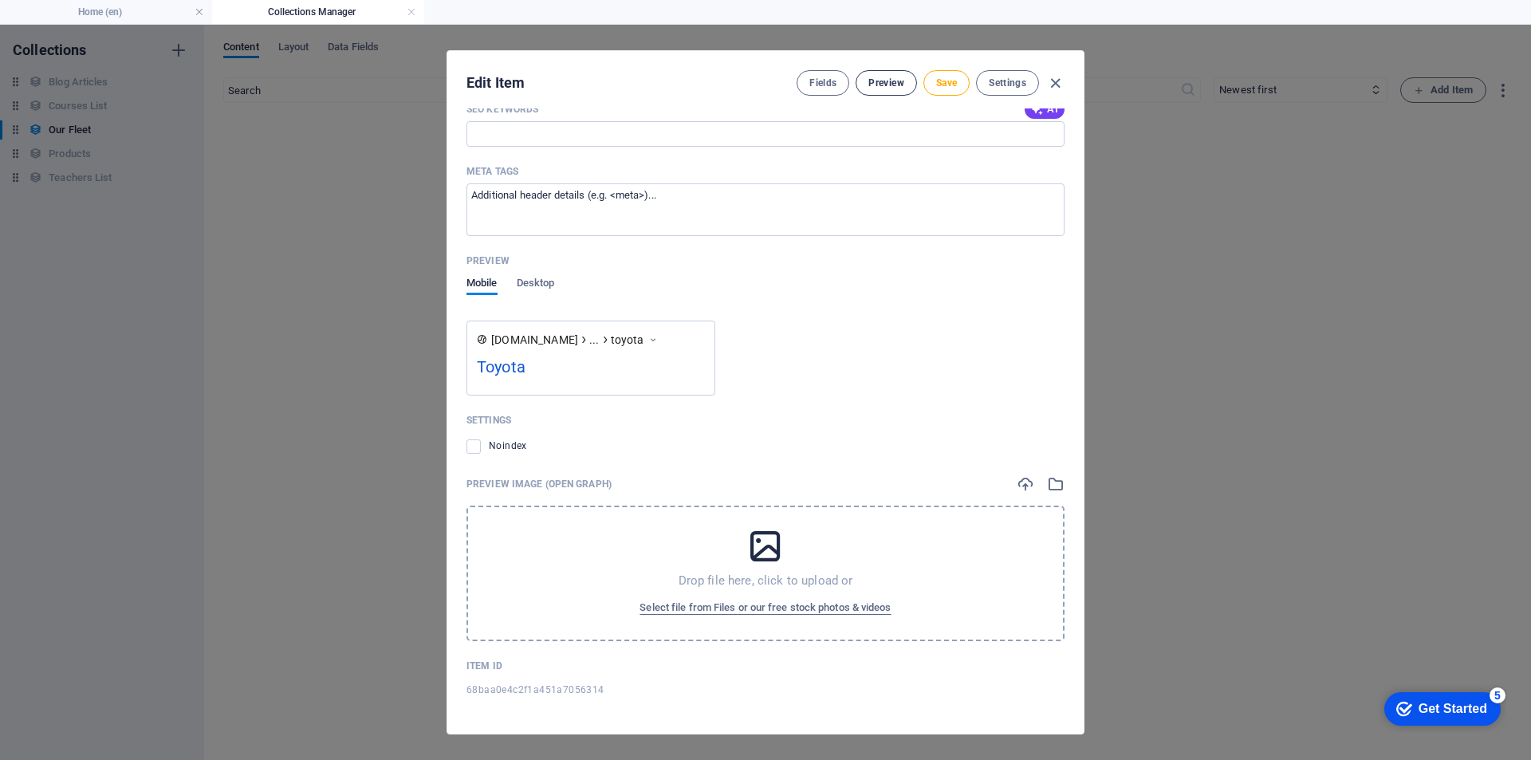
click at [882, 79] on span "Preview" at bounding box center [885, 83] width 35 height 13
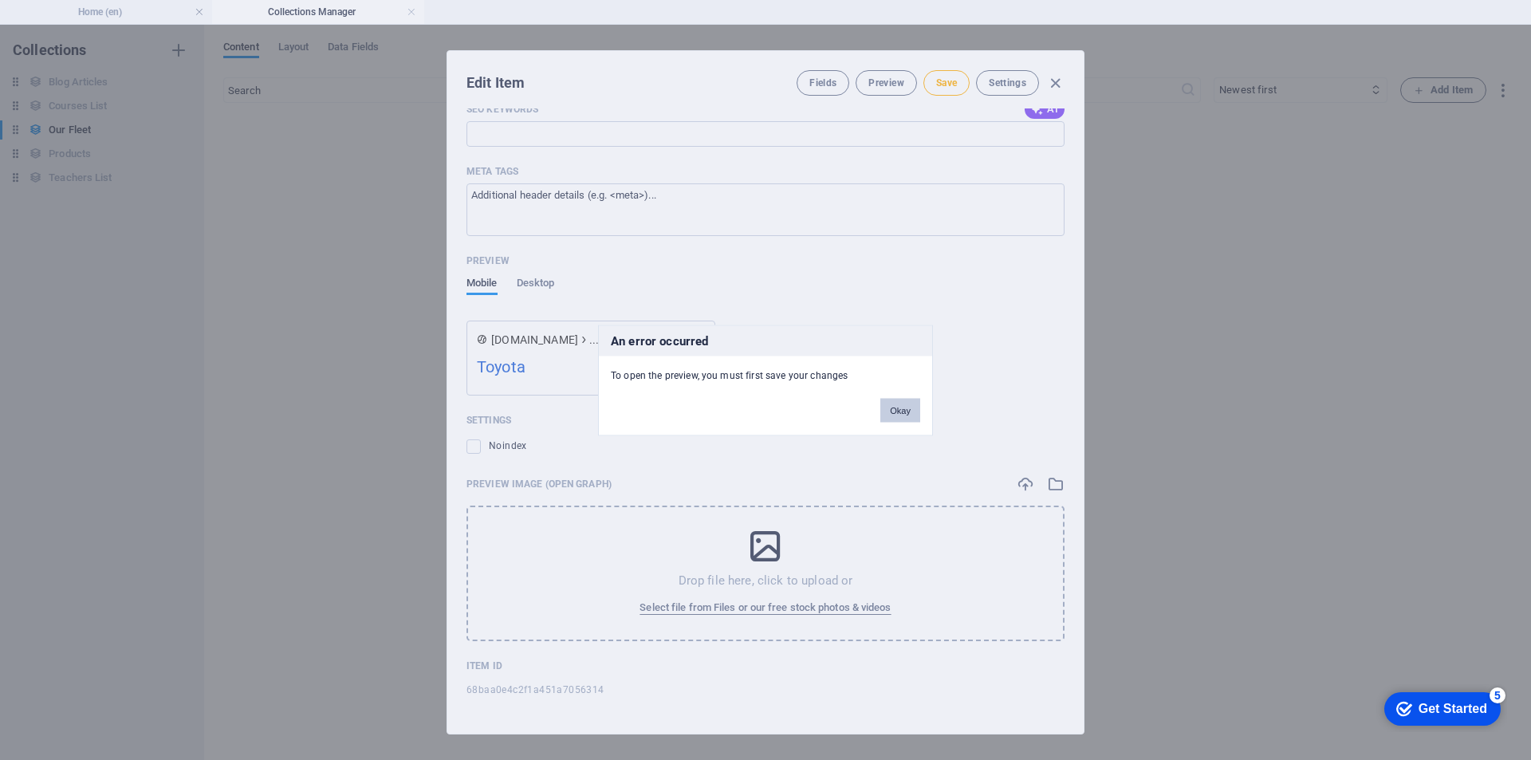
click at [895, 411] on button "Okay" at bounding box center [900, 410] width 40 height 24
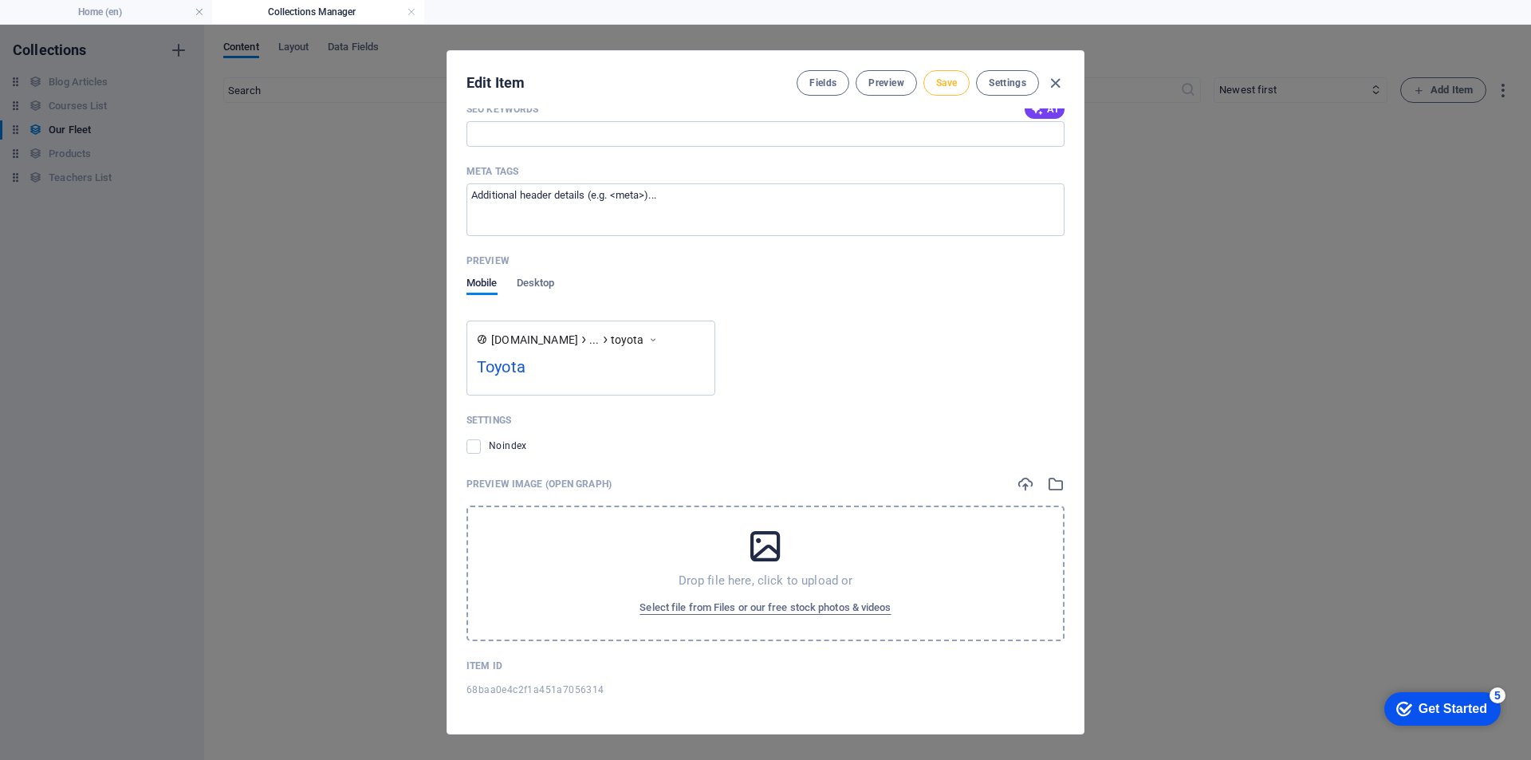
click at [954, 78] on span "Save" at bounding box center [946, 83] width 21 height 13
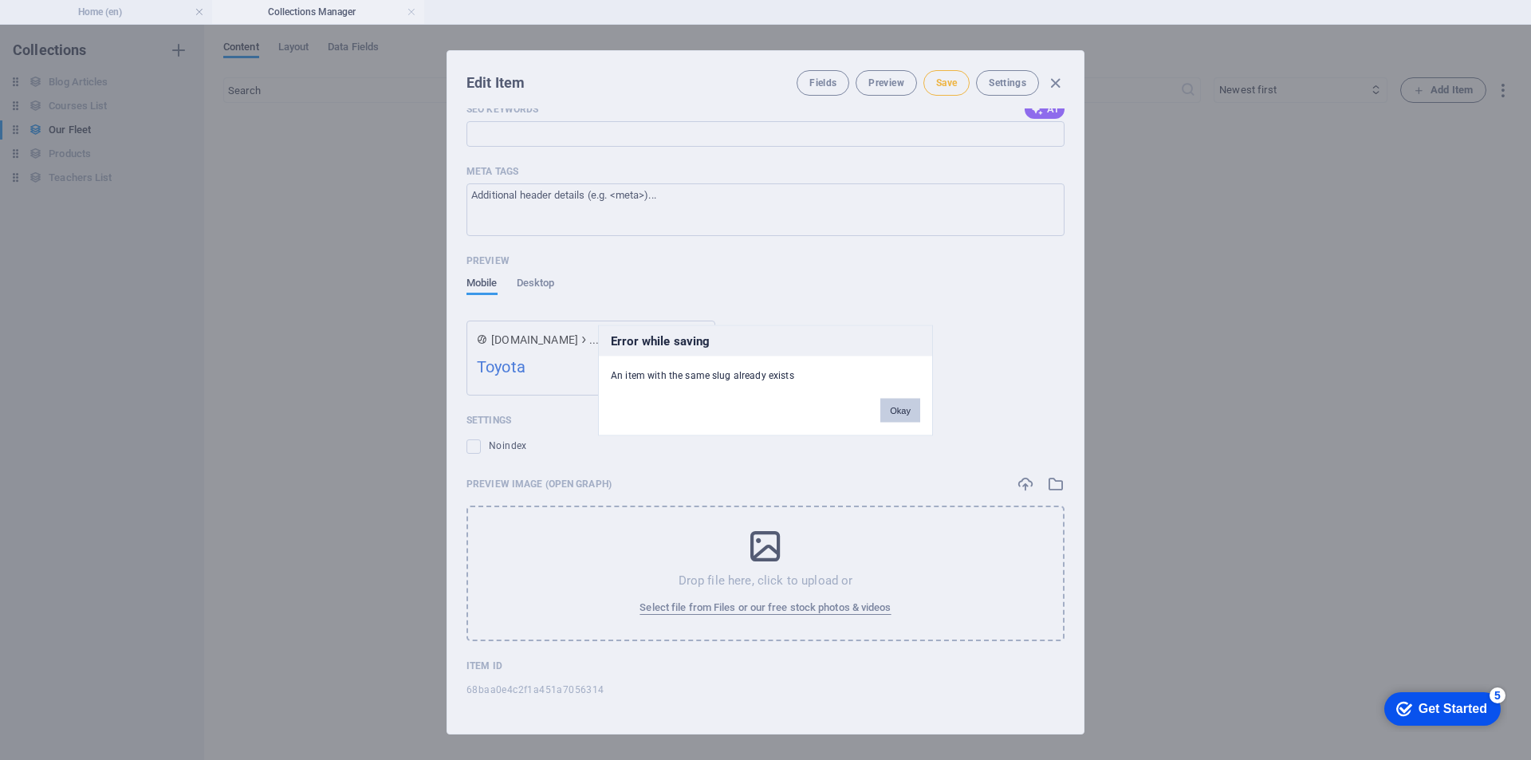
click at [908, 409] on button "Okay" at bounding box center [900, 410] width 40 height 24
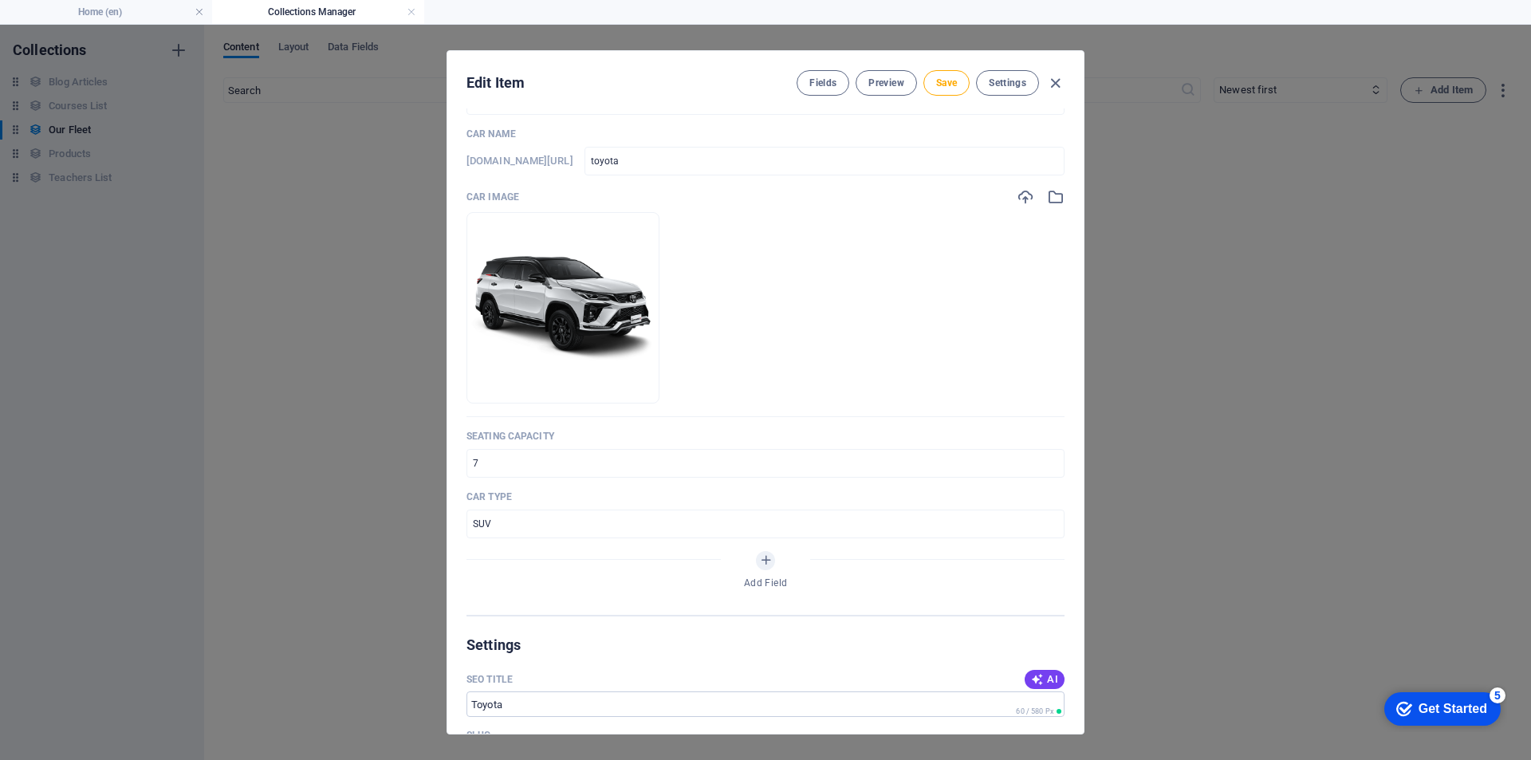
scroll to position [0, 0]
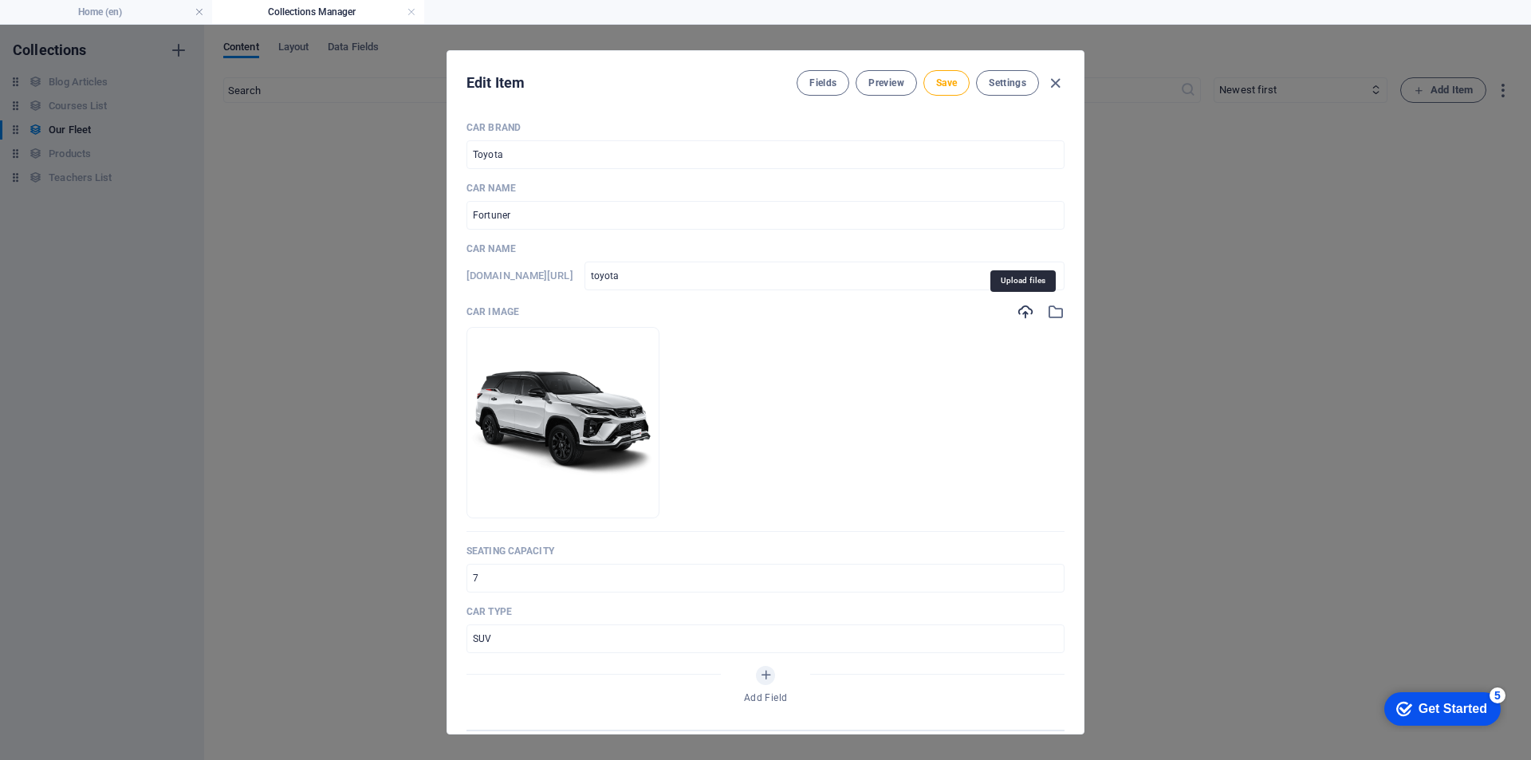
click at [1020, 310] on icon "button" at bounding box center [1026, 312] width 18 height 18
click at [1064, 85] on icon "button" at bounding box center [1055, 83] width 18 height 18
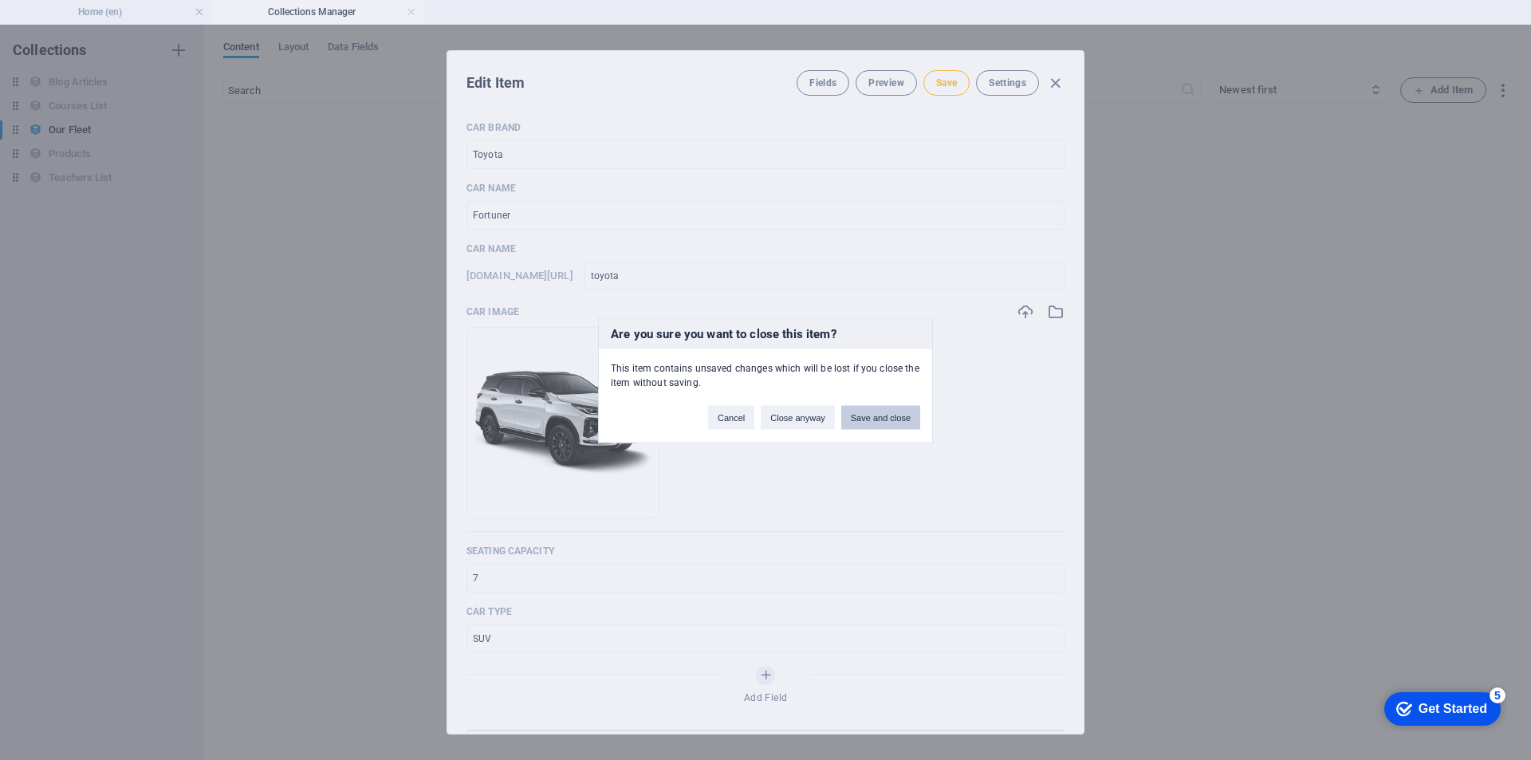
click at [885, 422] on button "Save and close" at bounding box center [880, 417] width 79 height 24
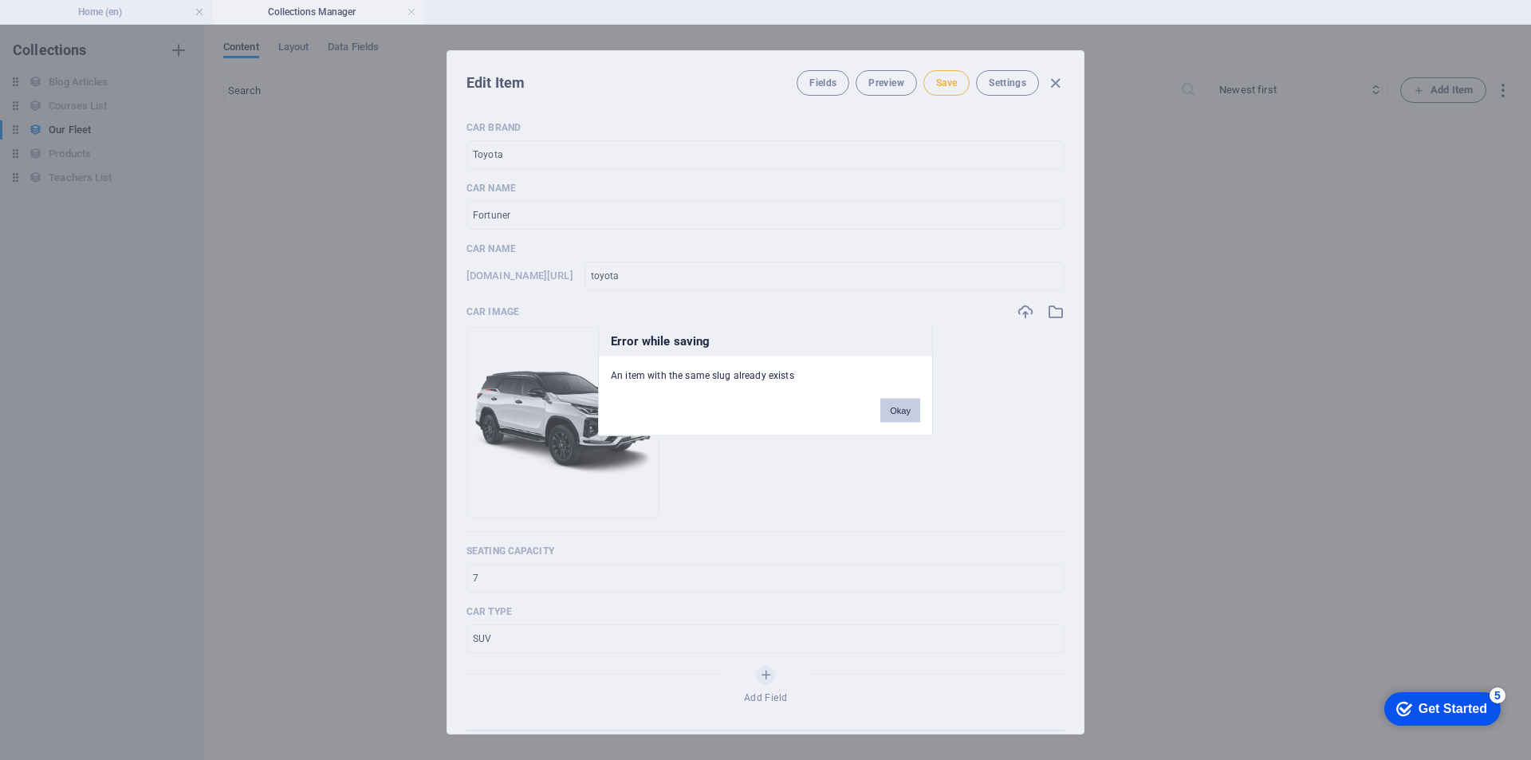
click at [902, 405] on button "Okay" at bounding box center [900, 410] width 40 height 24
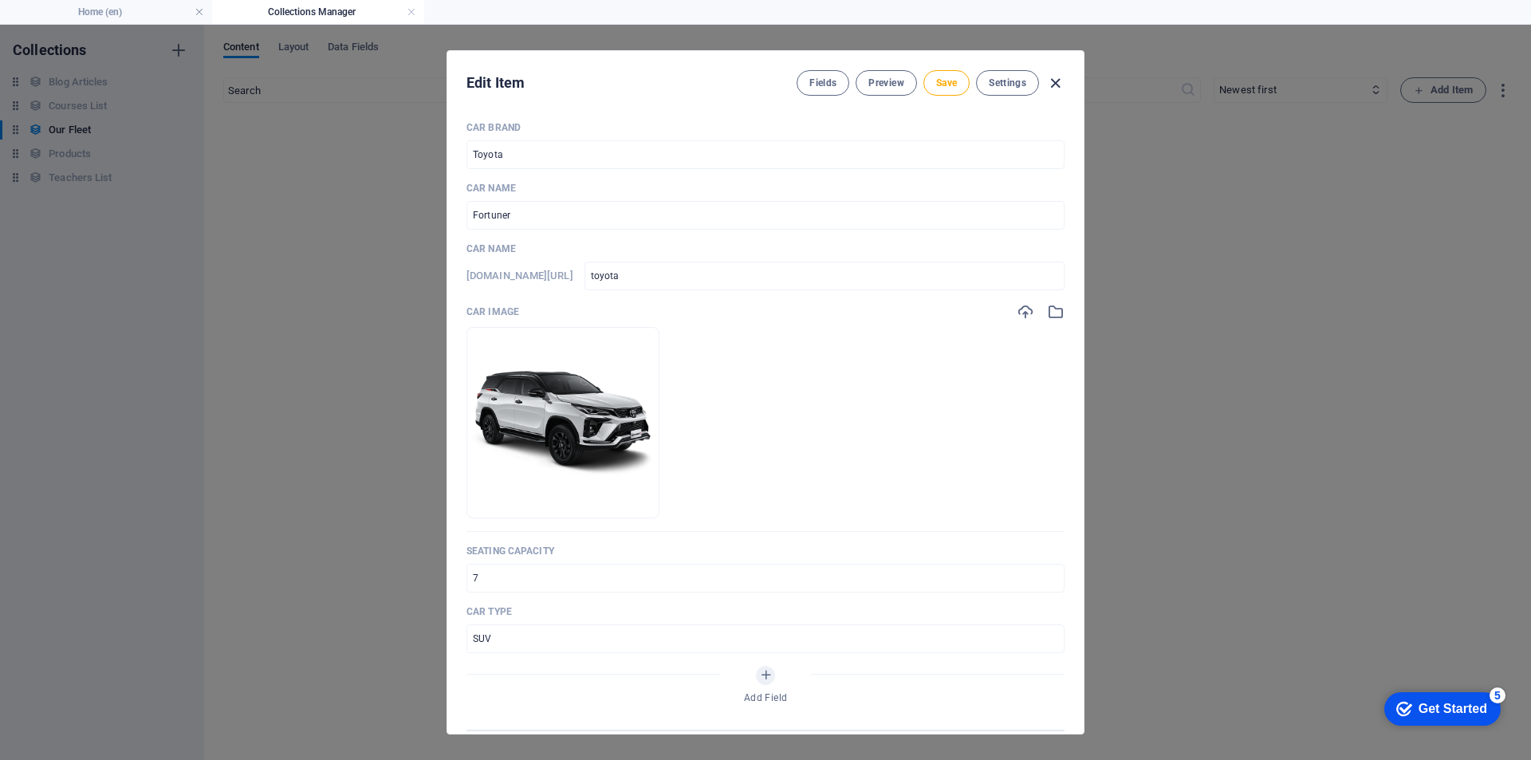
click at [1060, 88] on icon "button" at bounding box center [1055, 83] width 18 height 18
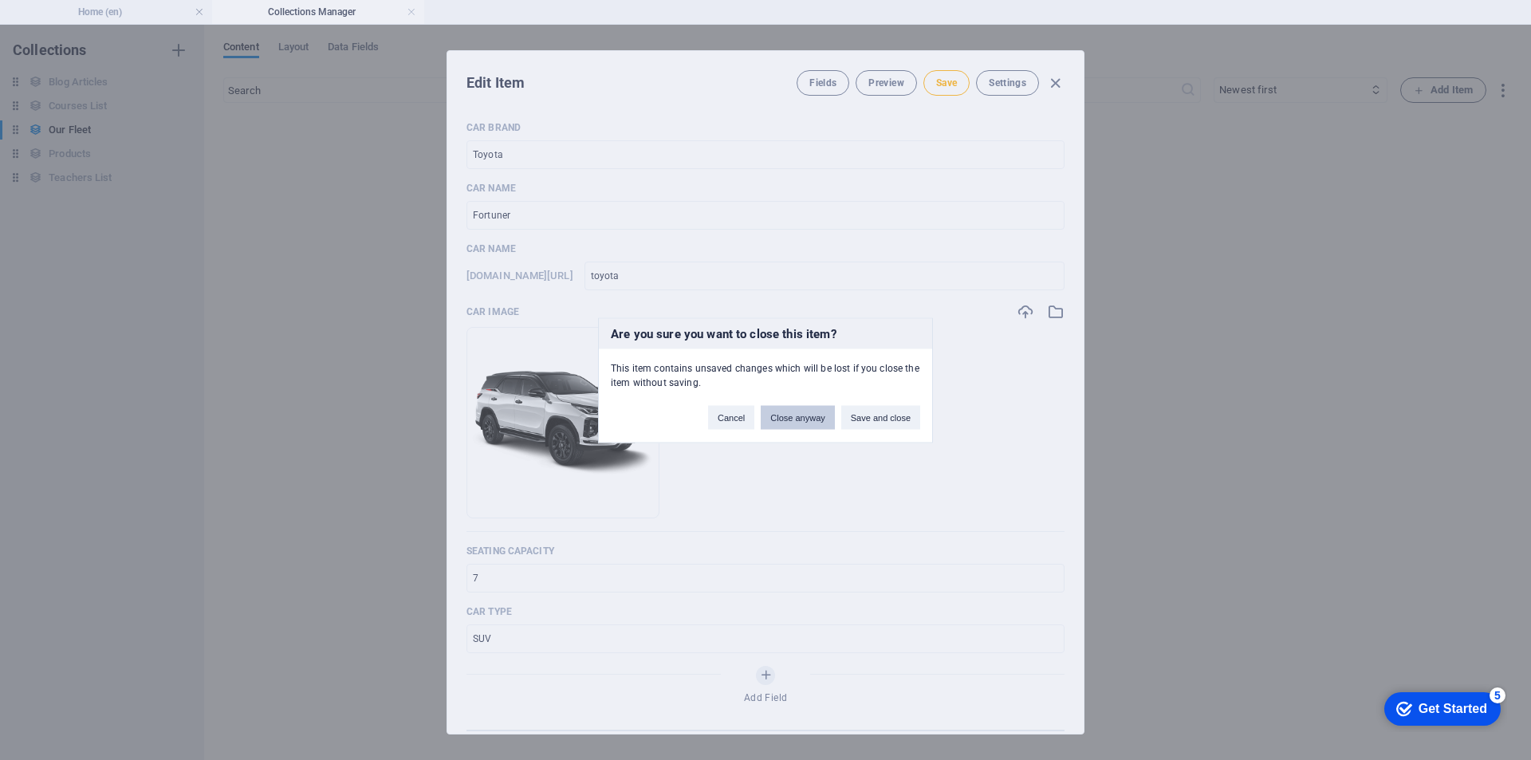
click at [772, 420] on button "Close anyway" at bounding box center [797, 417] width 73 height 24
type input "toyota"
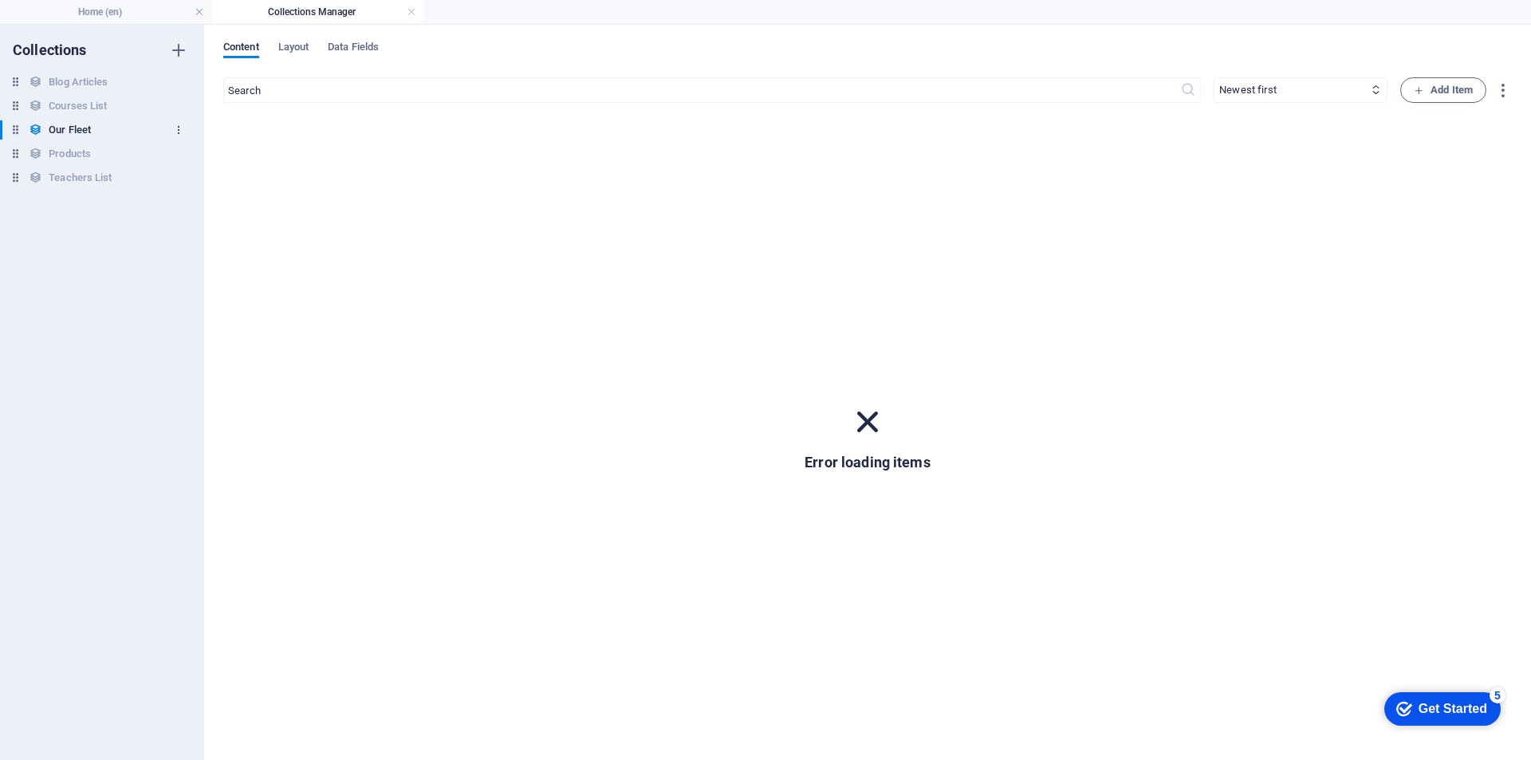
click at [179, 128] on icon "button" at bounding box center [178, 129] width 11 height 11
click at [180, 241] on h6 "Delete" at bounding box center [192, 238] width 43 height 19
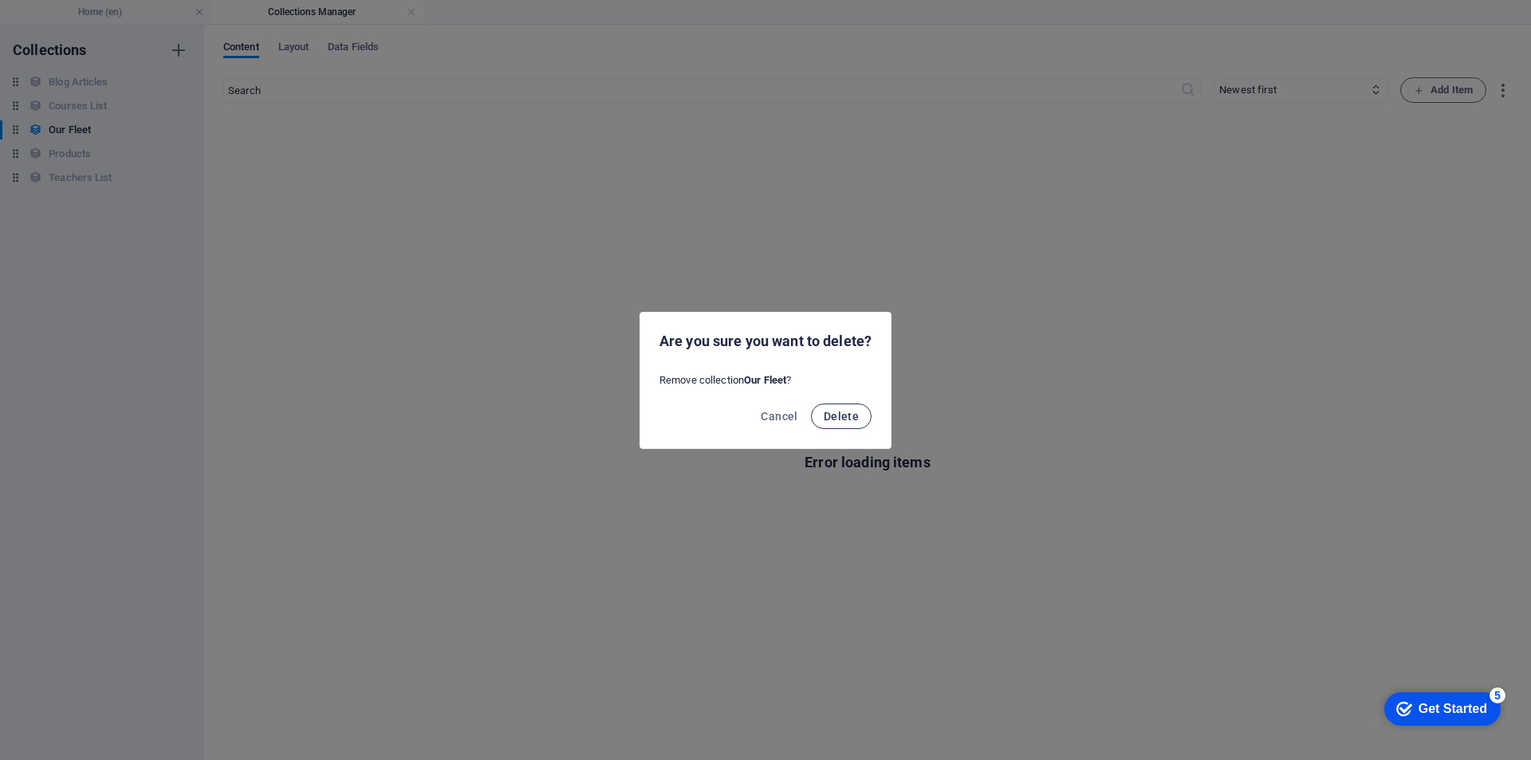
click at [844, 421] on span "Delete" at bounding box center [841, 416] width 35 height 13
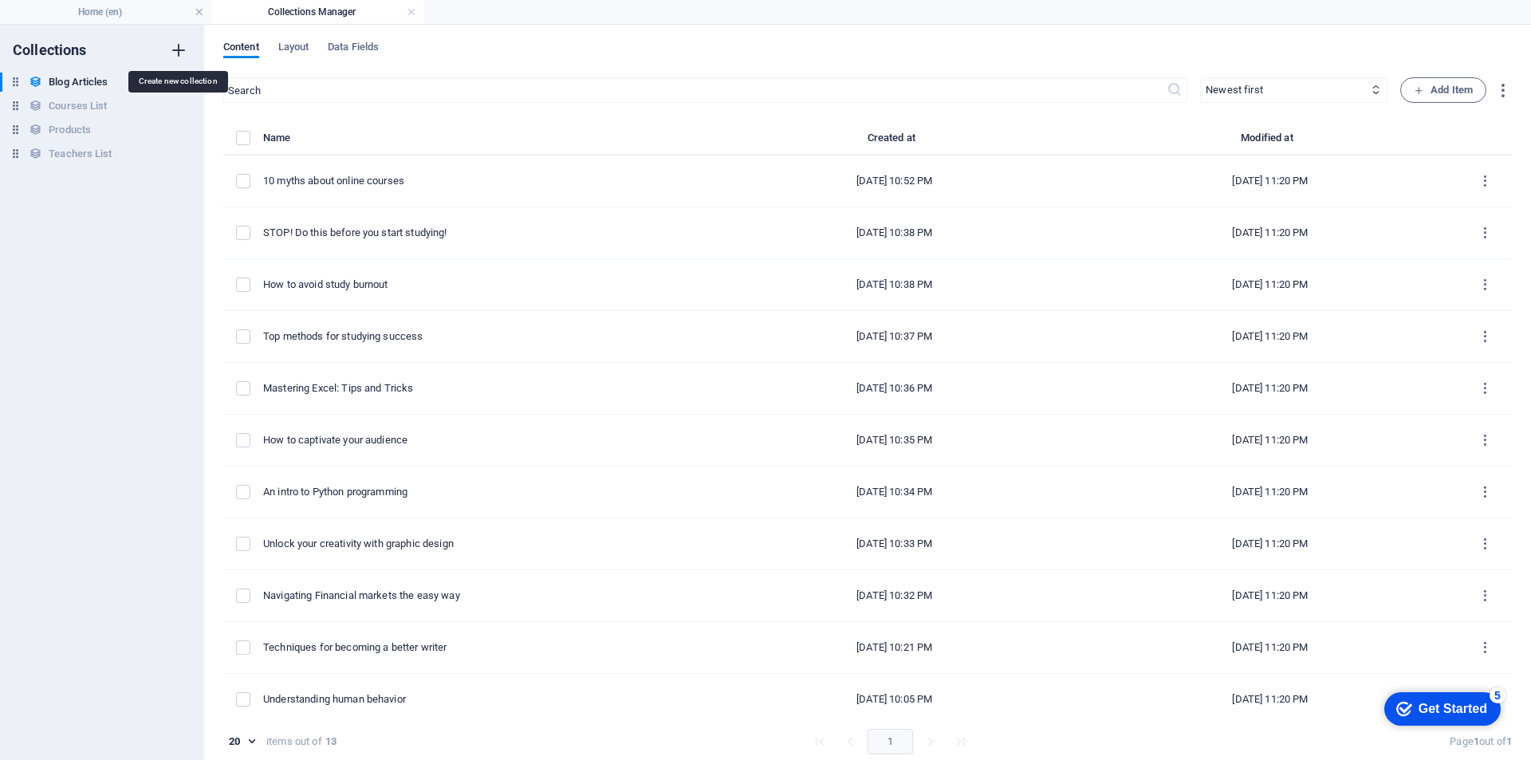
click at [179, 52] on icon "button" at bounding box center [178, 50] width 19 height 19
type input "Our Fleet"
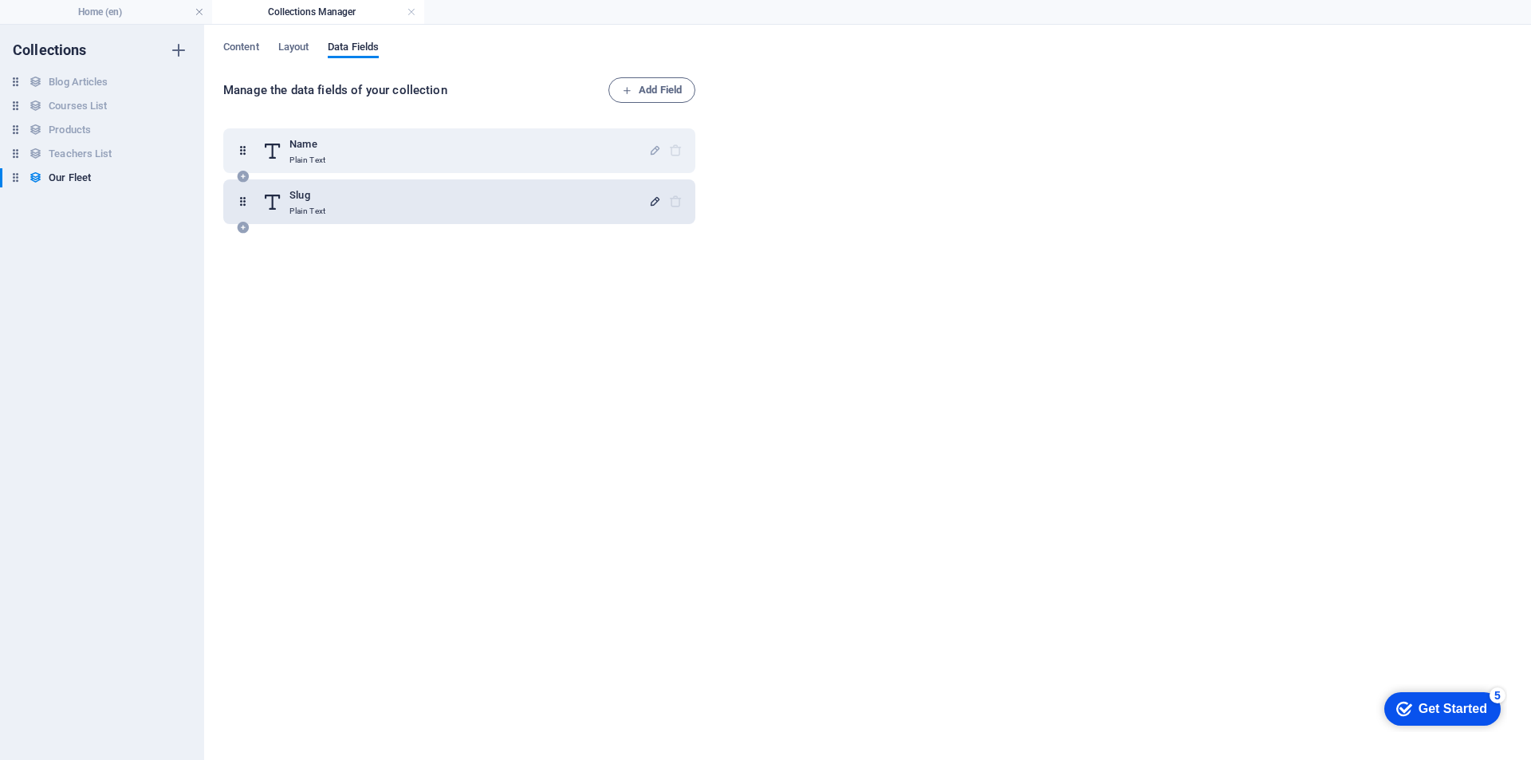
click at [650, 199] on icon "button" at bounding box center [655, 202] width 14 height 14
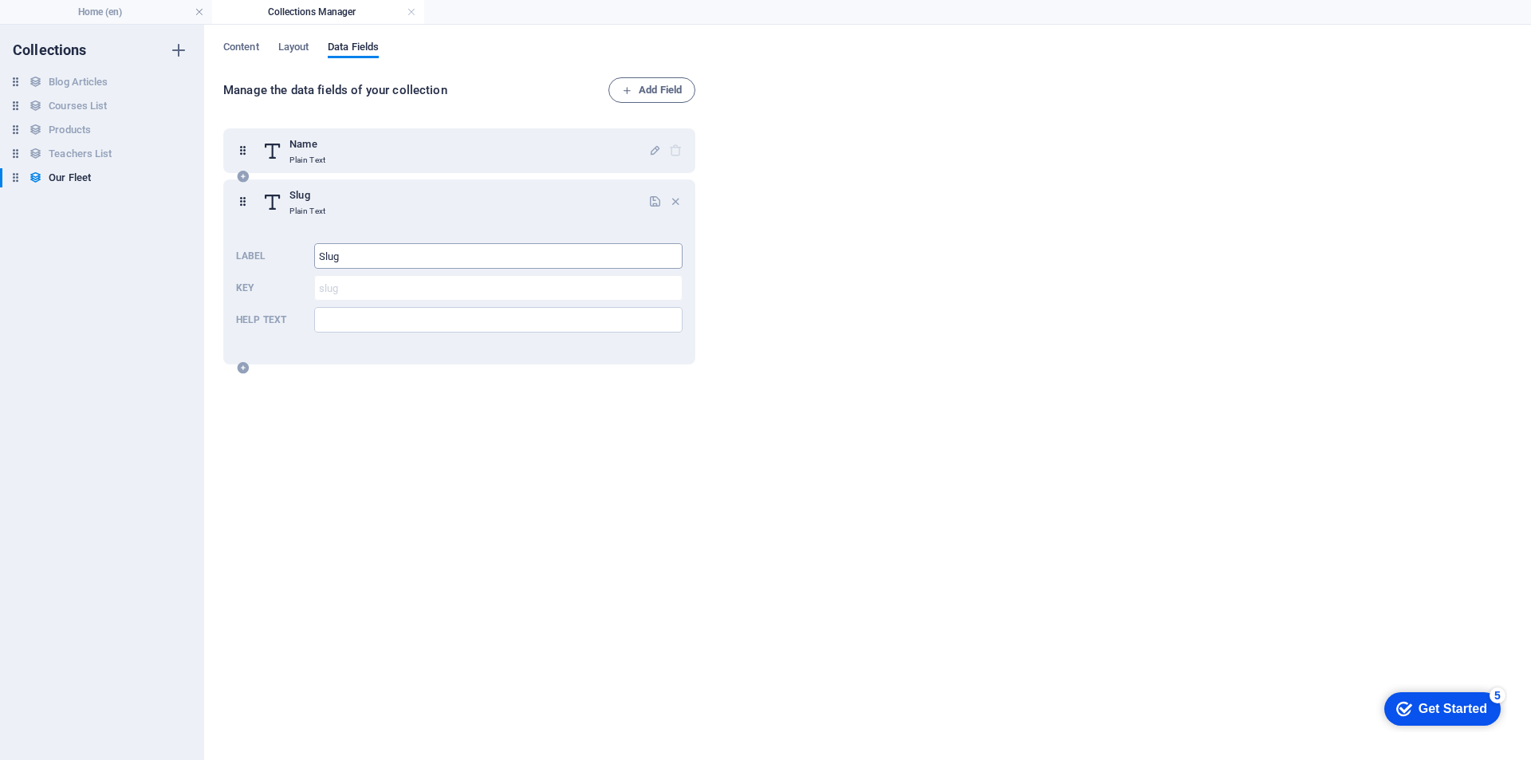
click at [355, 254] on input "Slug" at bounding box center [498, 256] width 368 height 26
type input "Car Name"
click at [360, 181] on div "Slug Plain Text Label Car Name ​ Key slug ​ Help text ​" at bounding box center [459, 271] width 472 height 185
click at [387, 138] on div "Name Plain Text" at bounding box center [455, 151] width 386 height 32
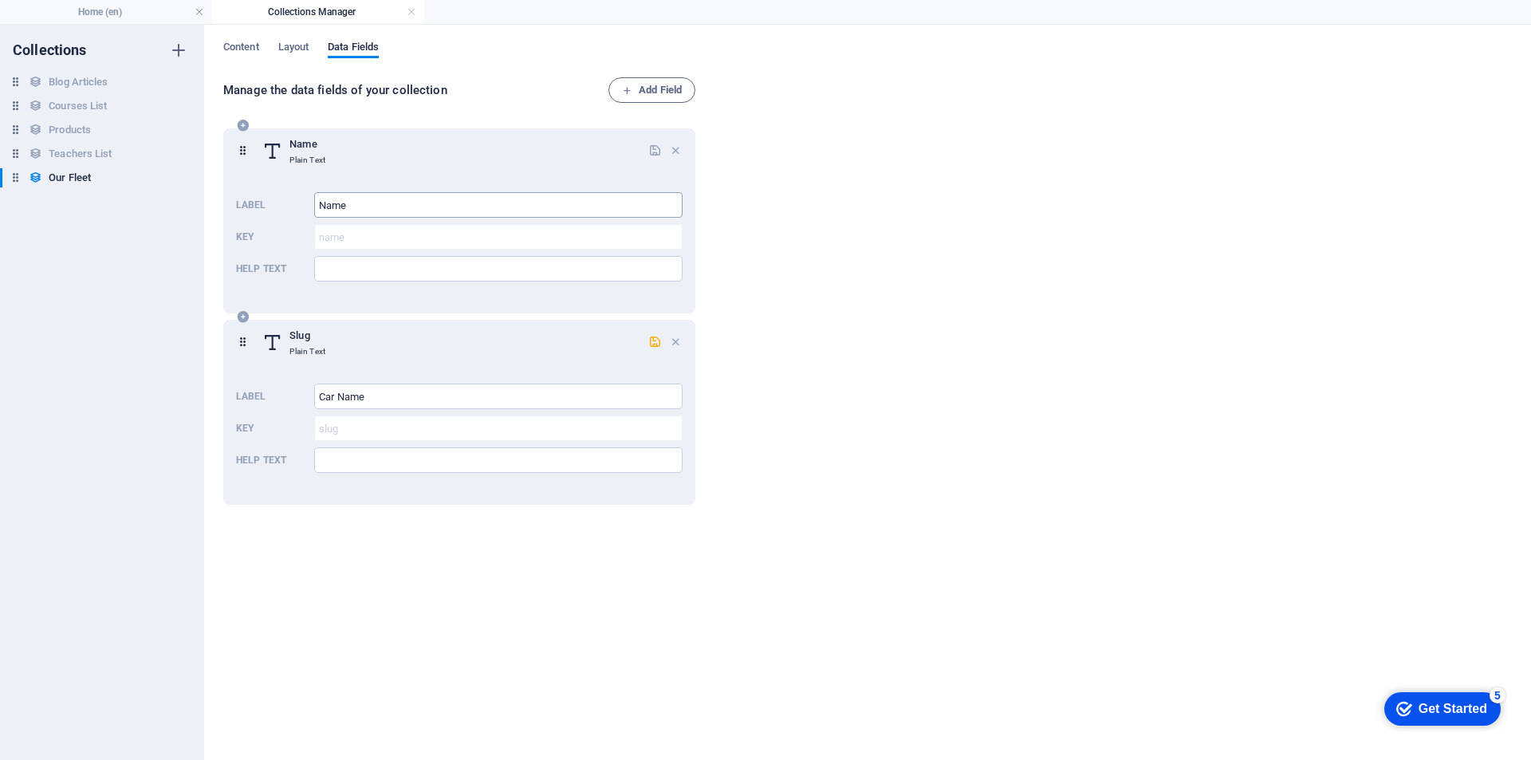
click at [369, 199] on input "Name" at bounding box center [498, 205] width 368 height 26
type input "Car Brand"
click at [413, 631] on div "Name Plain Text Label Car Brand ​ Key name ​ Help text ​ Slug Plain Text Label …" at bounding box center [462, 430] width 478 height 623
click at [647, 91] on span "Add Field" at bounding box center [652, 90] width 60 height 19
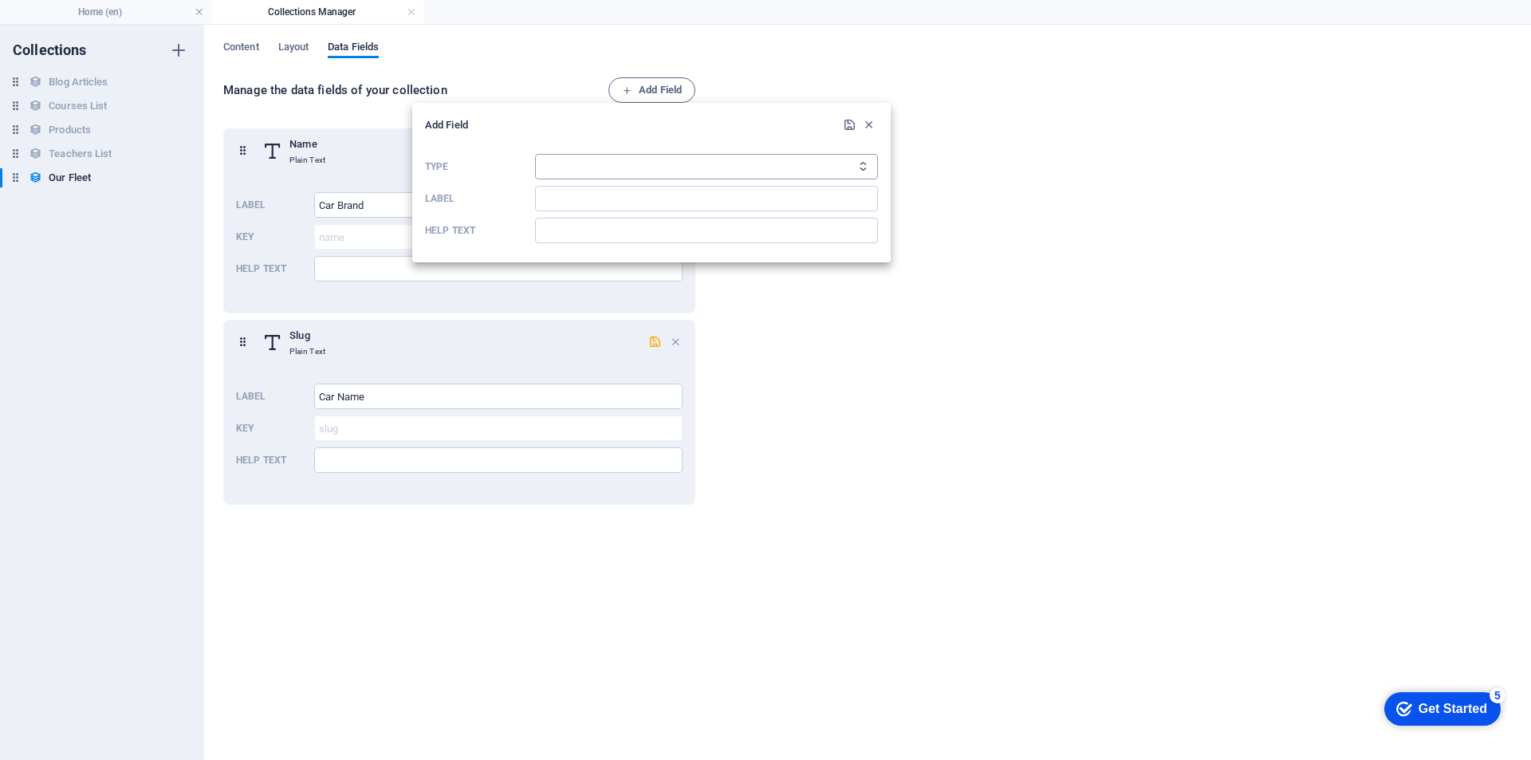
click at [595, 163] on select "Plain Text Link CMS Rich Text File Multiple Files Checkbox Choice Date Number" at bounding box center [706, 167] width 343 height 26
select select "file"
click at [535, 154] on select "Plain Text Link CMS Rich Text File Multiple Files Checkbox Choice Date Number" at bounding box center [706, 167] width 343 height 26
click at [572, 202] on input "Label" at bounding box center [706, 199] width 343 height 26
type input "Car Image"
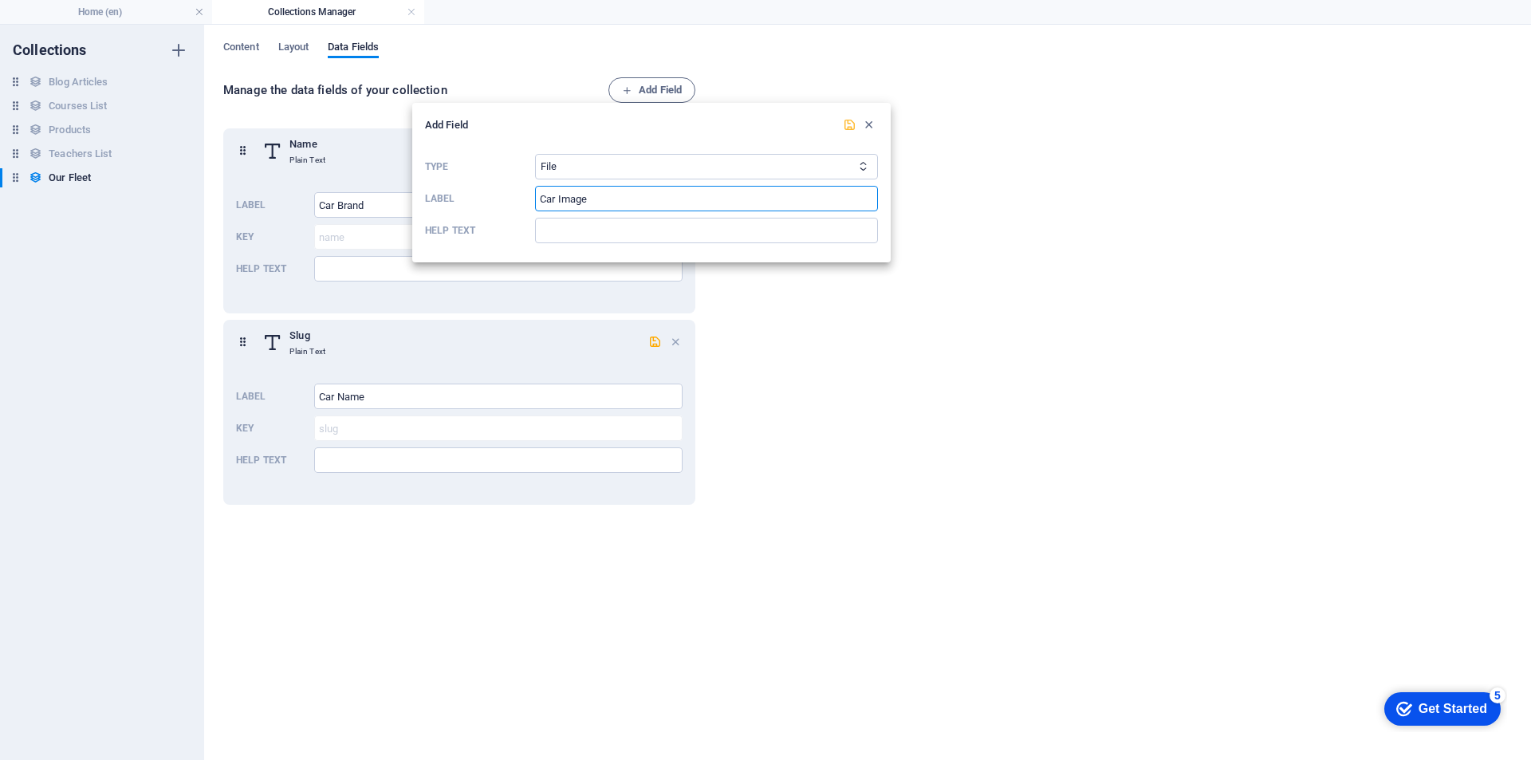
click at [848, 122] on icon "submit" at bounding box center [850, 125] width 14 height 14
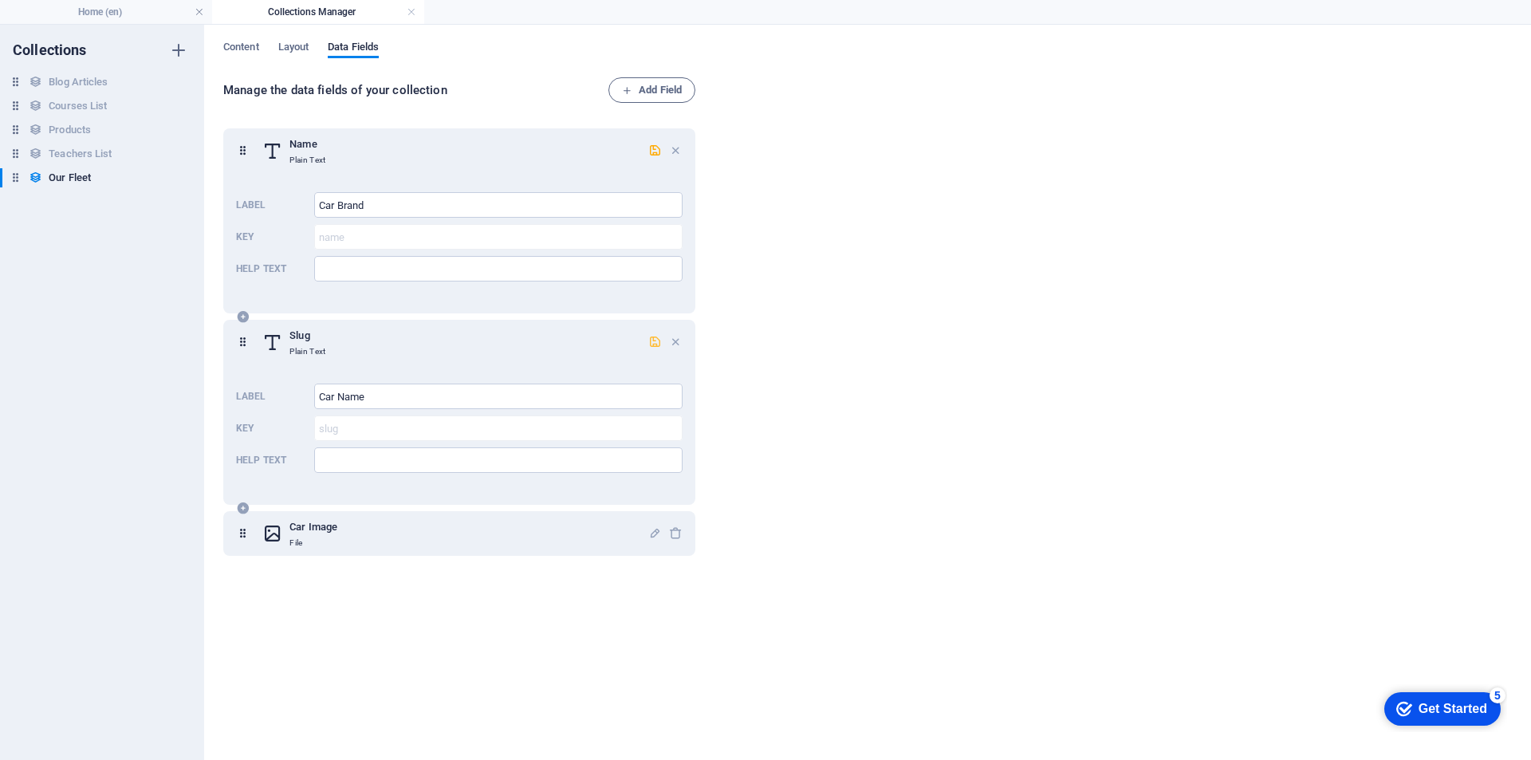
click at [652, 340] on icon "button" at bounding box center [655, 342] width 14 height 14
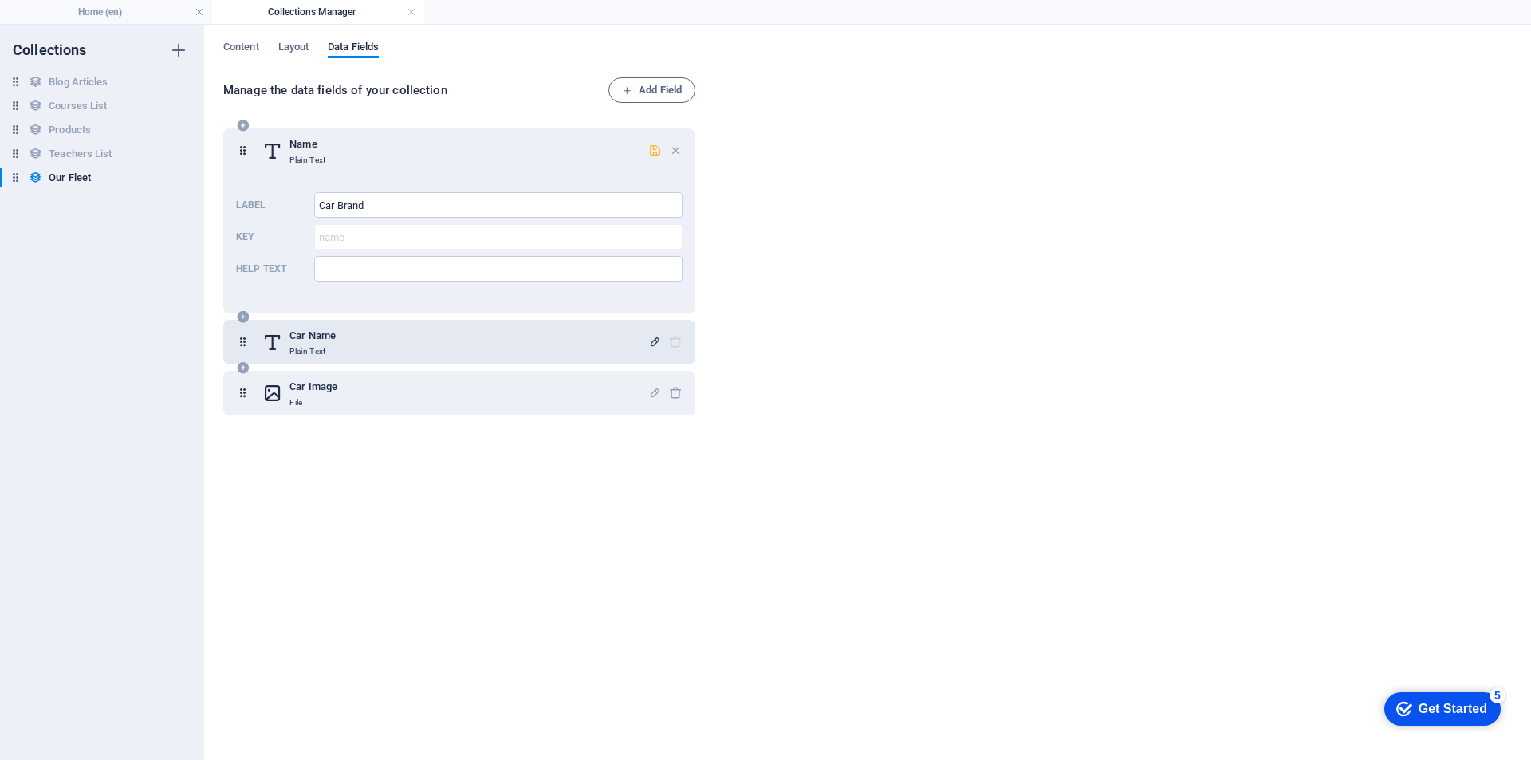
click at [654, 150] on icon "button" at bounding box center [655, 151] width 14 height 14
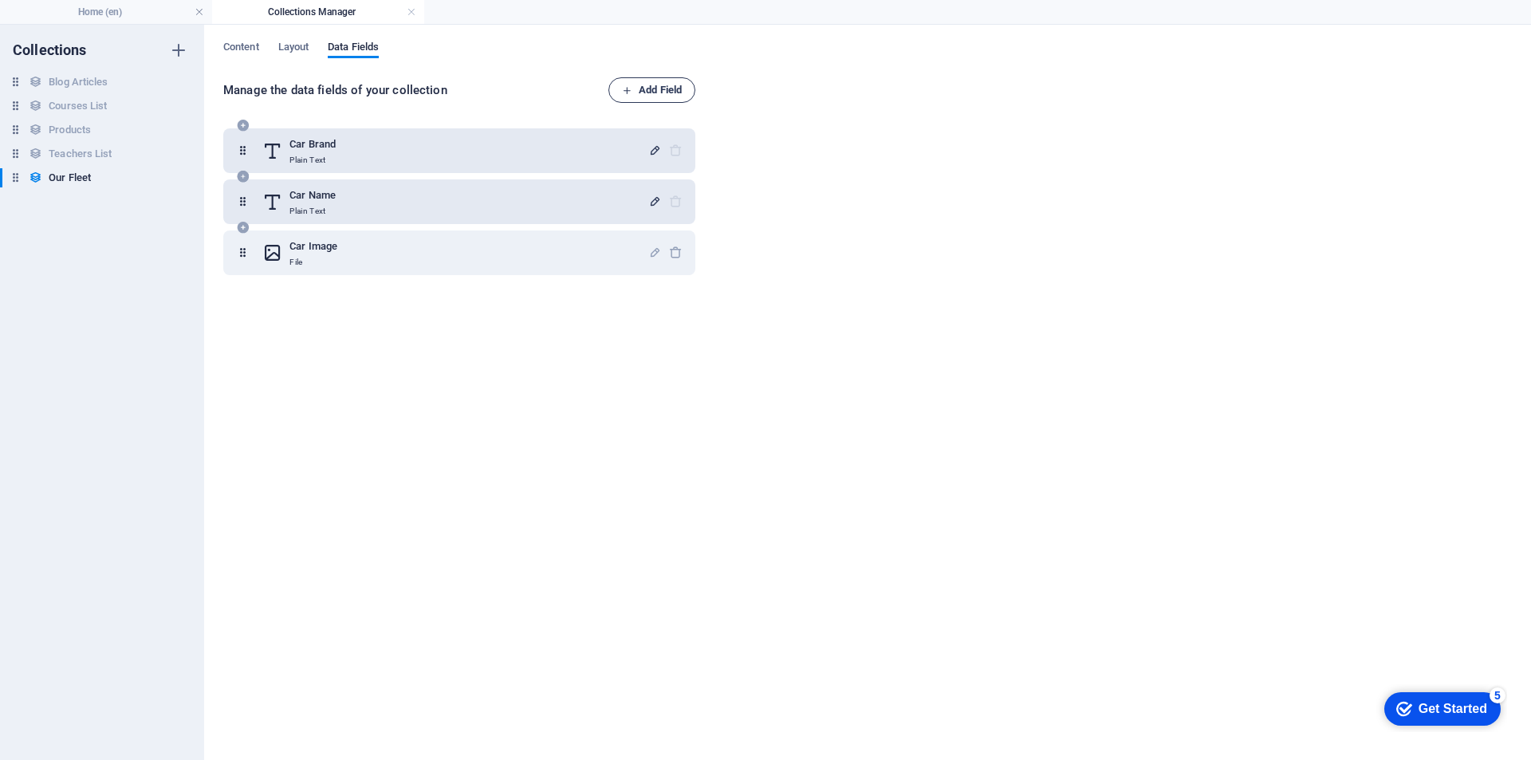
click at [656, 90] on span "Add Field" at bounding box center [652, 90] width 60 height 19
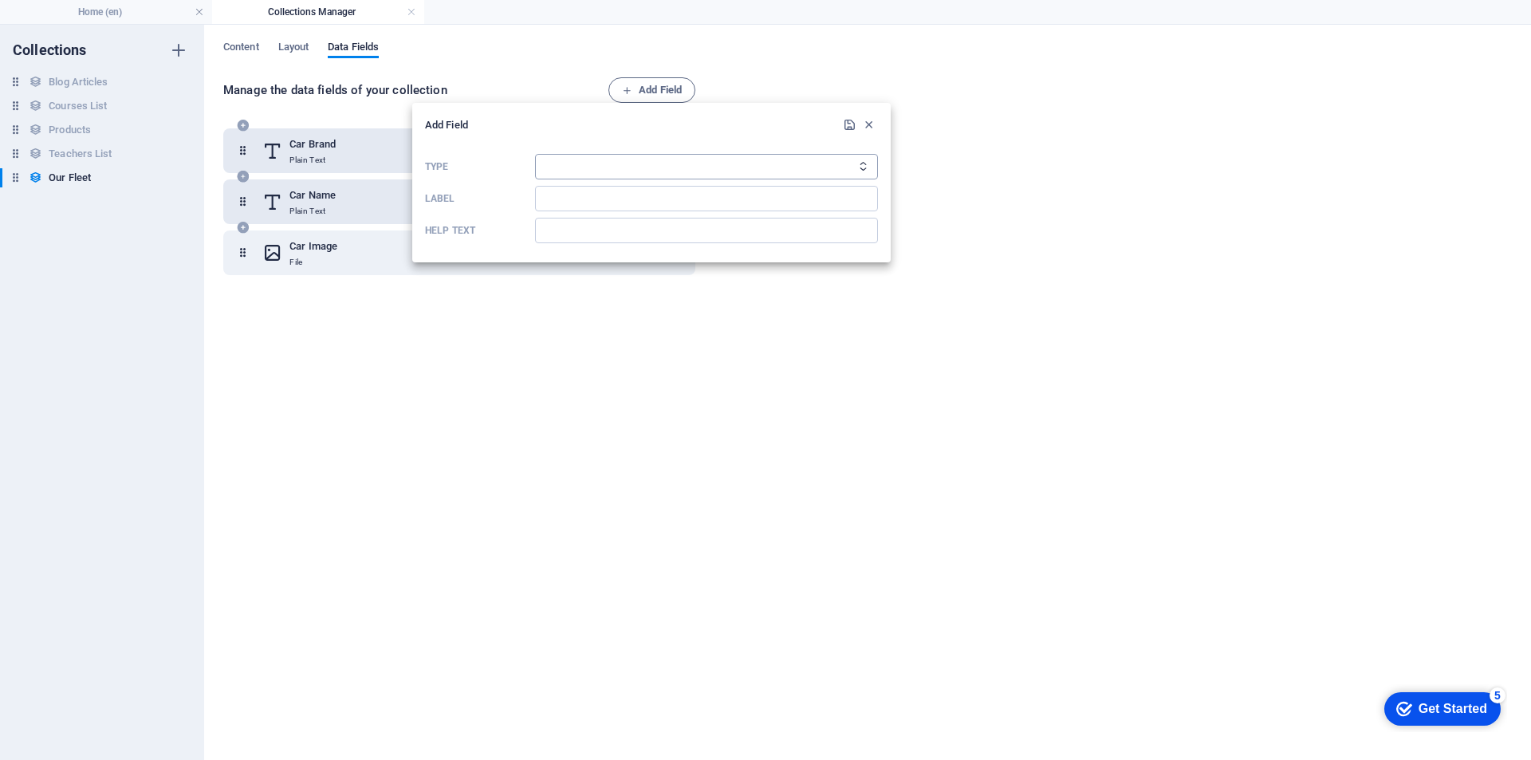
click at [600, 164] on select "Plain Text Link CMS Rich Text File Multiple Files Checkbox Choice Date Number" at bounding box center [706, 167] width 343 height 26
select select "number"
click at [535, 154] on select "Plain Text Link CMS Rich Text File Multiple Files Checkbox Choice Date Number" at bounding box center [706, 167] width 343 height 26
click at [553, 202] on input "Label" at bounding box center [706, 199] width 343 height 26
type input "Seating Capacity"
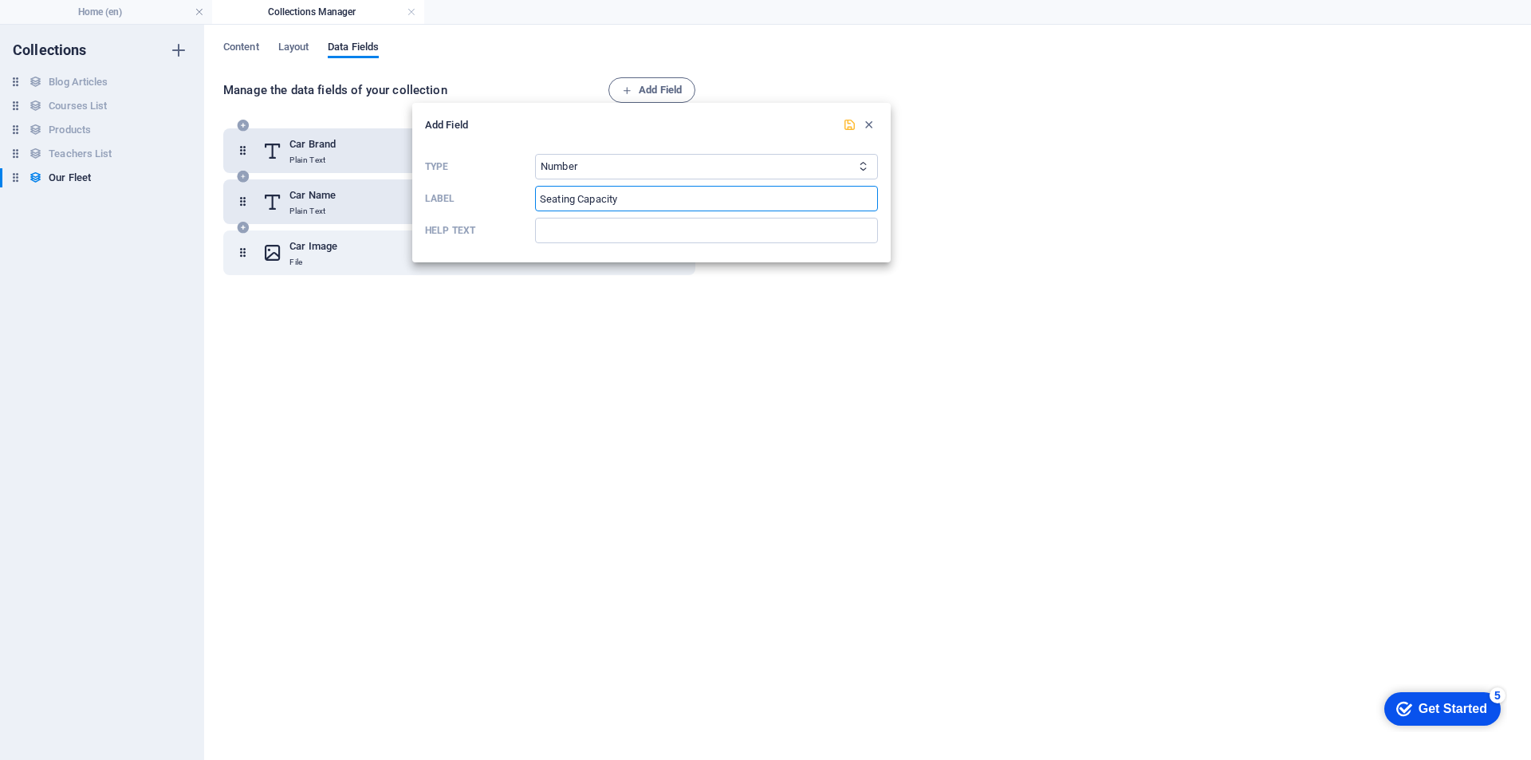
click at [854, 128] on icon "submit" at bounding box center [850, 125] width 14 height 14
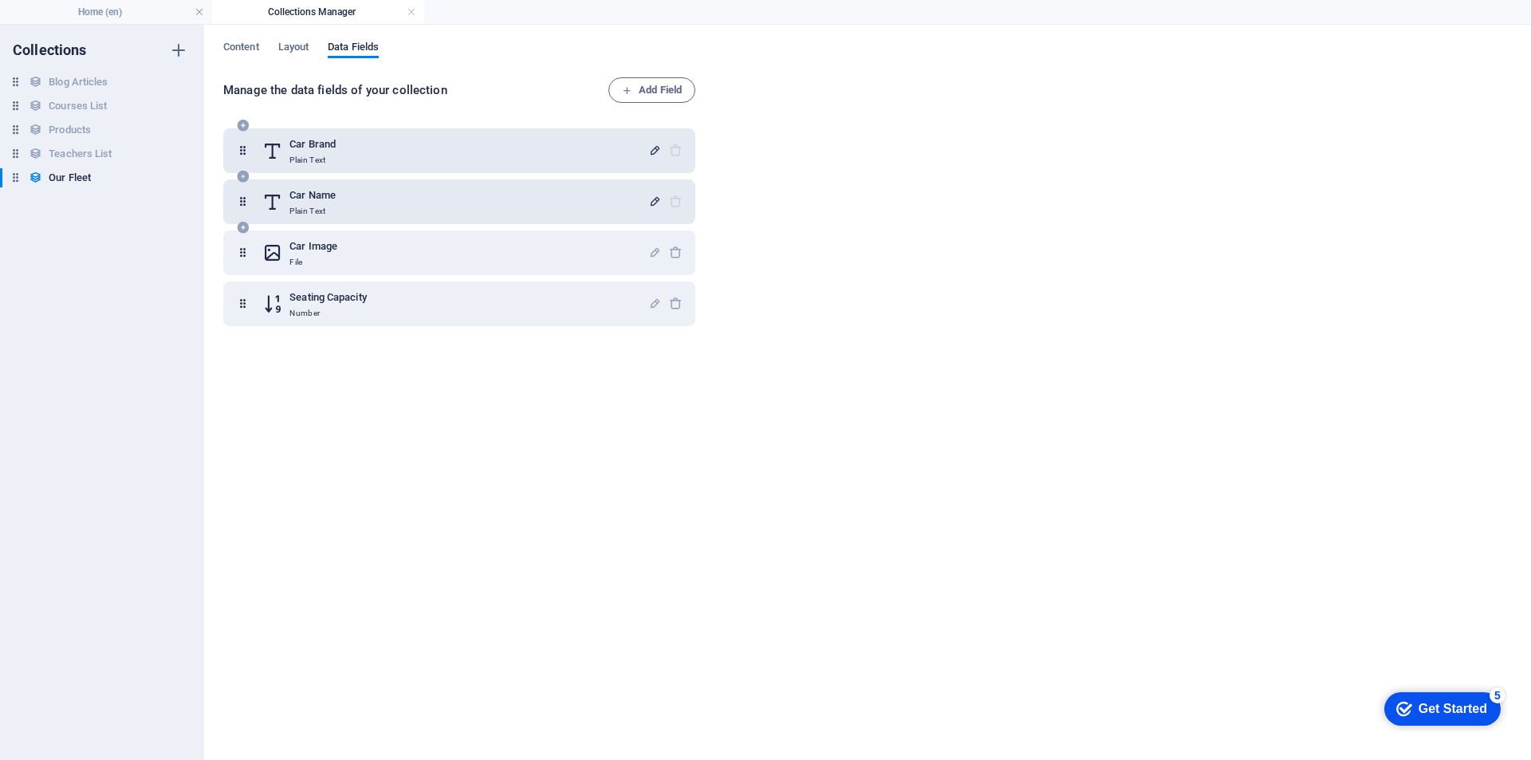
click at [116, 251] on div "Collections Blog Articles Blog Articles Courses List Courses List Products Prod…" at bounding box center [102, 392] width 204 height 735
click at [295, 49] on span "Layout" at bounding box center [293, 48] width 31 height 22
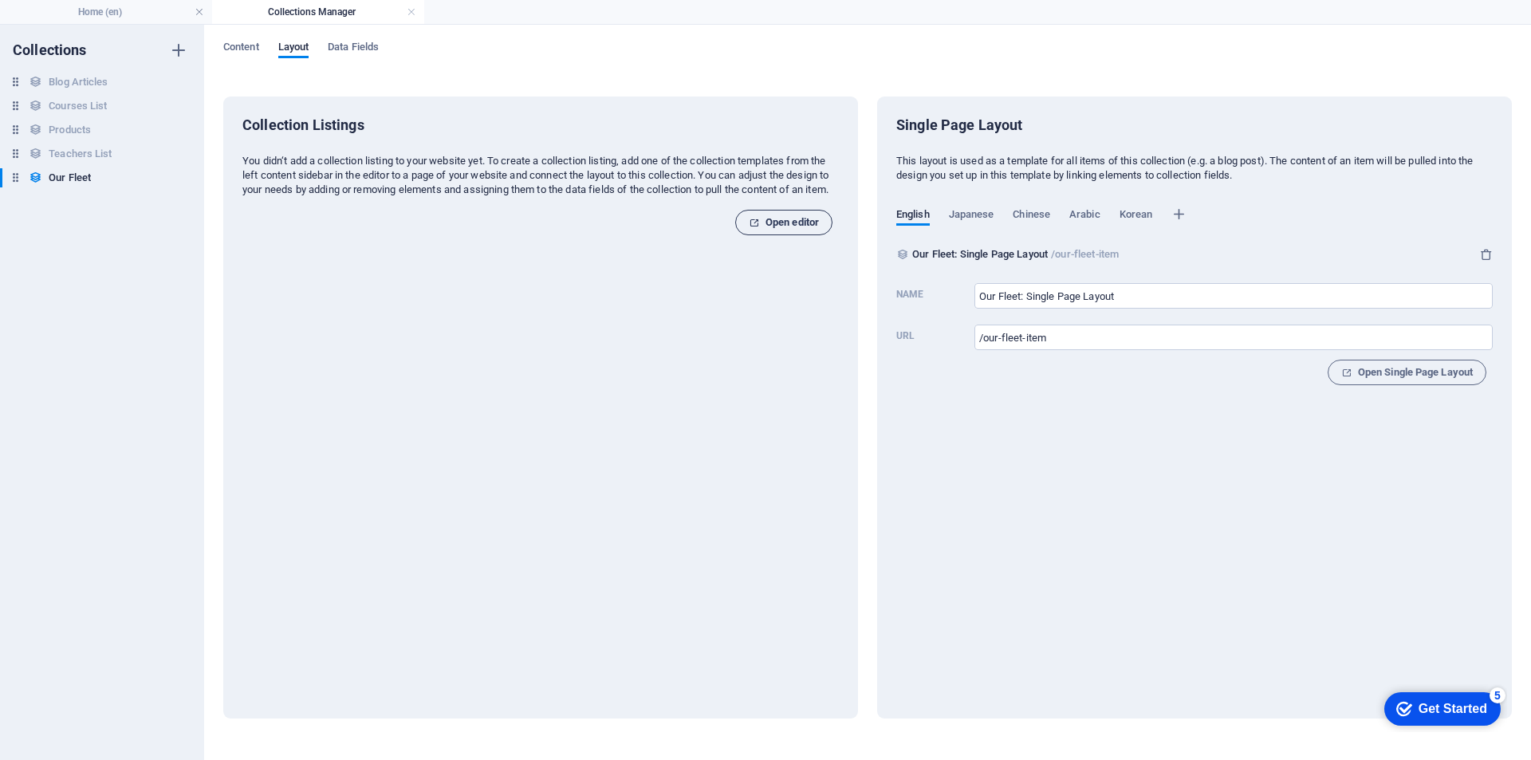
click at [785, 232] on span "Open editor" at bounding box center [784, 222] width 70 height 19
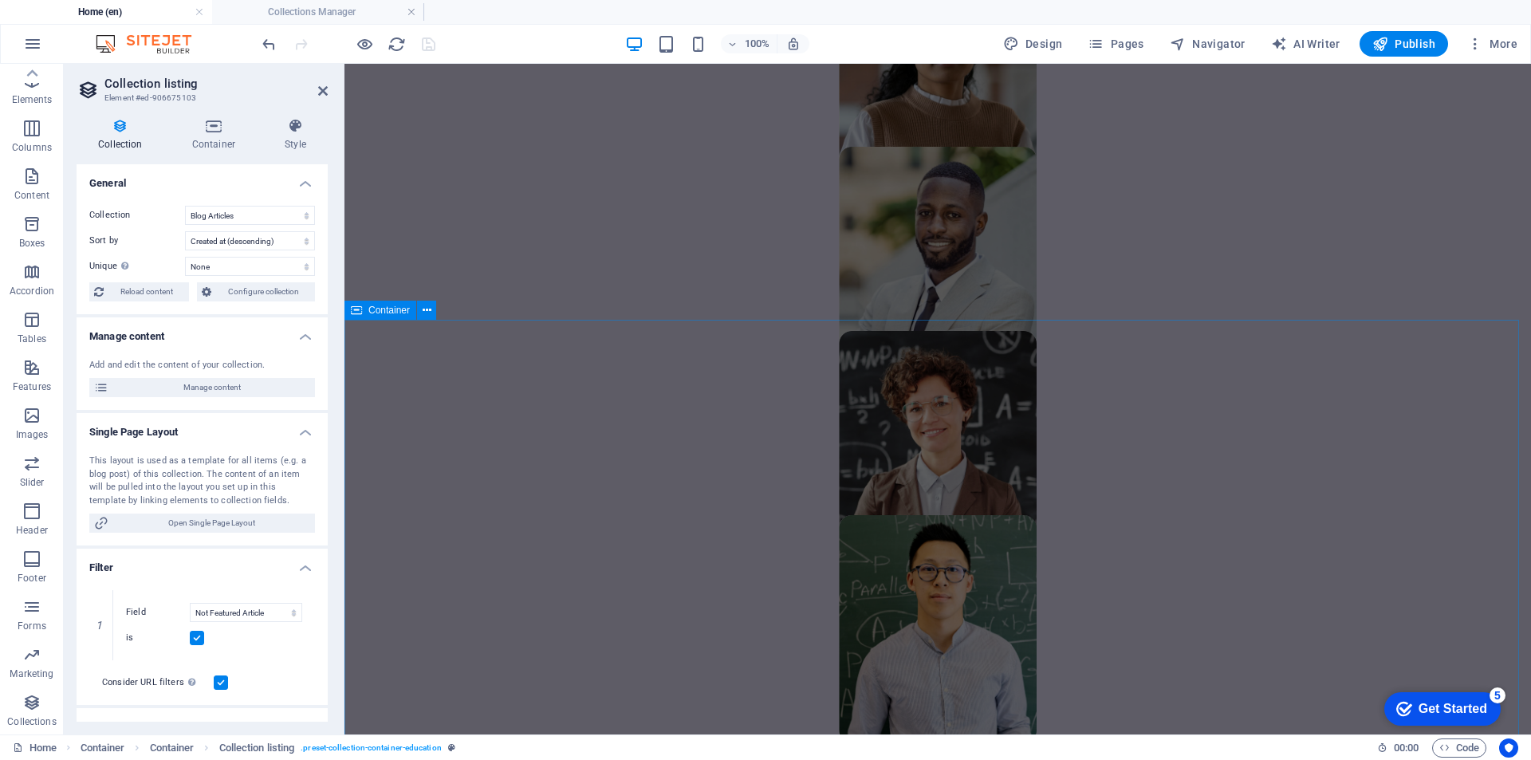
scroll to position [1324, 0]
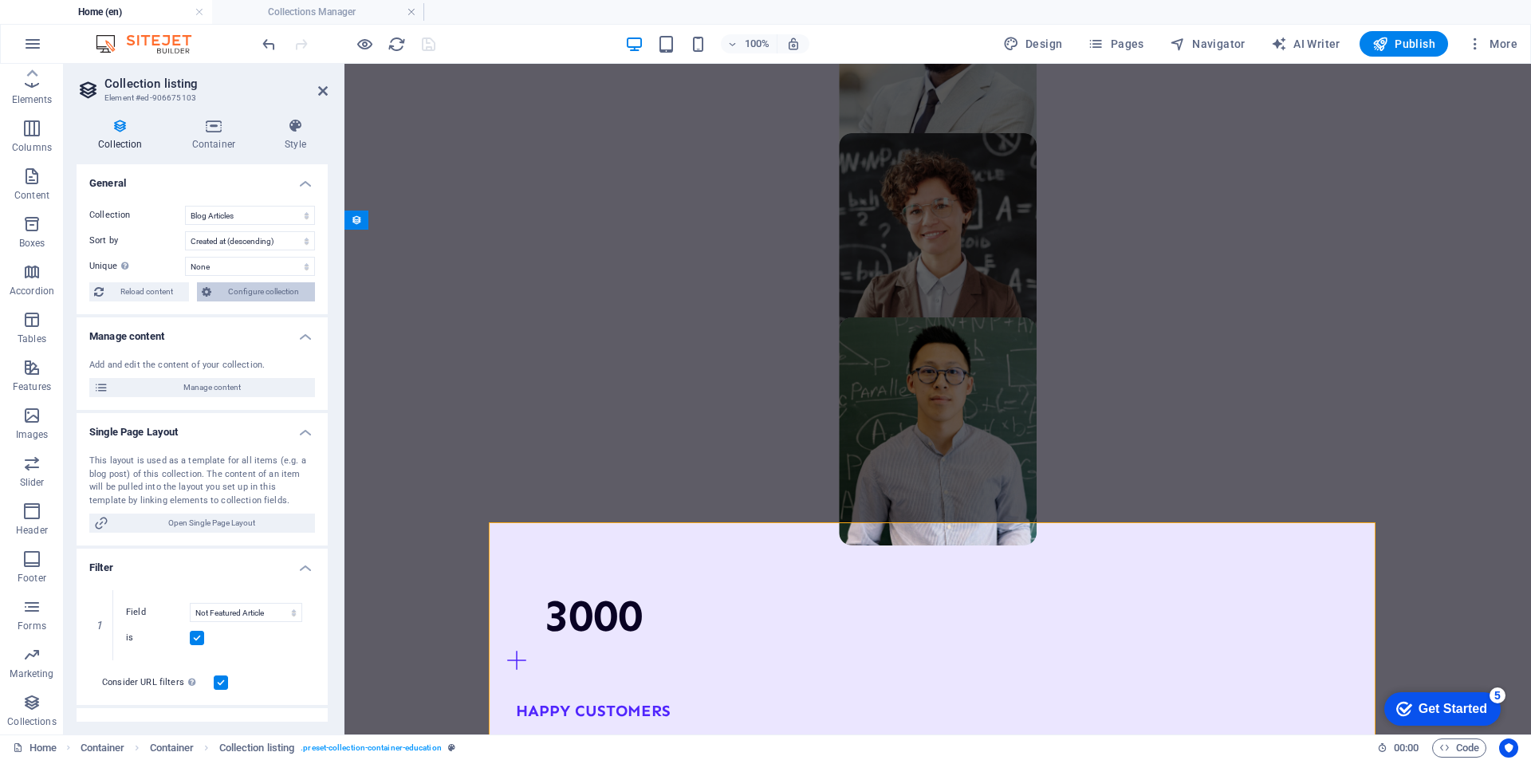
click at [258, 293] on span "Configure collection" at bounding box center [263, 291] width 94 height 19
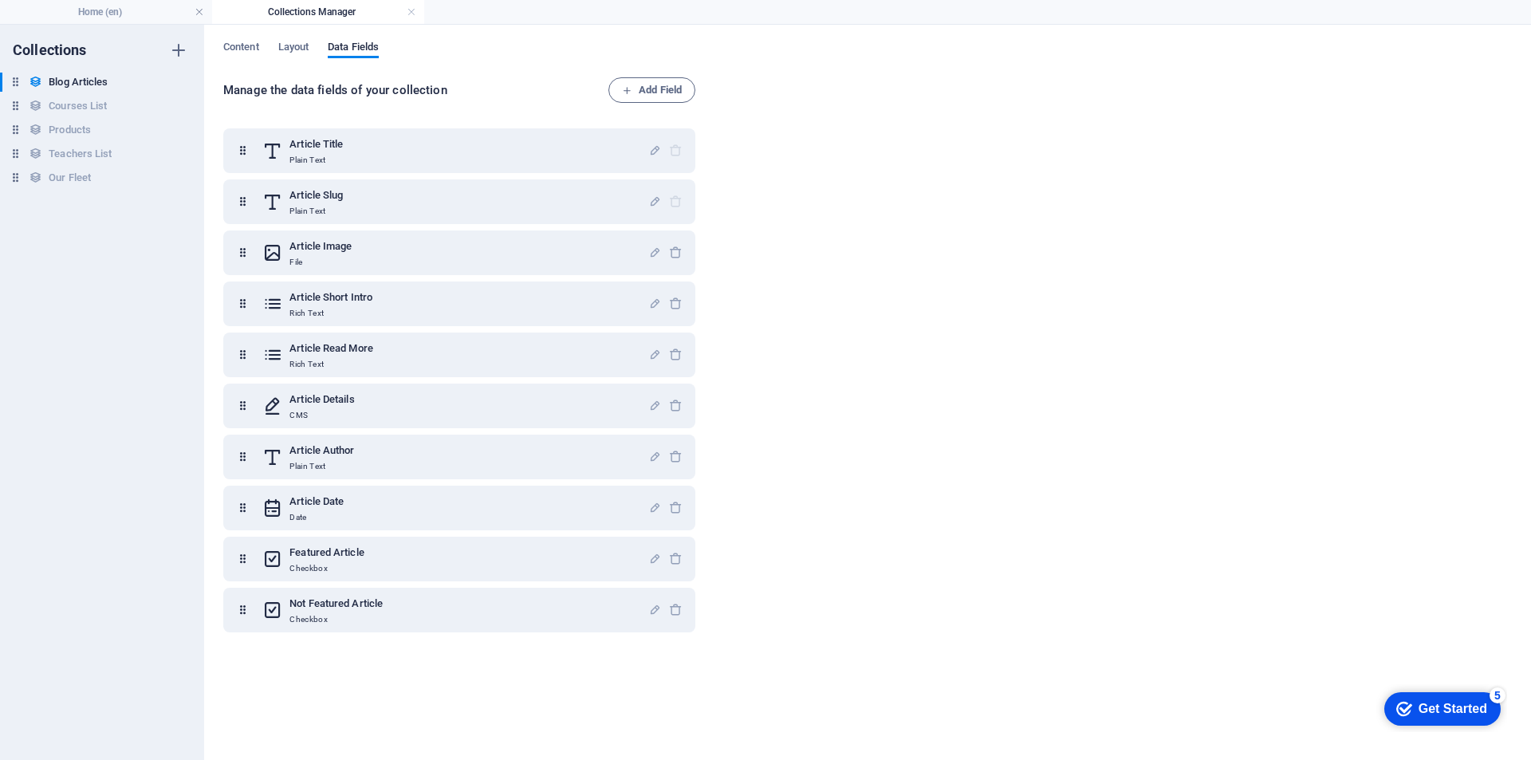
scroll to position [0, 0]
click at [69, 172] on h6 "Our Fleet" at bounding box center [70, 177] width 42 height 19
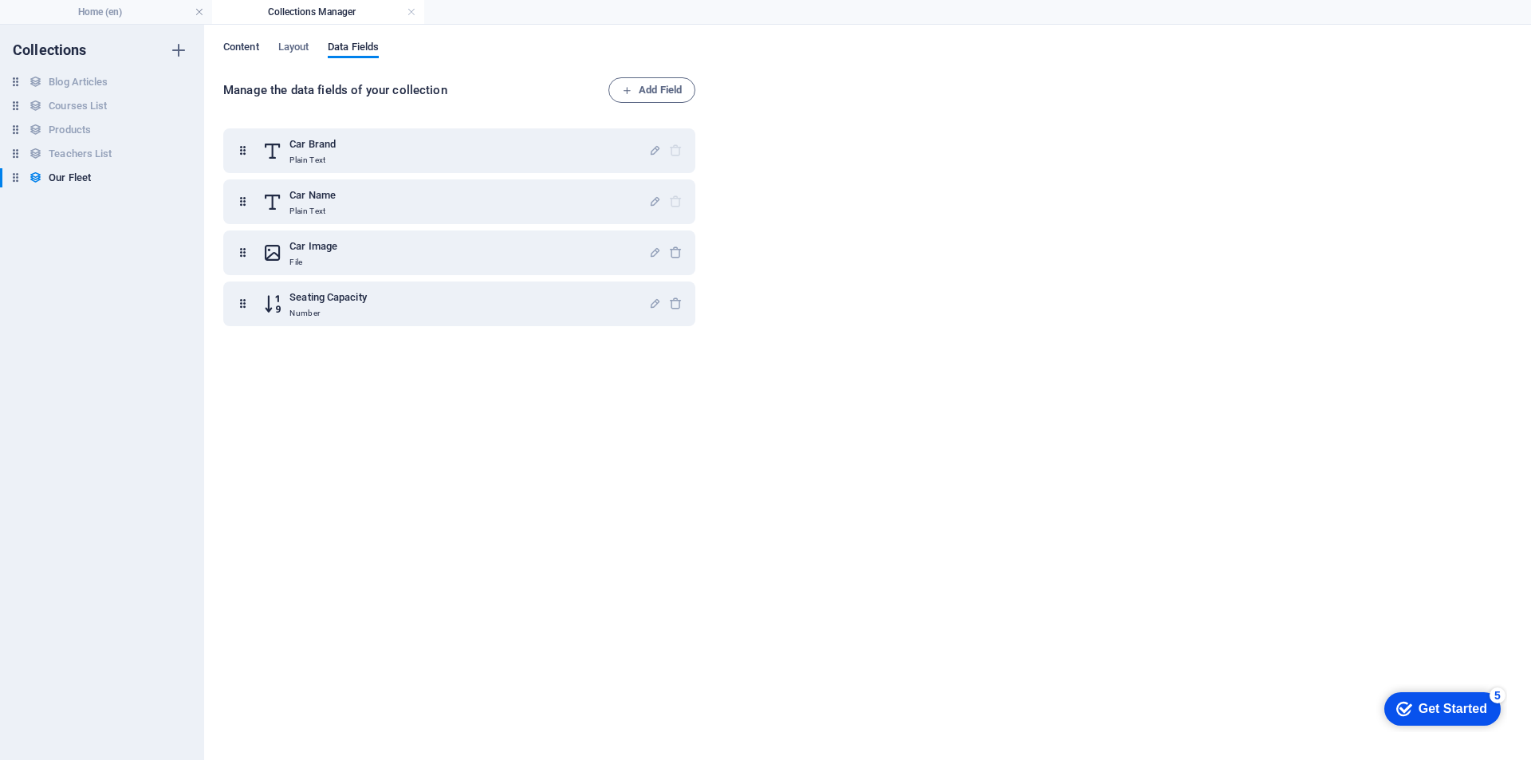
click at [249, 45] on span "Content" at bounding box center [241, 48] width 36 height 22
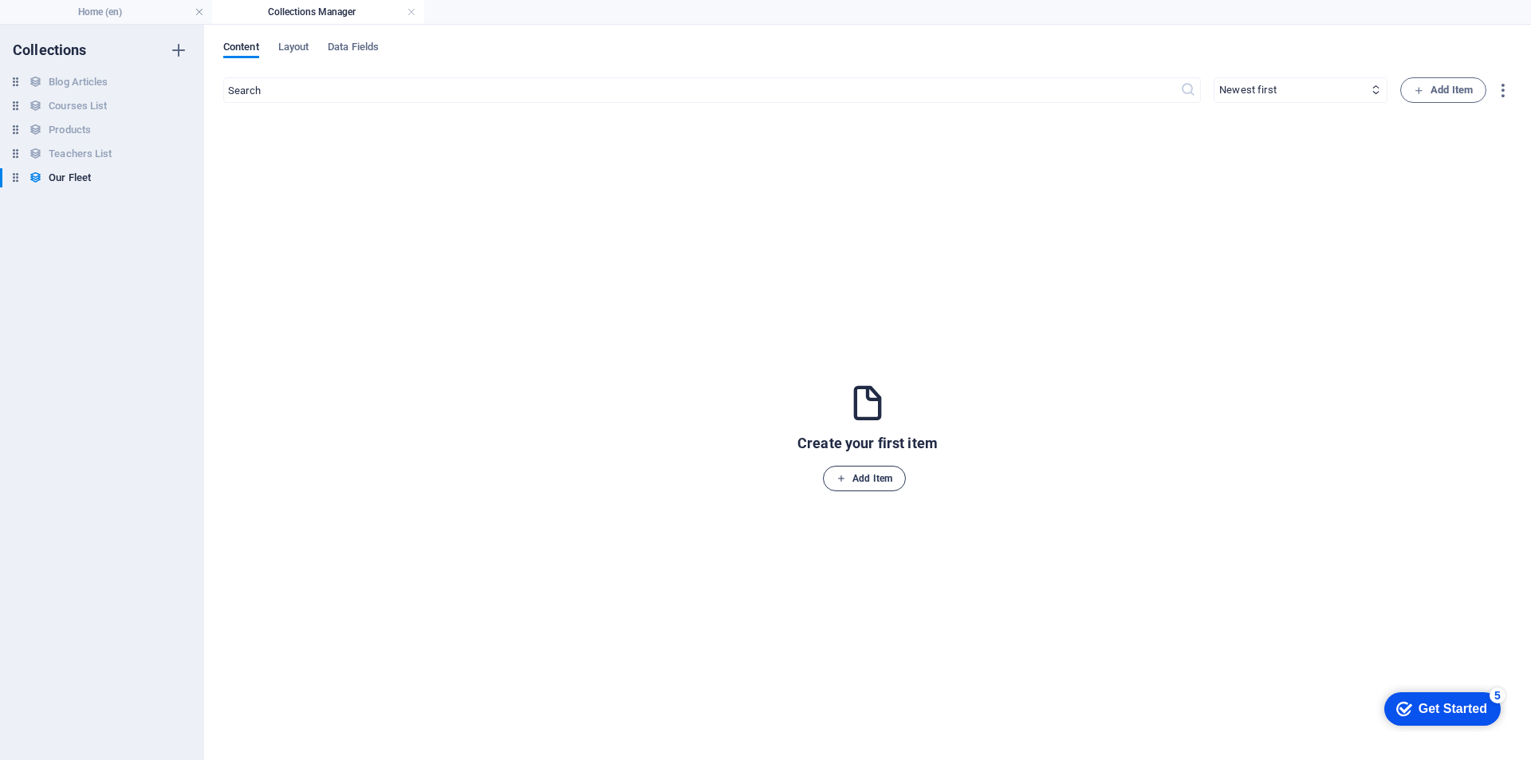
click at [880, 482] on span "Add Item" at bounding box center [864, 478] width 56 height 19
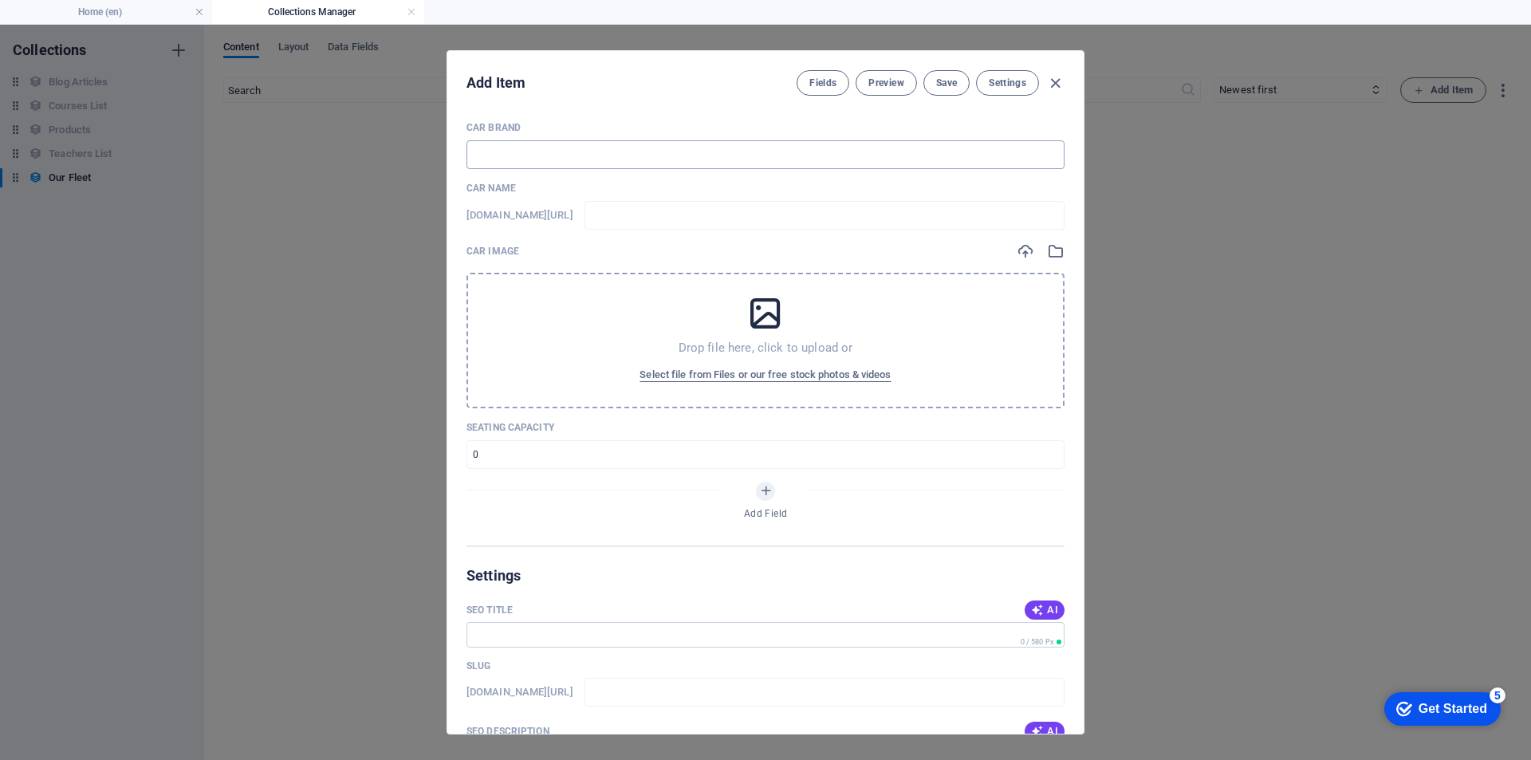
click at [536, 148] on input "text" at bounding box center [765, 154] width 598 height 29
type input "T"
type input "t"
type input "To"
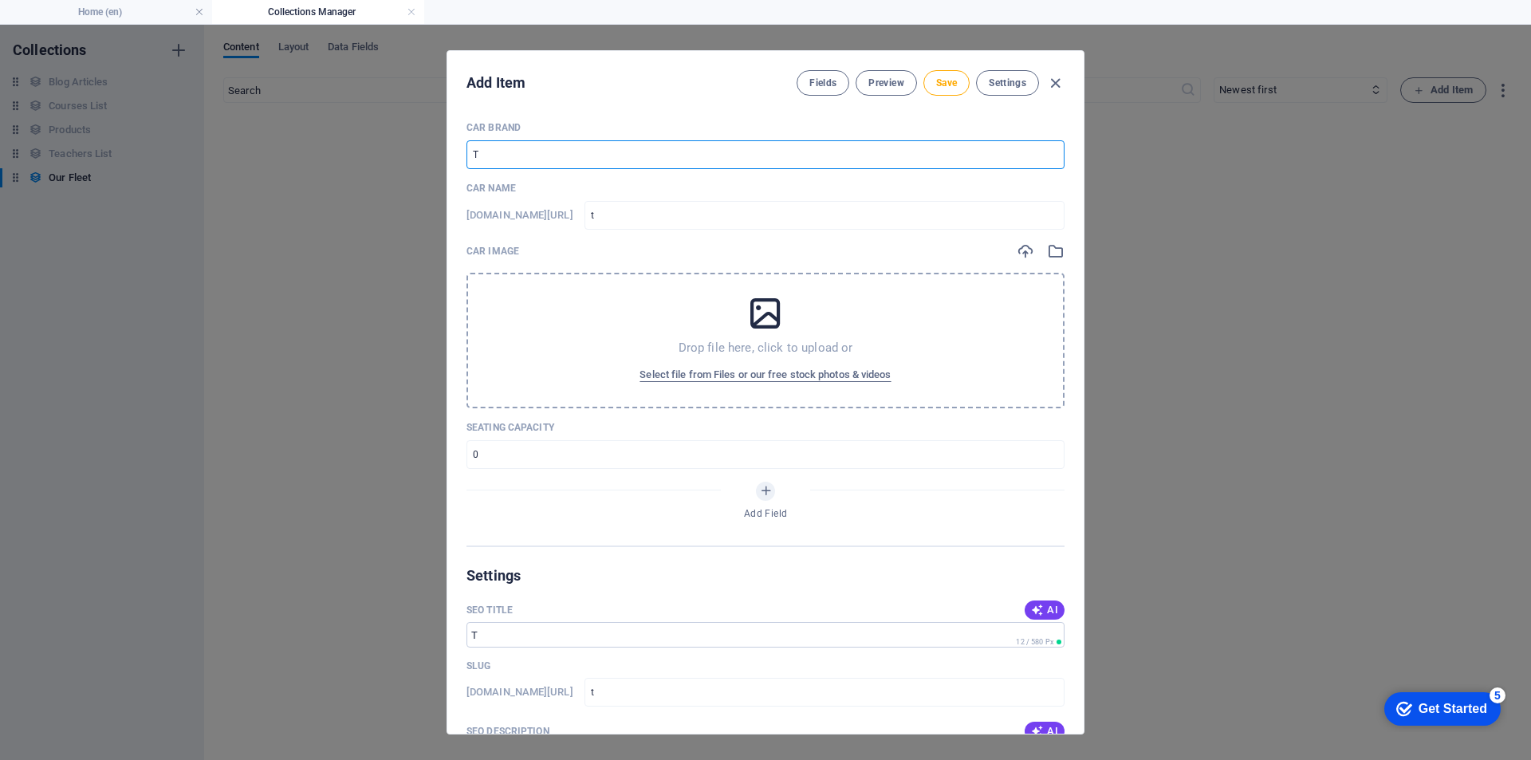
type input "to"
type input "Toy"
type input "toy"
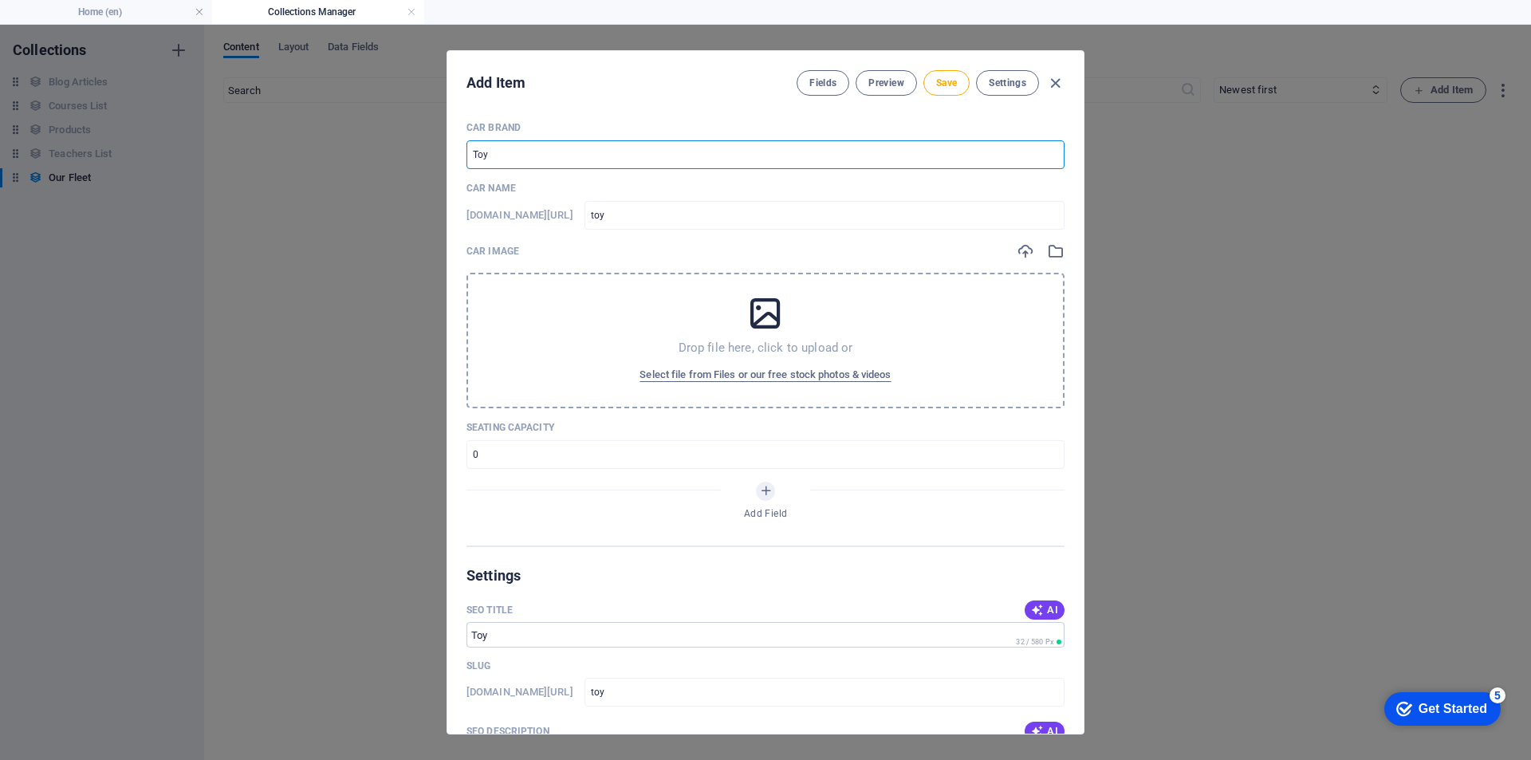
type input "Toyo"
type input "toyo"
type input "Toyot"
type input "toyot"
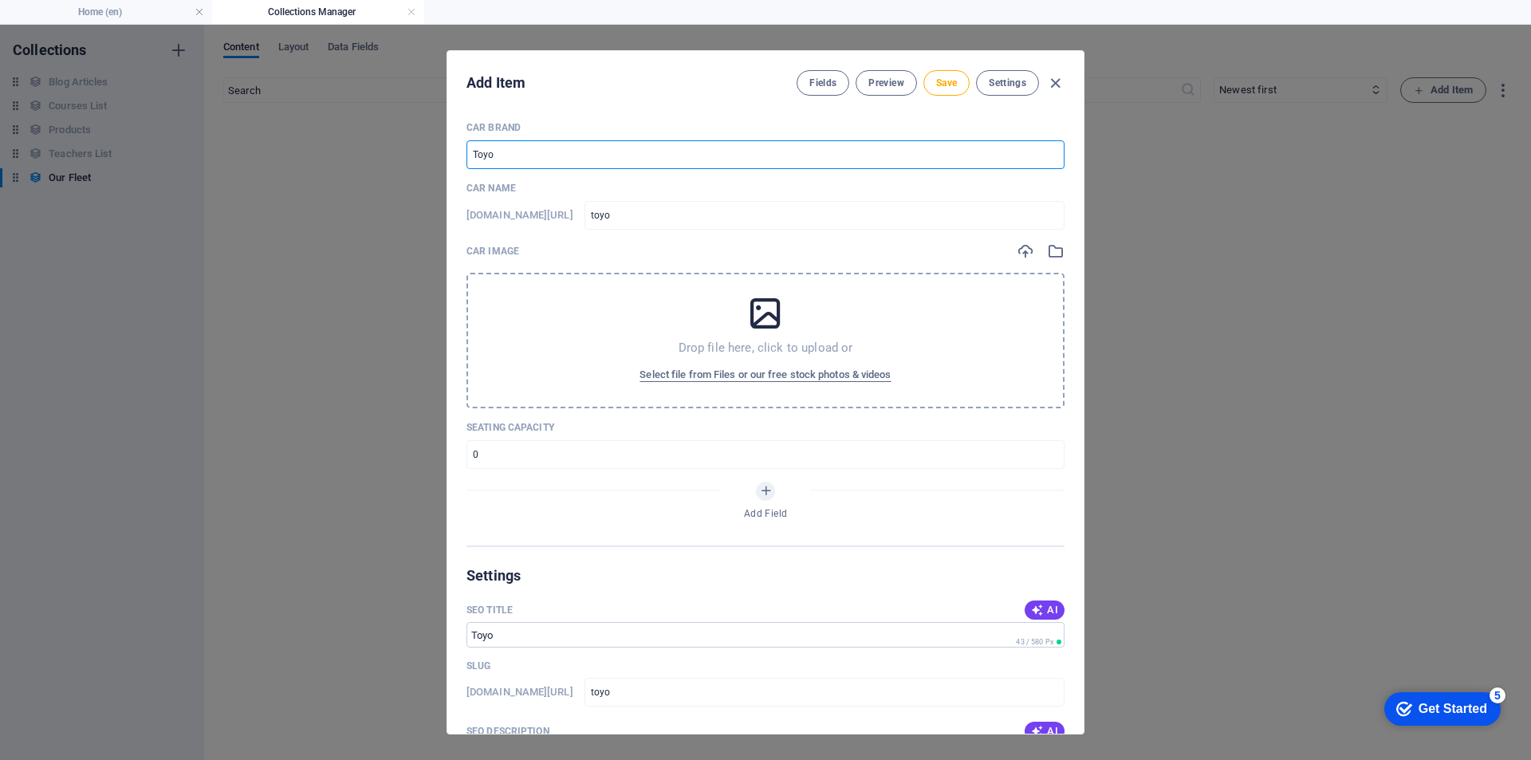
type input "toyot"
type input "Toyota"
type input "toyota"
type input "Toyota F"
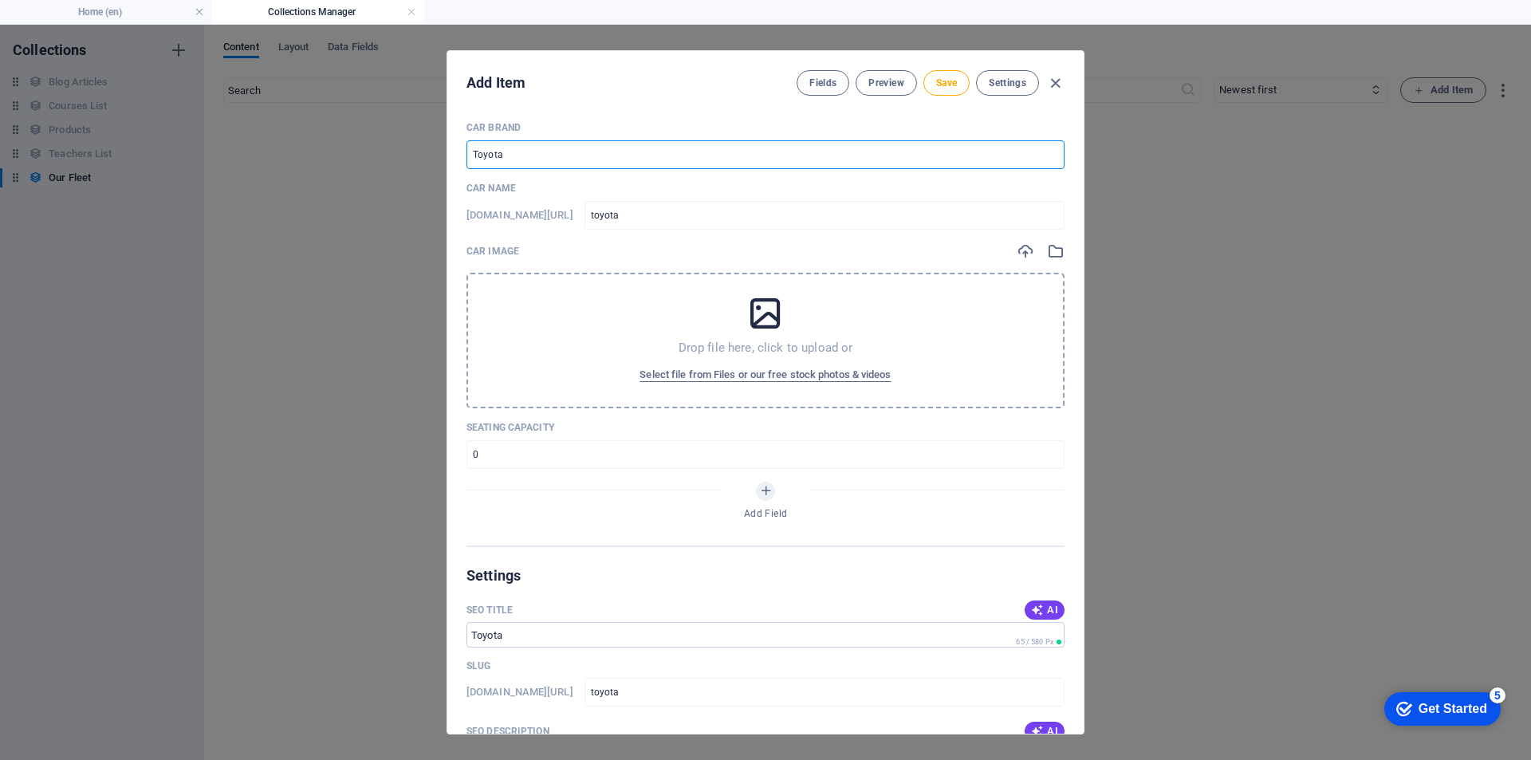
type input "toyota-f"
type input "Toyota Fo"
type input "toyota-fo"
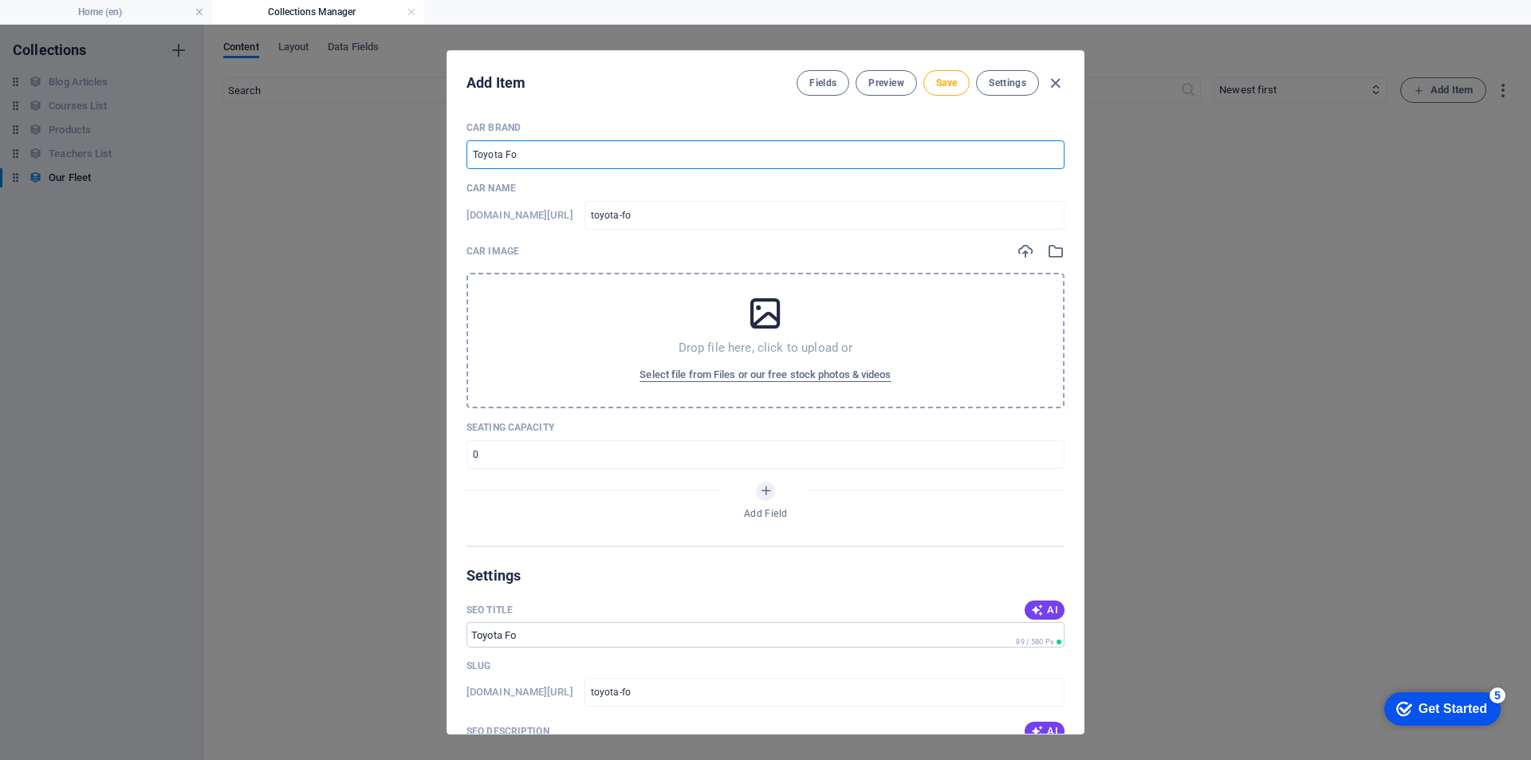
type input "Toyota For"
type input "toyota-for"
type input "Toyota Fort"
type input "toyota-fort"
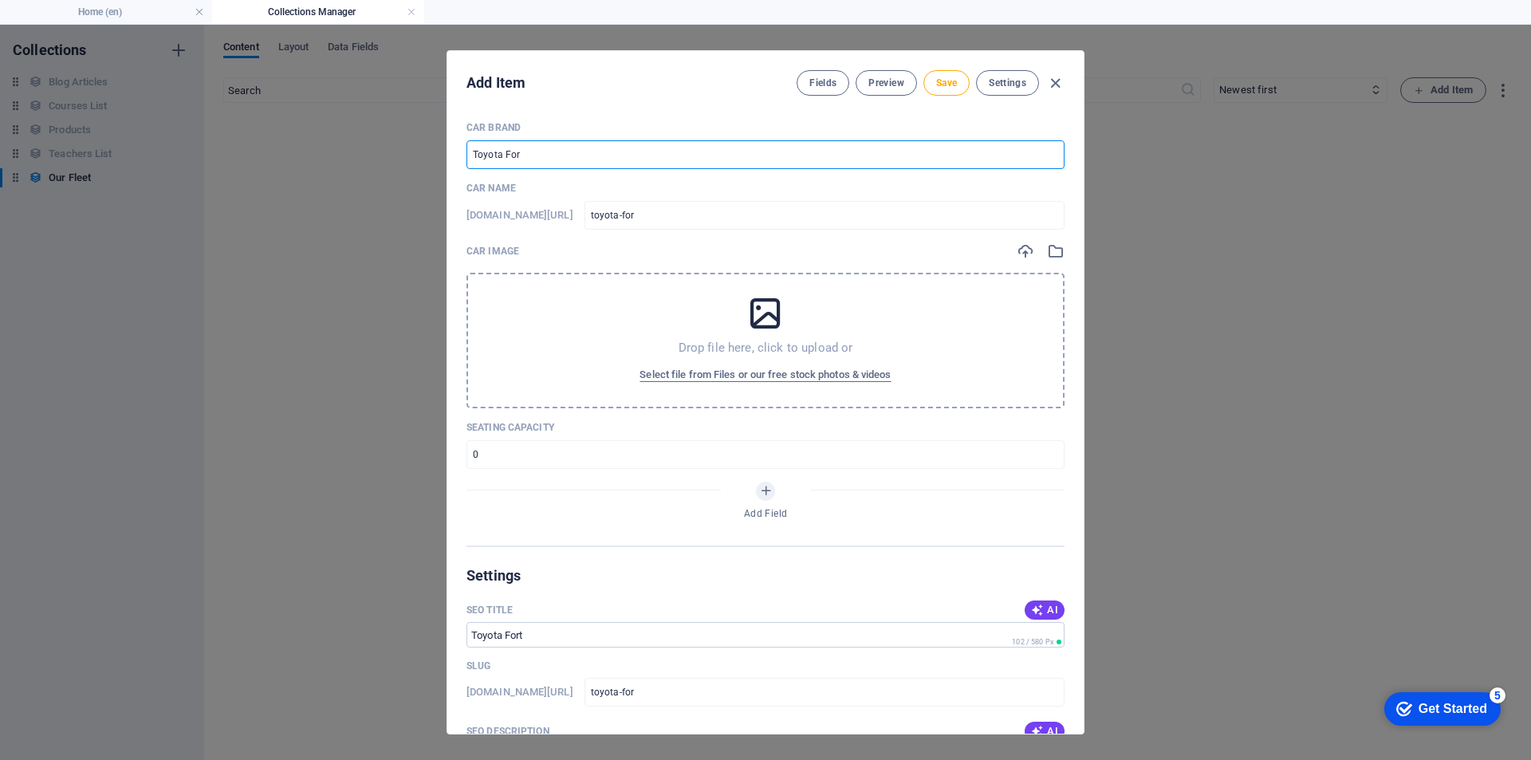
type input "toyota-fort"
type input "Toyota Fortu"
type input "toyota-fortu"
type input "Toyota [PERSON_NAME]"
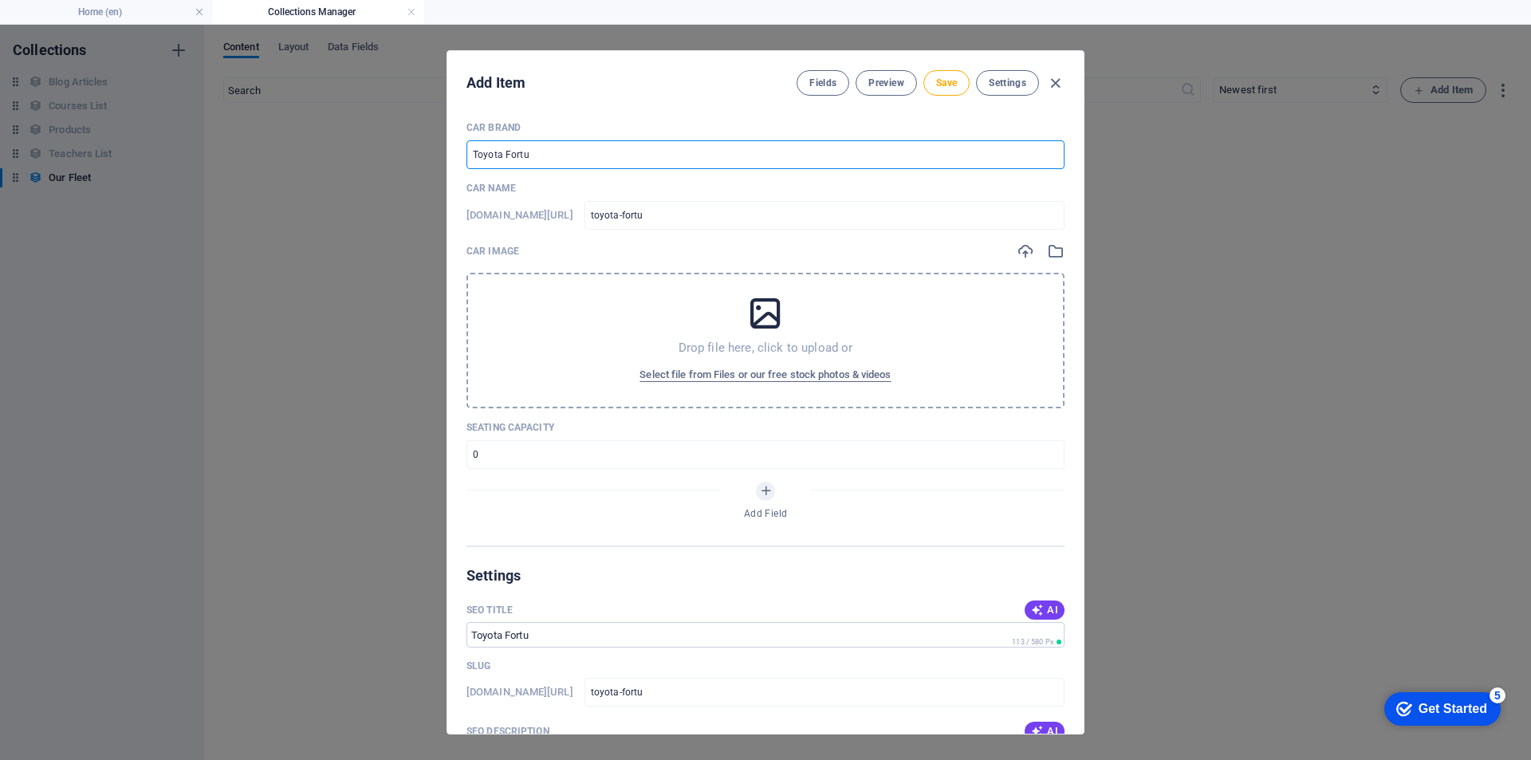
type input "toyota-[PERSON_NAME]"
type input "Toyota Fortune"
type input "toyota-fortune"
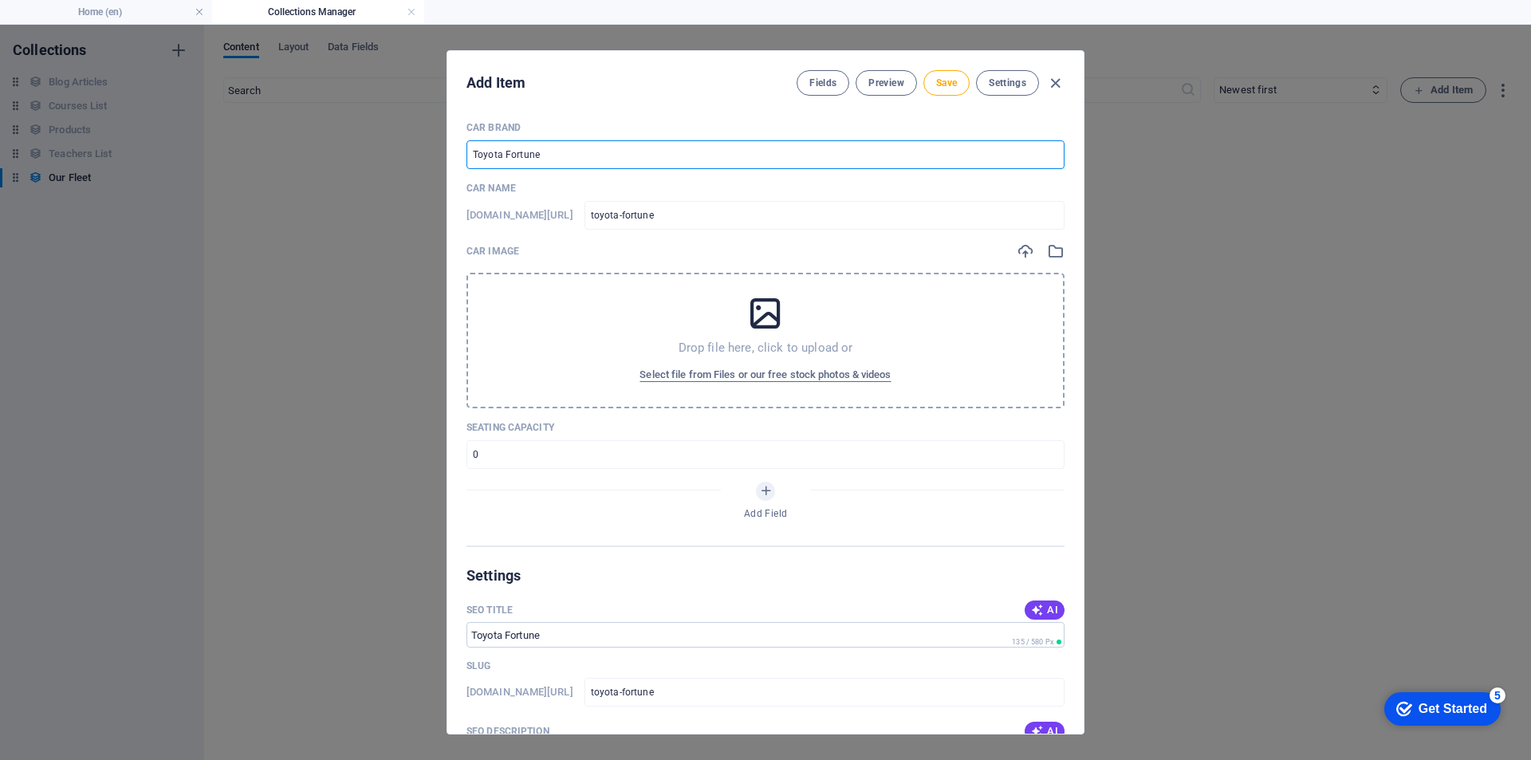
type input "Toyota Fortuner"
type input "toyota-fortuner"
type input "Toyota Fortuner"
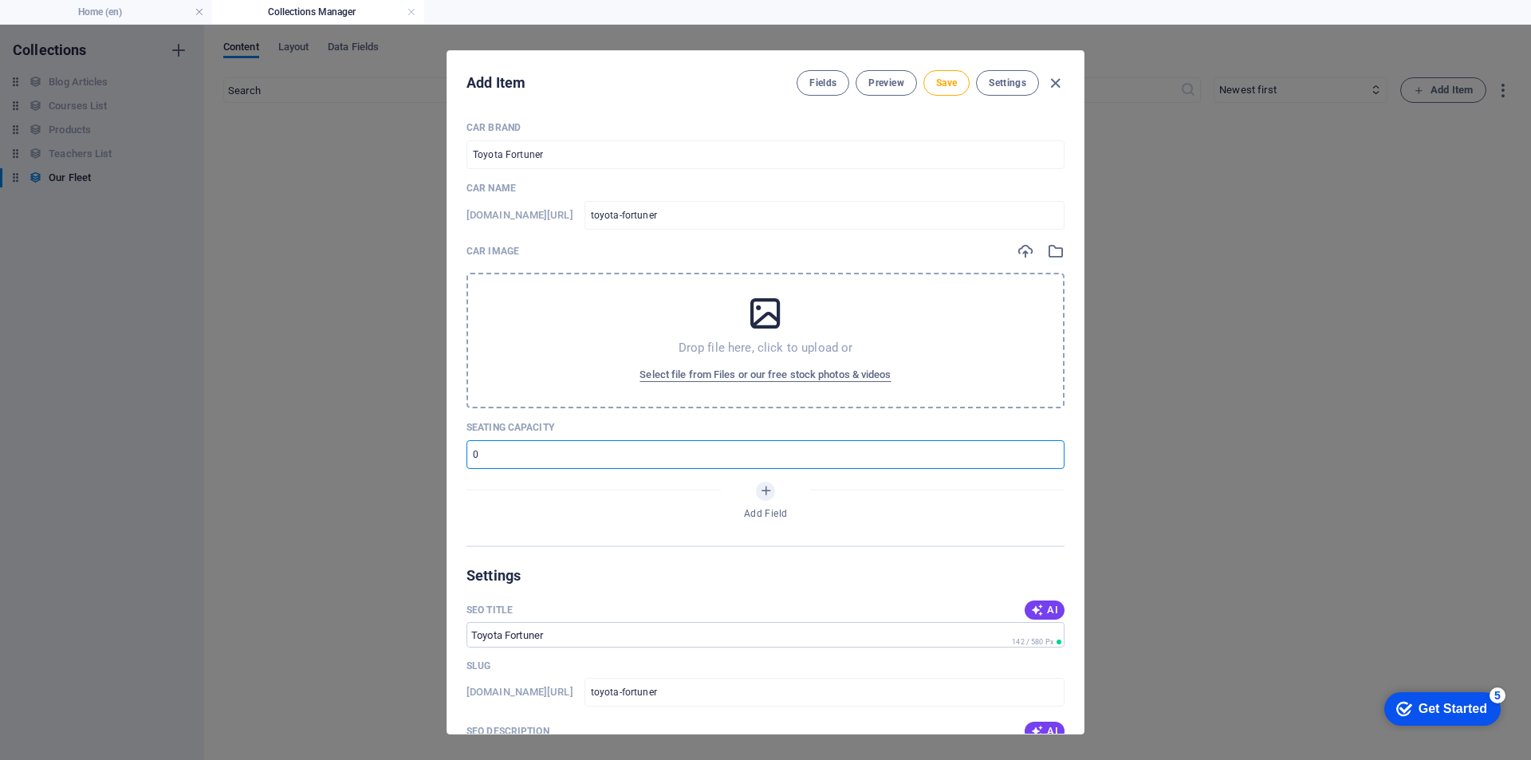
click at [541, 450] on input "number" at bounding box center [765, 454] width 598 height 29
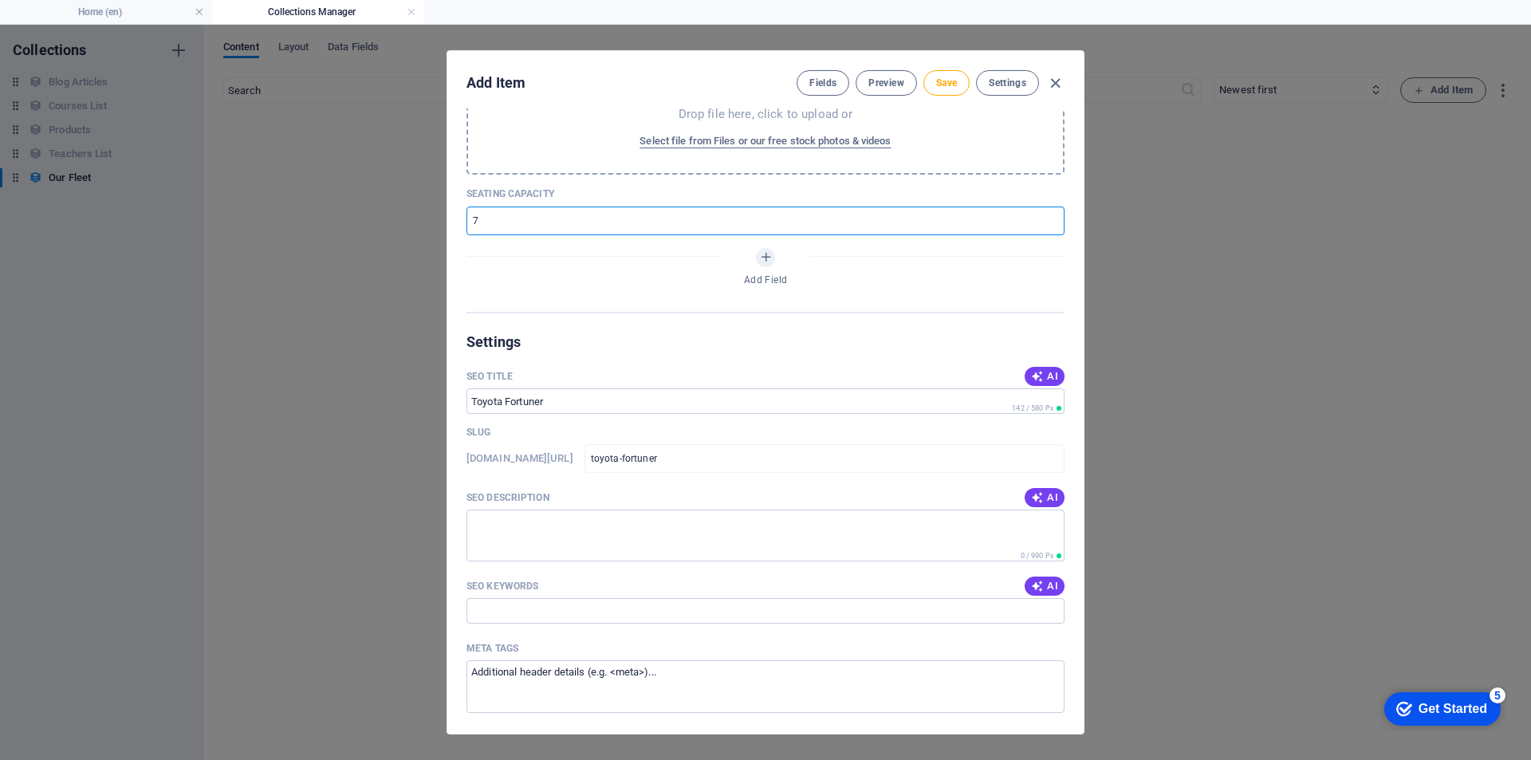
scroll to position [239, 0]
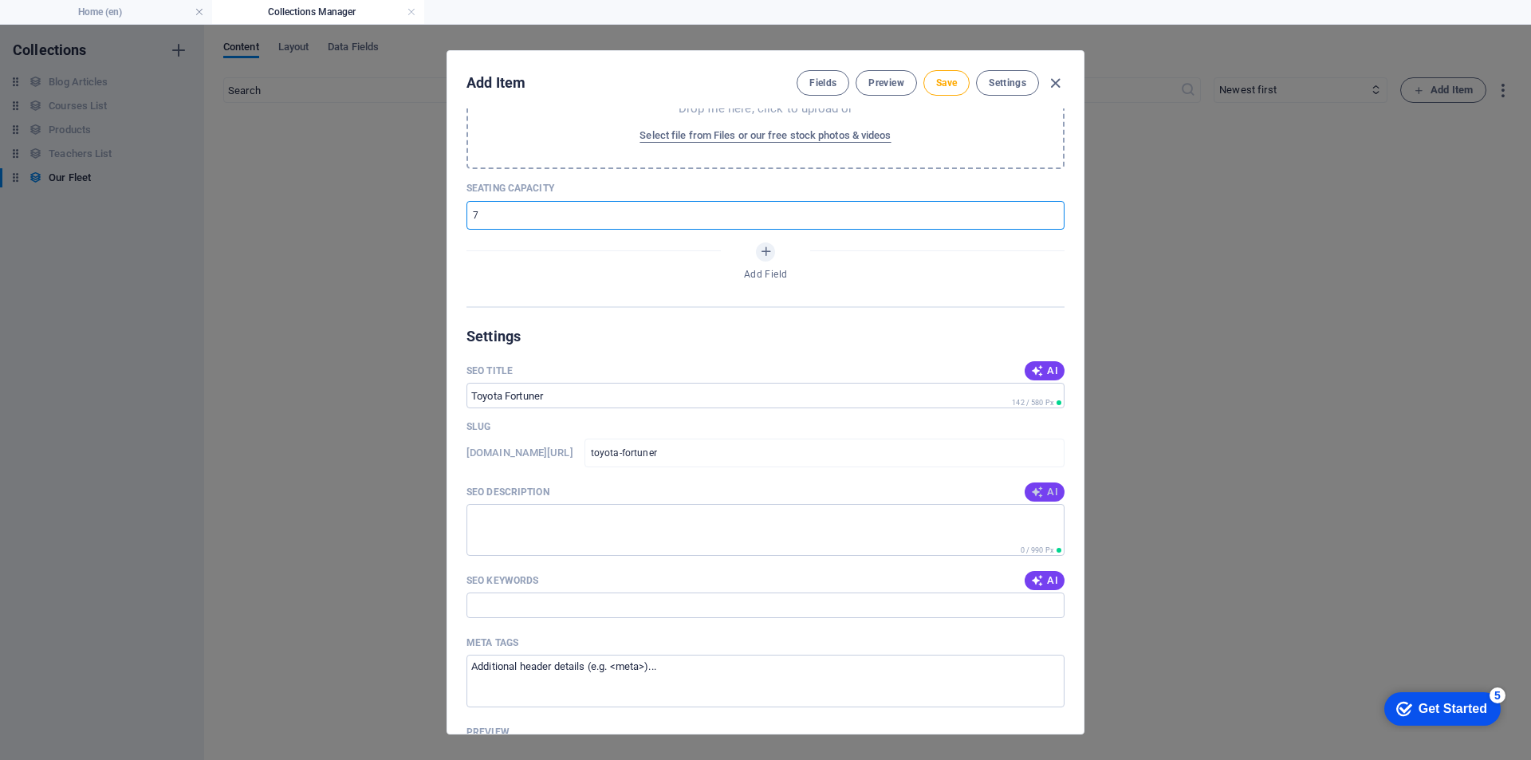
type input "7"
click at [1041, 494] on span "AI" at bounding box center [1044, 492] width 27 height 13
type textarea "Discover the Toyota Fortuner, a spacious SUV with a 7-seat capacity, perfect fo…"
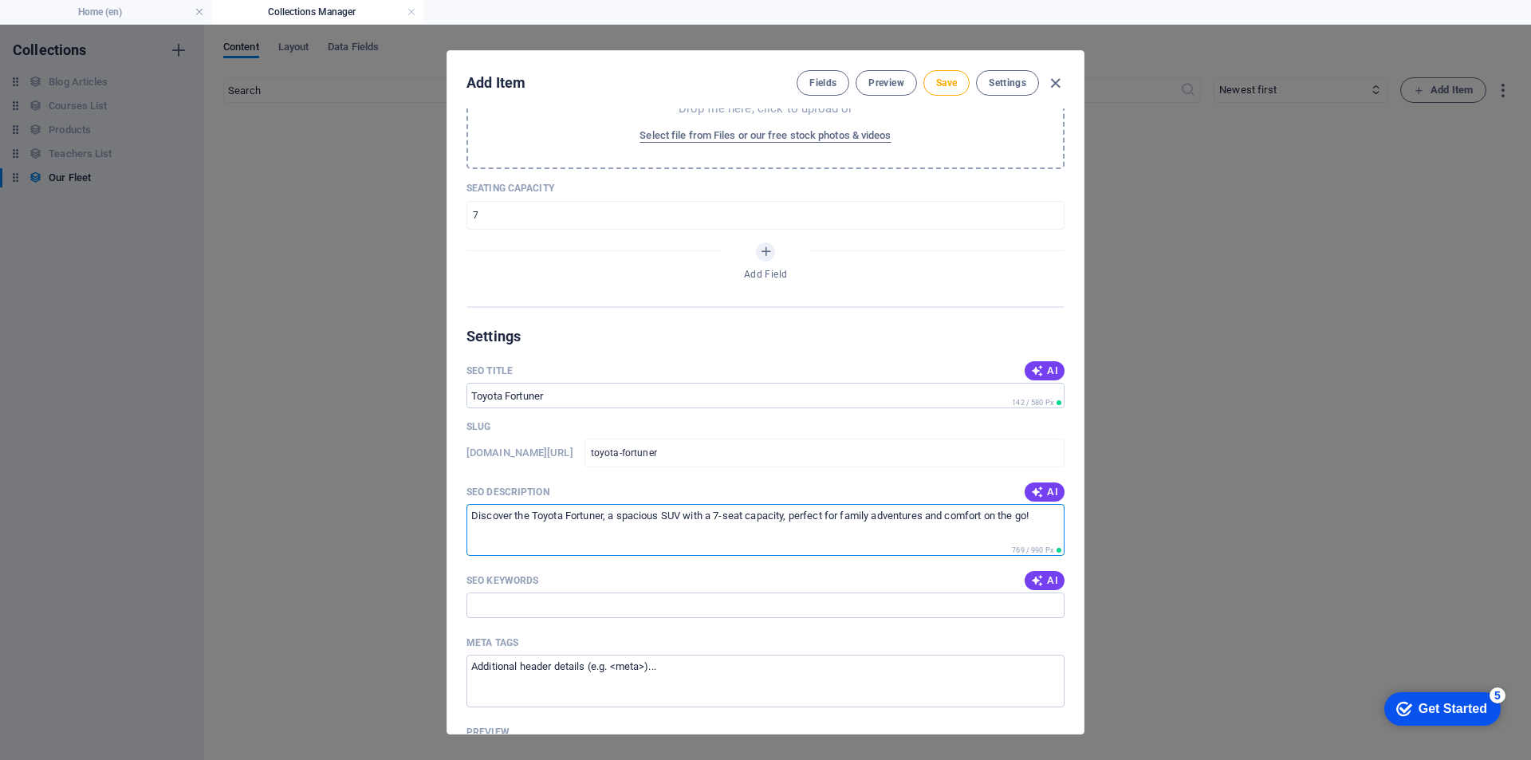
drag, startPoint x: 686, startPoint y: 512, endPoint x: 1147, endPoint y: 534, distance: 461.4
click at [1147, 534] on div "Add Item Fields Preview Save Settings Car Brand Toyota Fortuner ​ Car Name [DOM…" at bounding box center [765, 392] width 1531 height 735
click at [714, 535] on textarea "Discover the Toyota Fortuner, a spacious SUV with a 7-seat capacity, perfect fo…" at bounding box center [765, 530] width 598 height 52
click at [516, 602] on input "SEO Keywords" at bounding box center [765, 605] width 598 height 26
click at [1050, 585] on span "AI" at bounding box center [1044, 580] width 27 height 13
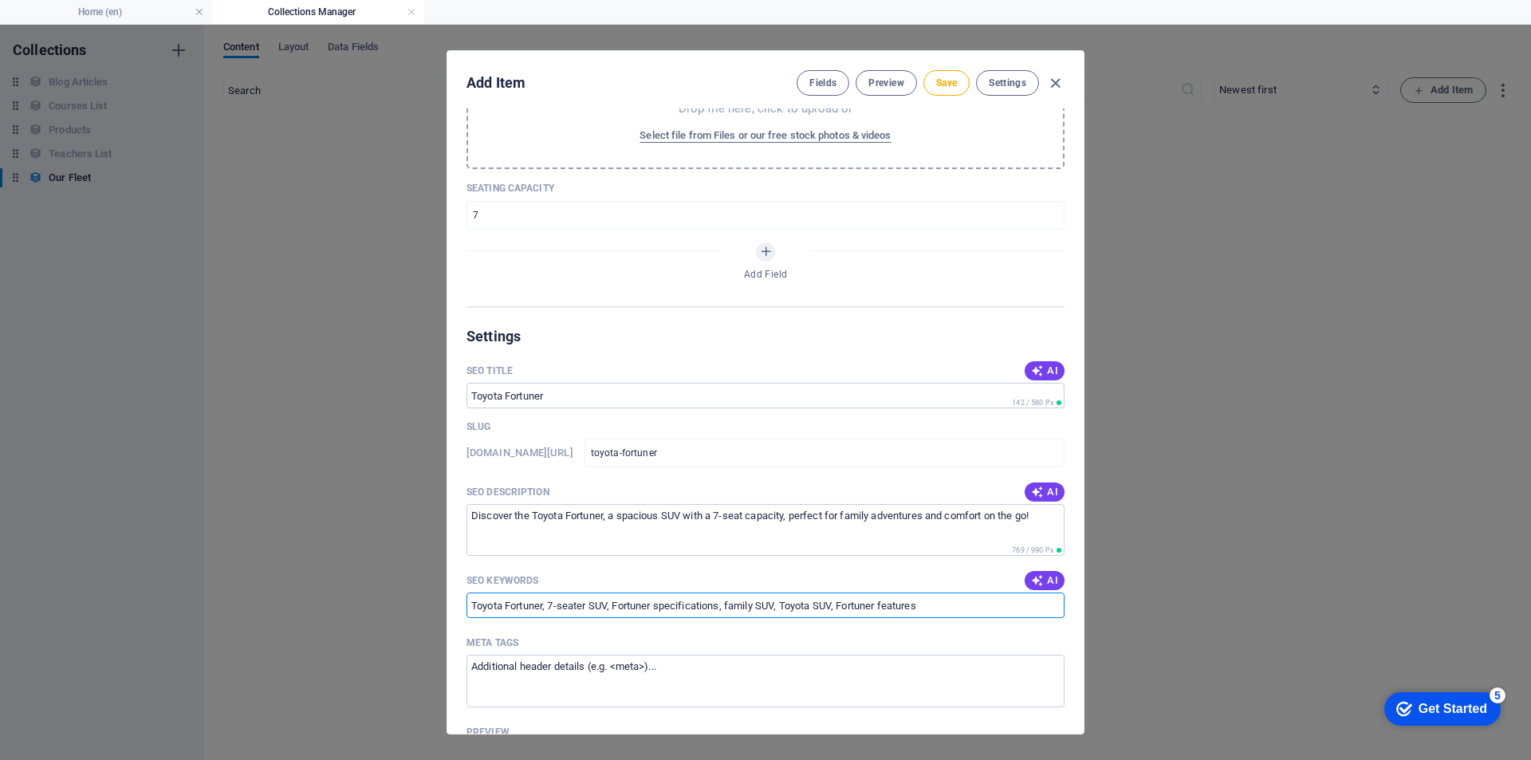
click at [953, 608] on input "Toyota Fortuner, 7-seater SUV, Fortuner specifications, family SUV, Toyota SUV,…" at bounding box center [765, 605] width 598 height 26
type input "Toyota Fortuner, 7-seater SUV, Fortuner specifications, family SUV, Toyota SUV,…"
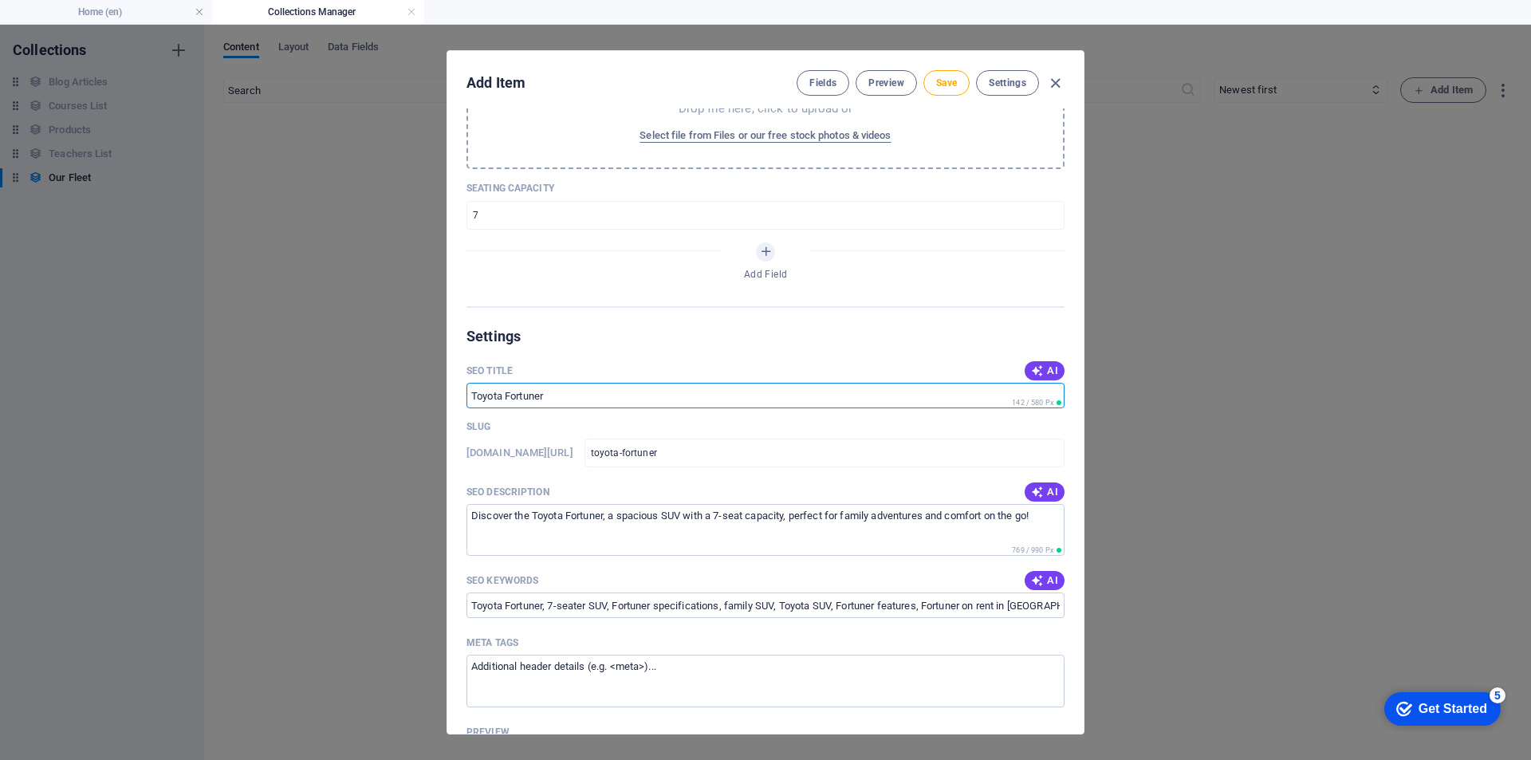
click at [622, 387] on input "SEO Title" at bounding box center [765, 396] width 598 height 26
click at [619, 390] on input "SEO Title" at bounding box center [765, 396] width 598 height 26
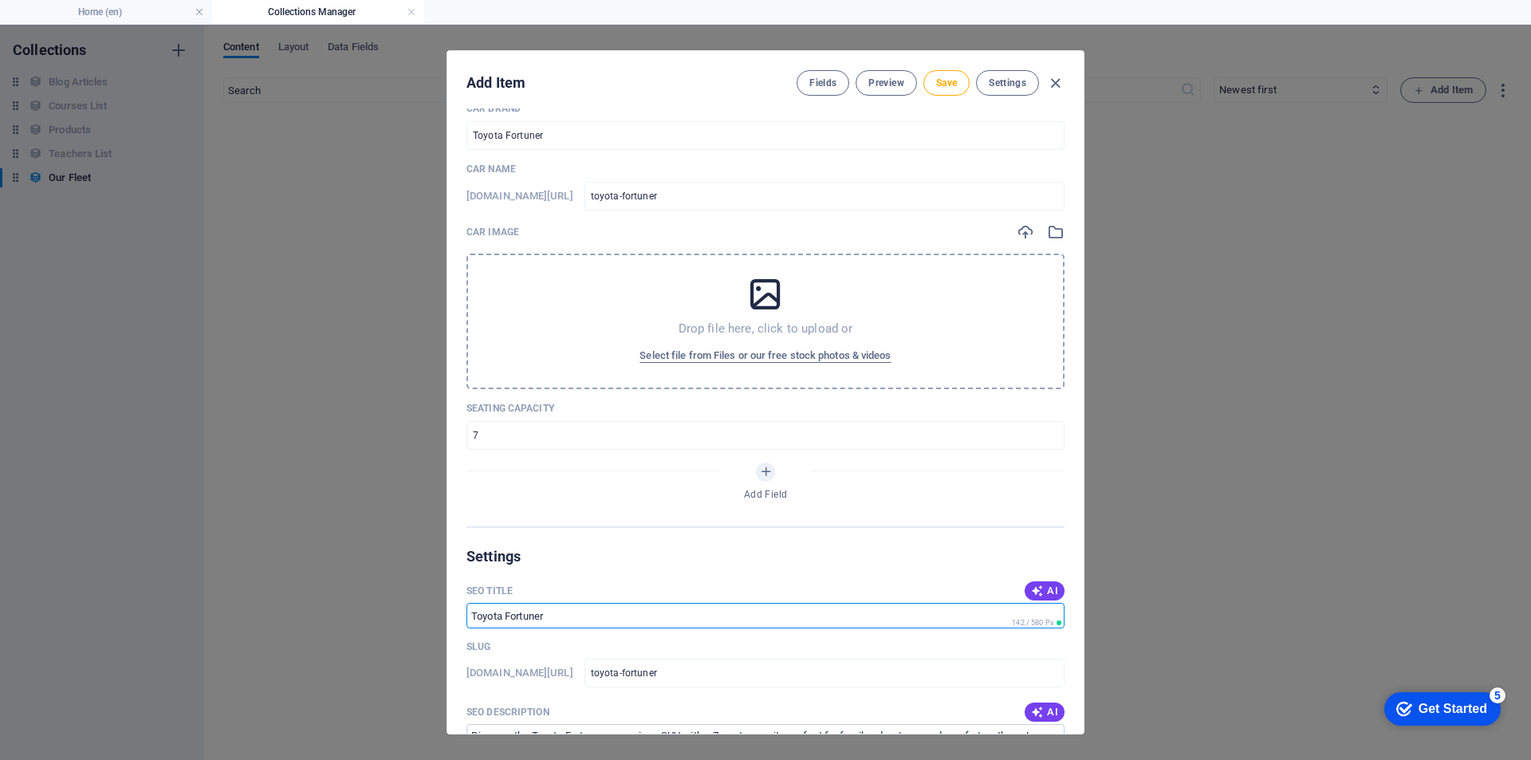
scroll to position [0, 0]
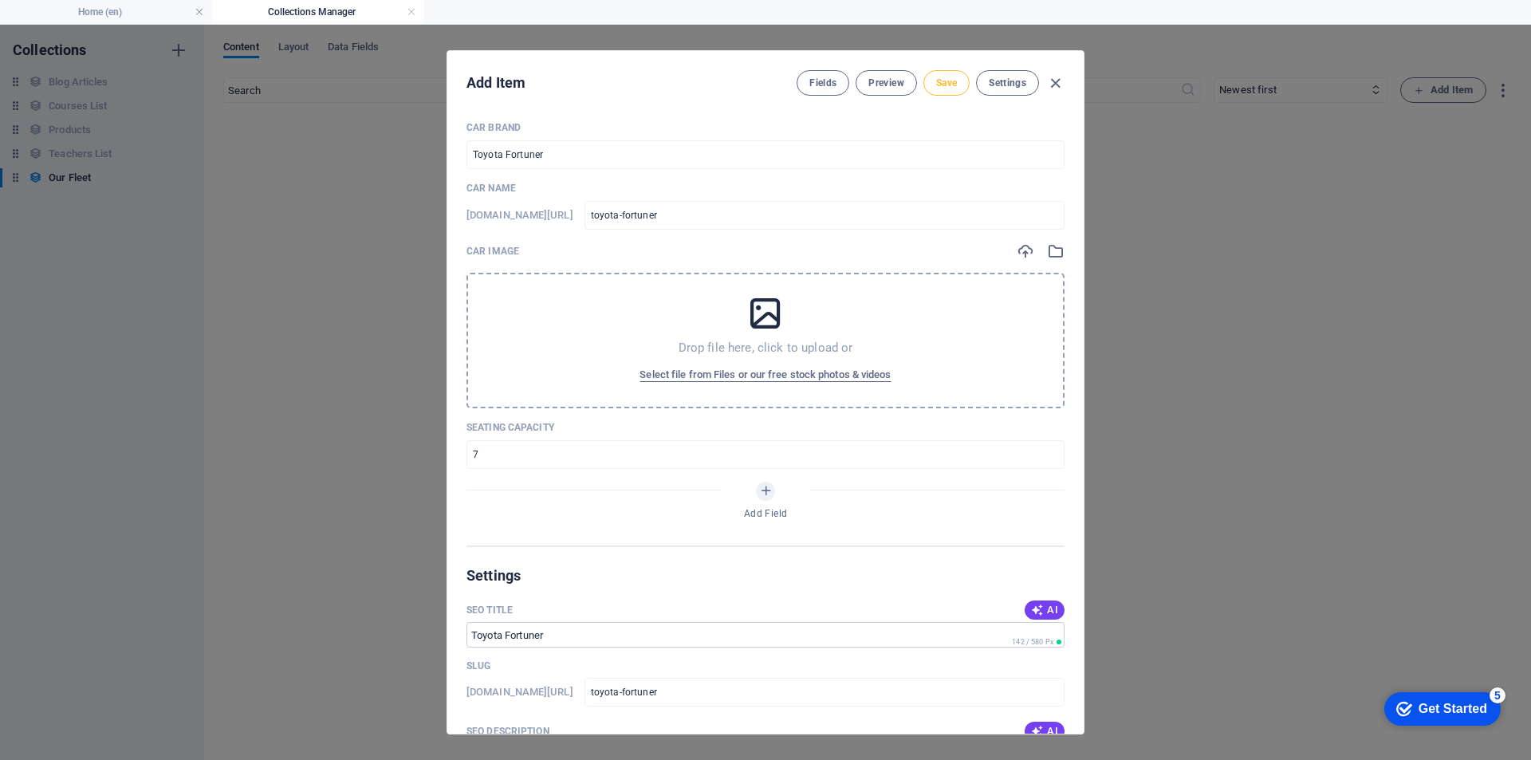
click at [947, 87] on span "Save" at bounding box center [946, 83] width 21 height 13
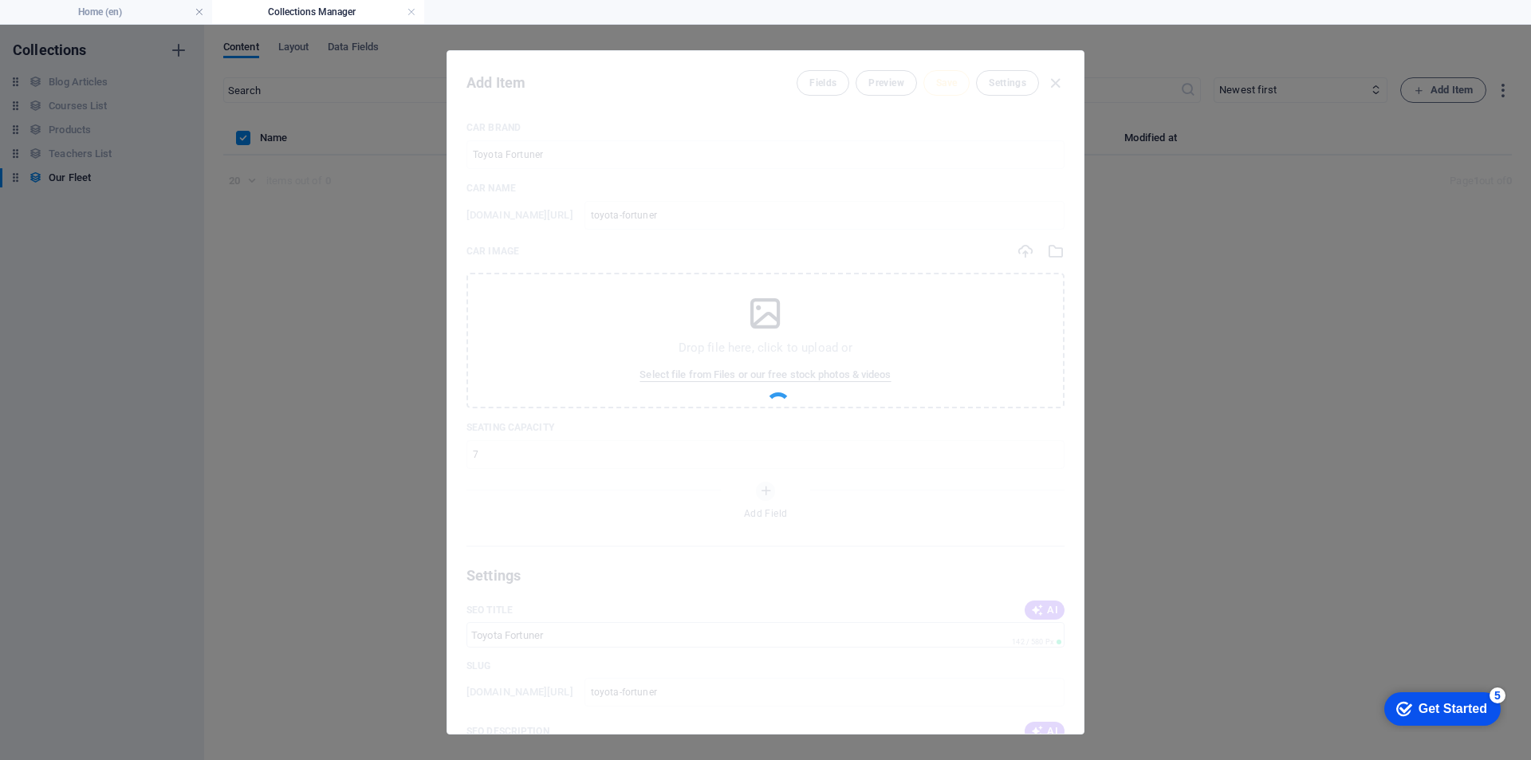
type input "toyota-fortuner"
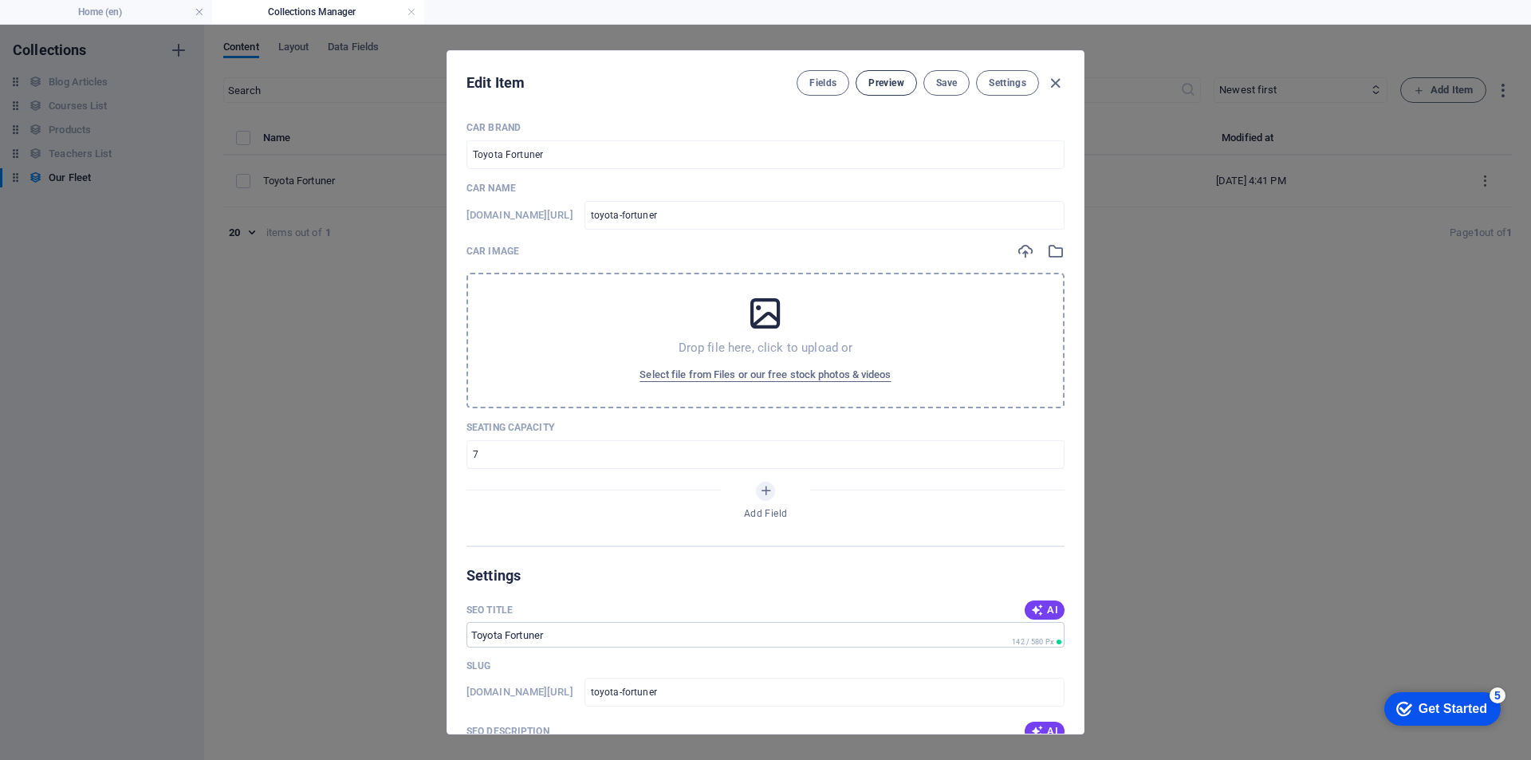
click at [884, 92] on button "Preview" at bounding box center [886, 83] width 61 height 26
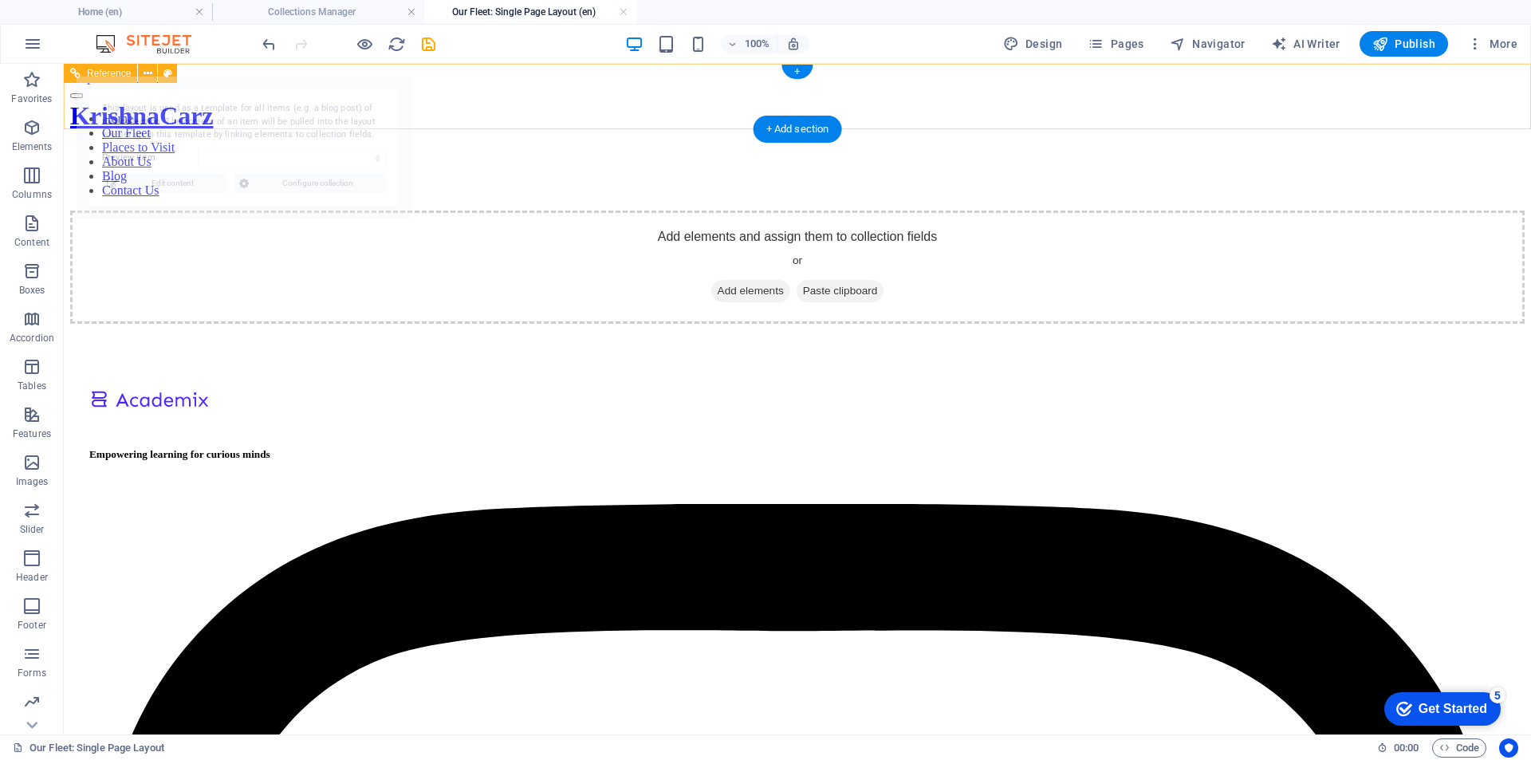
select select "68bac553cb44beeb6f00a8da"
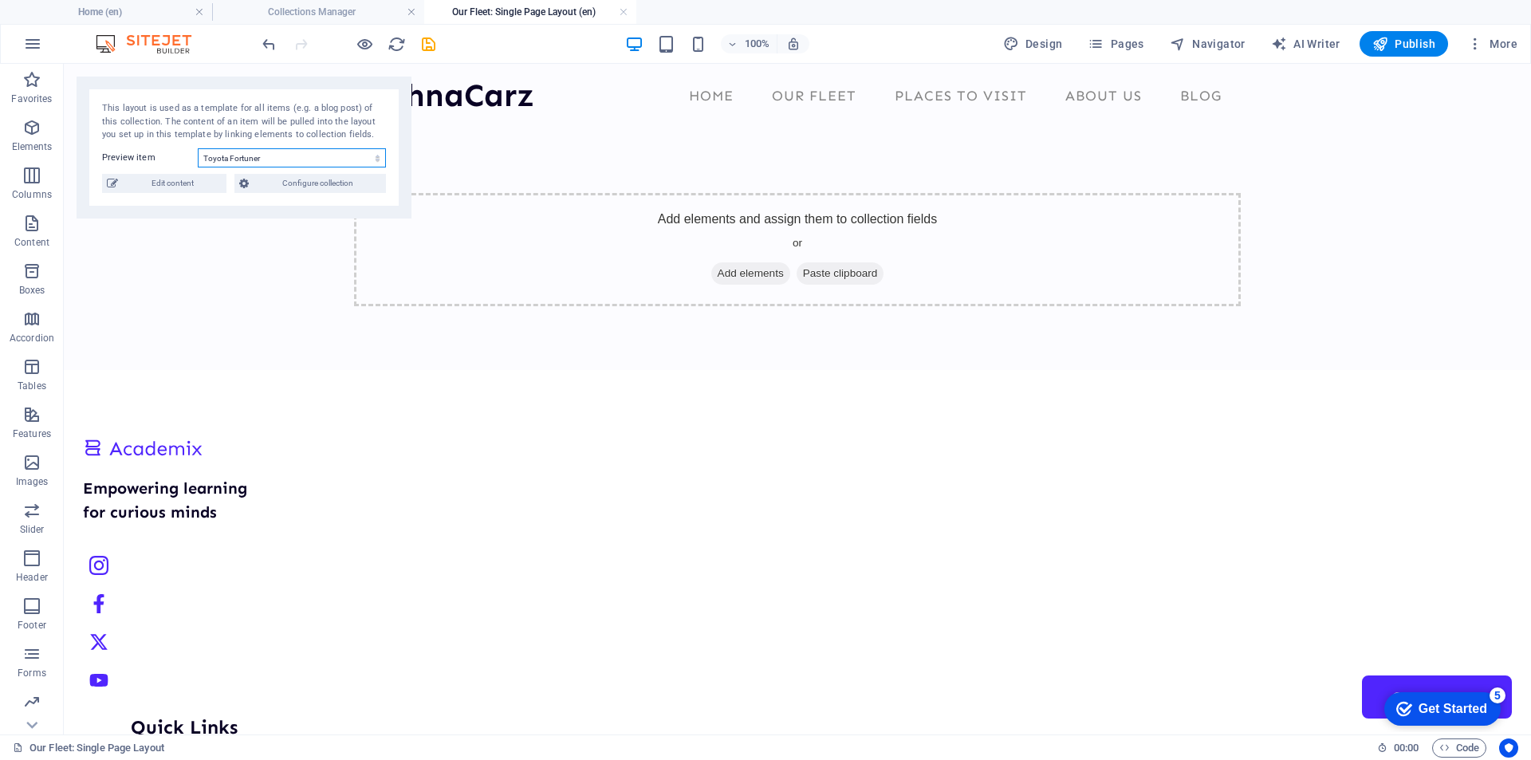
click at [226, 157] on select "Toyota Fortuner" at bounding box center [292, 157] width 188 height 19
click at [348, 159] on select "Toyota Fortuner" at bounding box center [292, 157] width 188 height 19
click at [288, 183] on span "Configure collection" at bounding box center [318, 183] width 128 height 19
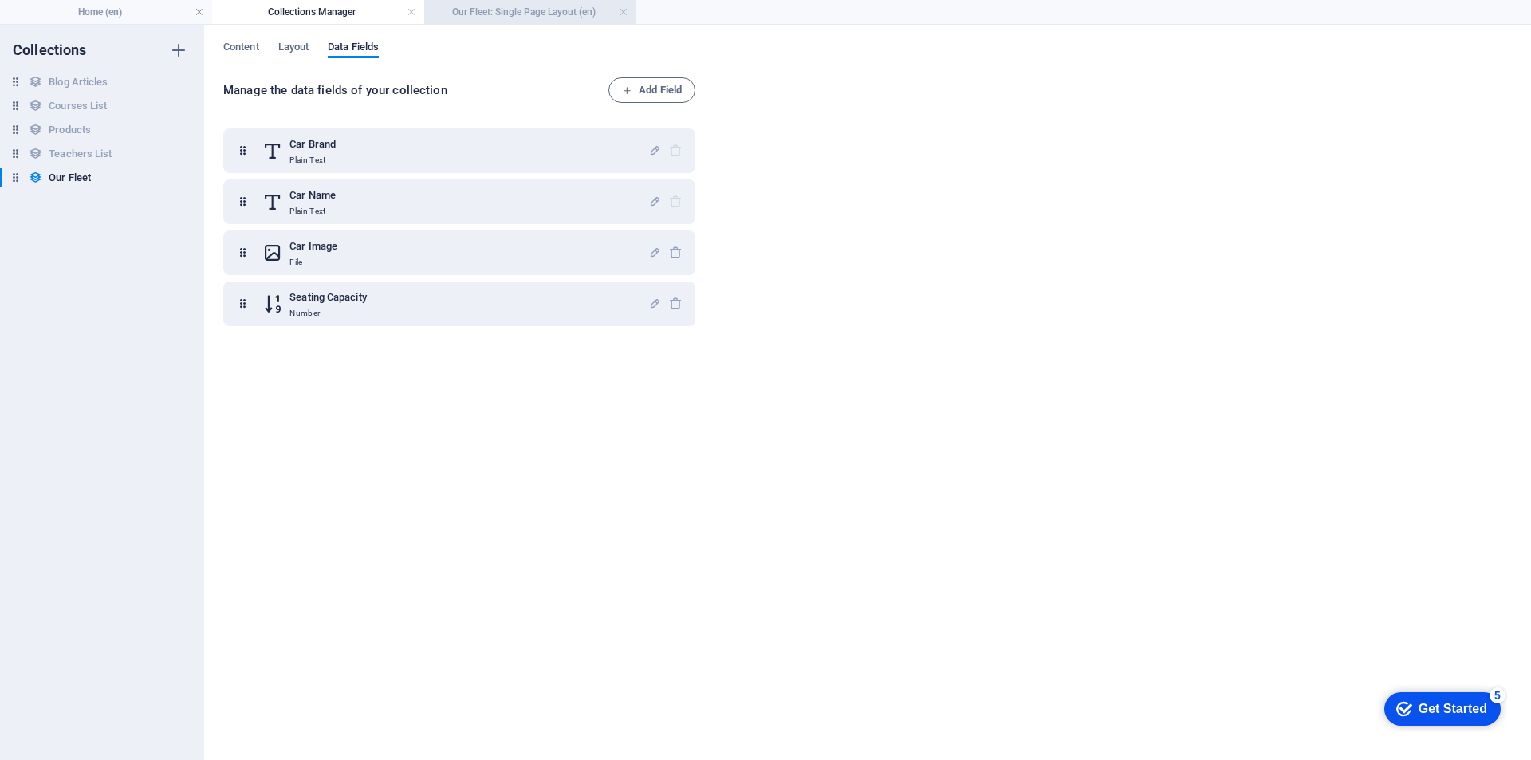
click at [537, 10] on h4 "Our Fleet: Single Page Layout (en)" at bounding box center [530, 12] width 212 height 18
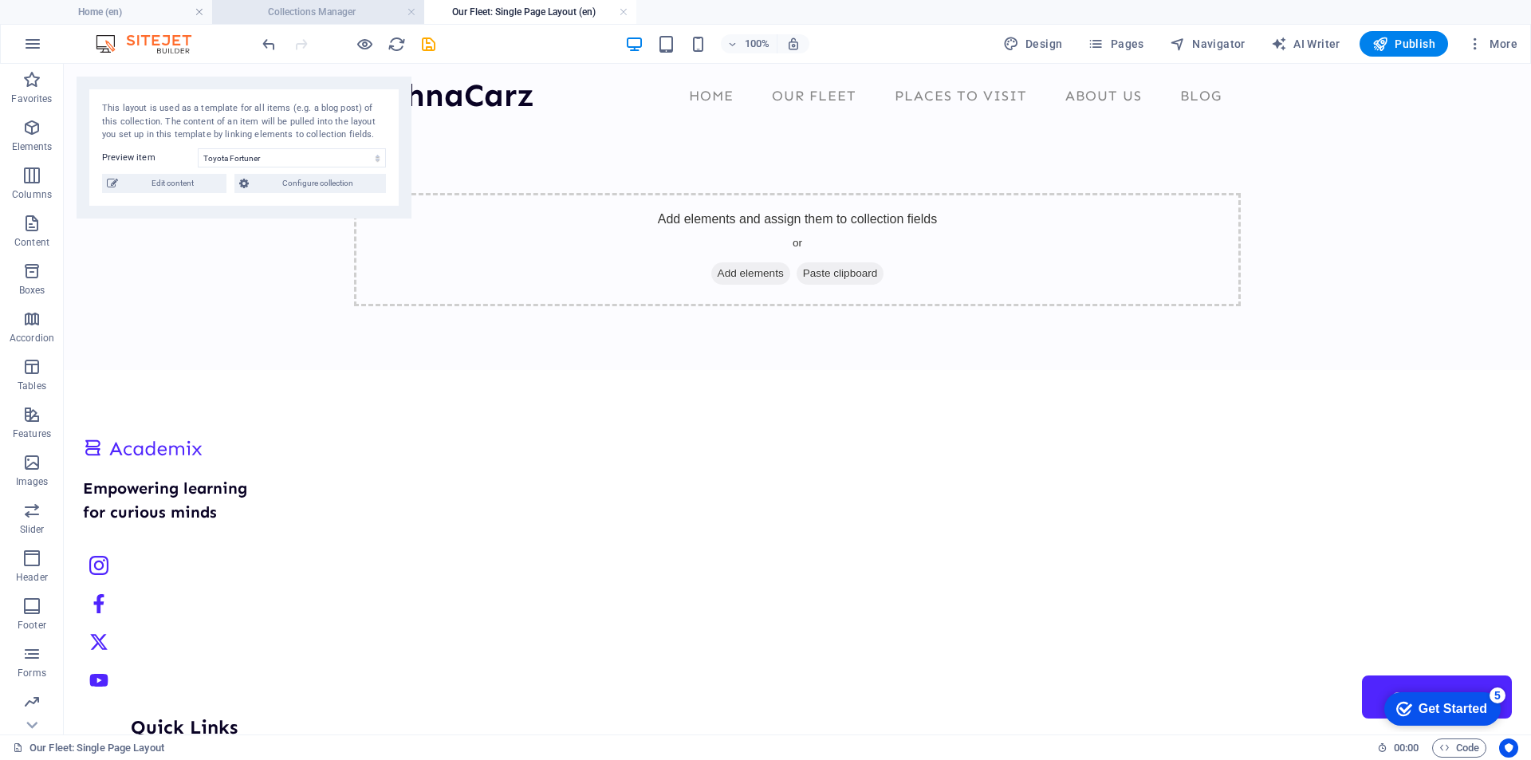
click at [360, 7] on h4 "Collections Manager" at bounding box center [318, 12] width 212 height 18
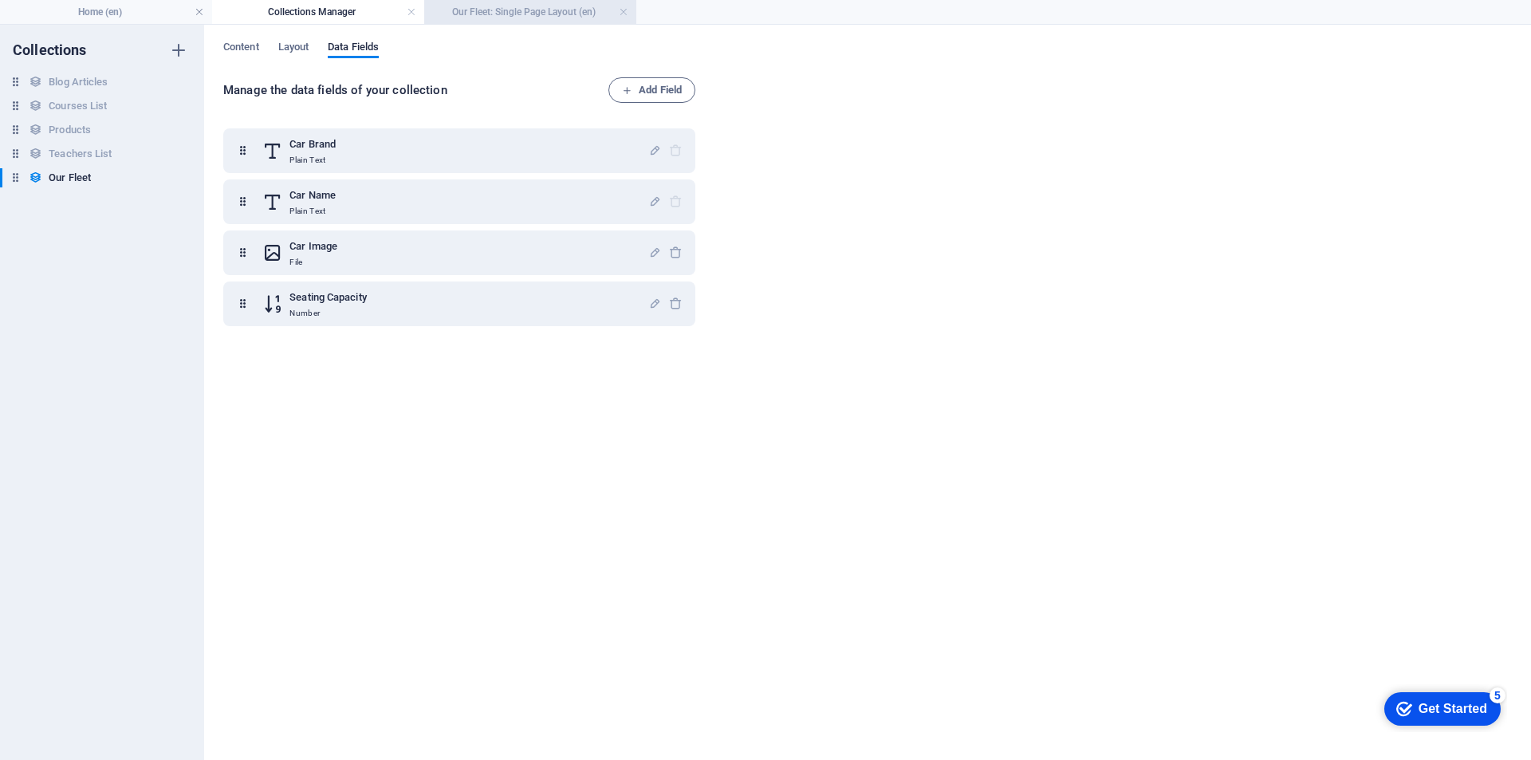
click at [496, 8] on h4 "Our Fleet: Single Page Layout (en)" at bounding box center [530, 12] width 212 height 18
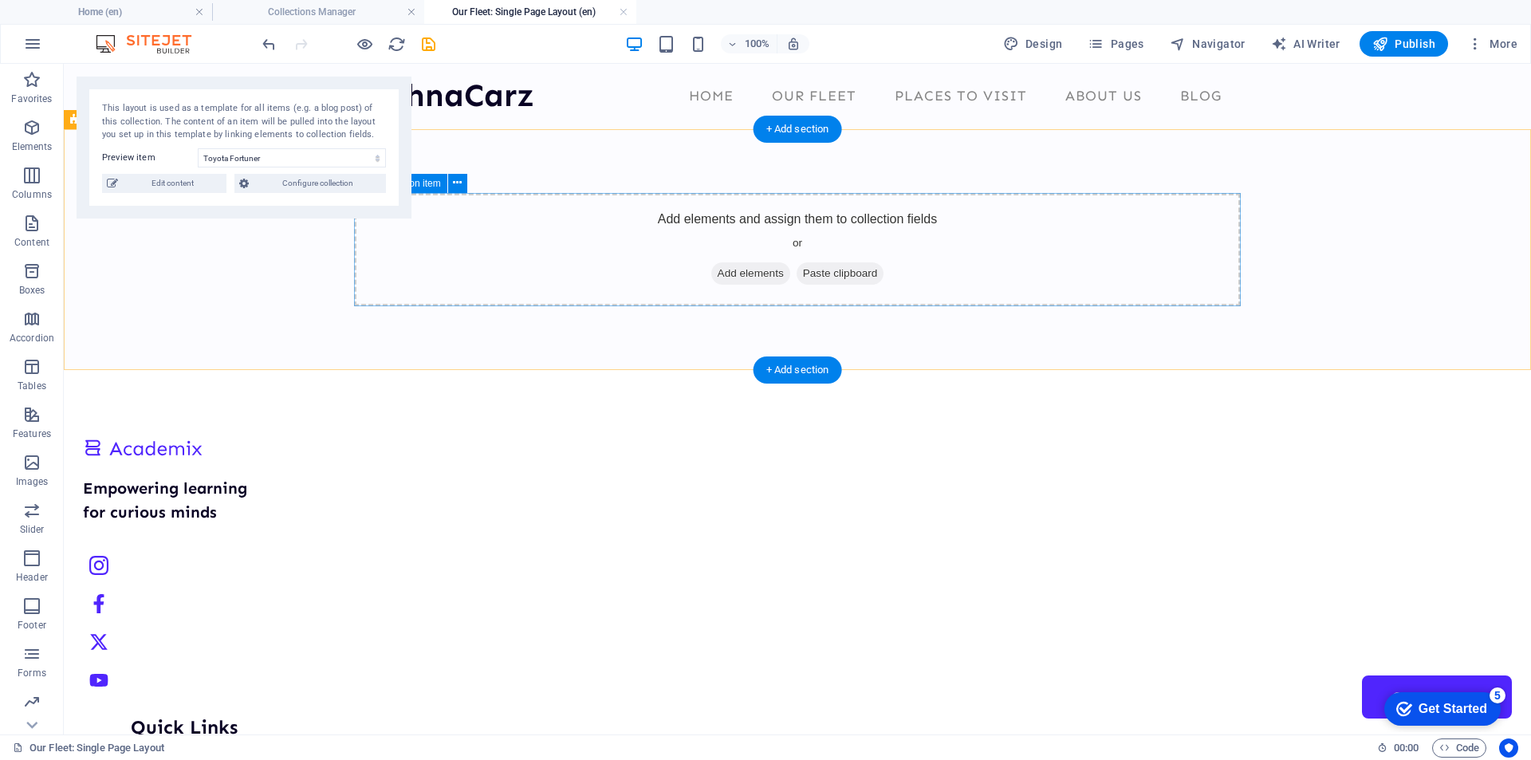
click at [748, 270] on span "Add elements" at bounding box center [750, 273] width 79 height 22
click at [958, 247] on div "Add elements and assign them to collection fields or Add elements Paste clipboa…" at bounding box center [797, 249] width 887 height 113
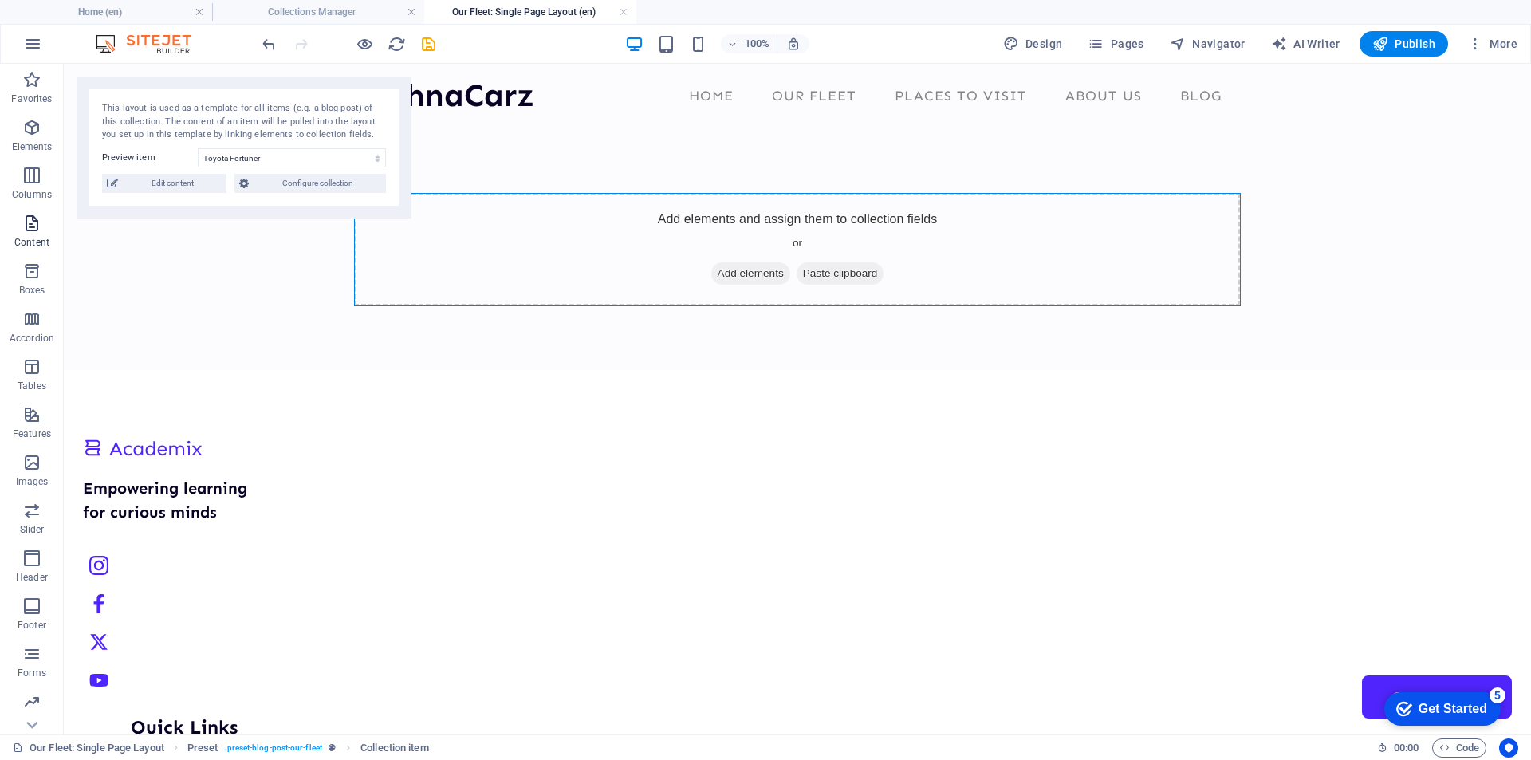
click at [31, 230] on icon "button" at bounding box center [31, 223] width 19 height 19
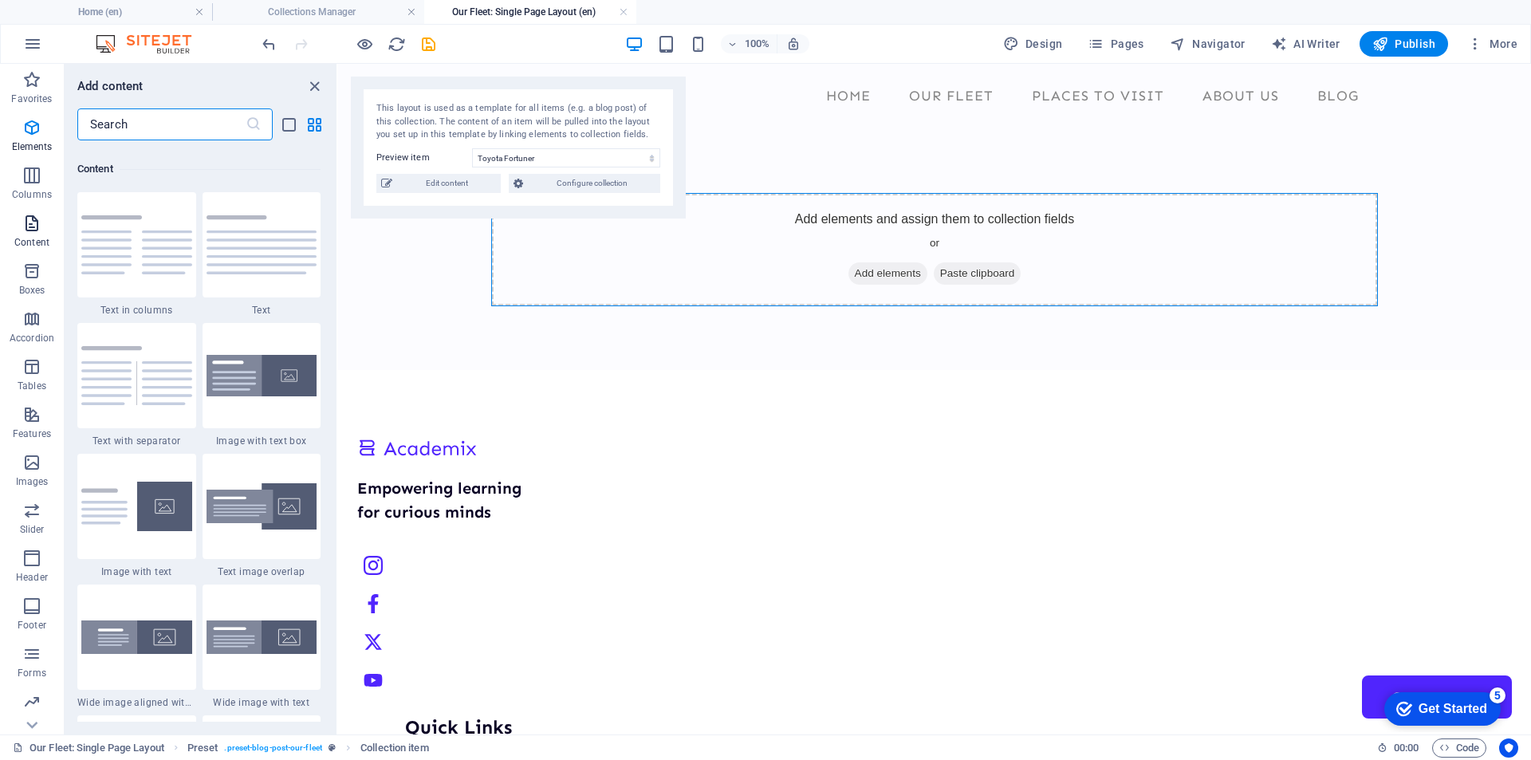
scroll to position [2790, 0]
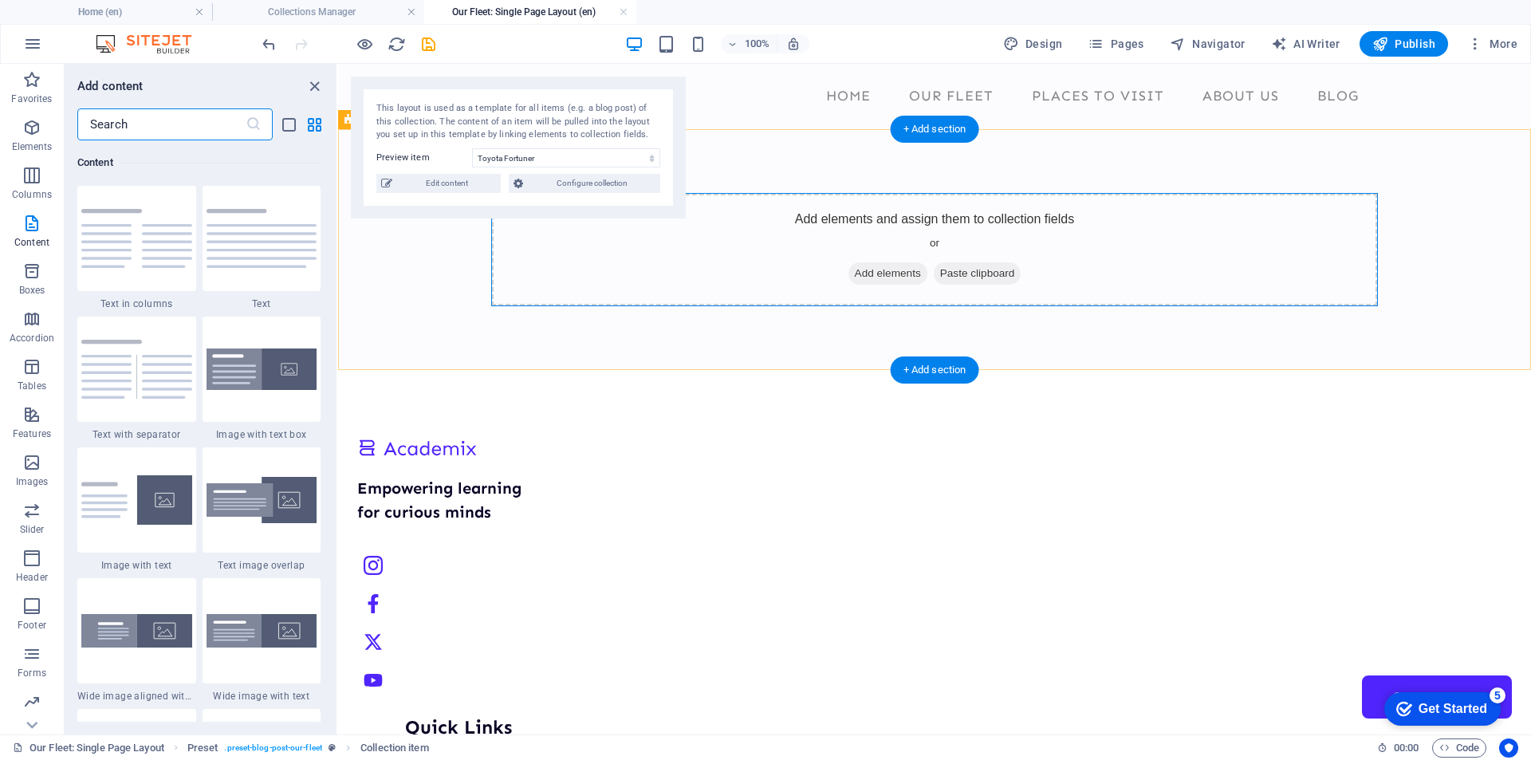
click at [729, 275] on div "Add elements and assign them to collection fields or Add elements Paste clipboa…" at bounding box center [934, 249] width 887 height 113
click at [885, 270] on span "Add elements" at bounding box center [887, 273] width 79 height 22
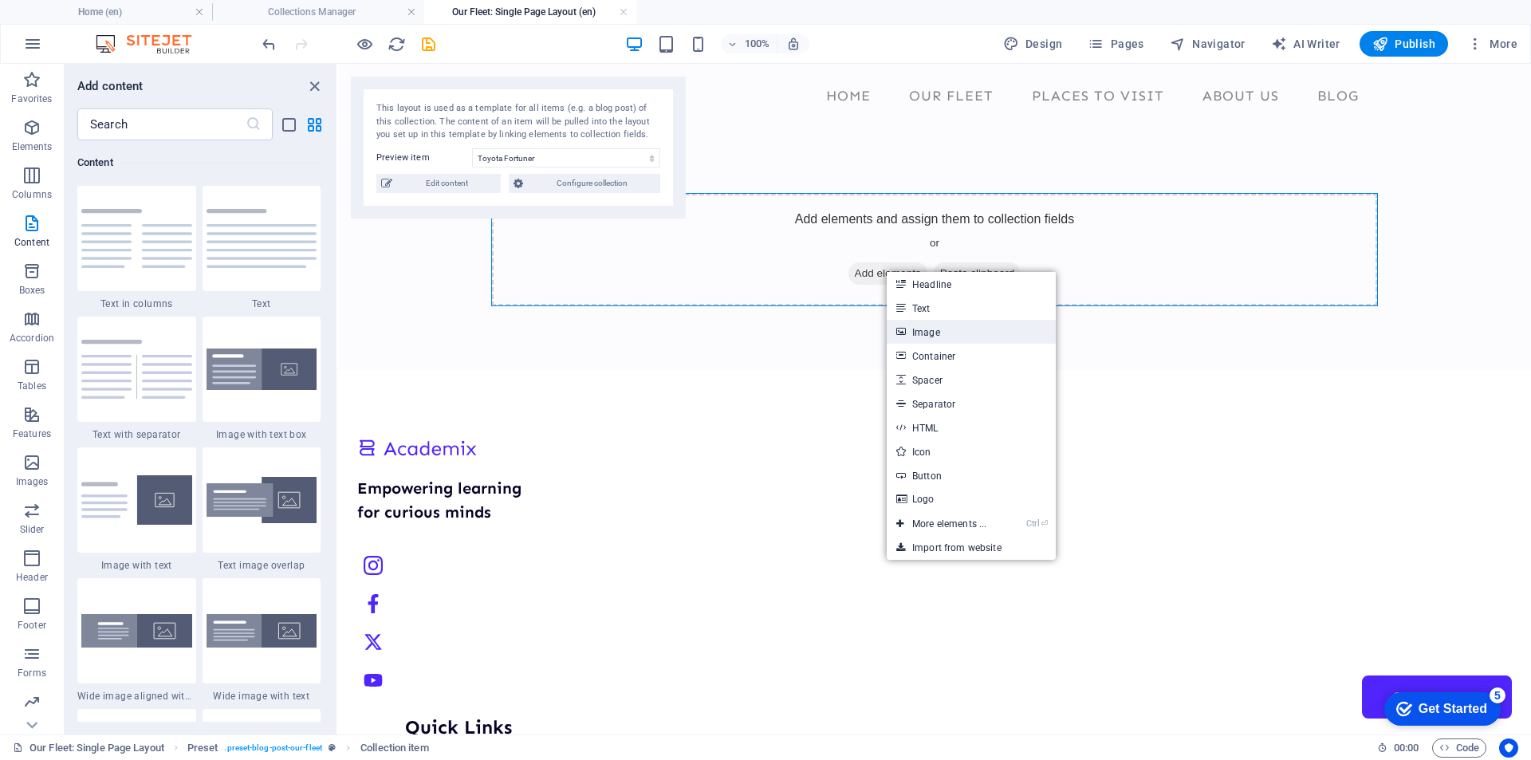
click at [937, 331] on link "Image" at bounding box center [971, 332] width 169 height 24
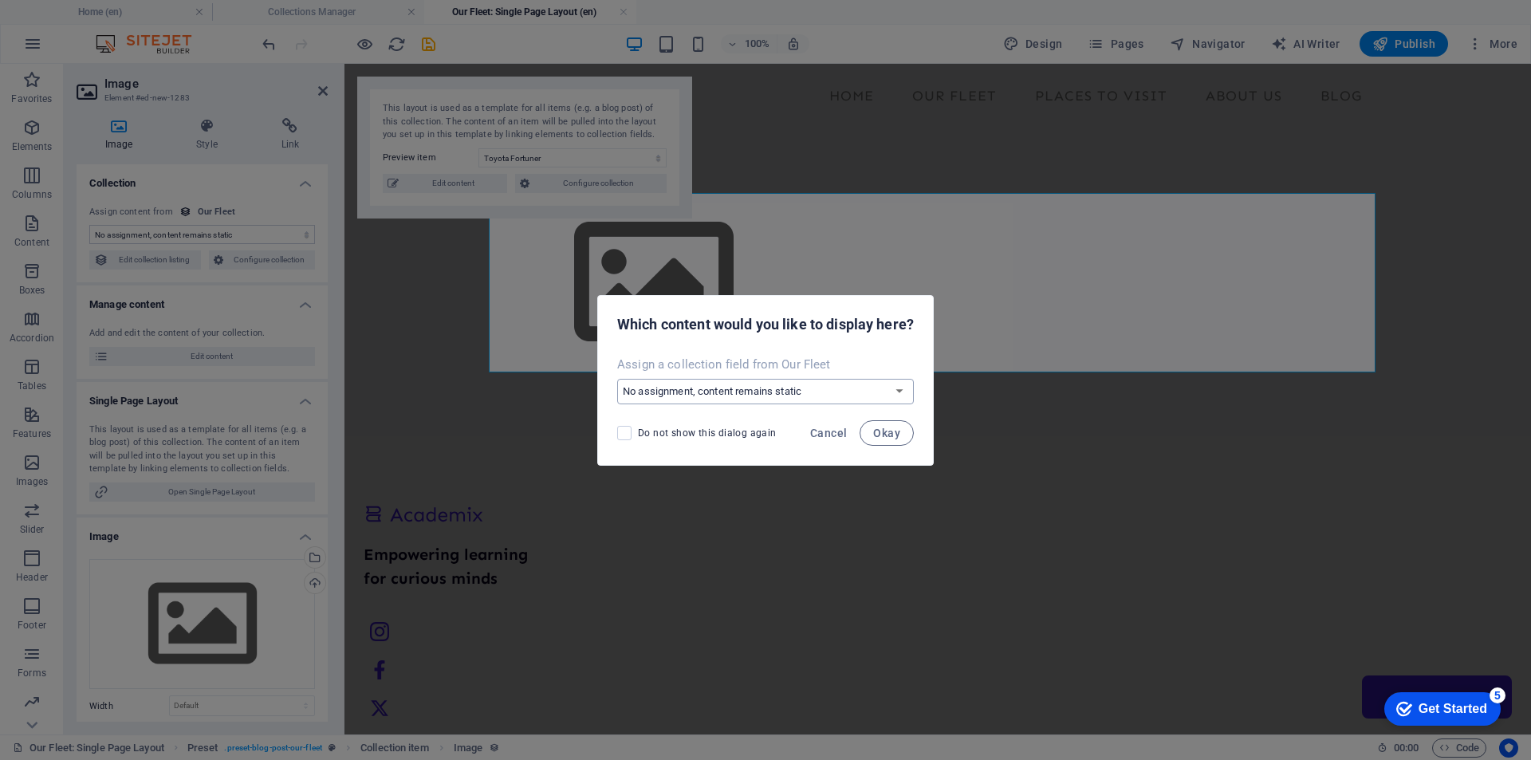
click at [776, 388] on select "No assignment, content remains static Create a new field Created at (Date) Upda…" at bounding box center [765, 392] width 297 height 26
select select "car-image"
click at [617, 379] on select "No assignment, content remains static Create a new field Created at (Date) Upda…" at bounding box center [765, 392] width 297 height 26
click at [895, 434] on span "Okay" at bounding box center [886, 433] width 27 height 13
select select "car-image"
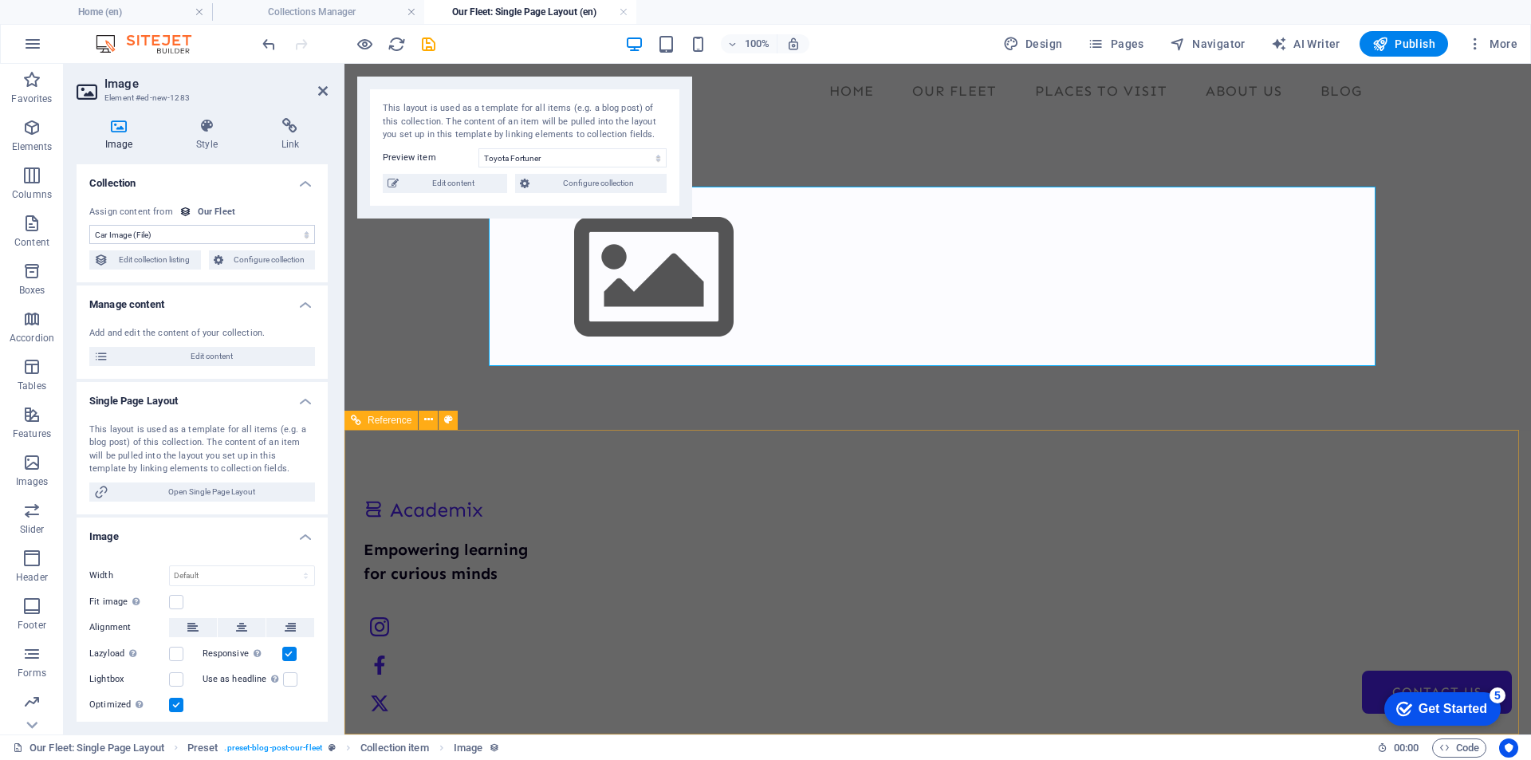
scroll to position [0, 0]
